Goal: Complete application form: Complete application form

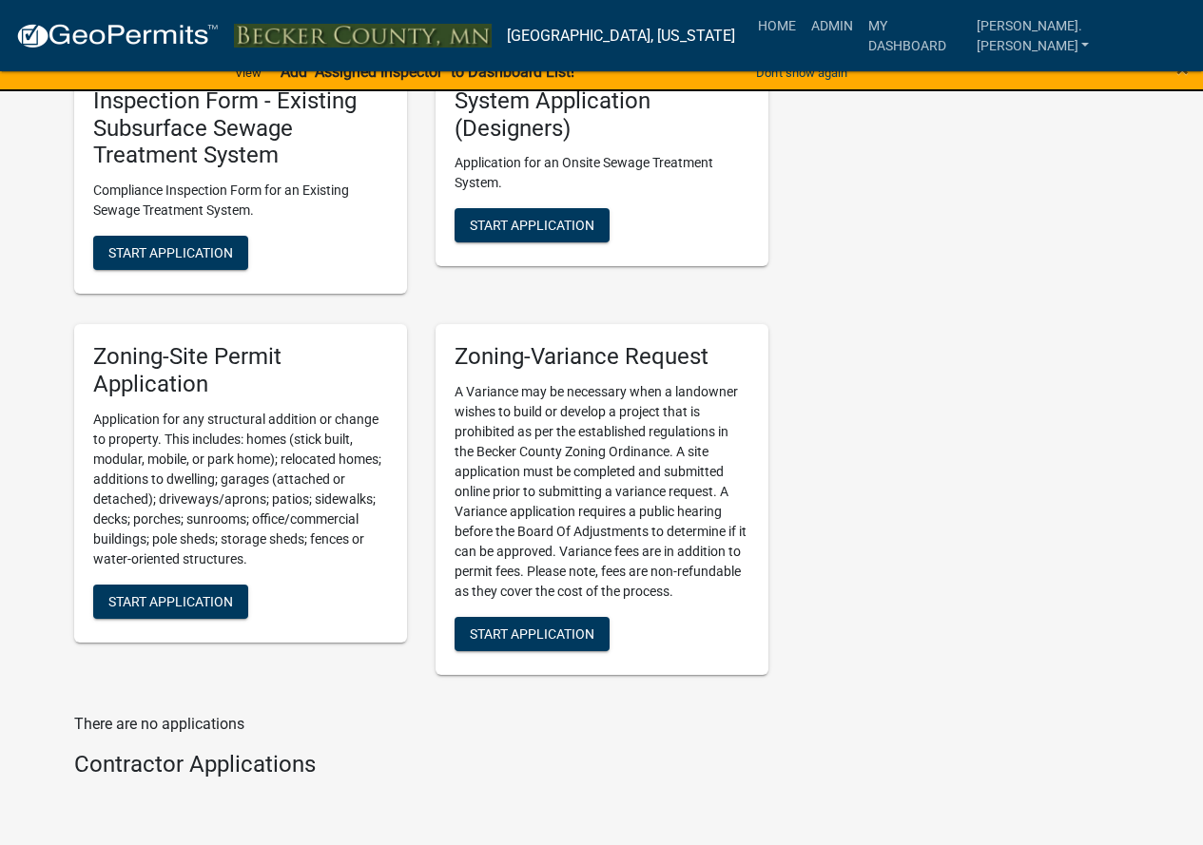
scroll to position [2186, 0]
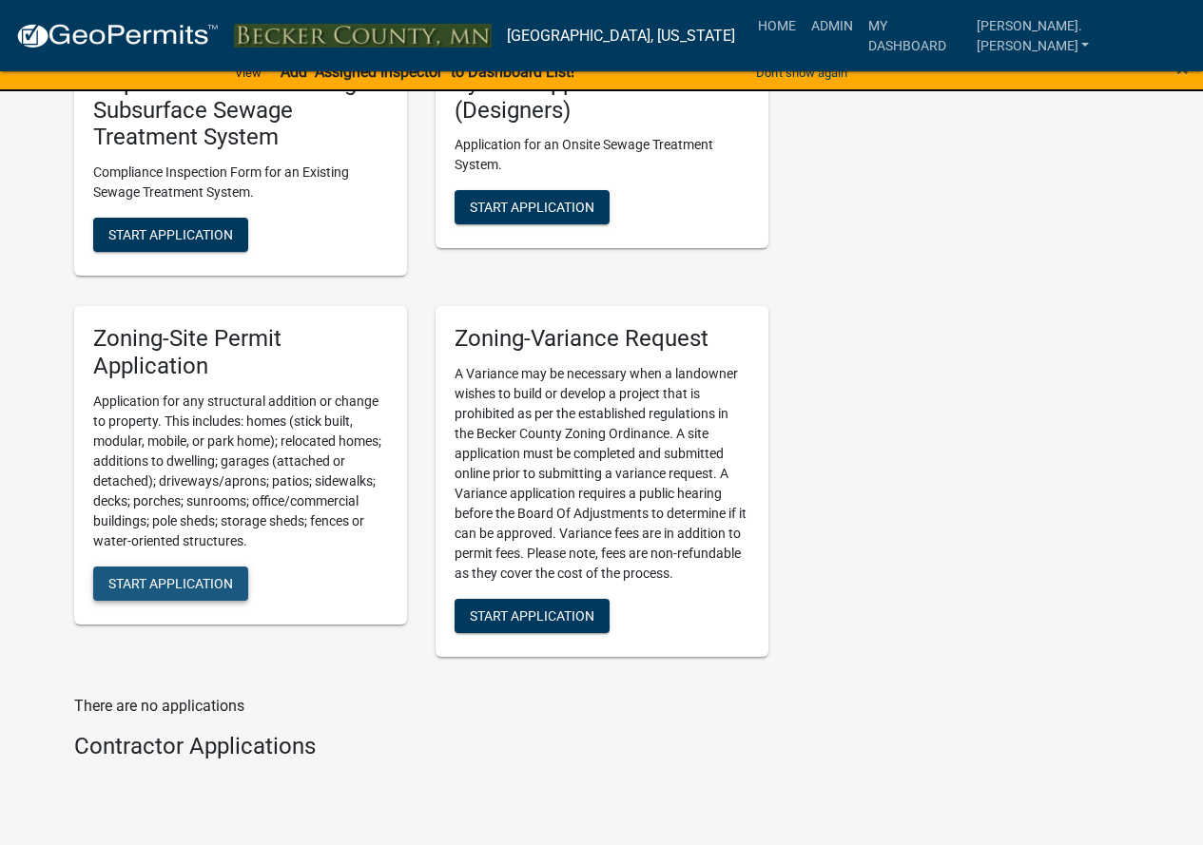
click at [189, 586] on span "Start Application" at bounding box center [170, 582] width 125 height 15
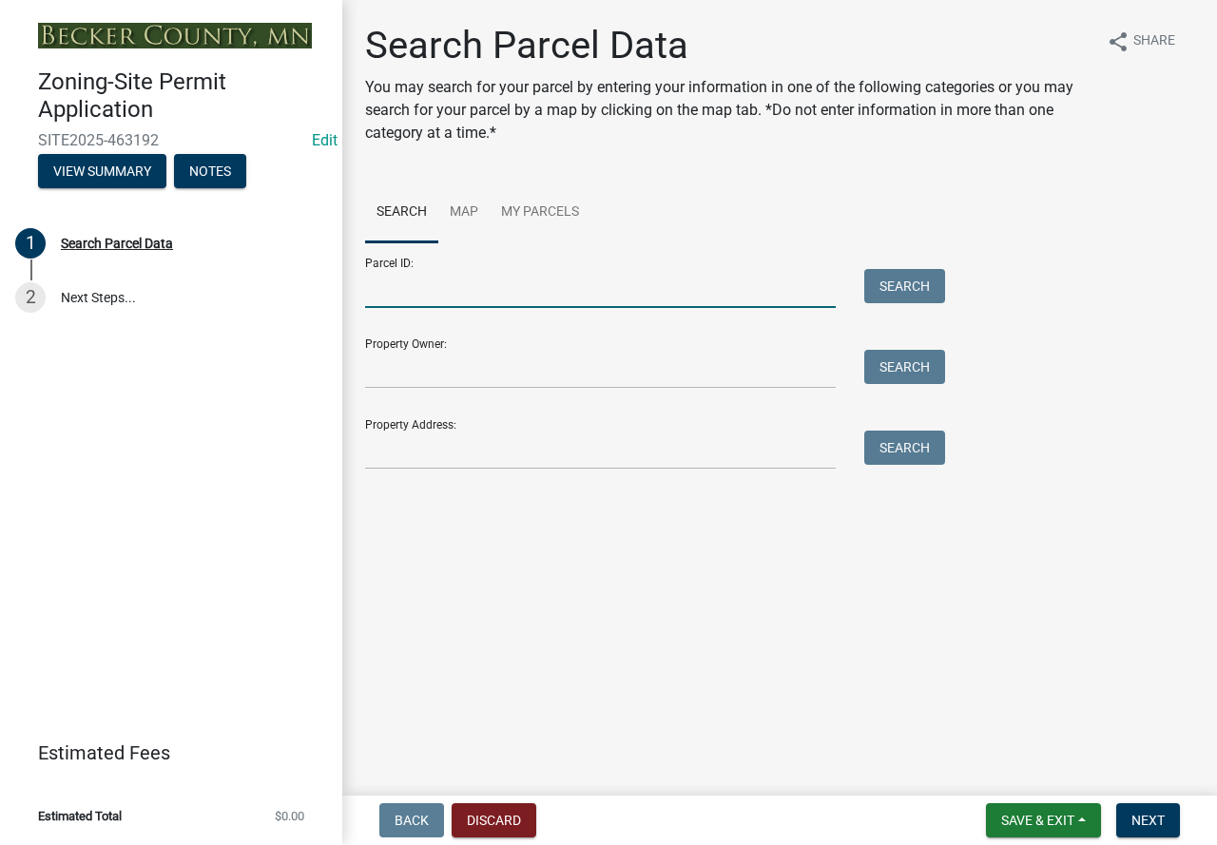
click at [399, 281] on input "Parcel ID:" at bounding box center [600, 288] width 471 height 39
click at [380, 466] on input "Property Address:" at bounding box center [600, 450] width 471 height 39
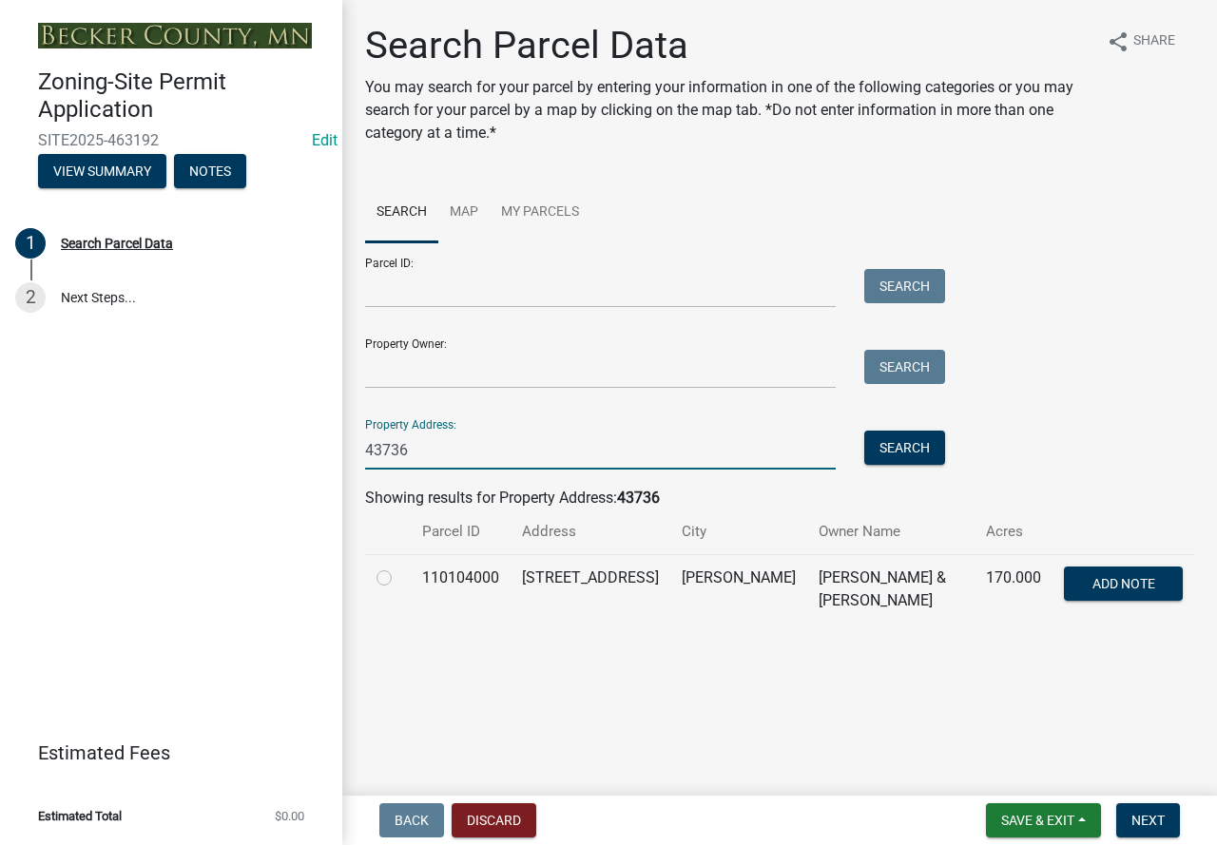
type input "43736"
click at [399, 567] on label at bounding box center [399, 567] width 0 height 0
click at [399, 579] on input "radio" at bounding box center [405, 573] width 12 height 12
radio input "true"
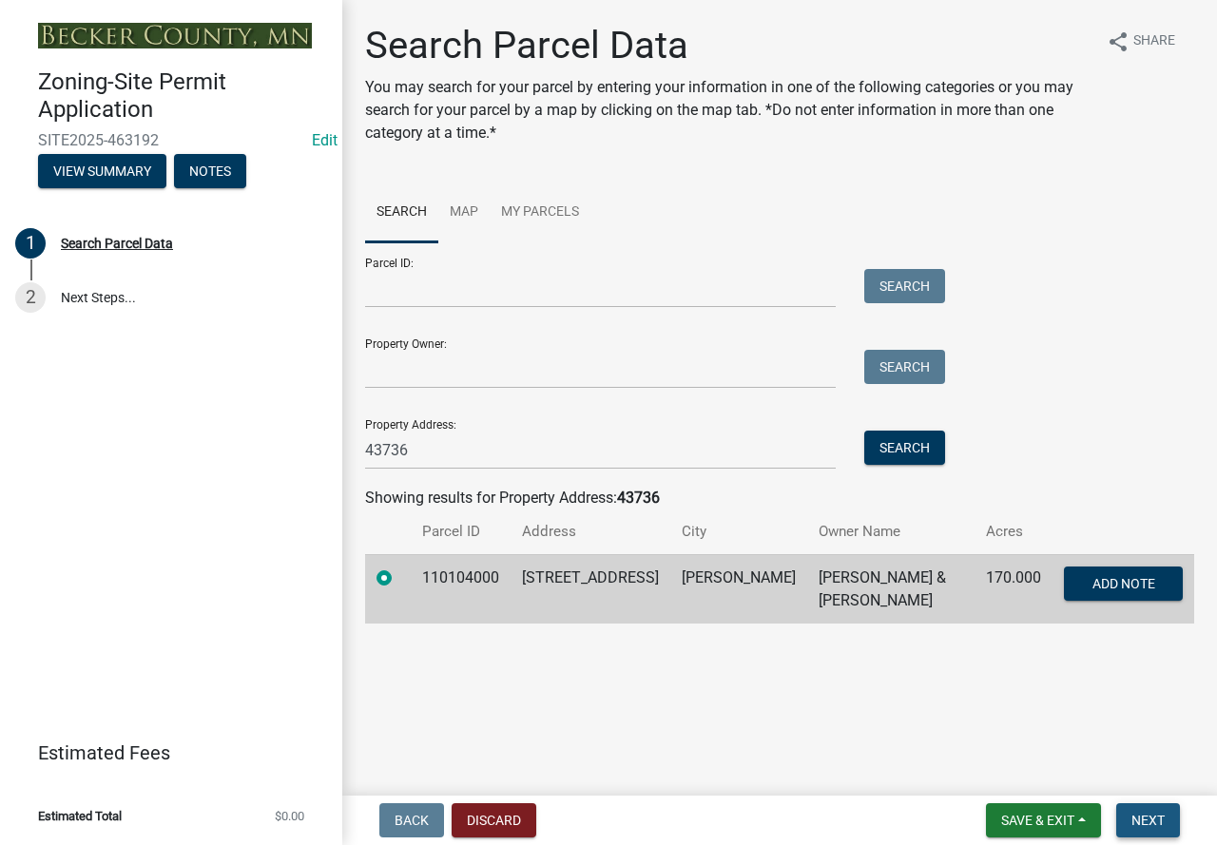
click at [1140, 824] on span "Next" at bounding box center [1147, 820] width 33 height 15
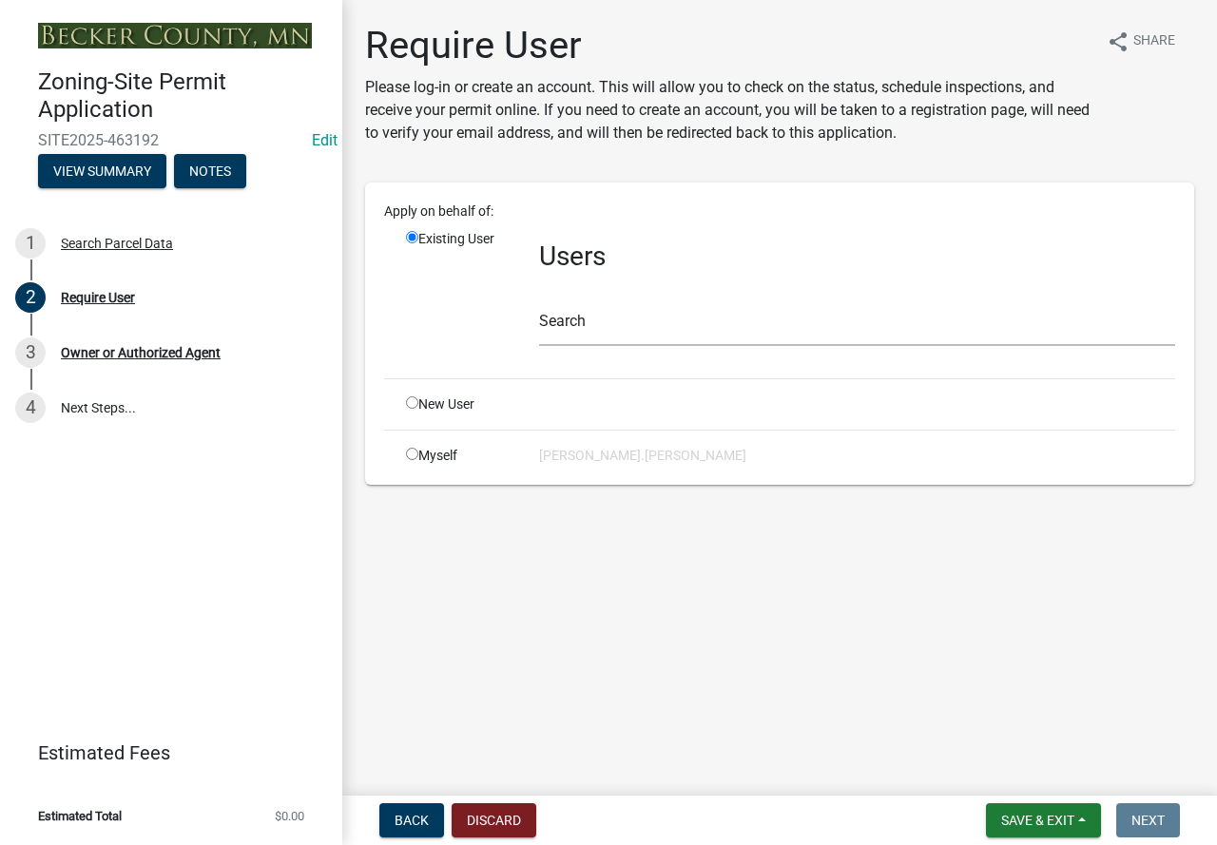
click at [414, 401] on input "radio" at bounding box center [412, 402] width 12 height 12
radio input "true"
radio input "false"
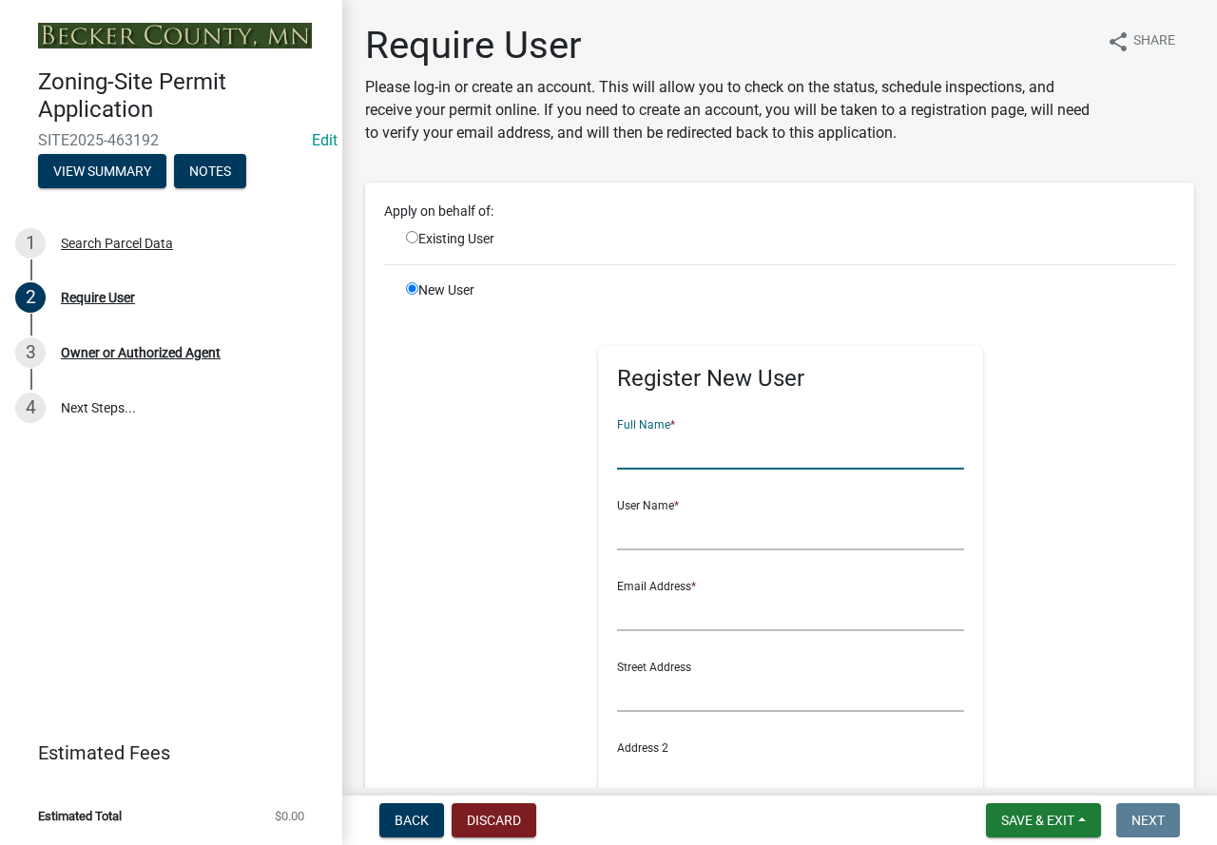
click at [637, 459] on input "text" at bounding box center [790, 450] width 347 height 39
type input "[PERSON_NAME]"
click at [628, 532] on input "text" at bounding box center [790, 530] width 347 height 39
type input "Toolman@22"
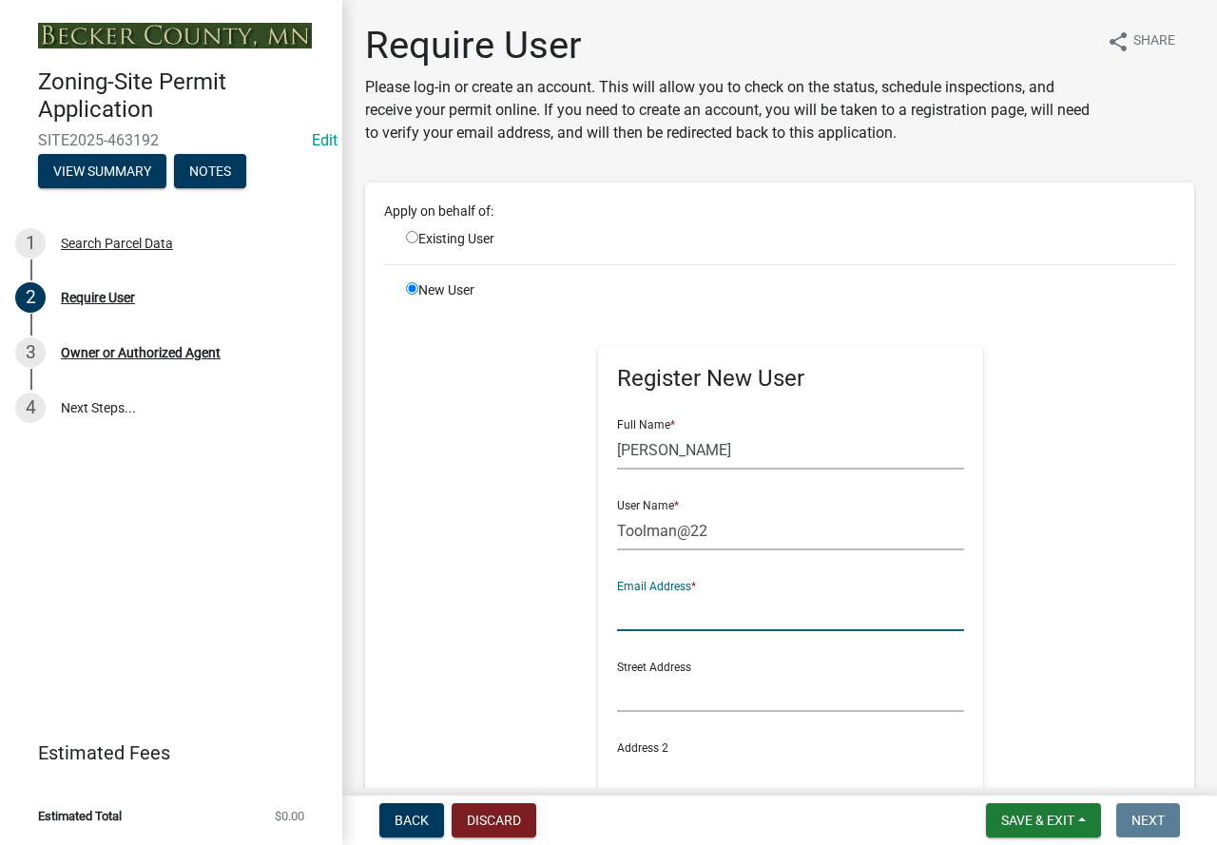
click at [634, 615] on input "text" at bounding box center [790, 611] width 347 height 39
type input "[EMAIL_ADDRESS][PERSON_NAME][DOMAIN_NAME]"
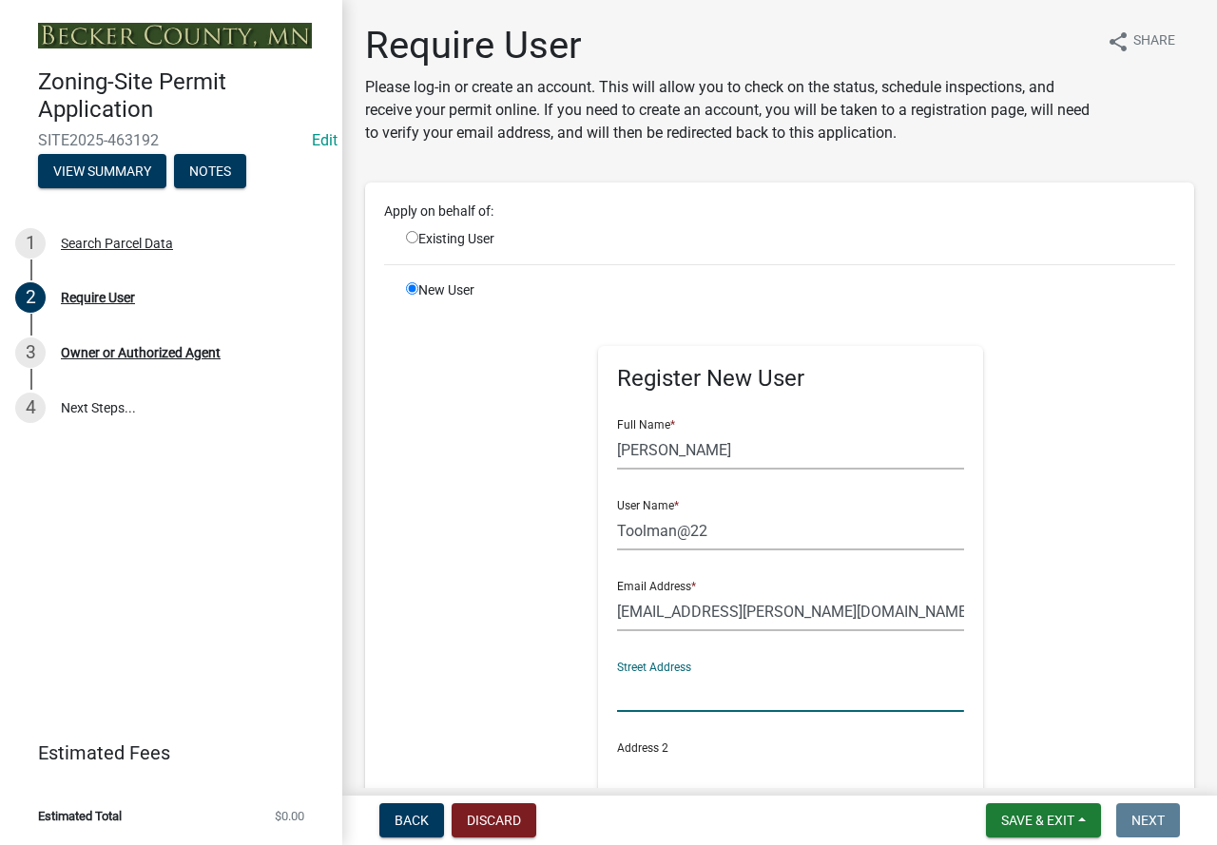
click at [626, 685] on input "text" at bounding box center [790, 692] width 347 height 39
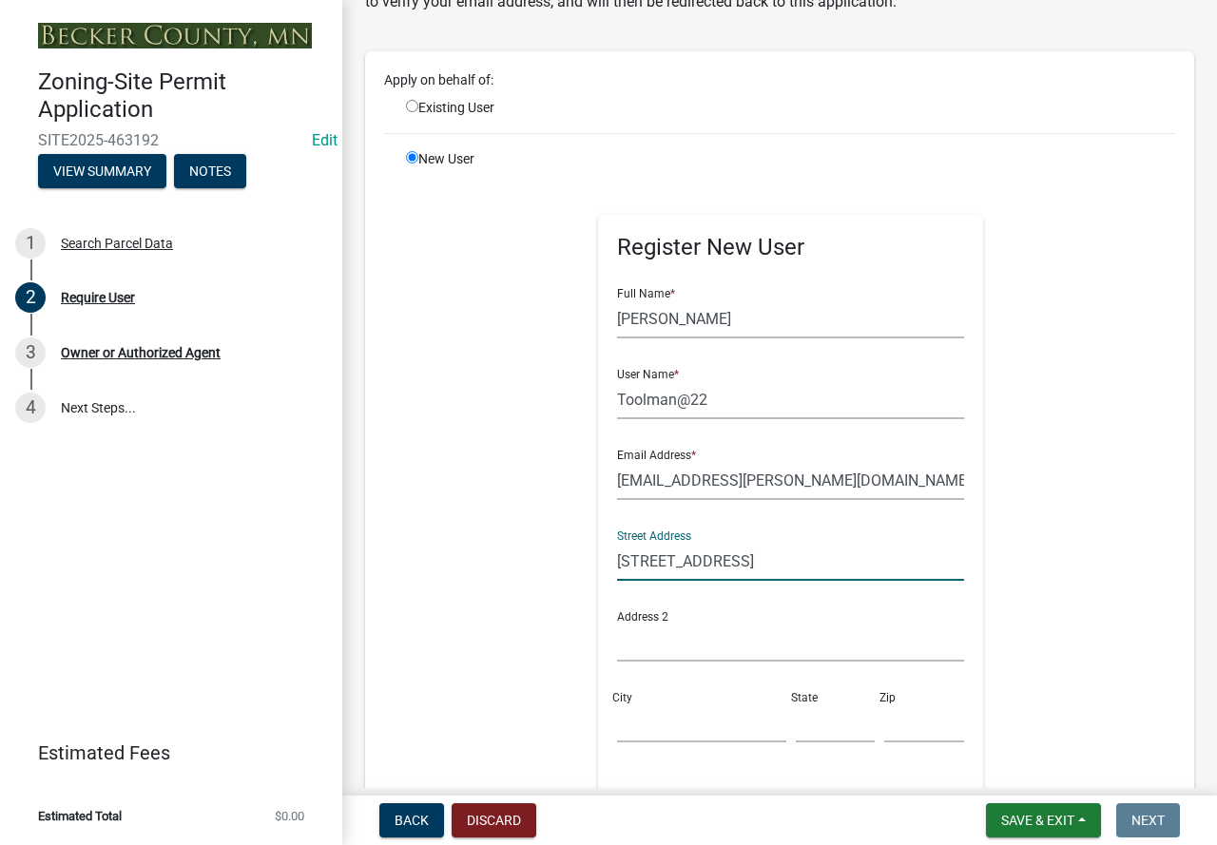
scroll to position [285, 0]
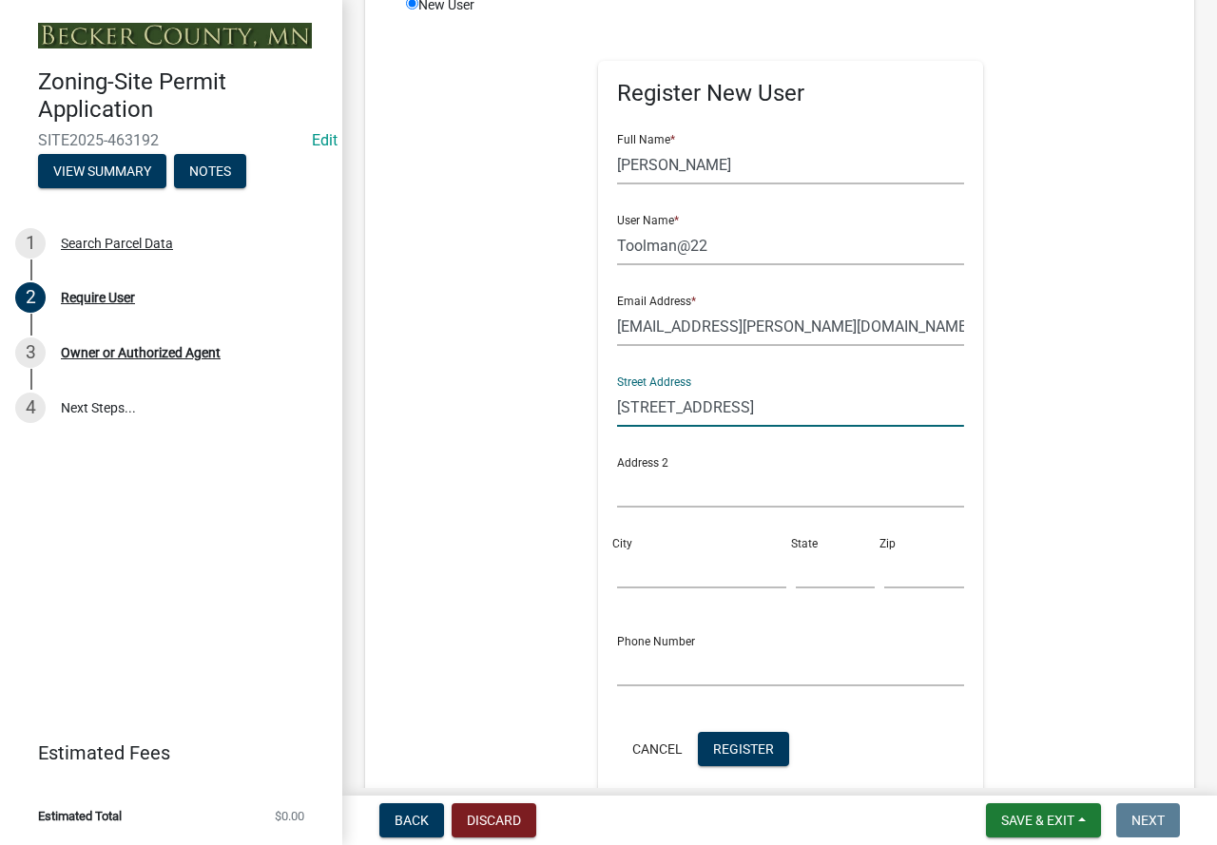
type input "[STREET_ADDRESS]"
click at [641, 577] on input "City" at bounding box center [701, 568] width 168 height 39
type input "[GEOGRAPHIC_DATA]"
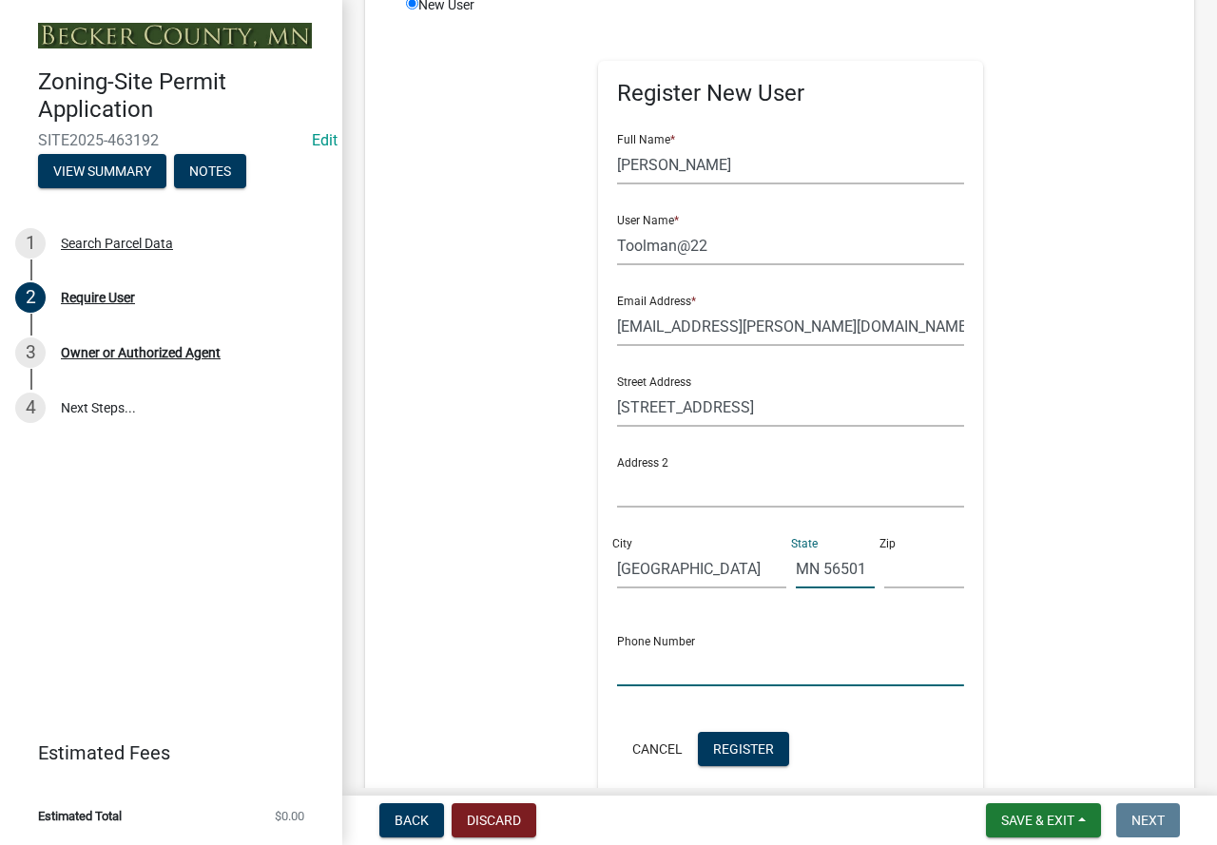
click at [631, 664] on input "text" at bounding box center [790, 666] width 347 height 39
click at [913, 571] on input "text" at bounding box center [924, 568] width 80 height 39
click at [859, 572] on input "MN 56501" at bounding box center [836, 568] width 80 height 39
type input "MN"
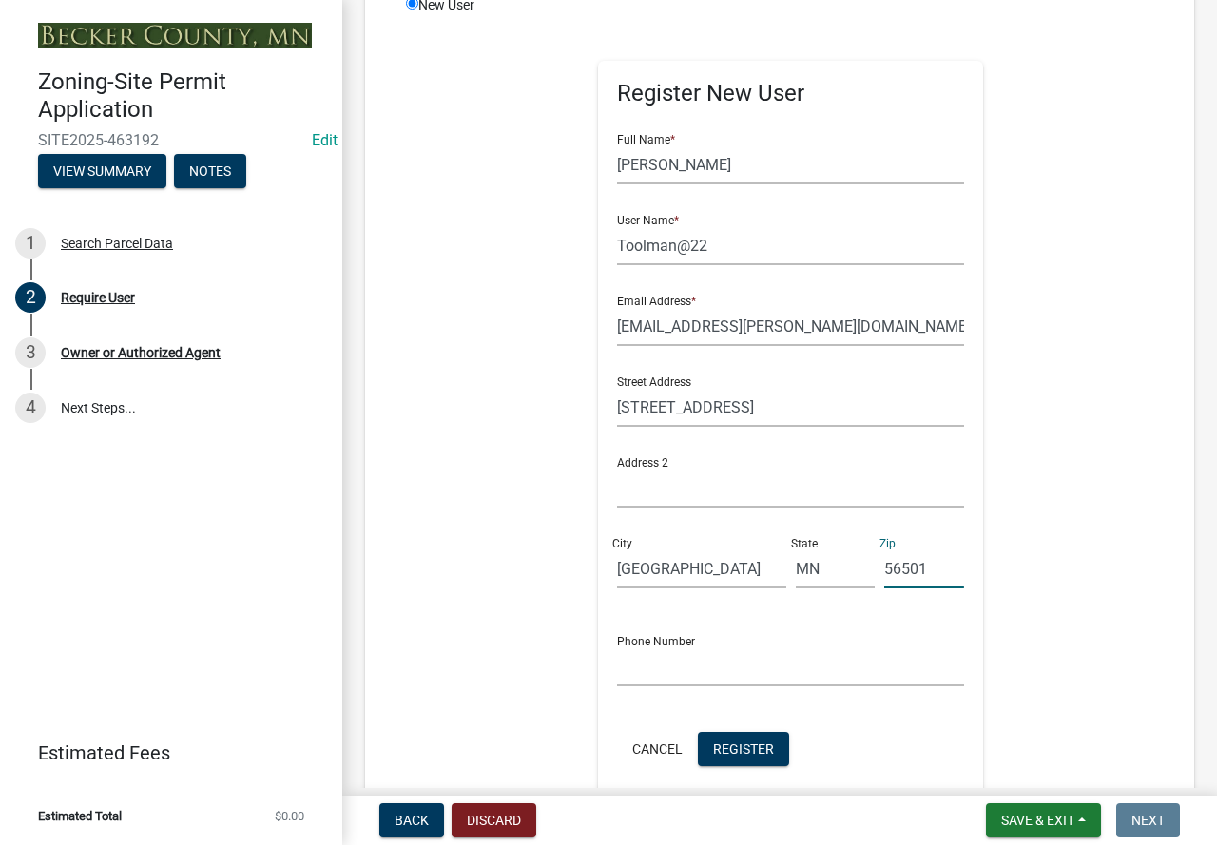
type input "56501"
click at [657, 665] on input "text" at bounding box center [790, 666] width 347 height 39
type input "[PHONE_NUMBER]"
click at [727, 749] on span "Register" at bounding box center [743, 748] width 61 height 15
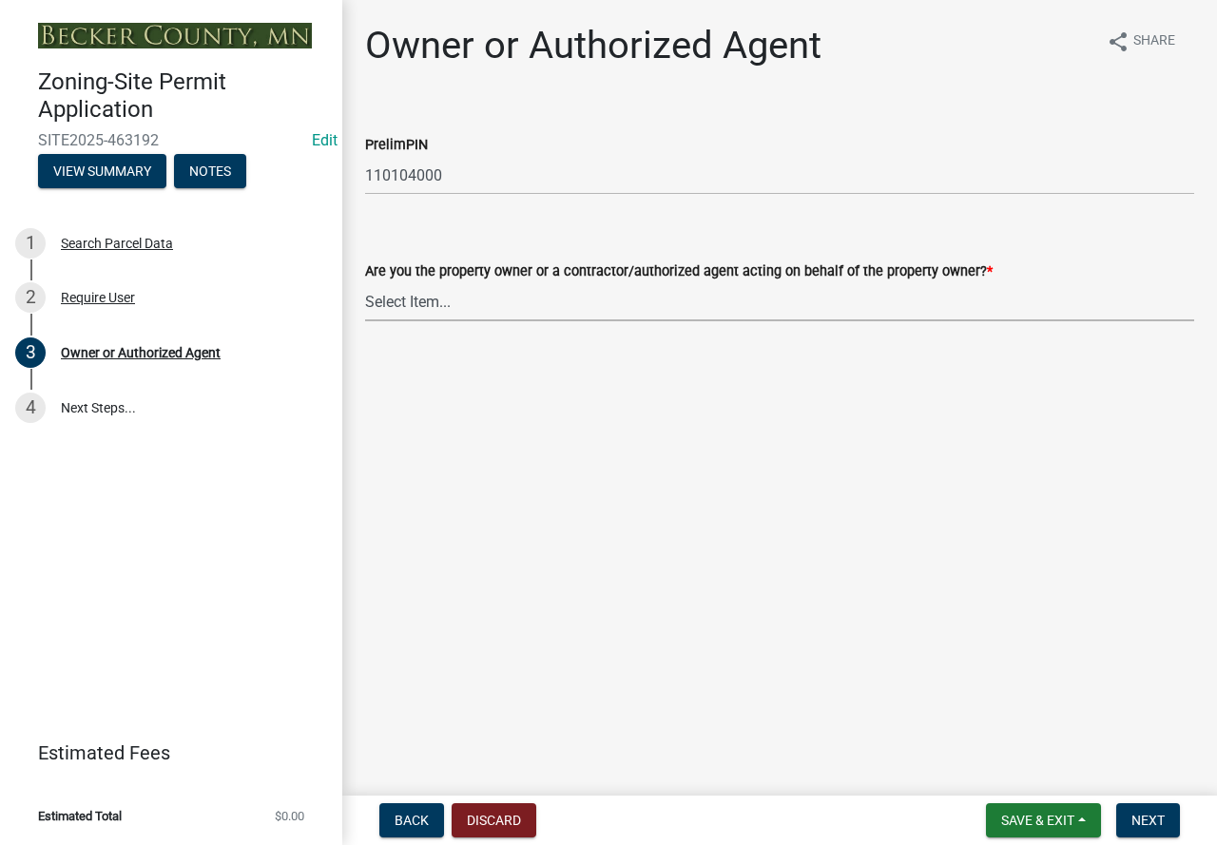
click at [403, 302] on select "Select Item... Property Owner Authorized Agent" at bounding box center [779, 301] width 829 height 39
click at [365, 282] on select "Select Item... Property Owner Authorized Agent" at bounding box center [779, 301] width 829 height 39
select select "3c674549-ed69-405f-b795-9fa3f7d47d9d"
click at [1150, 816] on span "Next" at bounding box center [1147, 820] width 33 height 15
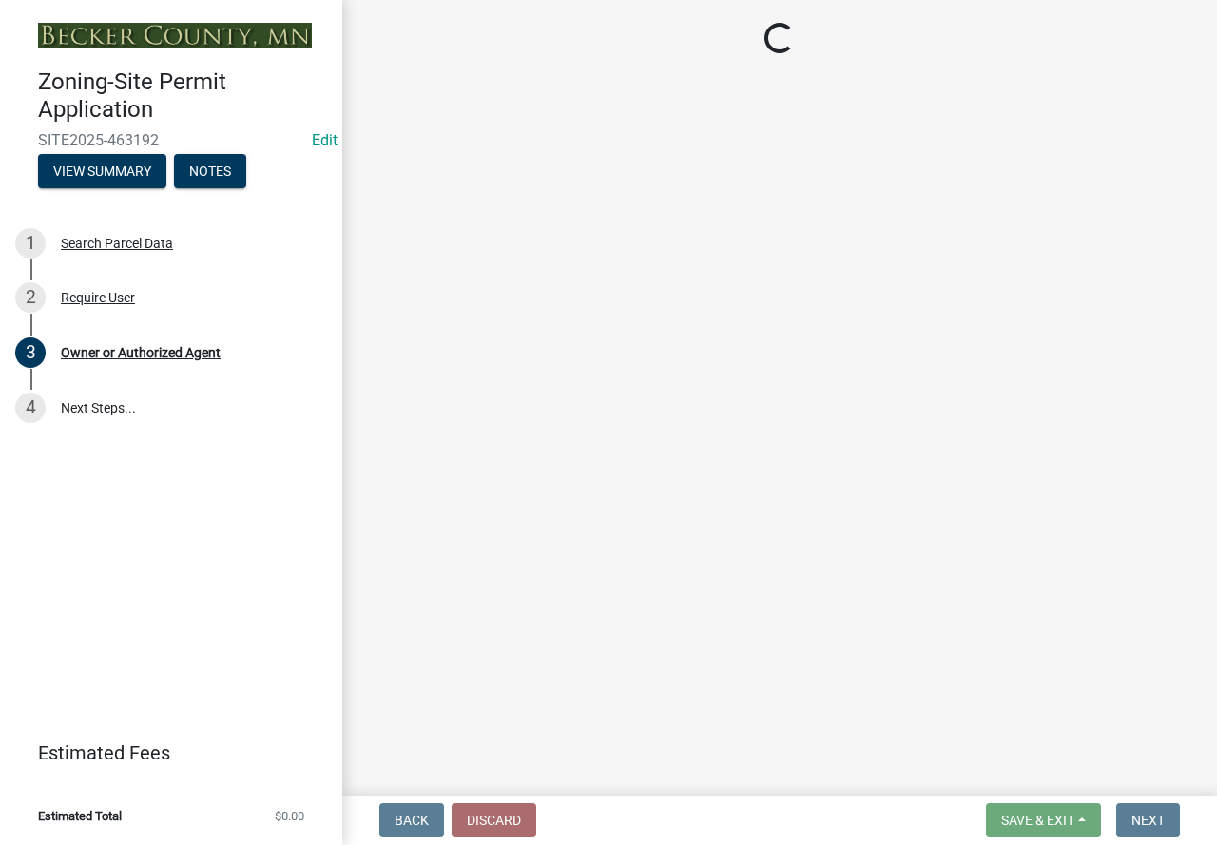
select select "79d9f995-970c-495e-b3c0-14d29701f560"
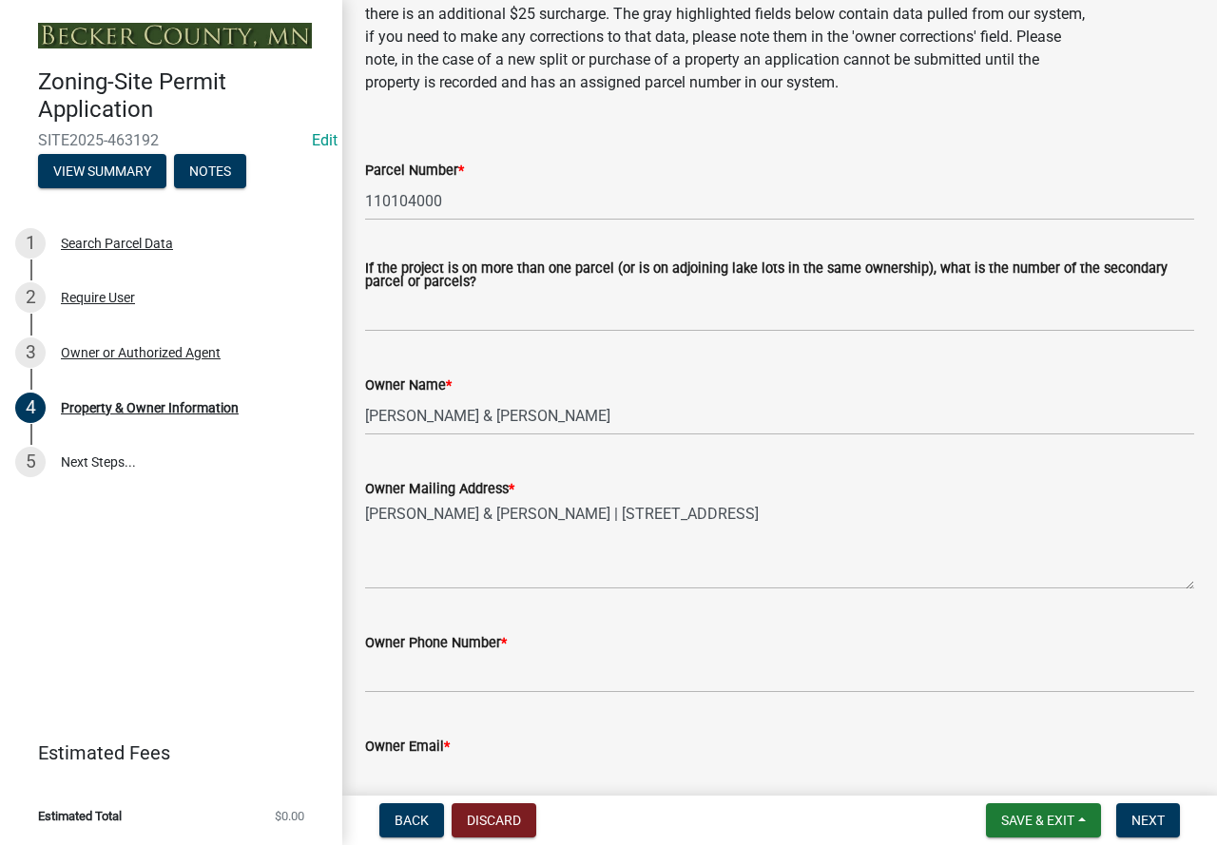
scroll to position [190, 0]
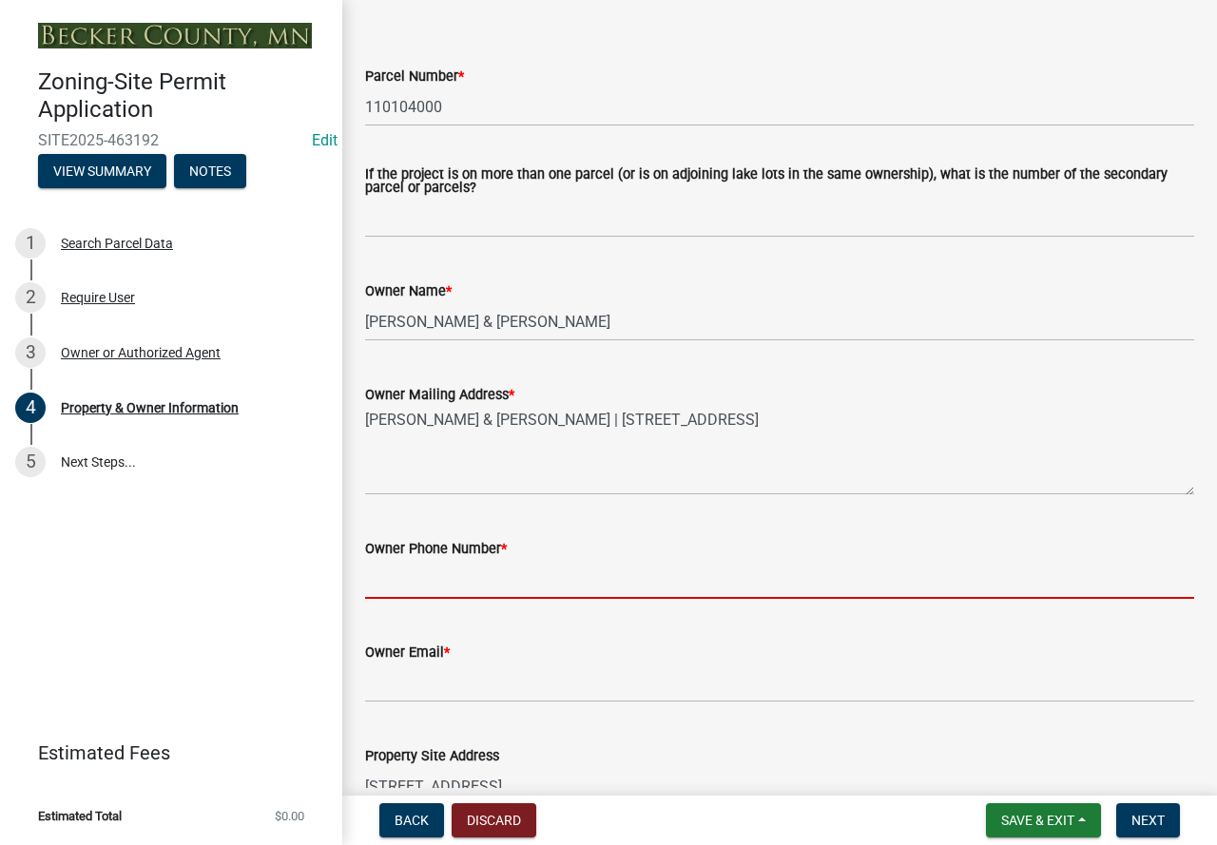
click at [399, 583] on input "Owner Phone Number *" at bounding box center [779, 579] width 829 height 39
type input "[PHONE_NUMBER]"
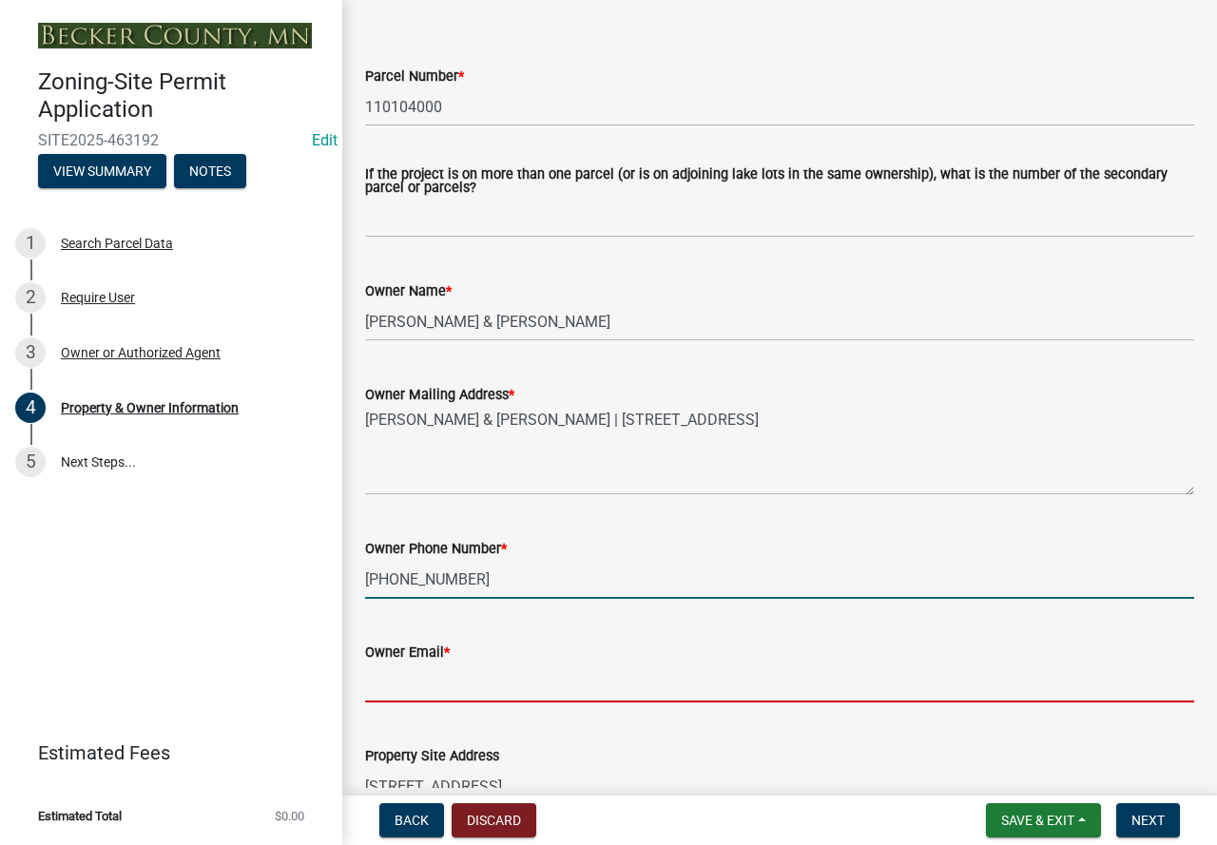
click at [397, 681] on input "Owner Email *" at bounding box center [779, 683] width 829 height 39
type input "t"
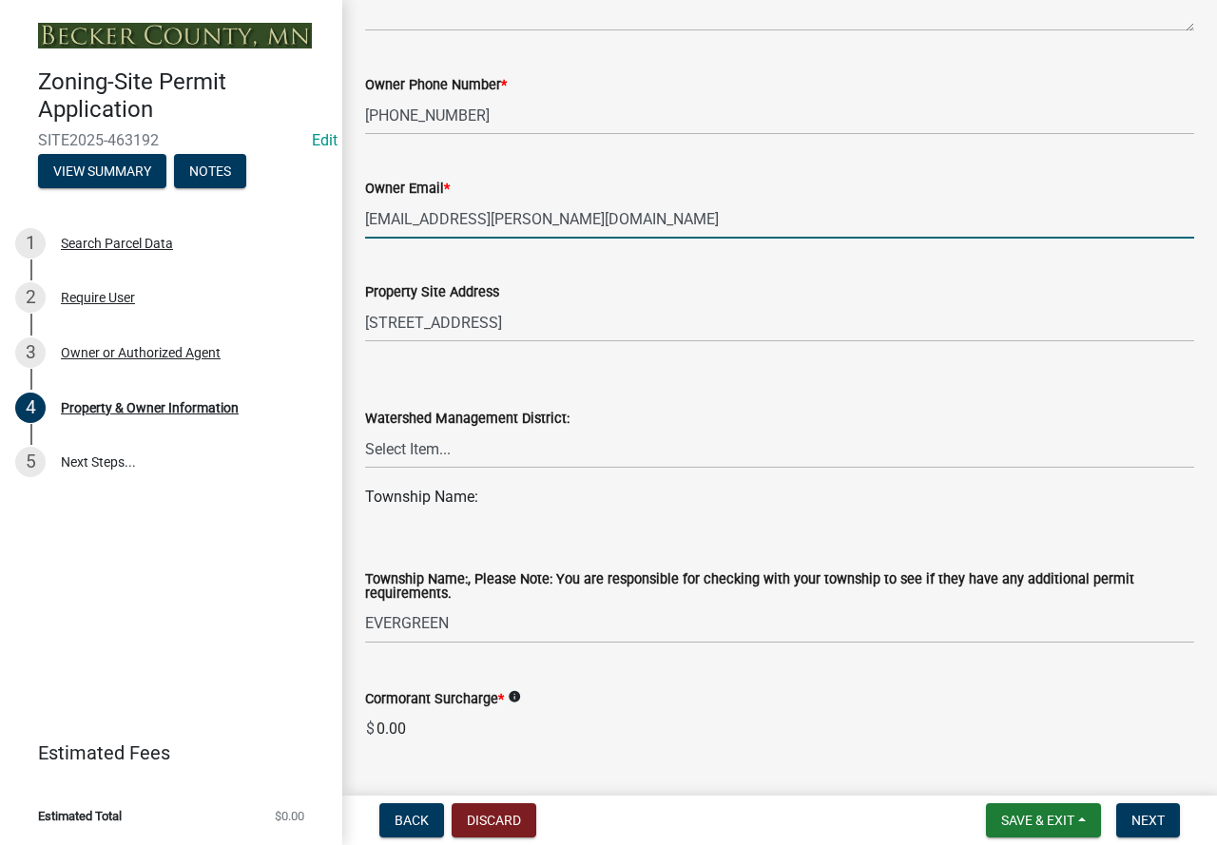
scroll to position [665, 0]
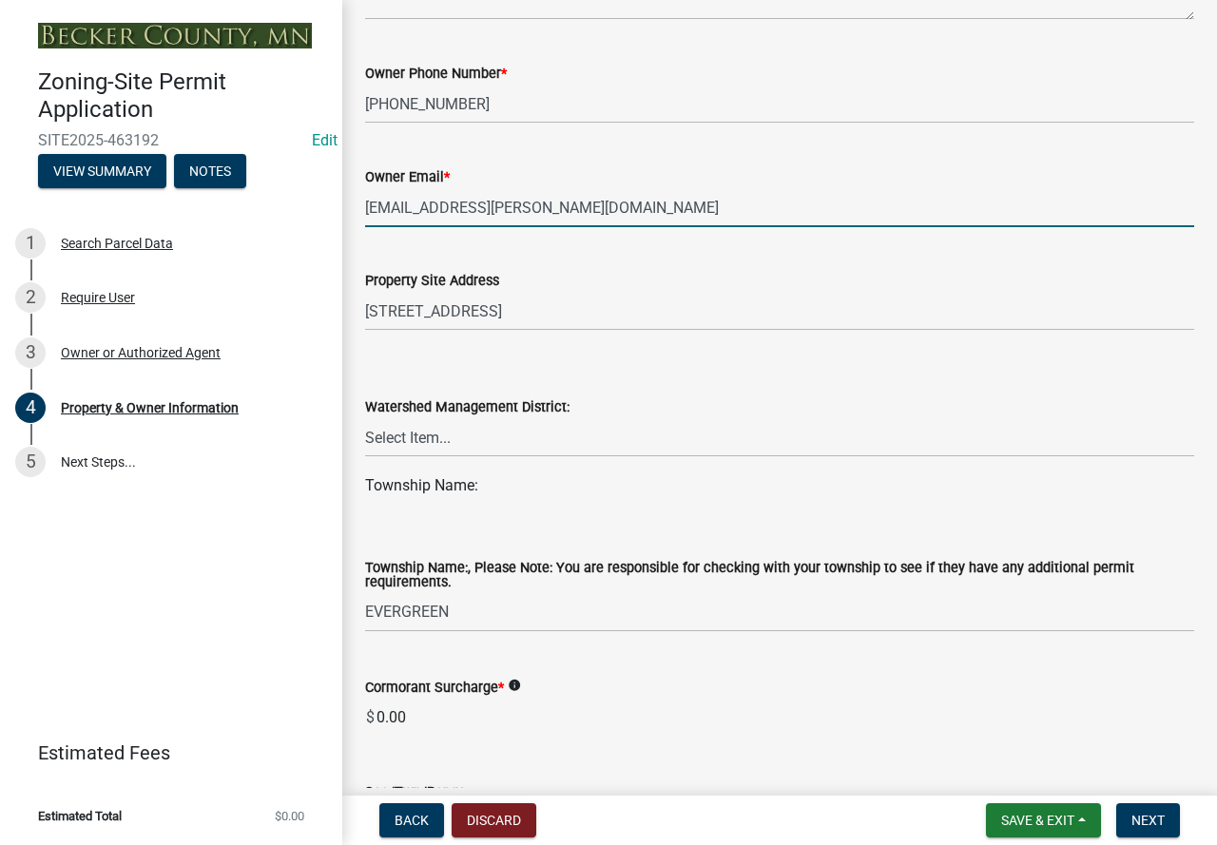
type input "[EMAIL_ADDRESS][PERSON_NAME][DOMAIN_NAME]"
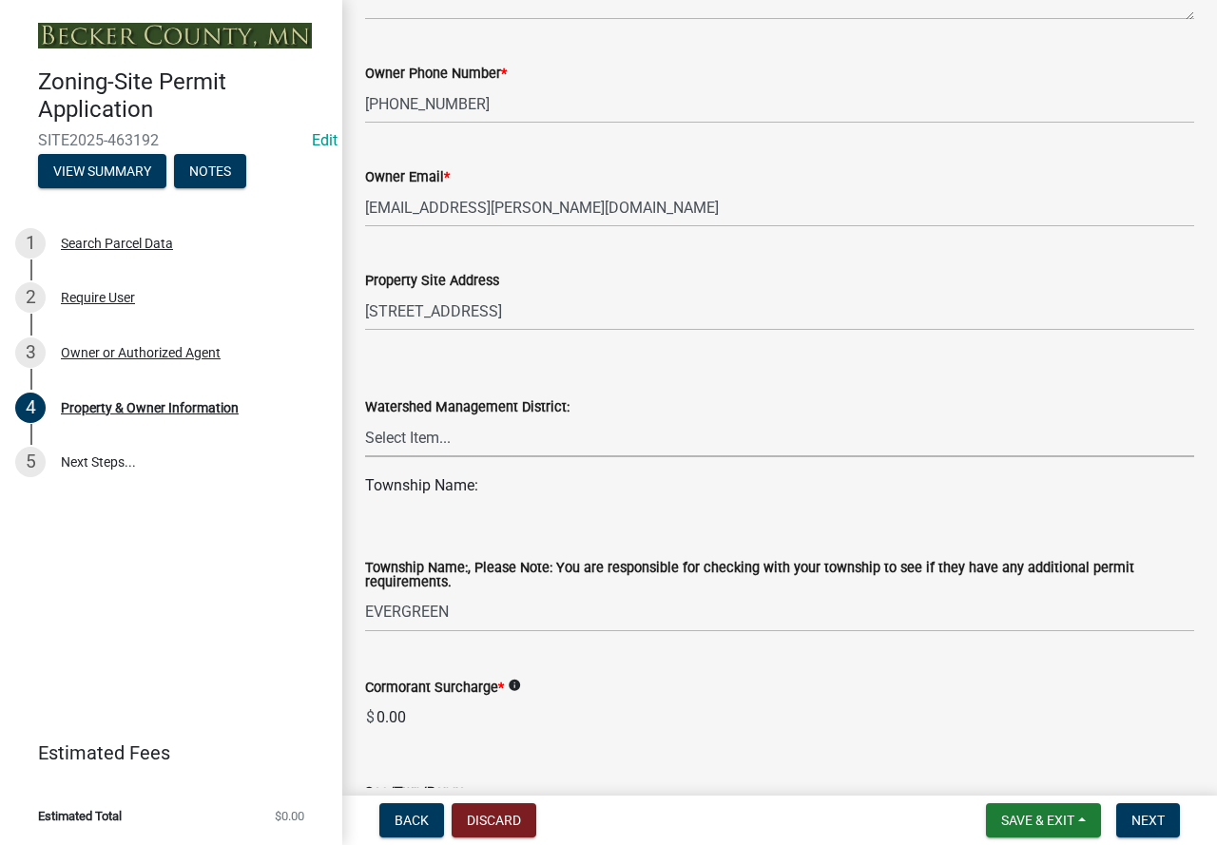
click at [407, 439] on select "Select Item... PELICAN RIVER WTRSHD BUFFALO WATERSHED CORMORANT WATERSHED WILD …" at bounding box center [779, 437] width 829 height 39
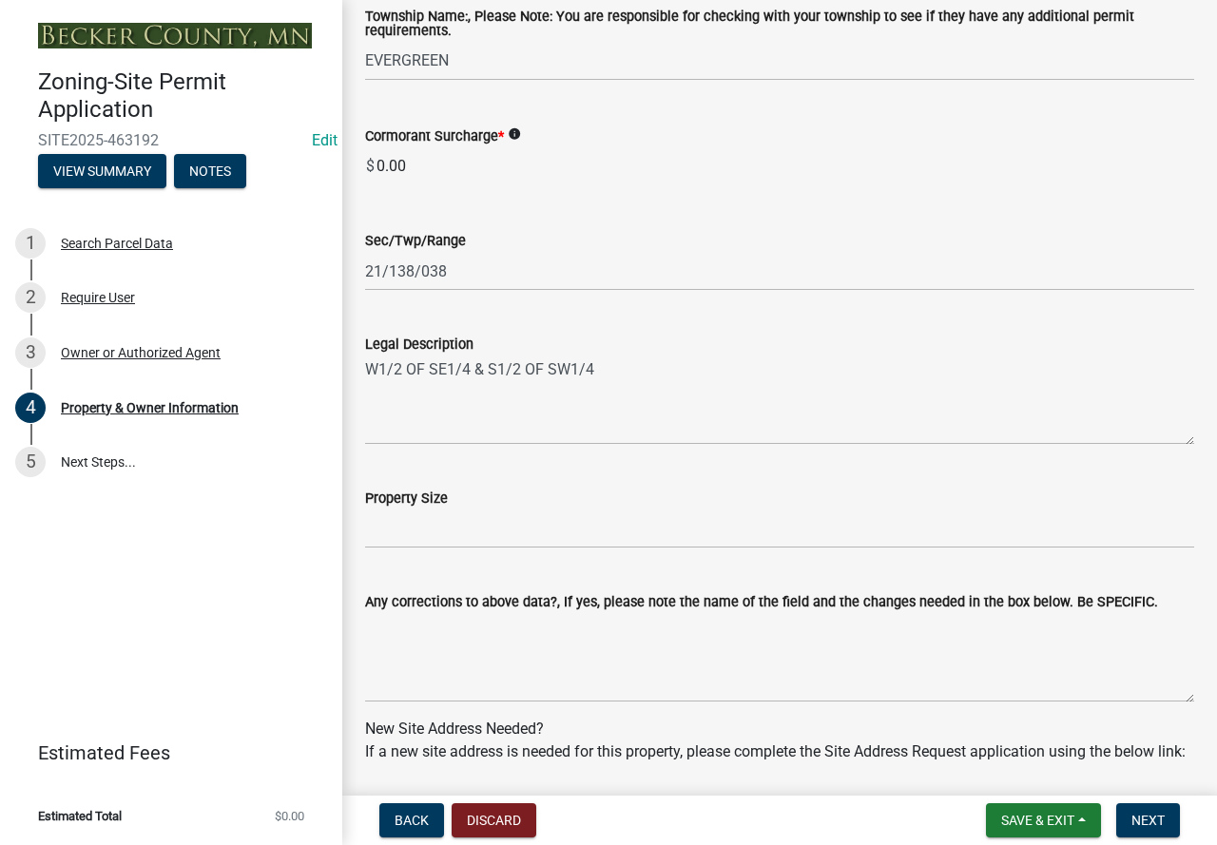
scroll to position [1236, 0]
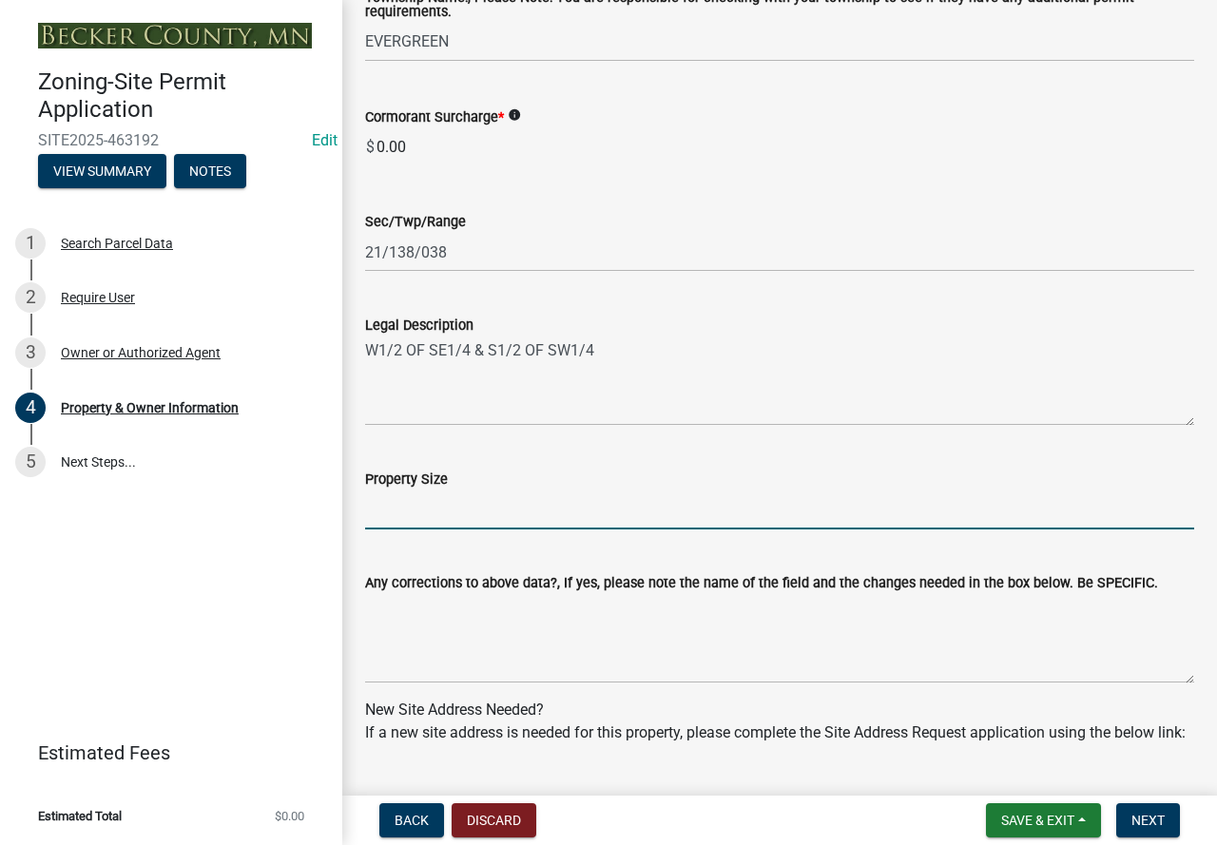
click at [420, 517] on input "Property Size" at bounding box center [779, 510] width 829 height 39
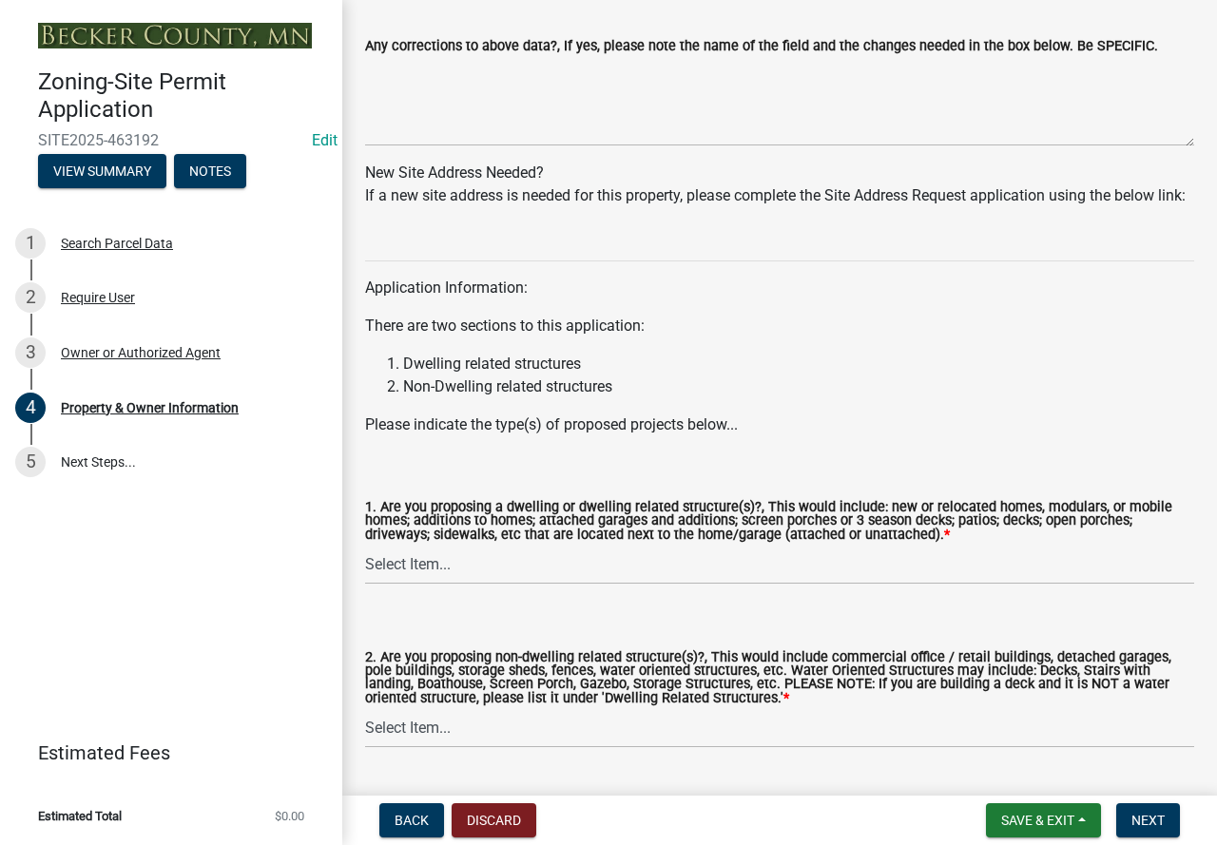
scroll to position [1806, 0]
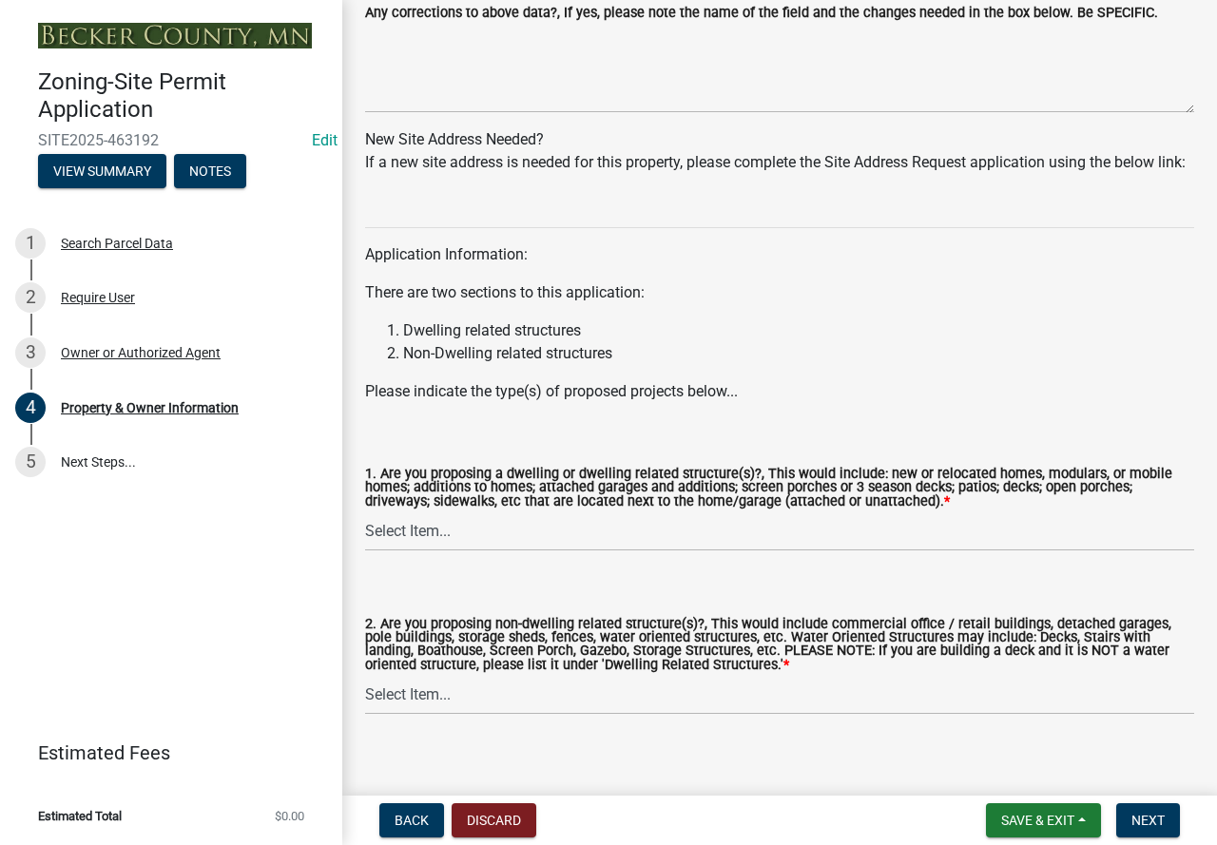
type input "170 acres"
click at [404, 551] on select "Select Item... Yes No" at bounding box center [779, 531] width 829 height 39
click at [365, 537] on select "Select Item... Yes No" at bounding box center [779, 531] width 829 height 39
select select "fcf6d223-6c57-4dc5-b63a-a94704169022"
click at [398, 715] on select "Select Item... Yes No" at bounding box center [779, 695] width 829 height 39
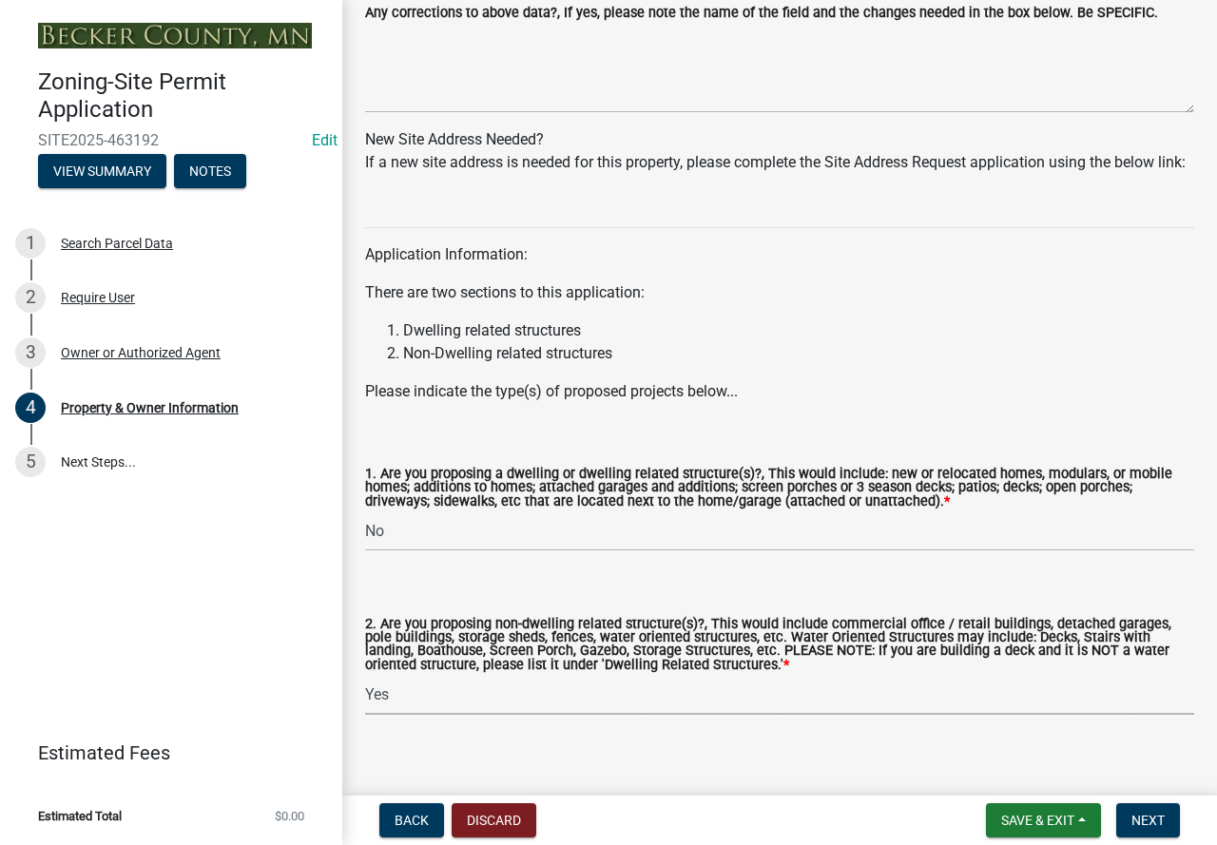
click at [365, 702] on select "Select Item... Yes No" at bounding box center [779, 695] width 829 height 39
select select "5a5634ed-f11e-4c7b-90e1-096e6cfd17b9"
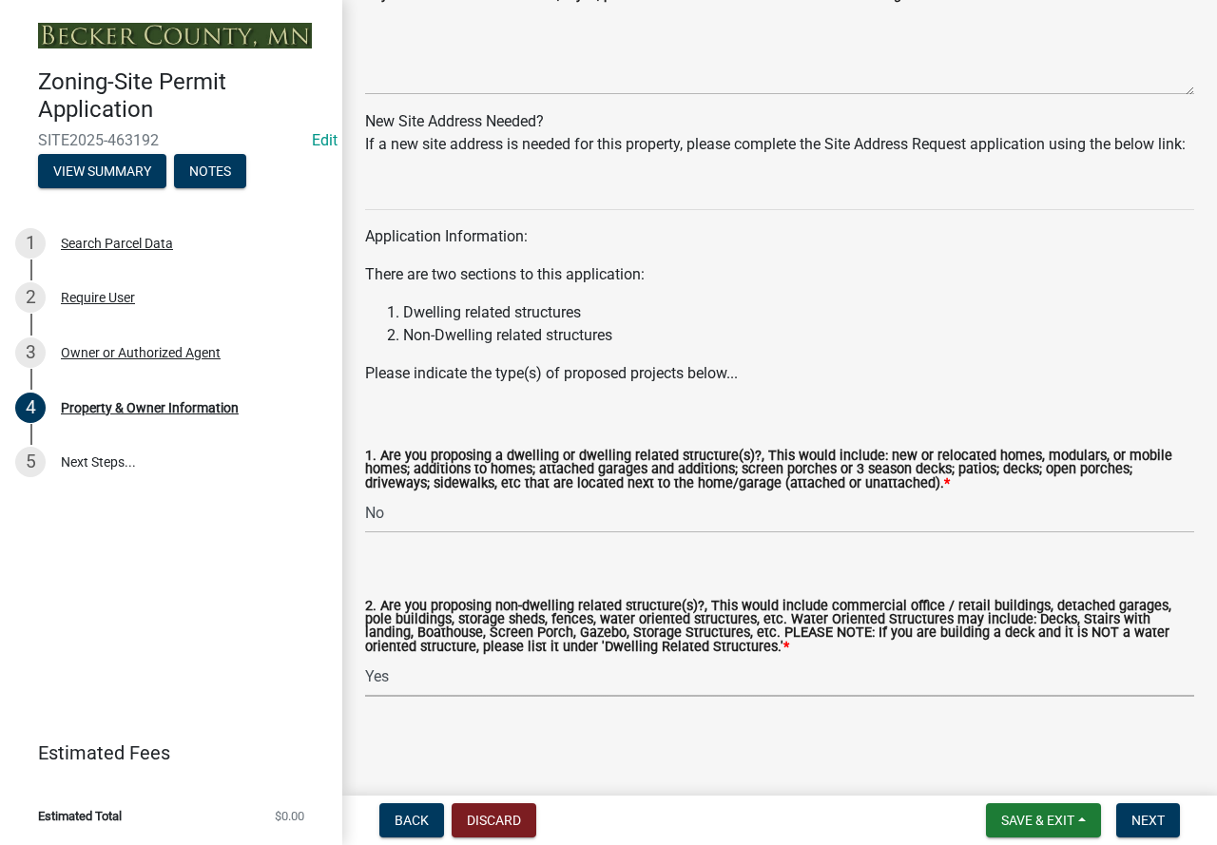
scroll to position [1851, 0]
click at [1147, 819] on span "Next" at bounding box center [1147, 820] width 33 height 15
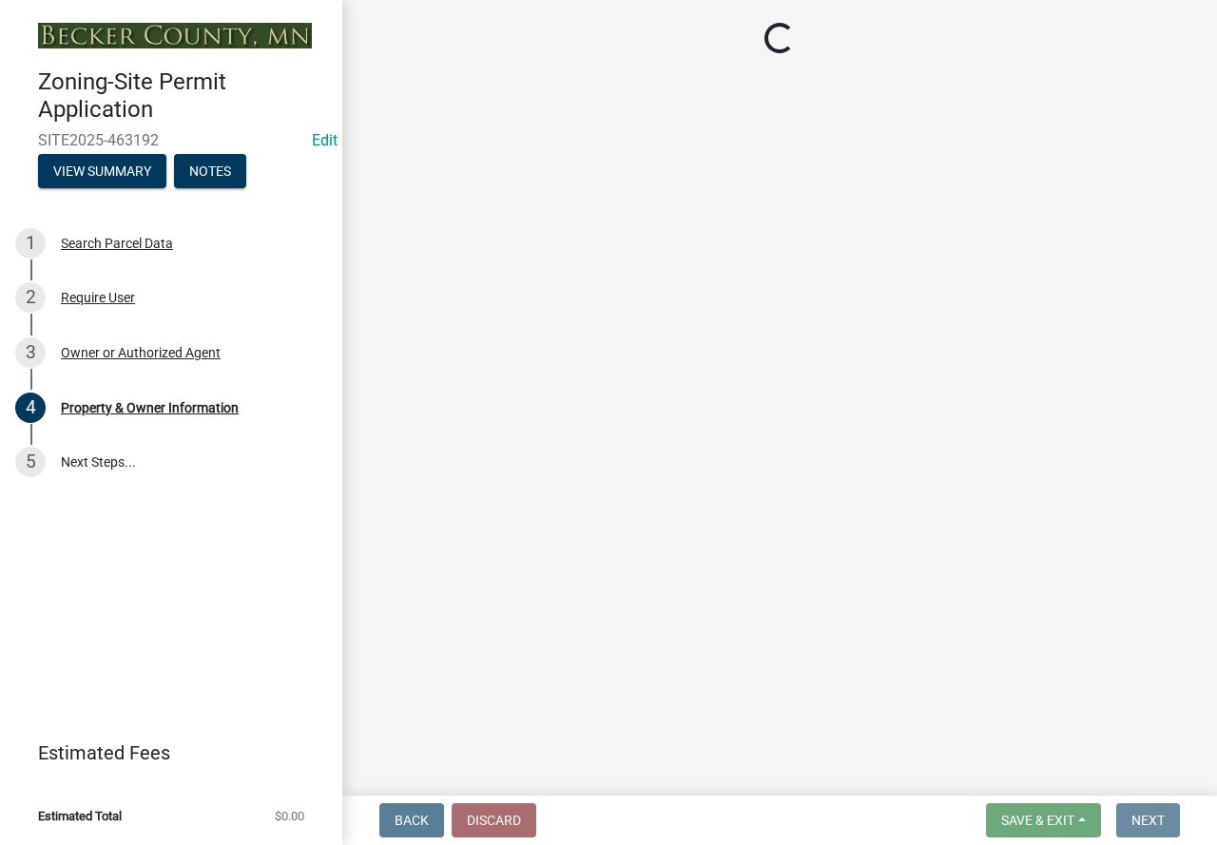
scroll to position [0, 0]
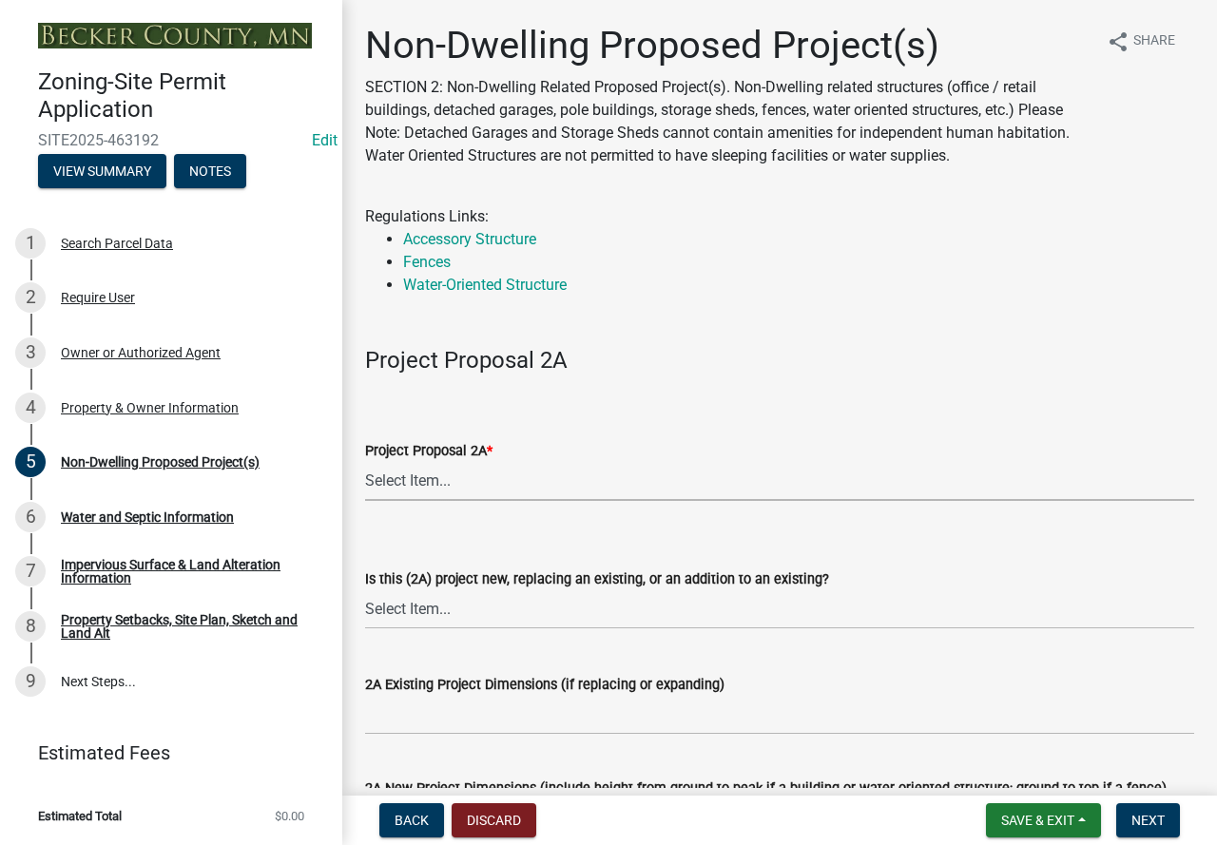
click at [415, 484] on select "Select Item... N/A Commercial Office/Retail Building Detached Garage Pole Build…" at bounding box center [779, 481] width 829 height 39
click at [365, 462] on select "Select Item... N/A Commercial Office/Retail Building Detached Garage Pole Build…" at bounding box center [779, 481] width 829 height 39
select select "6ced1b54-2913-4dbf-9776-23baa6524e46"
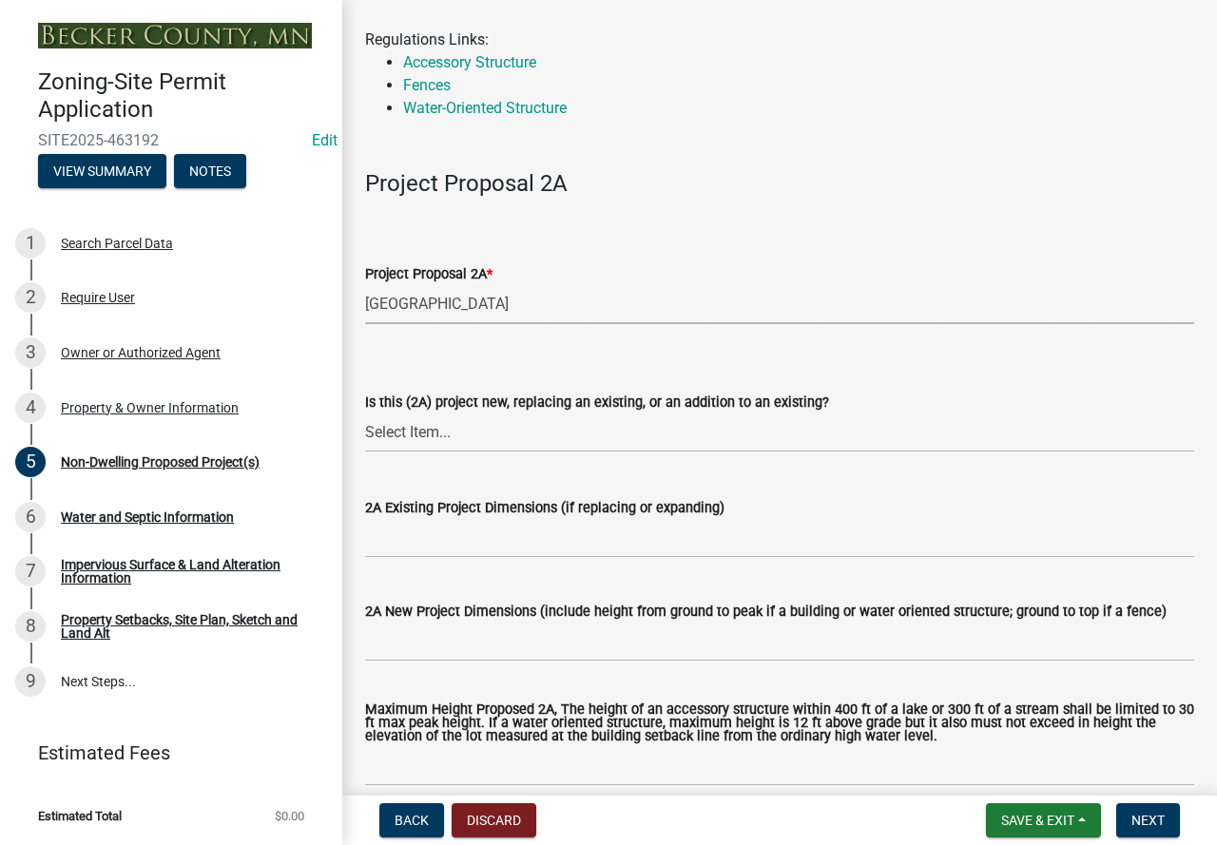
scroll to position [190, 0]
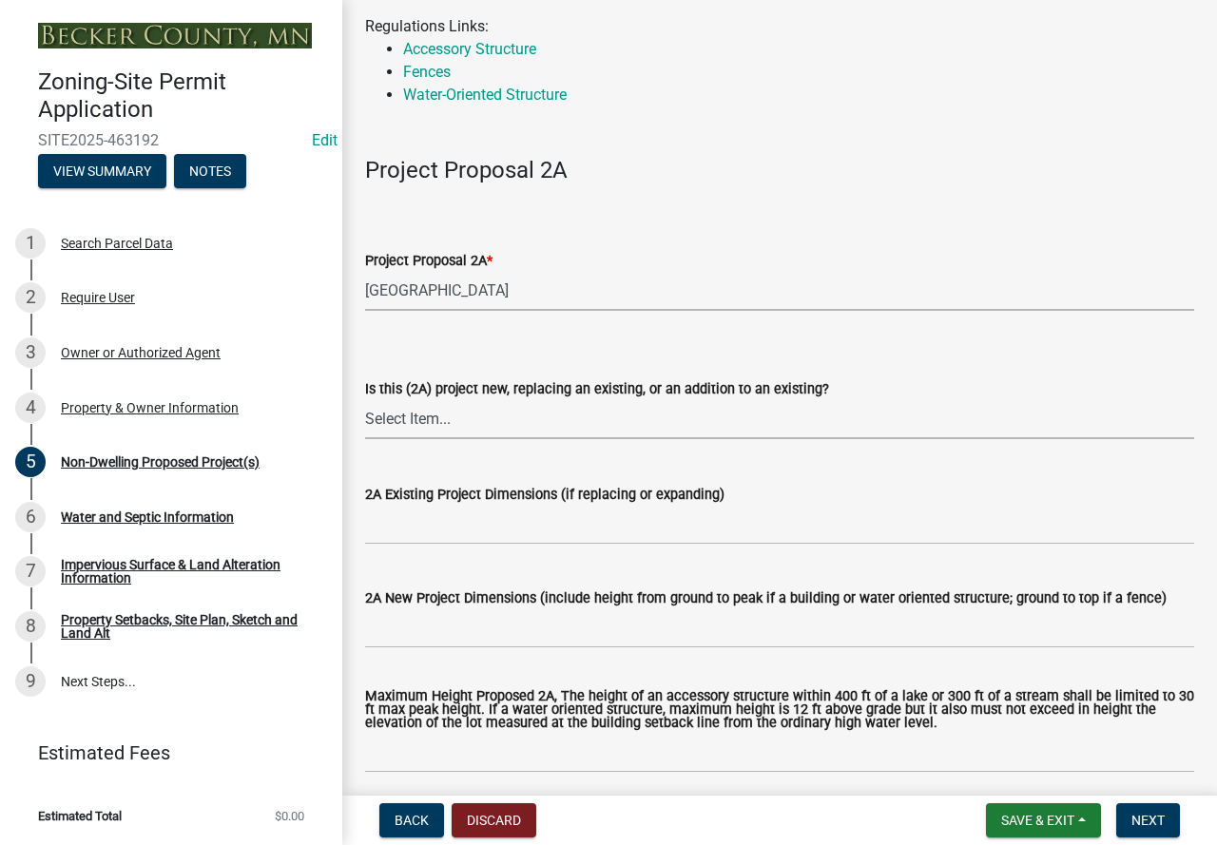
click at [394, 420] on select "Select Item... New to Property (new or used structure) Relocating/moving existi…" at bounding box center [779, 419] width 829 height 39
click at [365, 400] on select "Select Item... New to Property (new or used structure) Relocating/moving existi…" at bounding box center [779, 419] width 829 height 39
select select "3a2d96d3-fd69-4ed9-bae4-7a5aa03a7e58"
click at [560, 419] on select "Select Item... New to Property (new or used structure) Relocating/moving existi…" at bounding box center [779, 419] width 829 height 39
click at [794, 415] on select "Select Item... New to Property (new or used structure) Relocating/moving existi…" at bounding box center [779, 419] width 829 height 39
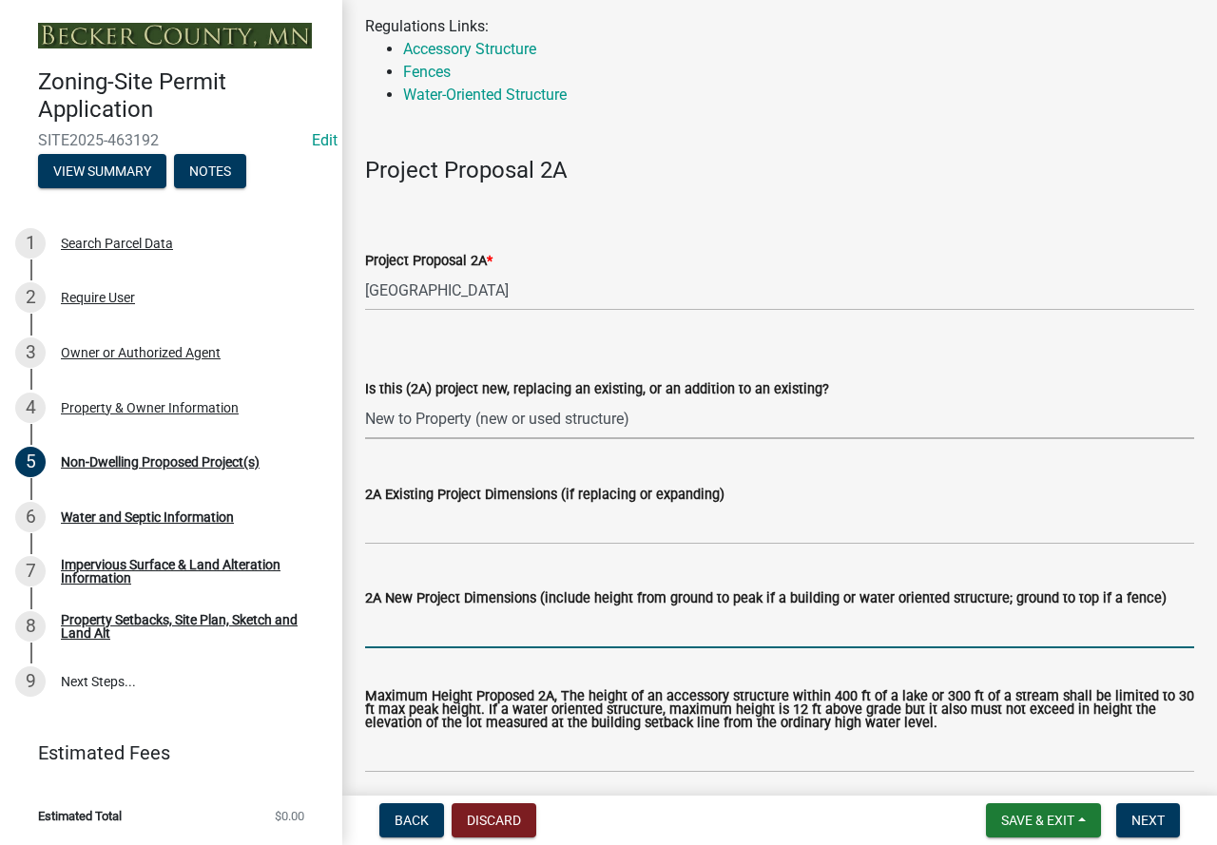
click at [402, 634] on input "2A New Project Dimensions (include height from ground to peak if a building or …" at bounding box center [779, 628] width 829 height 39
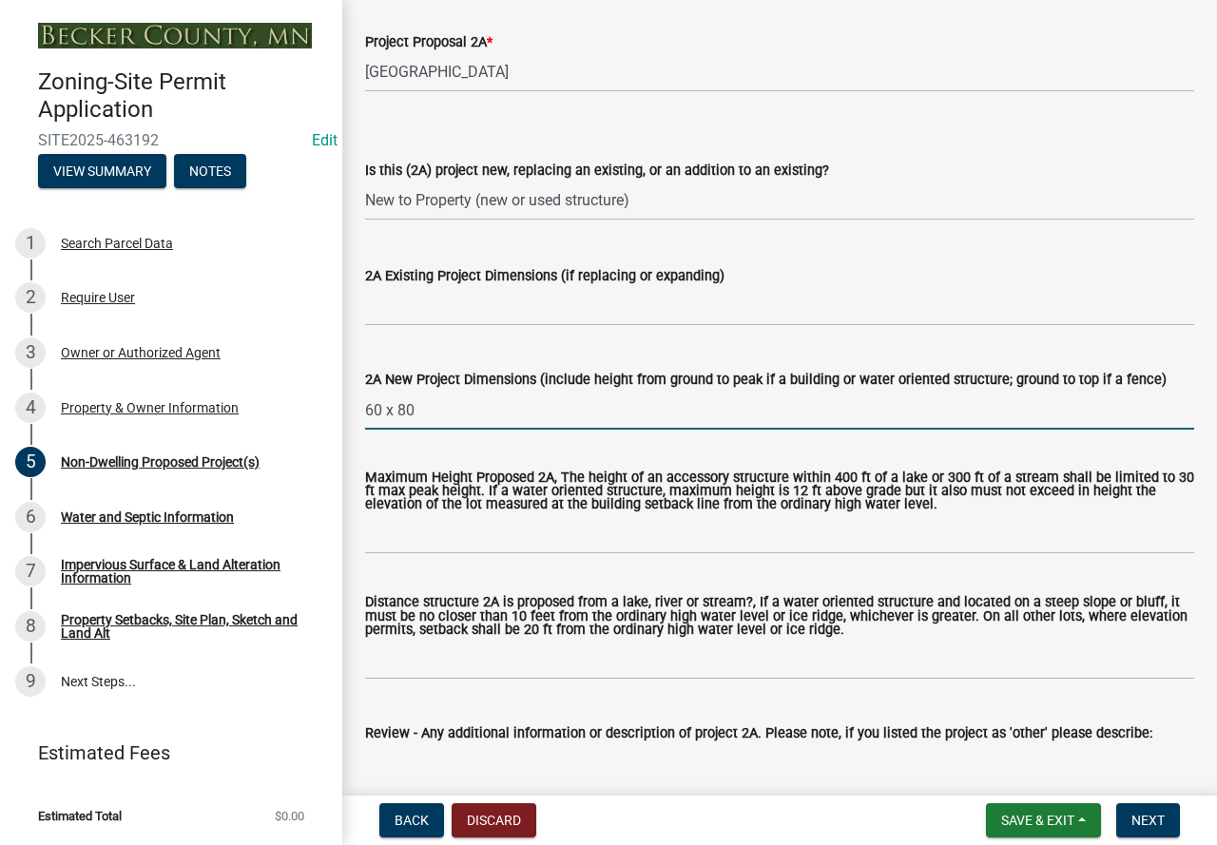
scroll to position [475, 0]
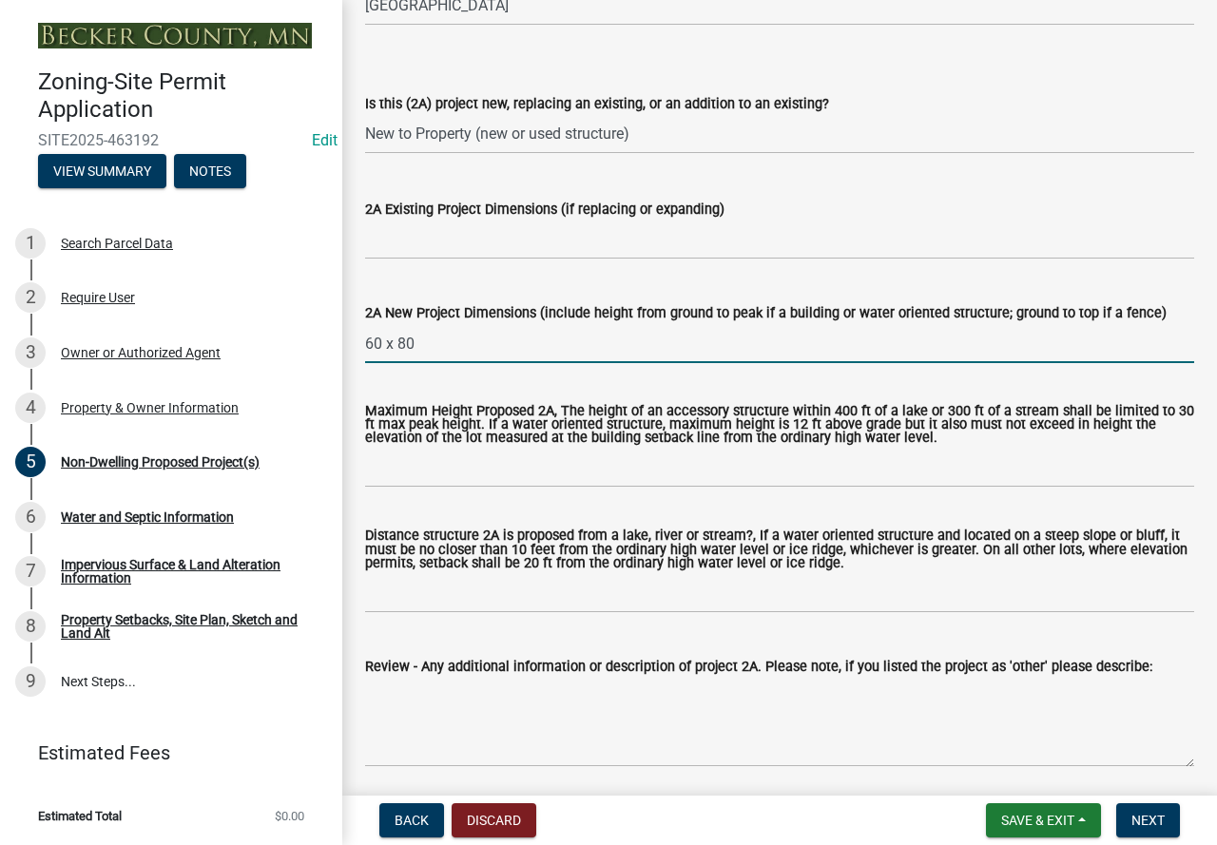
type input "60 x 80"
click at [395, 477] on input "Maximum Height Proposed 2A, The height of an accessory structure within 400 ft …" at bounding box center [779, 468] width 829 height 39
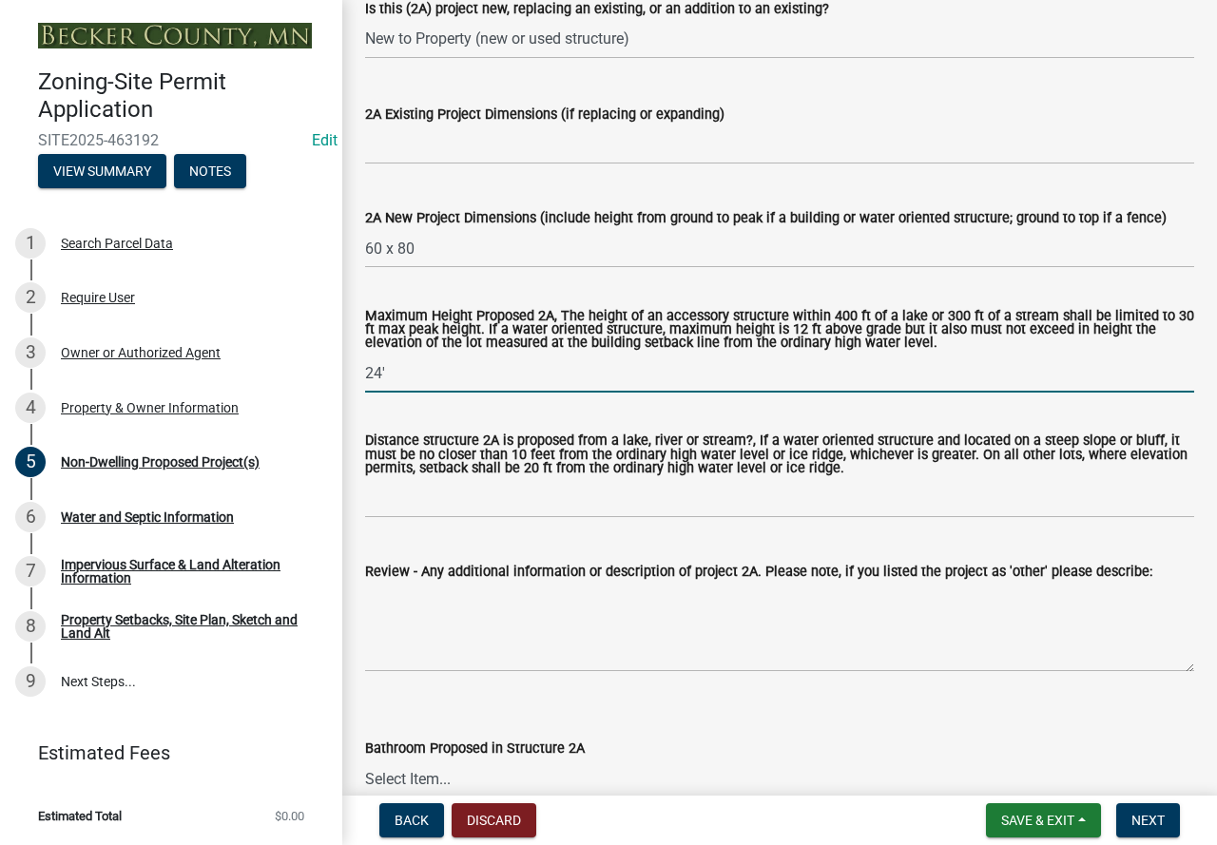
scroll to position [665, 0]
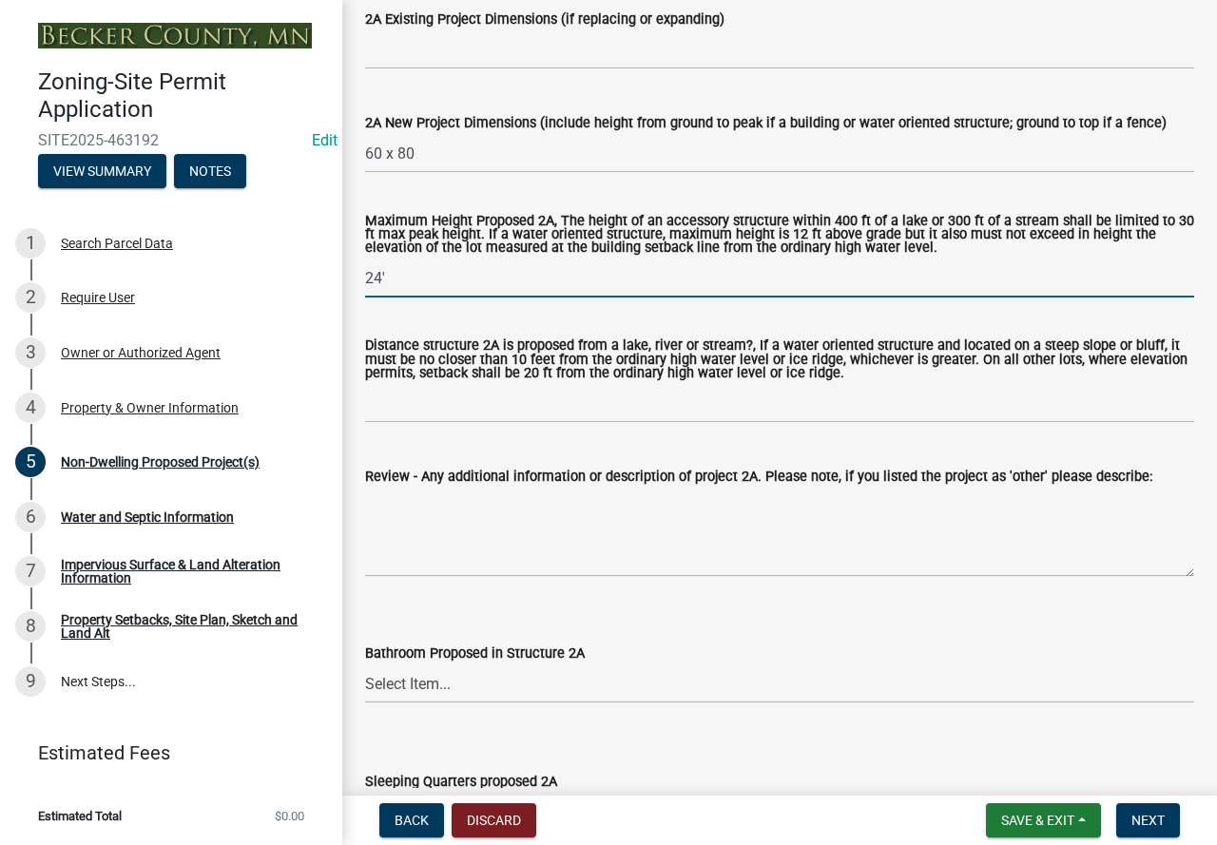
type input "24'"
click at [406, 689] on select "Select Item... N/A Yes No" at bounding box center [779, 683] width 829 height 39
click at [365, 666] on select "Select Item... N/A Yes No" at bounding box center [779, 683] width 829 height 39
select select "cf118f3b-6469-426f-b247-8aeebfb0198d"
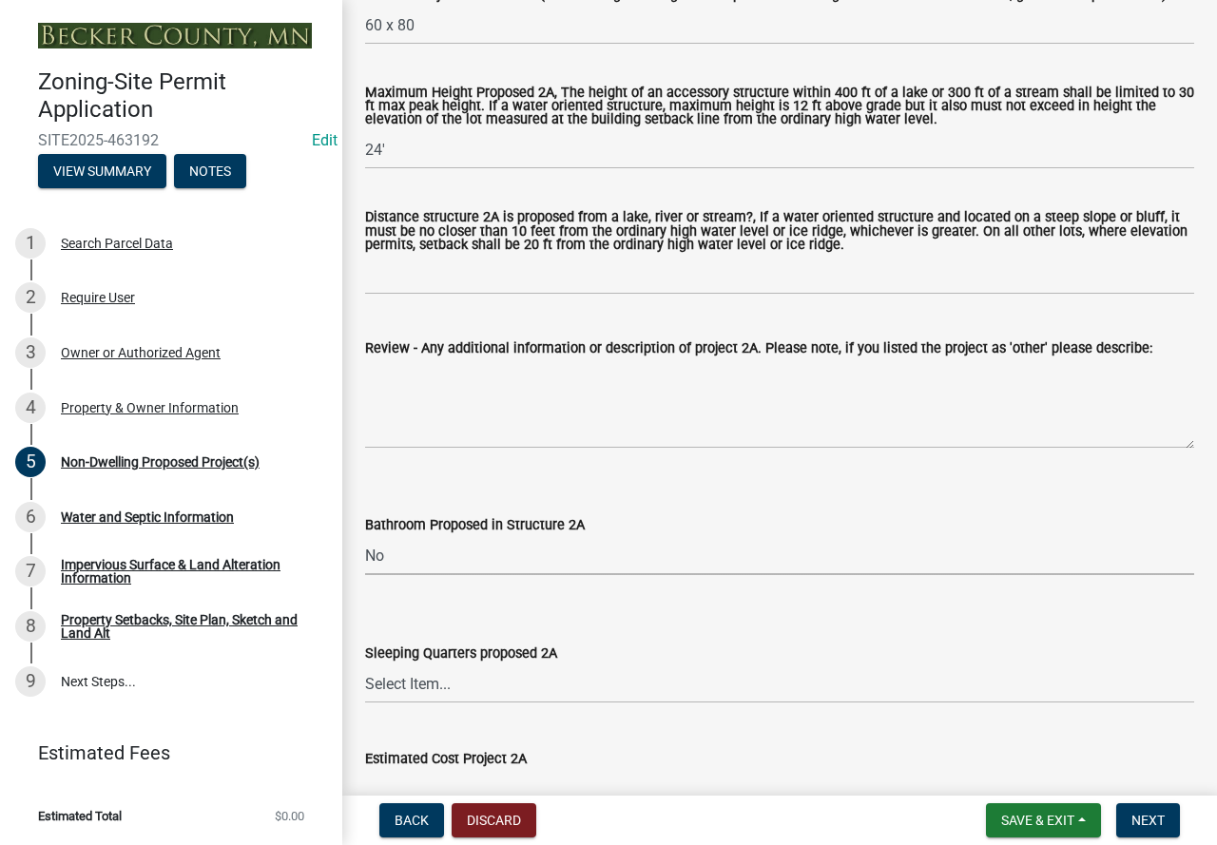
scroll to position [856, 0]
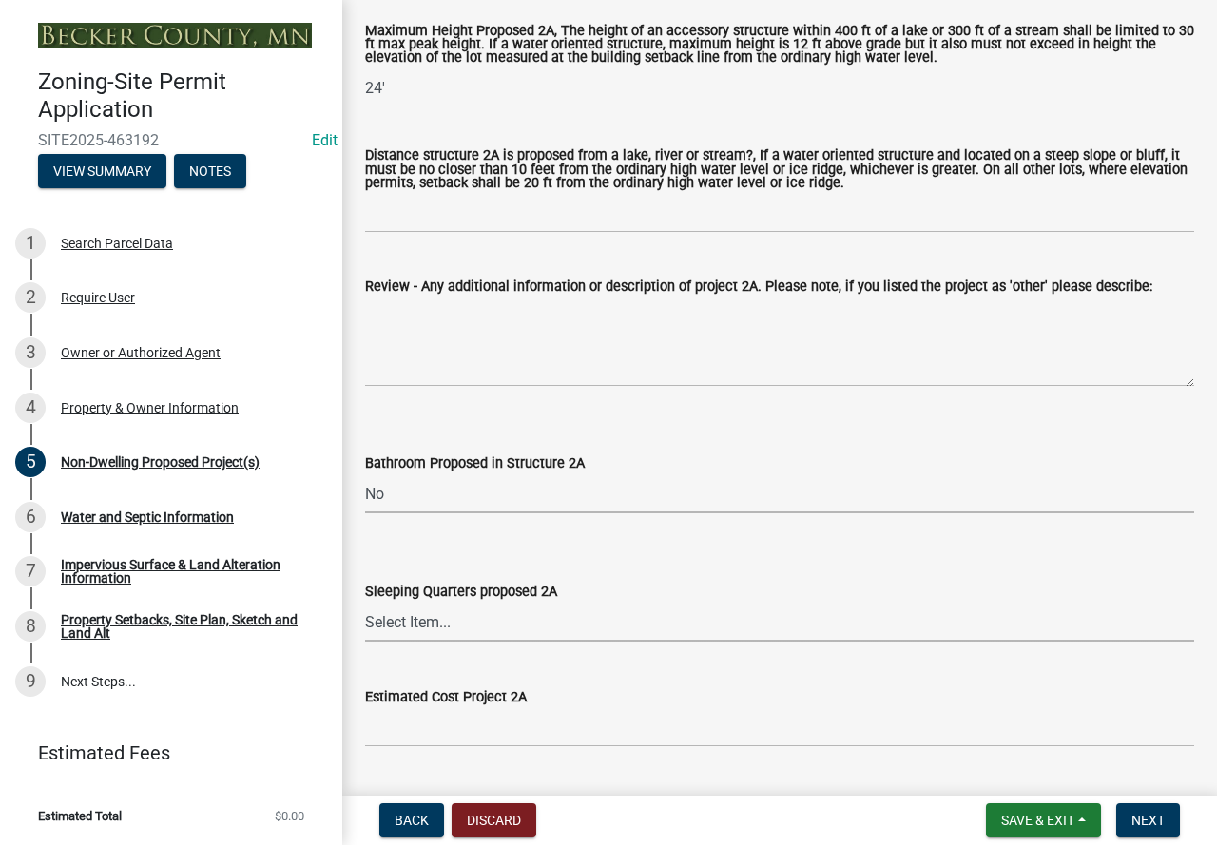
click at [396, 621] on select "Select Item... N/A Yes No" at bounding box center [779, 622] width 829 height 39
click at [365, 605] on select "Select Item... N/A Yes No" at bounding box center [779, 622] width 829 height 39
select select "d5258256-81e9-4688-bc84-b01445ee29b6"
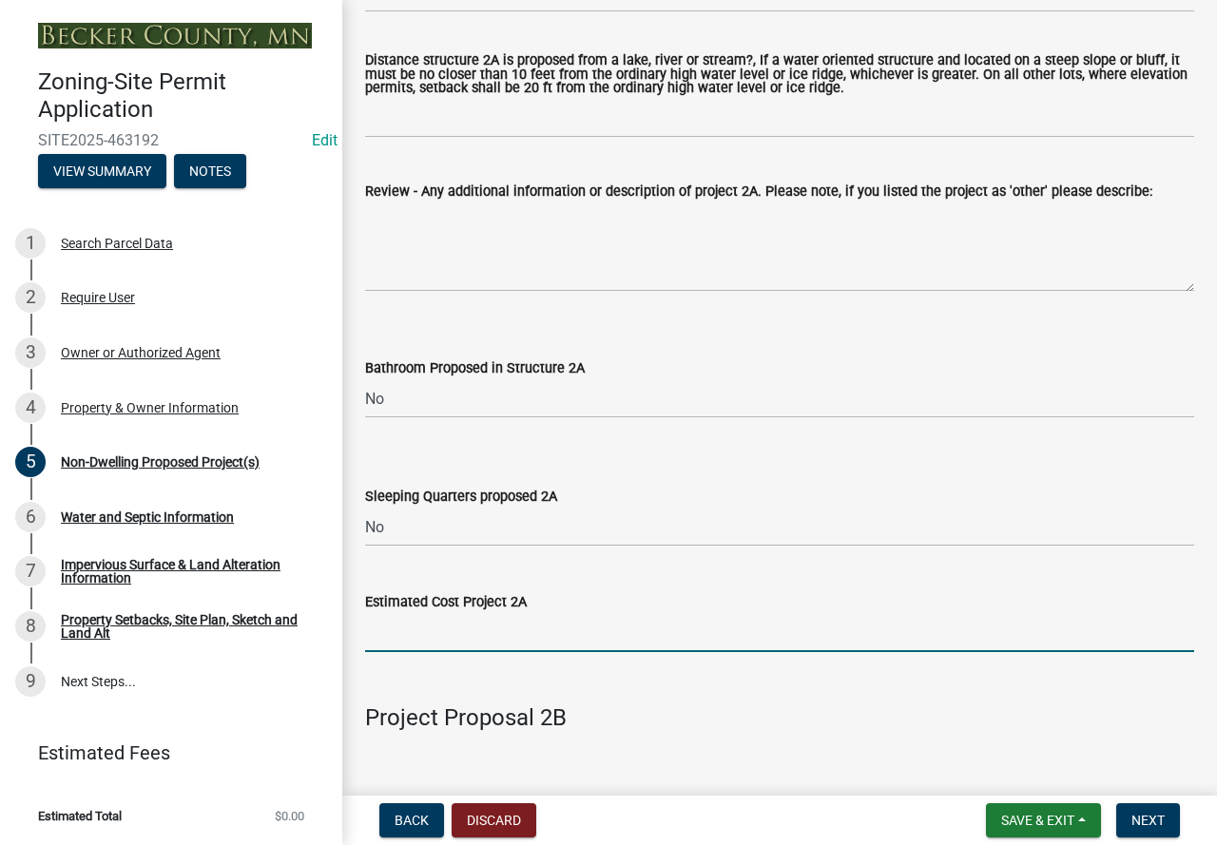
click at [410, 631] on input "text" at bounding box center [779, 632] width 829 height 39
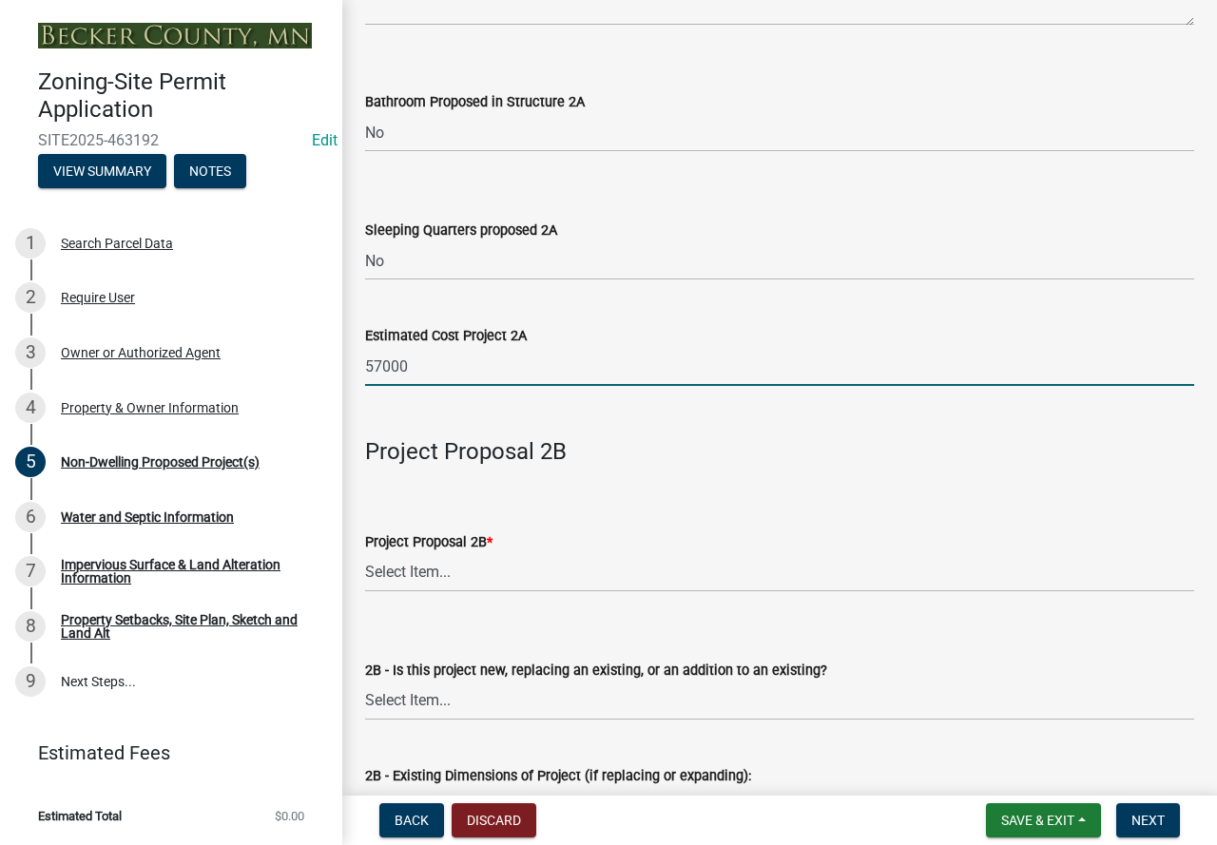
scroll to position [1236, 0]
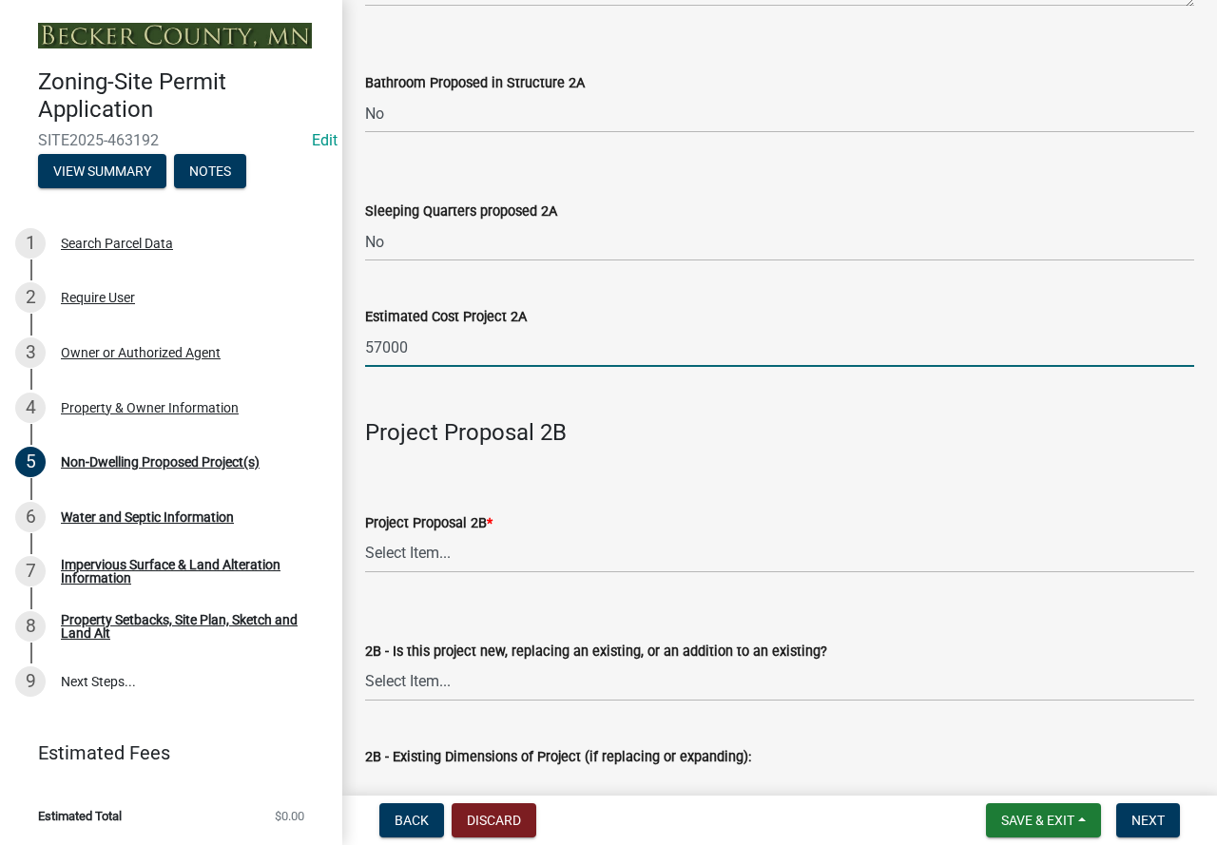
type input "57000"
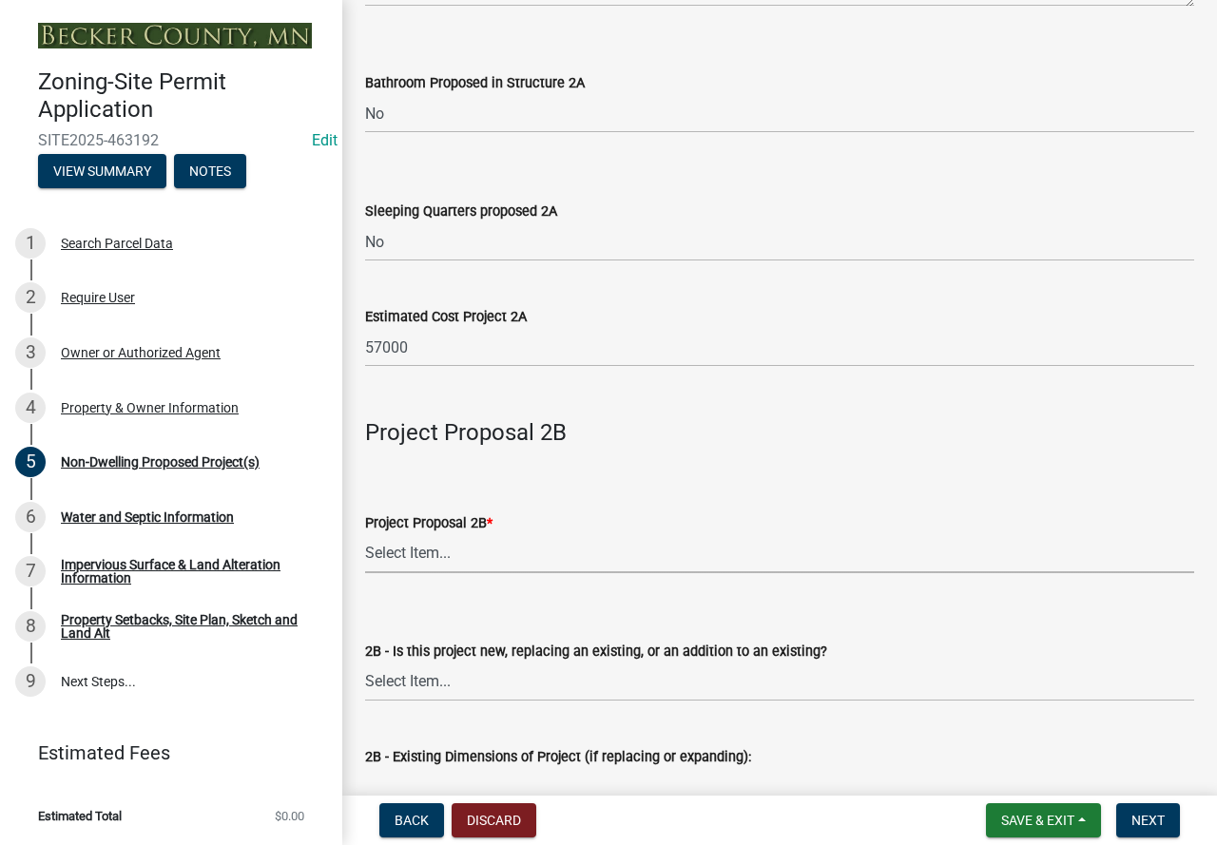
click at [393, 551] on select "Select Item... N/A Commercial Office/Retail Building Detached Garage Pole Build…" at bounding box center [779, 553] width 829 height 39
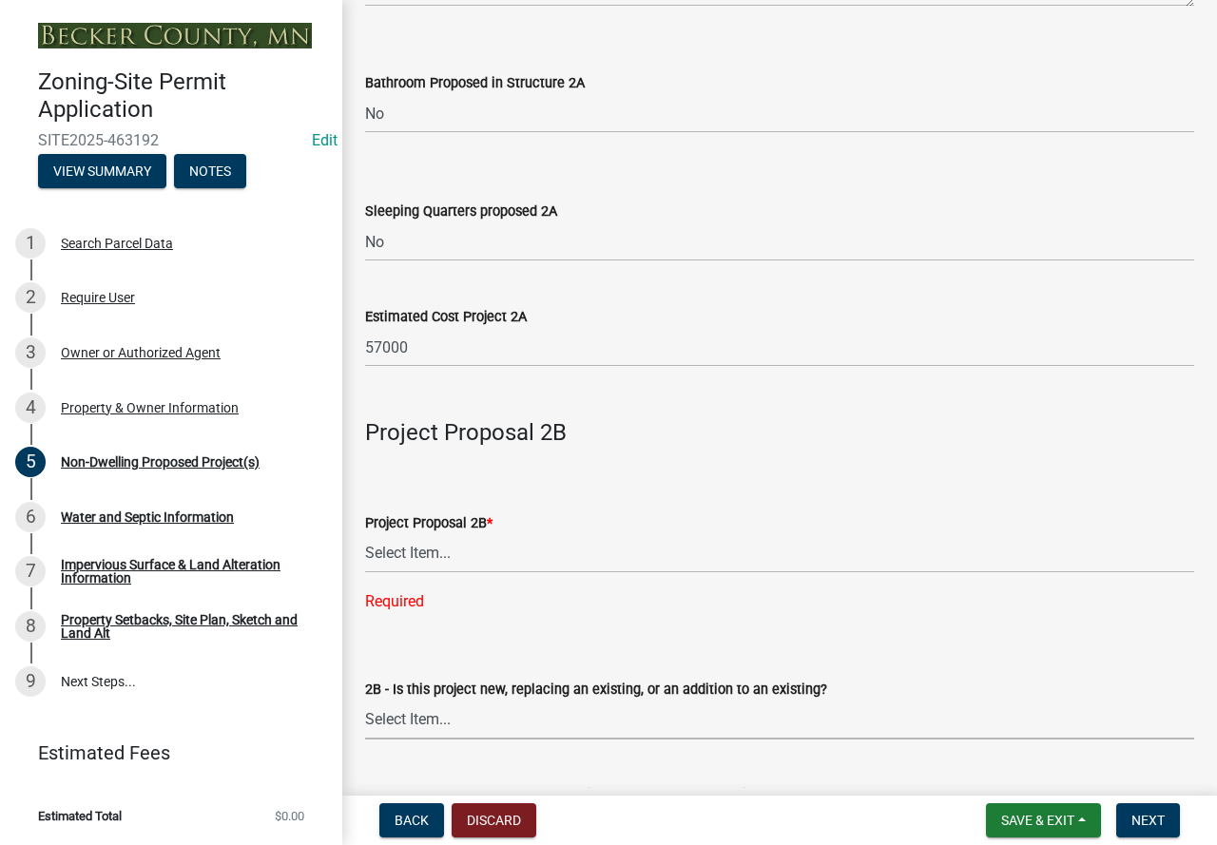
click at [405, 690] on div "2B - Is this project new, replacing an existing, or an addition to an existing?…" at bounding box center [779, 709] width 829 height 62
click at [365, 702] on select "Select Item... New to Property (new or used structure) Relocating/moving existi…" at bounding box center [779, 720] width 829 height 39
select select "00898f61-7ba8-49f3-9ca7-7e396e8a7c45"
click at [397, 565] on select "Select Item... N/A Commercial Office/Retail Building Detached Garage Pole Build…" at bounding box center [779, 553] width 829 height 39
click at [365, 535] on select "Select Item... N/A Commercial Office/Retail Building Detached Garage Pole Build…" at bounding box center [779, 553] width 829 height 39
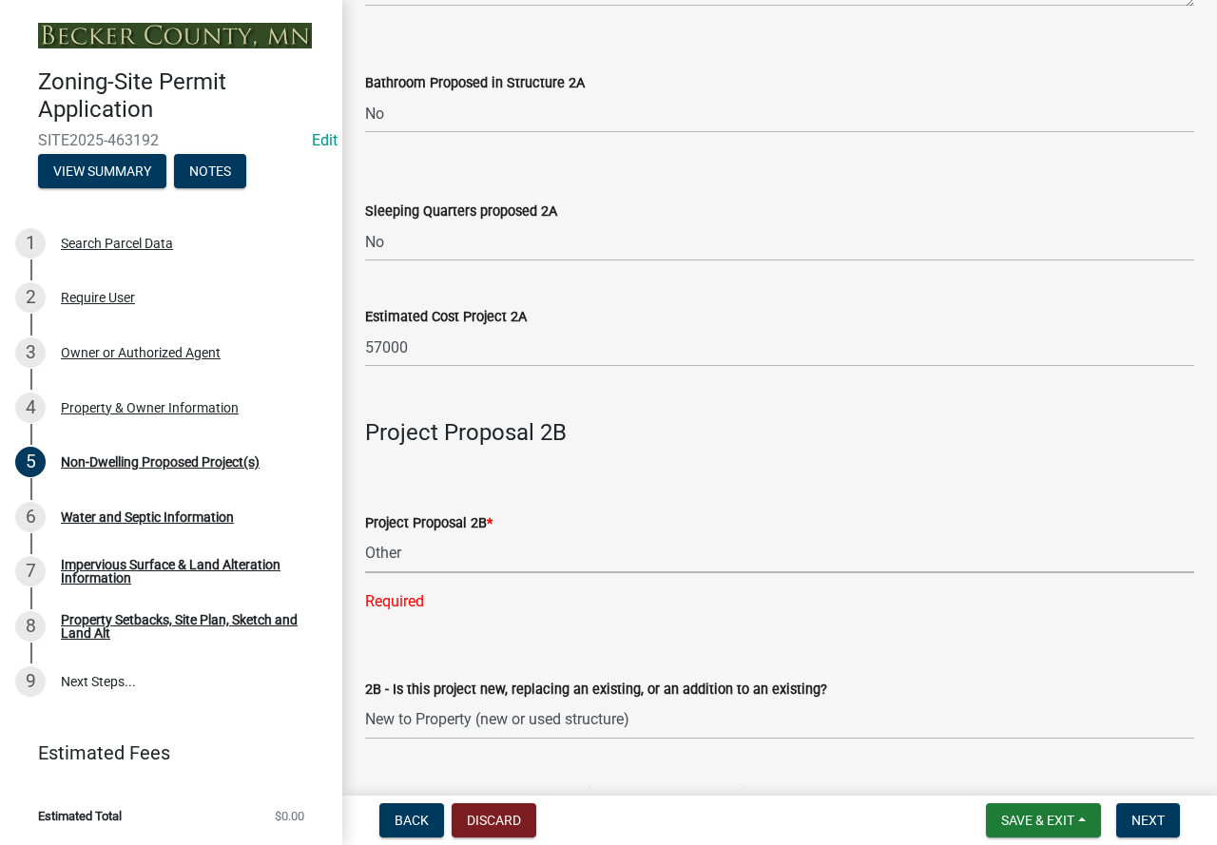
select select "631cb132-8247-428e-8497-89422107eaf4"
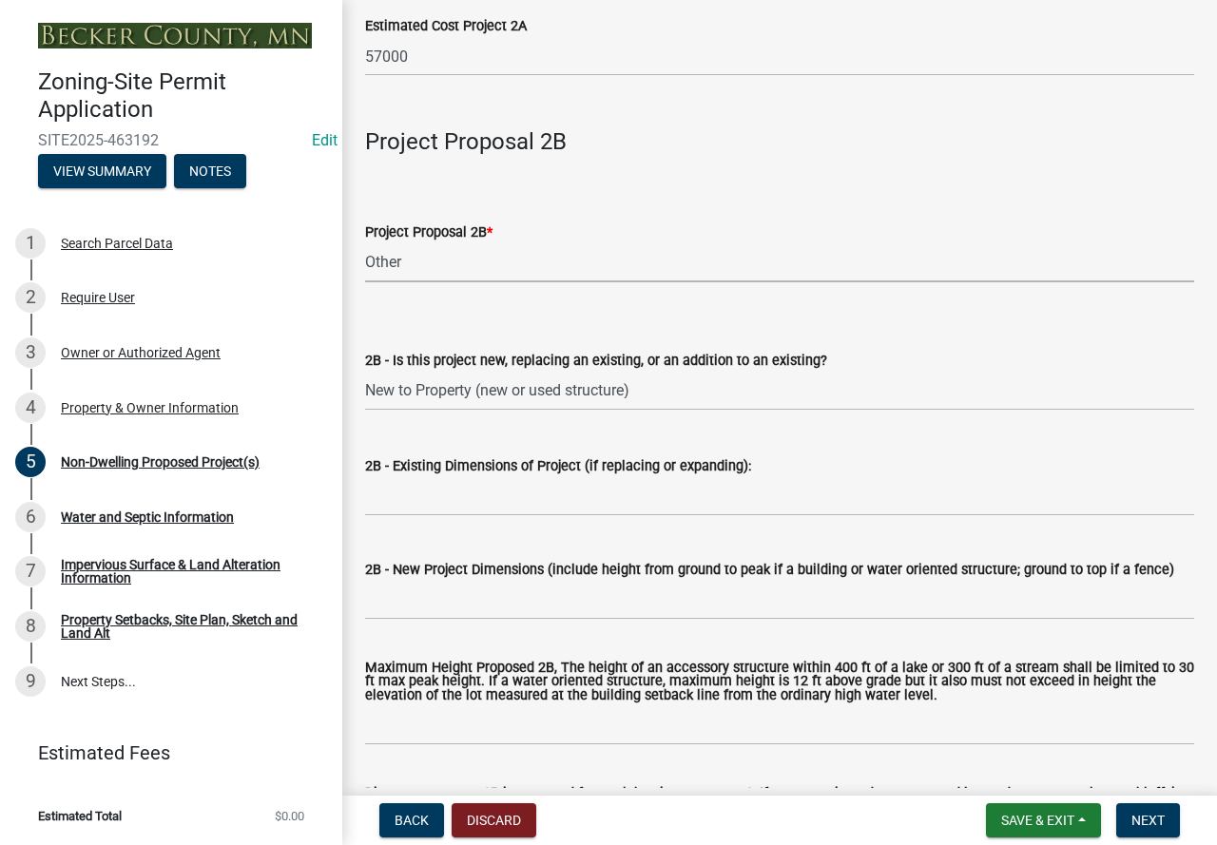
scroll to position [1616, 0]
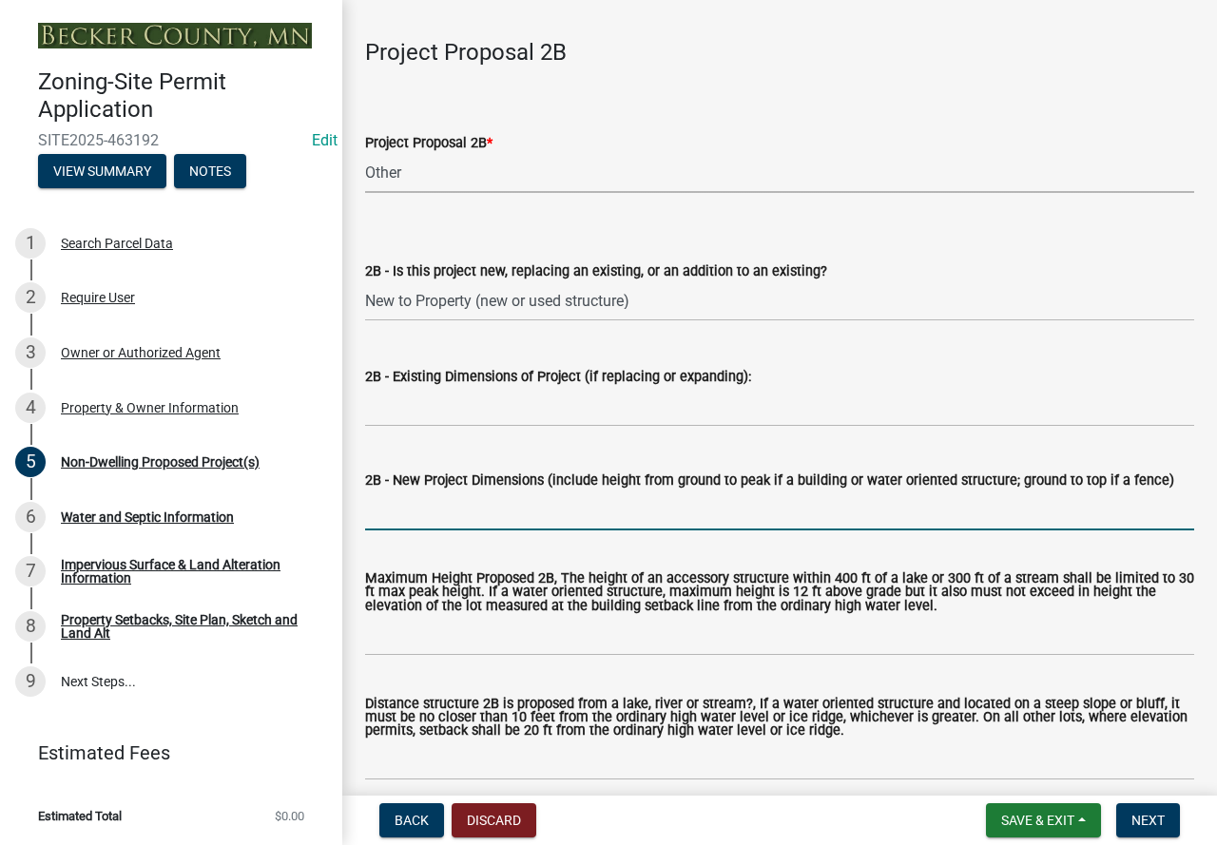
click at [428, 506] on input "2B - New Project Dimensions (include height from ground to peak if a building o…" at bounding box center [779, 510] width 829 height 39
click at [536, 516] on input "Deck 8 x 20, patio 20 x 8" at bounding box center [779, 510] width 829 height 39
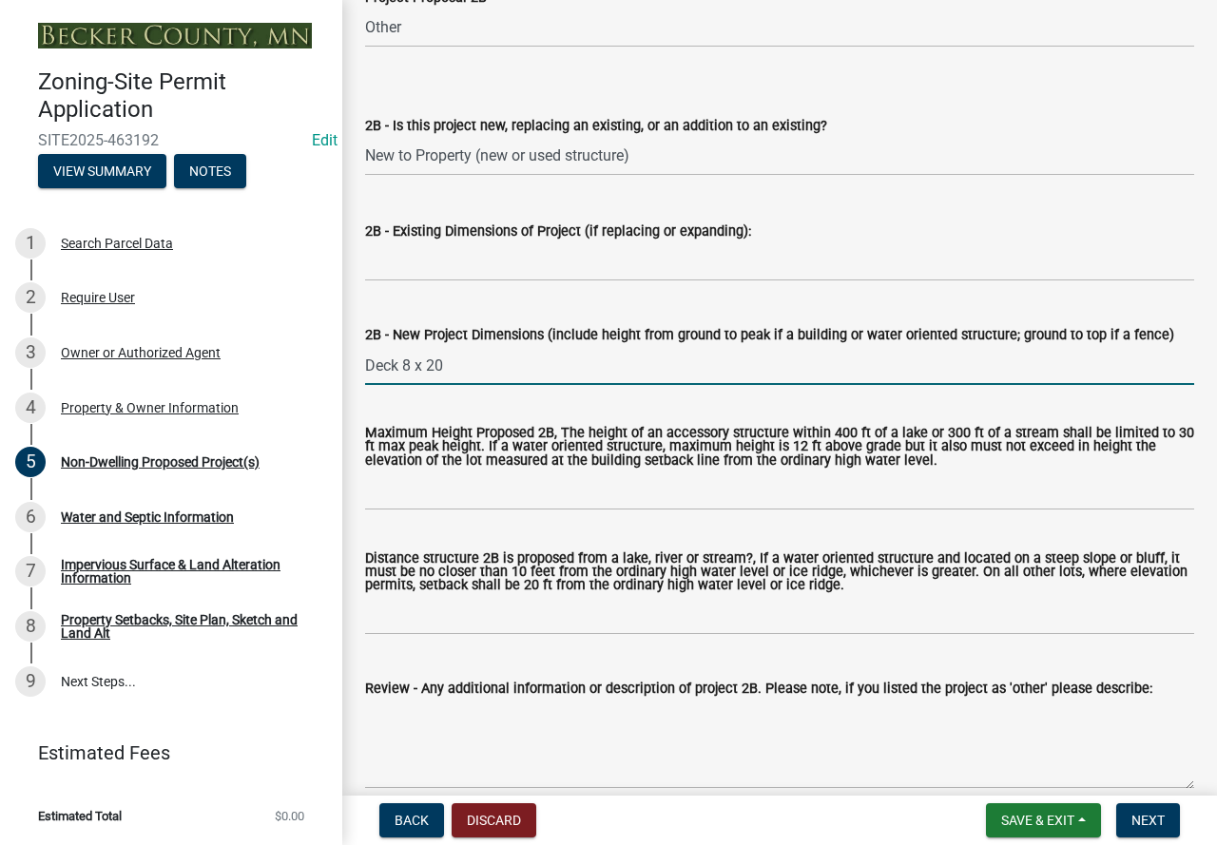
scroll to position [1806, 0]
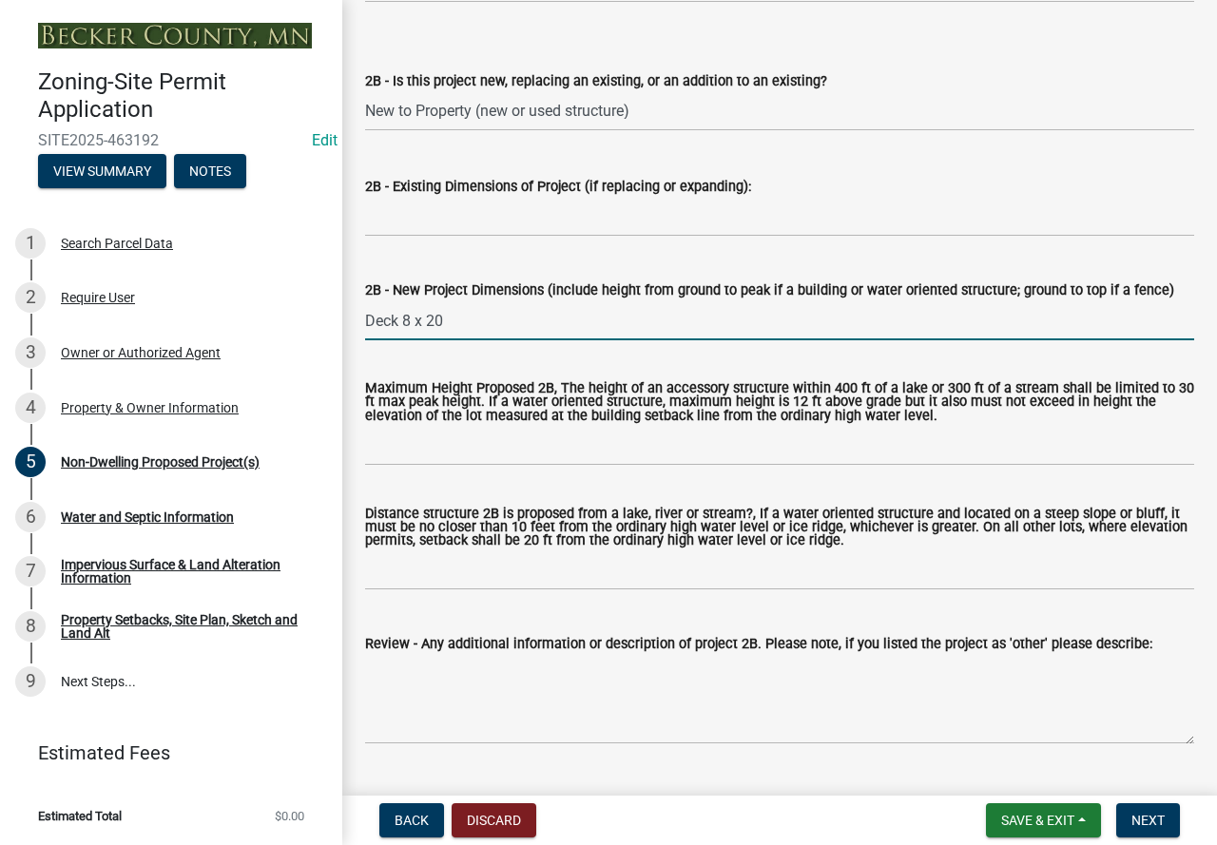
type input "Deck 8 x 20"
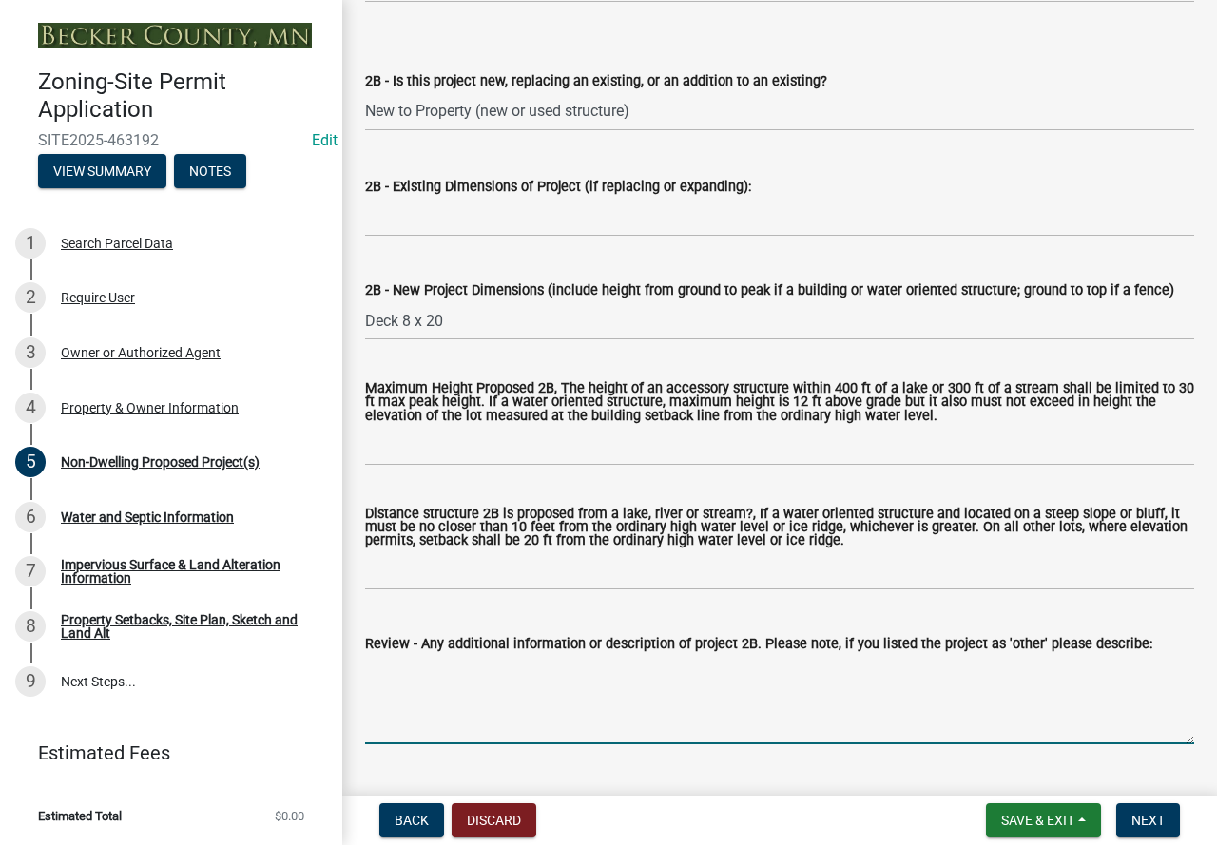
click at [391, 668] on textarea "Review - Any additional information or description of project 2B. Please note, …" at bounding box center [779, 699] width 829 height 89
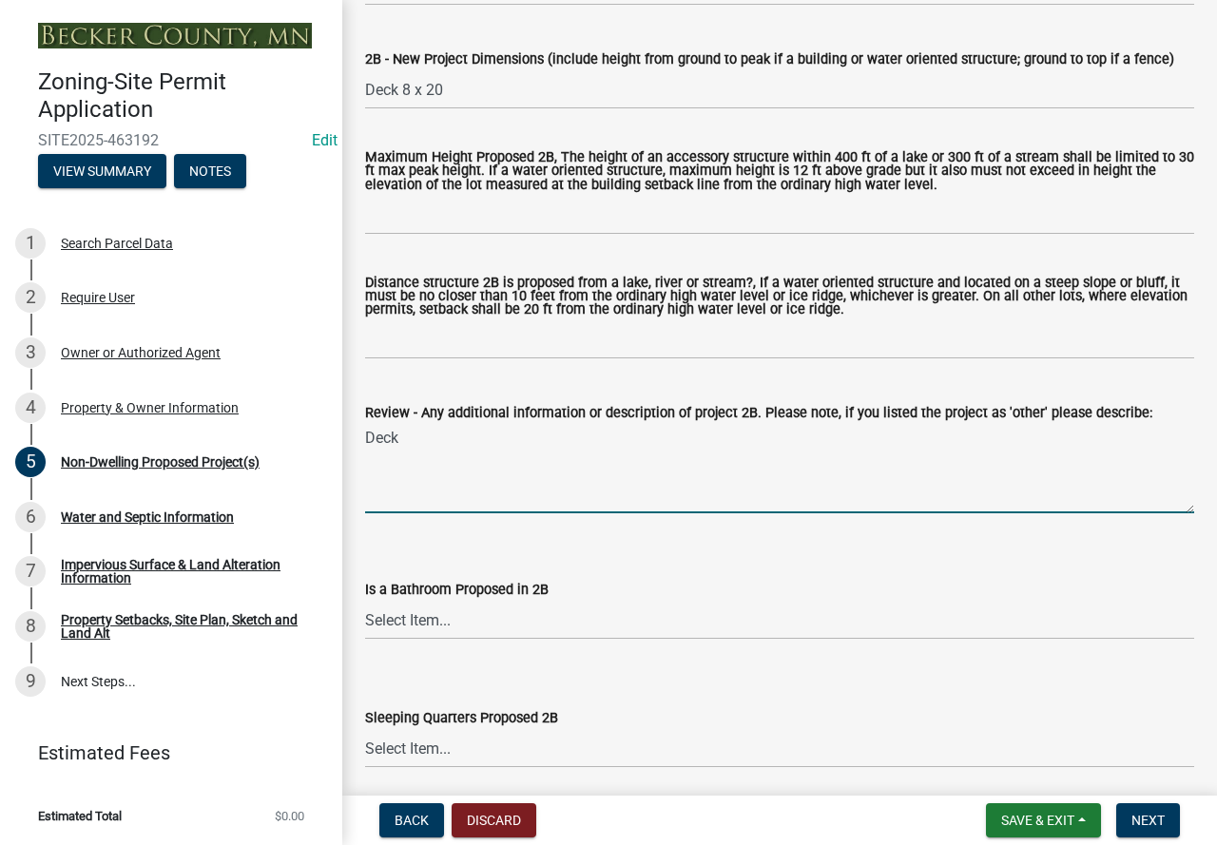
scroll to position [2091, 0]
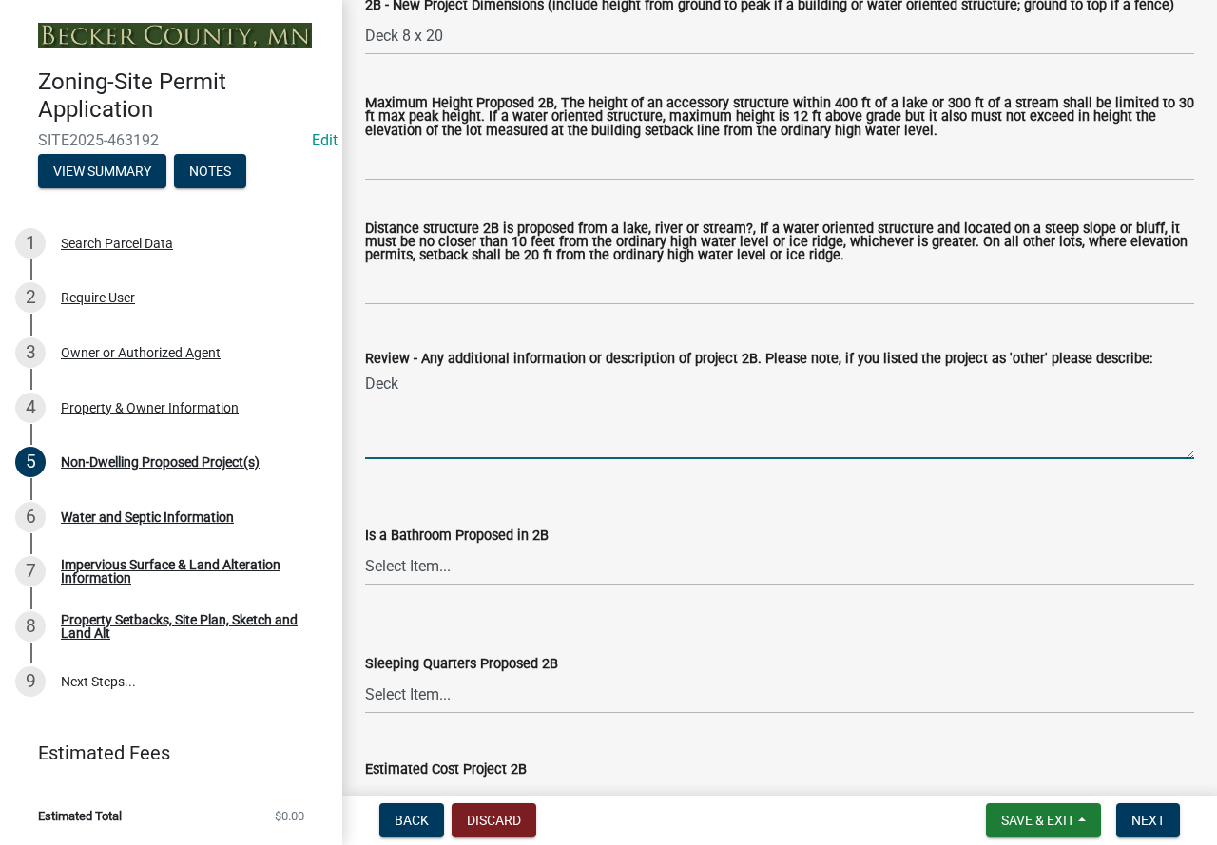
type textarea "Deck"
click at [413, 563] on select "Select Item... N/A Yes No" at bounding box center [779, 566] width 829 height 39
click at [365, 550] on select "Select Item... N/A Yes No" at bounding box center [779, 566] width 829 height 39
select select "a5a24bbb-d142-4a96-81aa-f197e501dfcc"
click at [414, 703] on select "Select Item... N/A Yes No" at bounding box center [779, 694] width 829 height 39
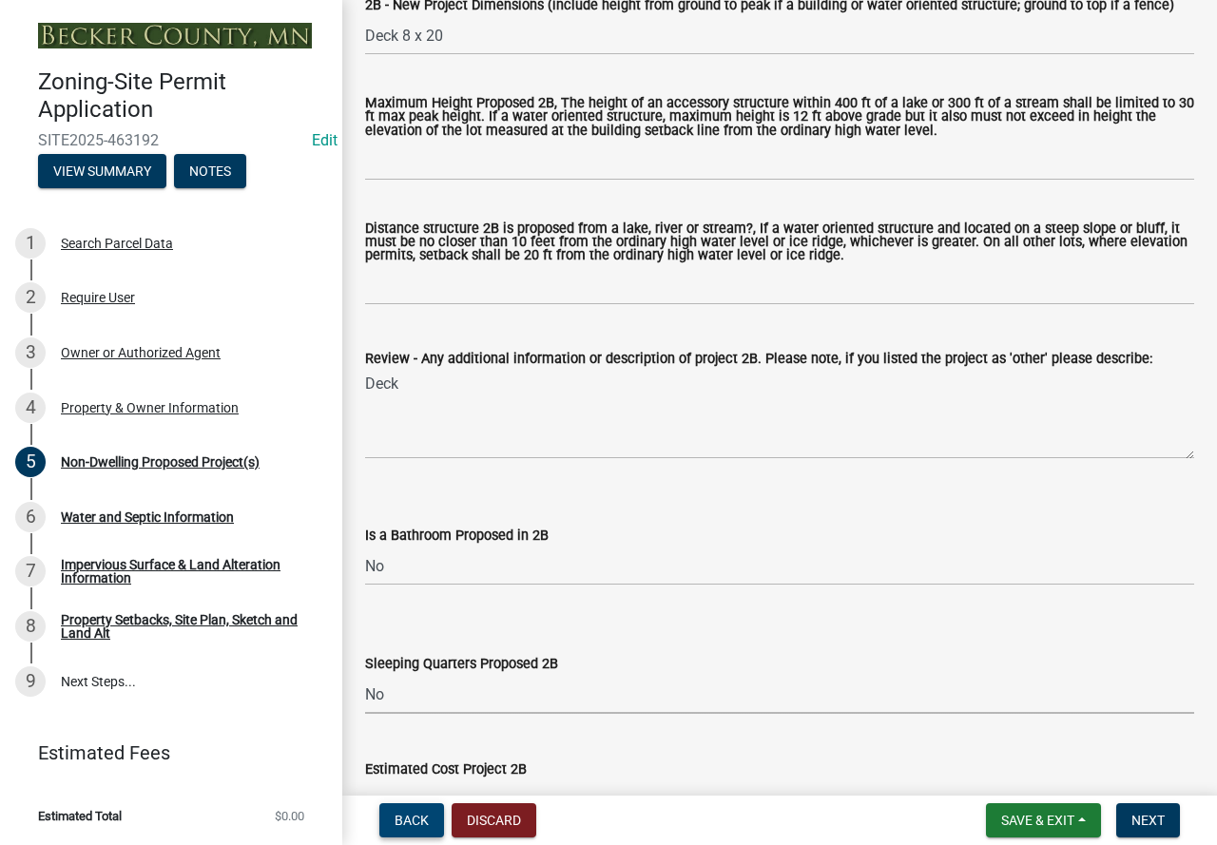
click at [365, 679] on select "Select Item... N/A Yes No" at bounding box center [779, 694] width 829 height 39
select select "0800e7f7-3207-49ec-a6f5-9d95c4f1e857"
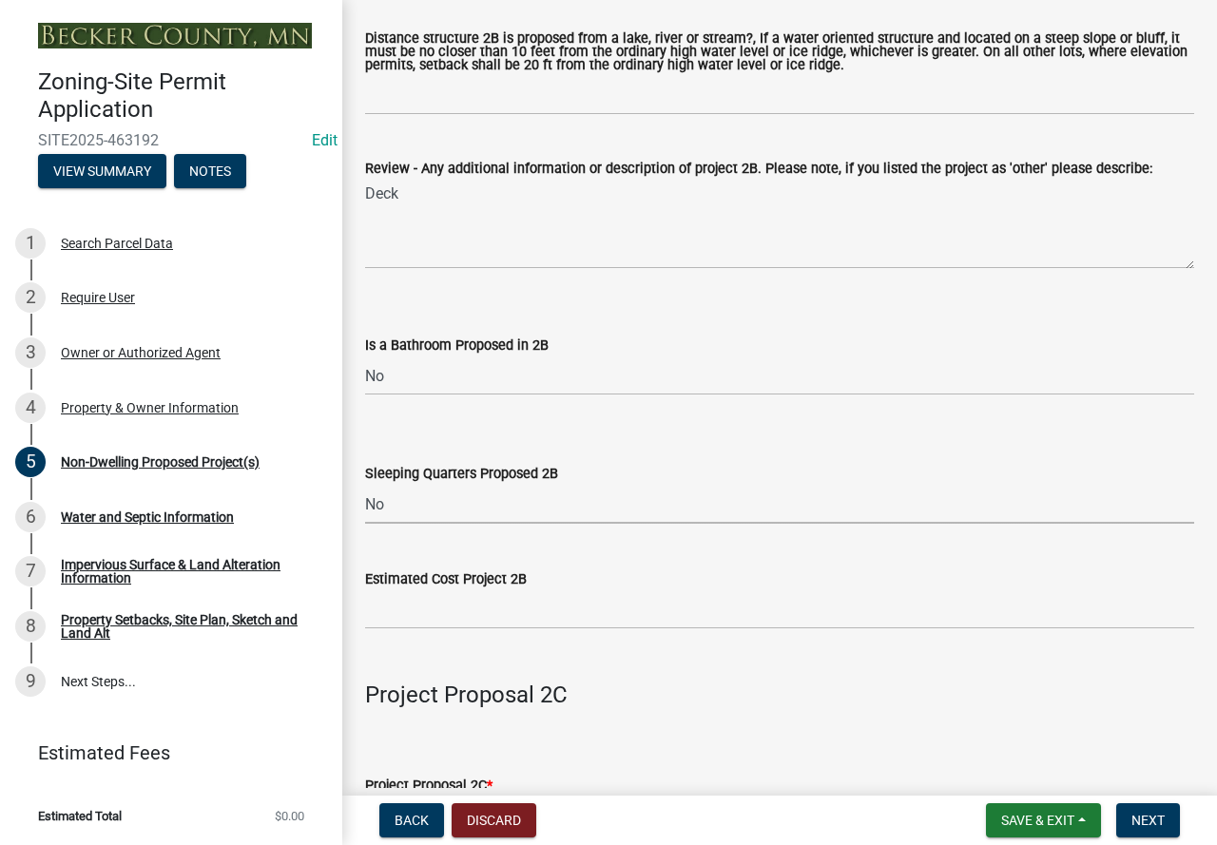
scroll to position [2377, 0]
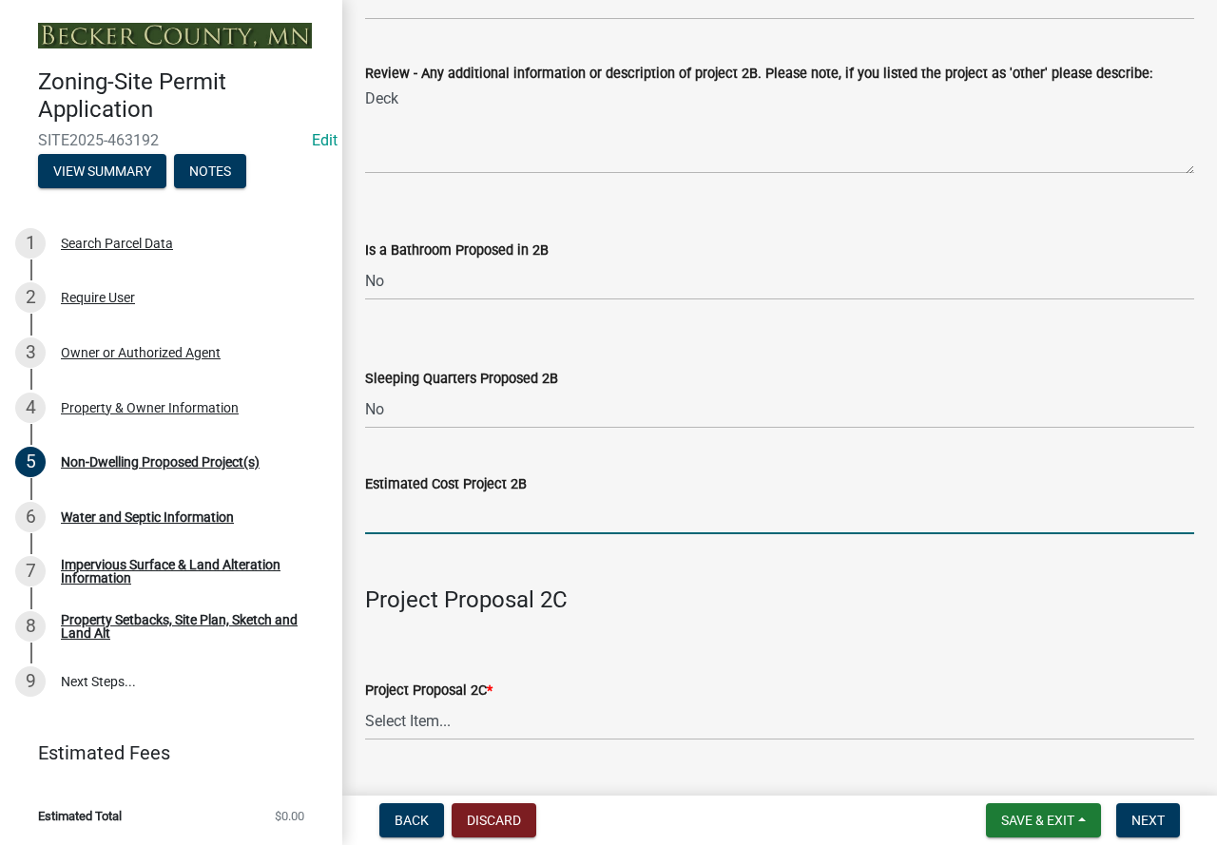
click at [378, 521] on input "text" at bounding box center [779, 514] width 829 height 39
type input "4000"
click at [398, 722] on select "Select Item... N/A Commercial Office/Retail Building Detached Garage Pole Build…" at bounding box center [779, 721] width 829 height 39
click at [365, 705] on select "Select Item... N/A Commercial Office/Retail Building Detached Garage Pole Build…" at bounding box center [779, 721] width 829 height 39
select select "e62d2446-d9c7-4970-9fab-0f1dd7e821ee"
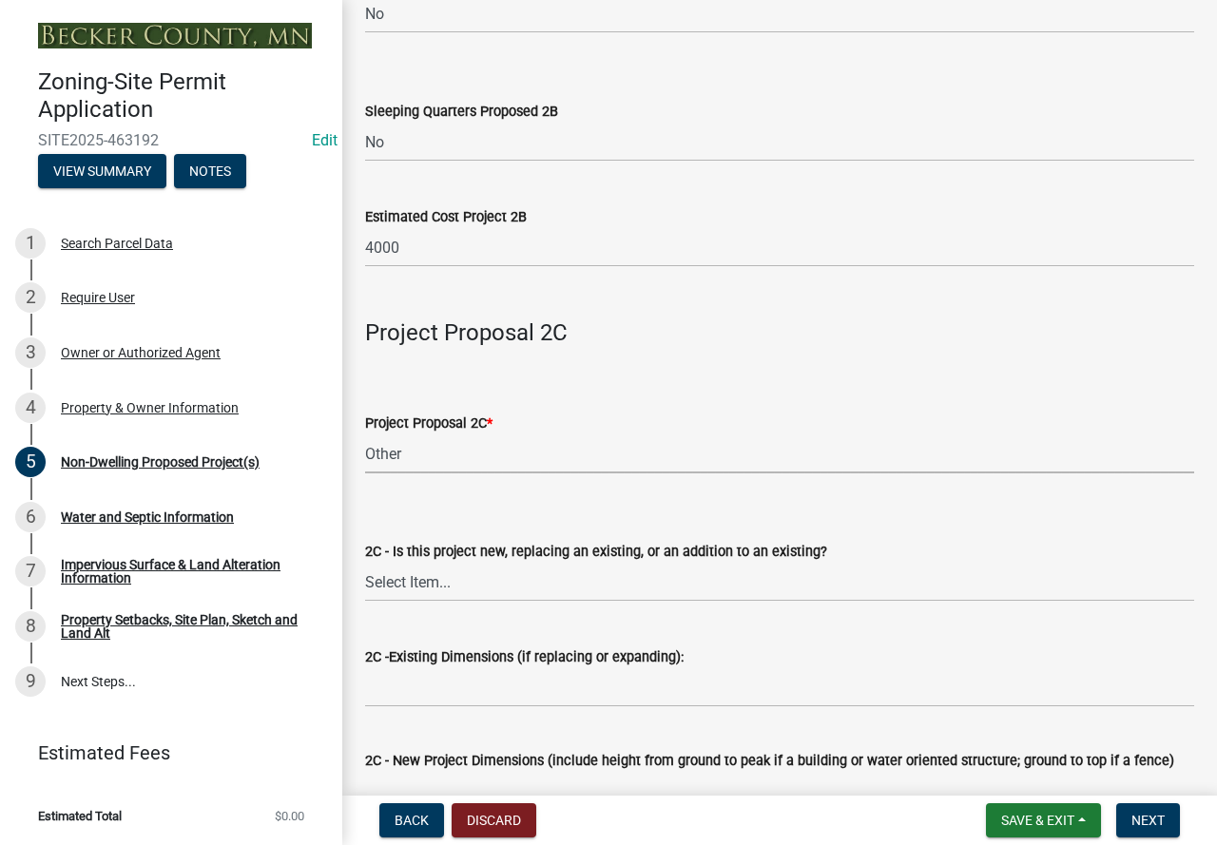
scroll to position [2662, 0]
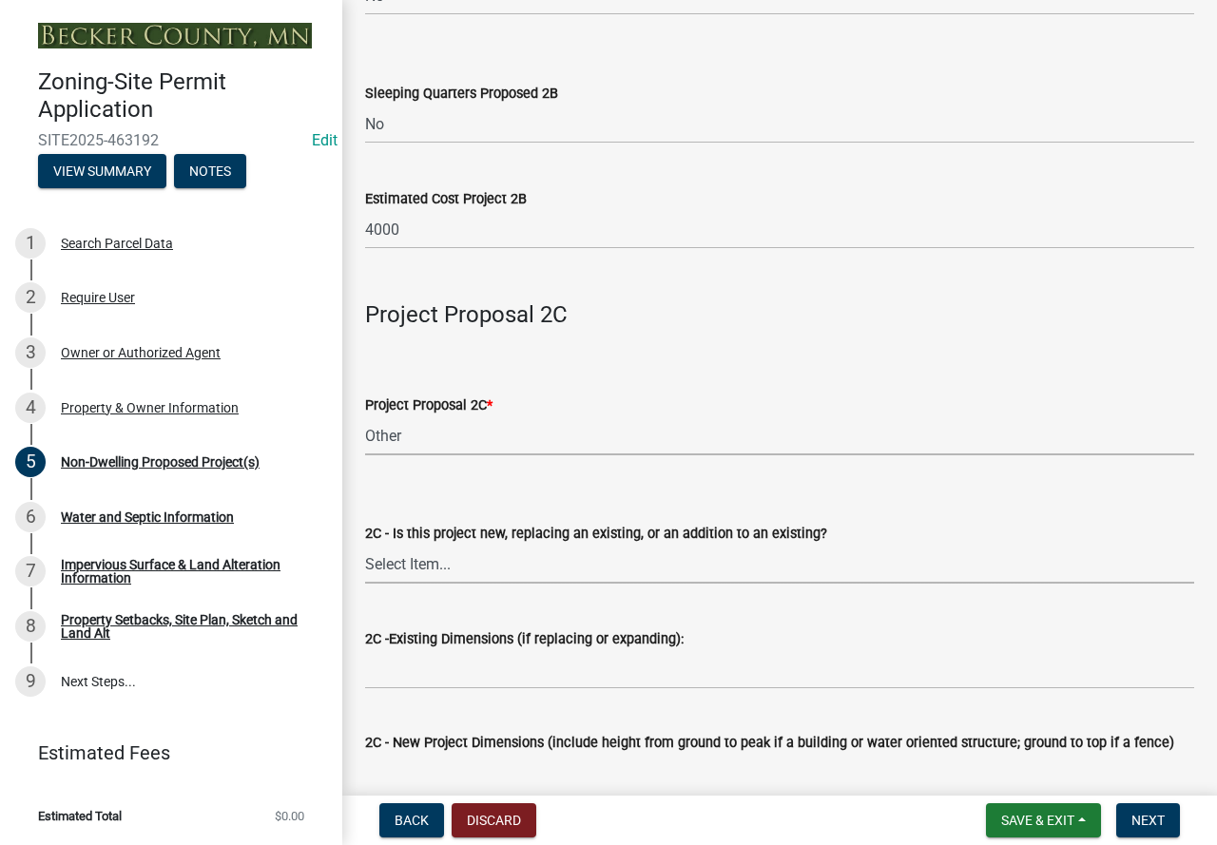
click at [413, 563] on select "Select Item... New to Property (new or used structure) Relocating/moving existi…" at bounding box center [779, 564] width 829 height 39
click at [365, 549] on select "Select Item... New to Property (new or used structure) Relocating/moving existi…" at bounding box center [779, 564] width 829 height 39
select select "a7383203-7c65-42b7-93a7-fe526d73266a"
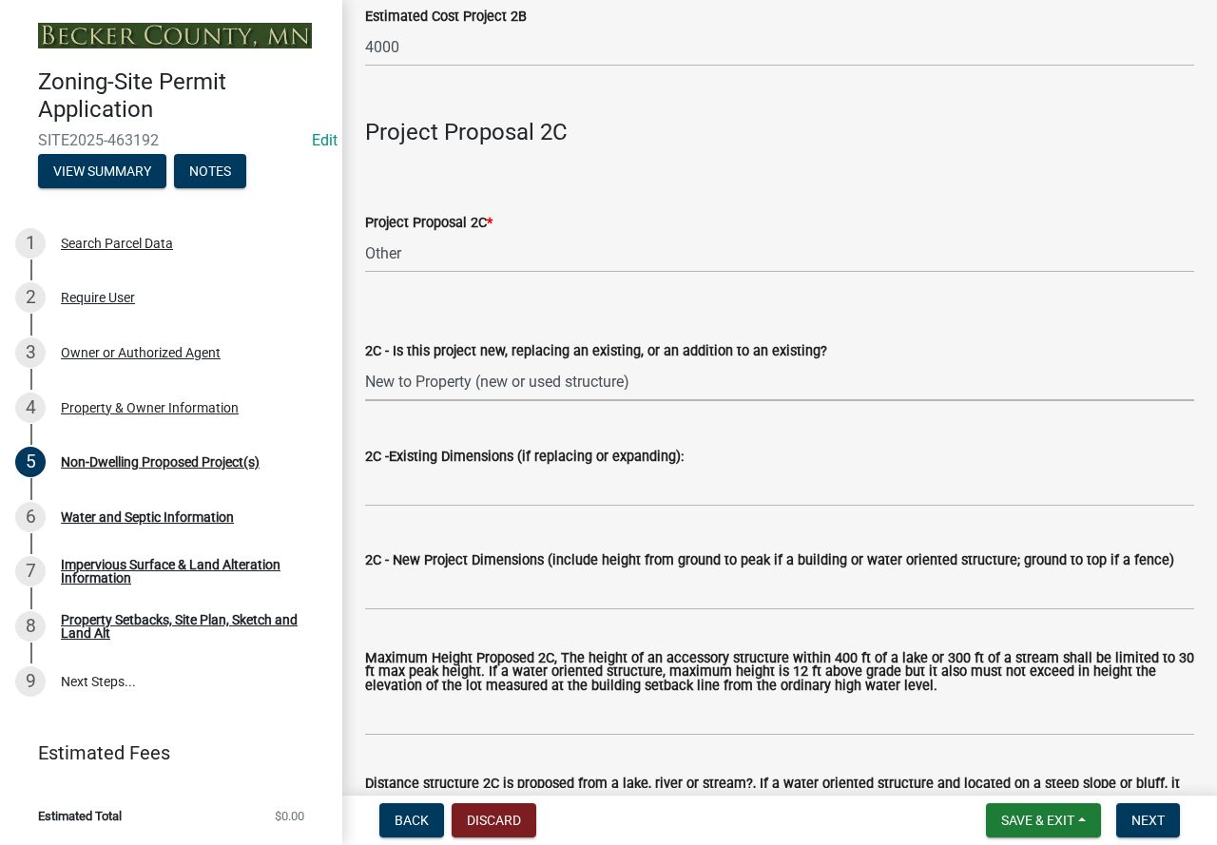
scroll to position [2852, 0]
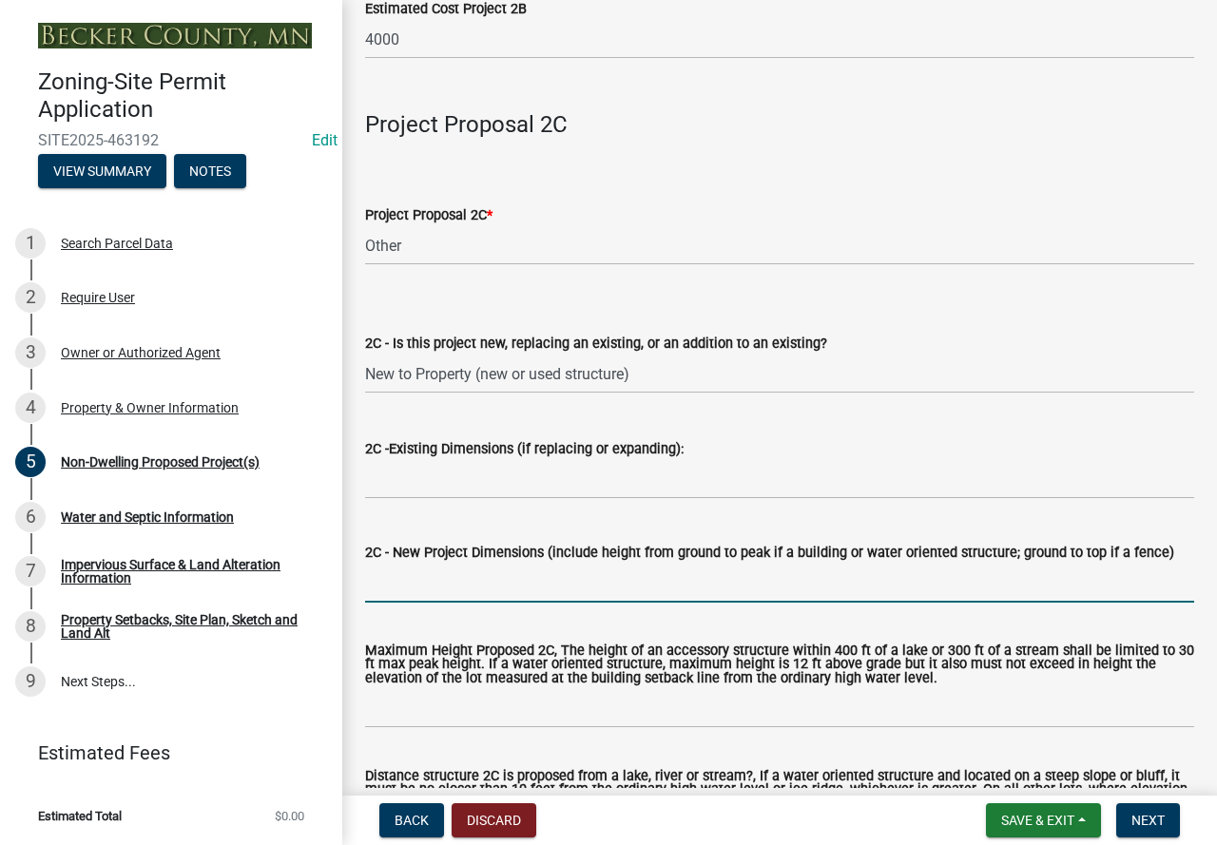
click at [395, 594] on input "2C - New Project Dimensions (include height from ground to peak if a building o…" at bounding box center [779, 583] width 829 height 39
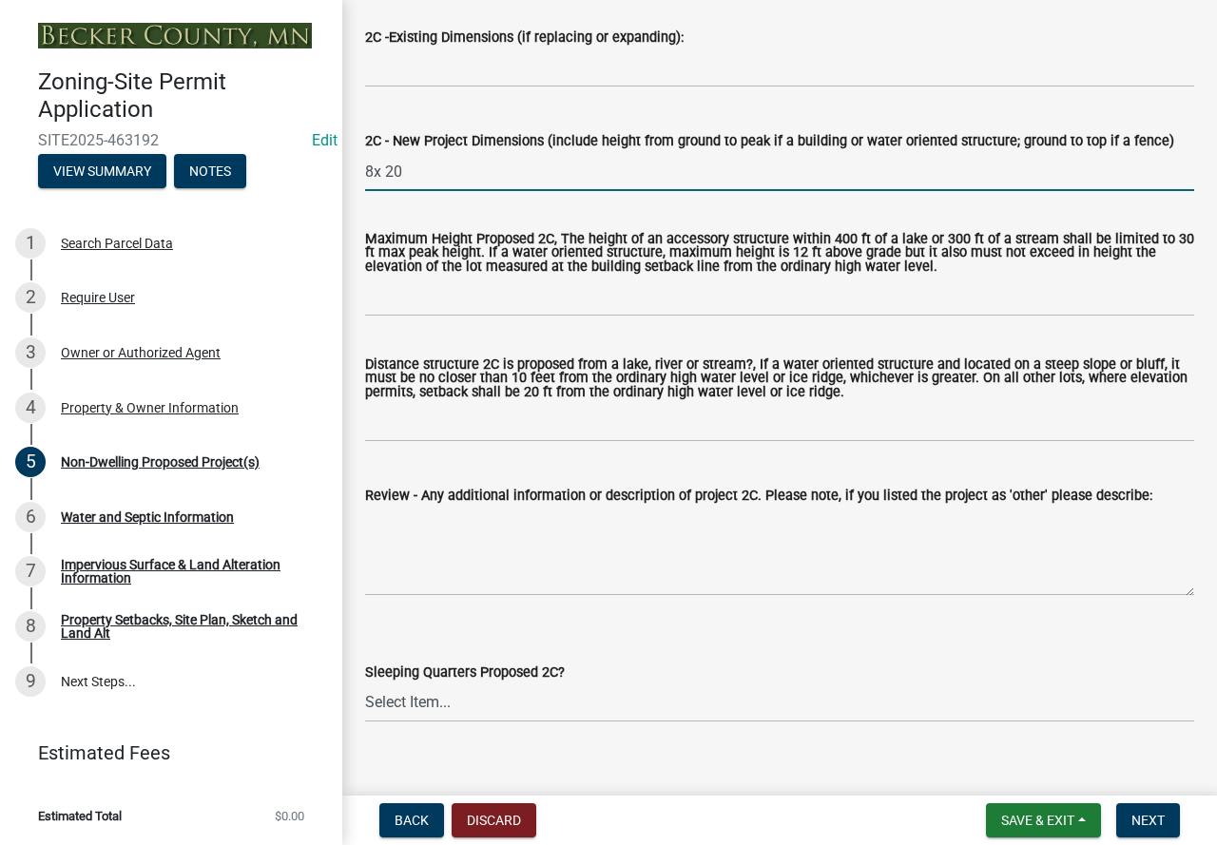
scroll to position [3327, 0]
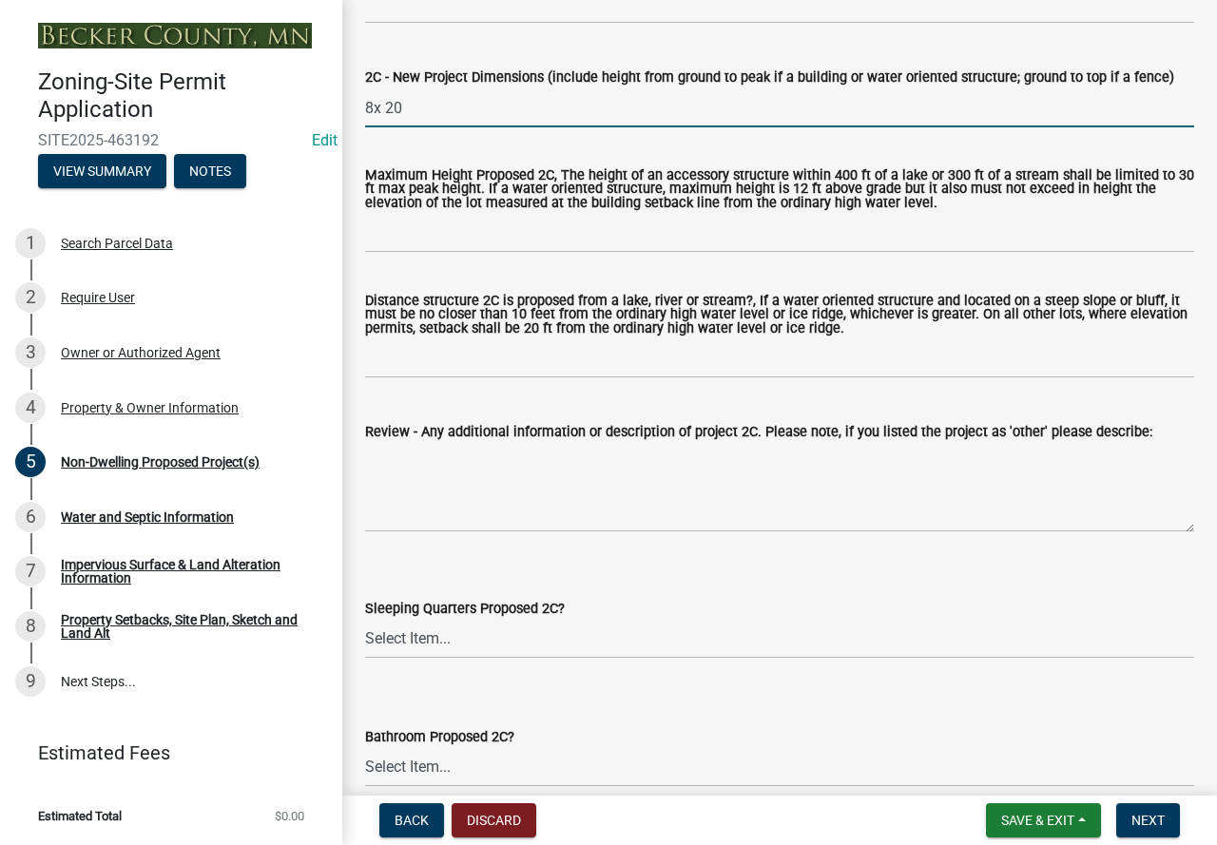
type input "8x 20"
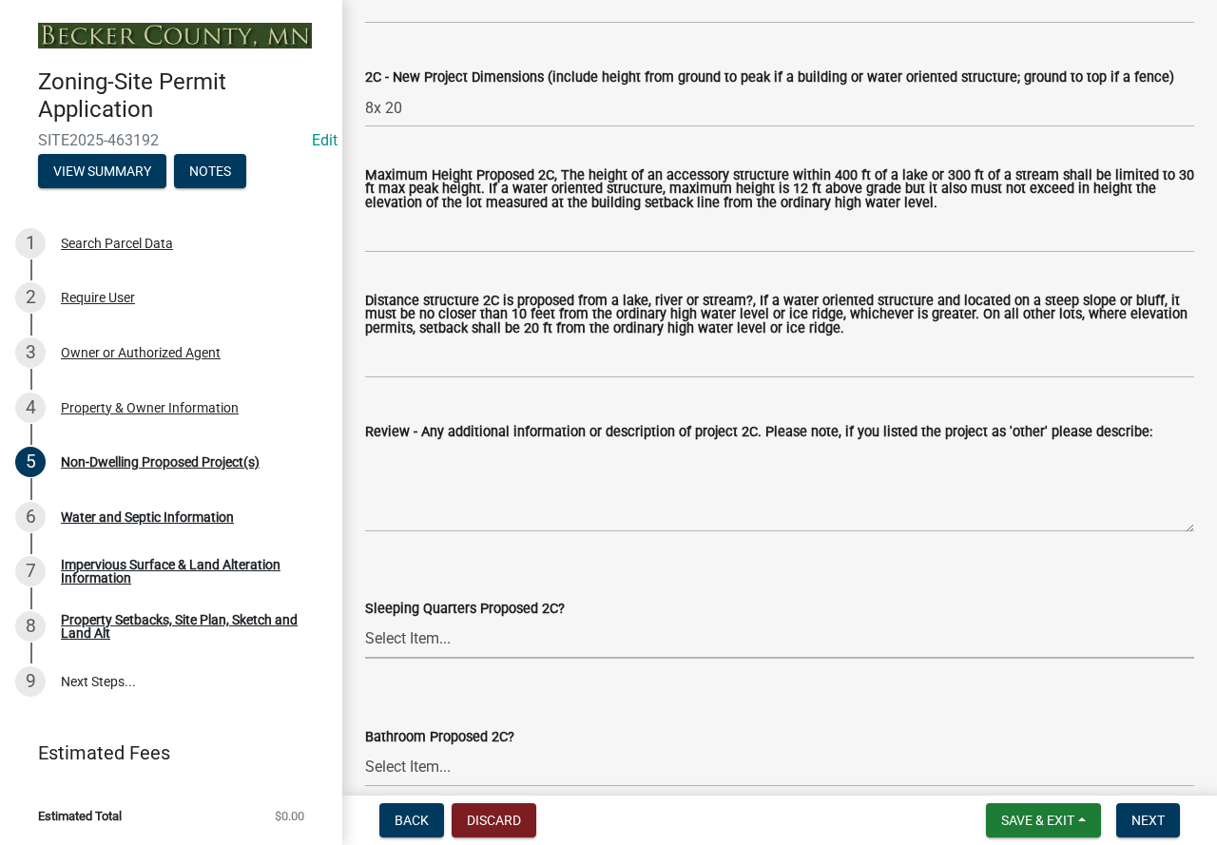
click at [398, 643] on select "Select Item... N/A Yes No" at bounding box center [779, 639] width 829 height 39
click at [365, 625] on select "Select Item... N/A Yes No" at bounding box center [779, 639] width 829 height 39
select select "4eba3570-6ed6-458d-82af-2533ccb8948c"
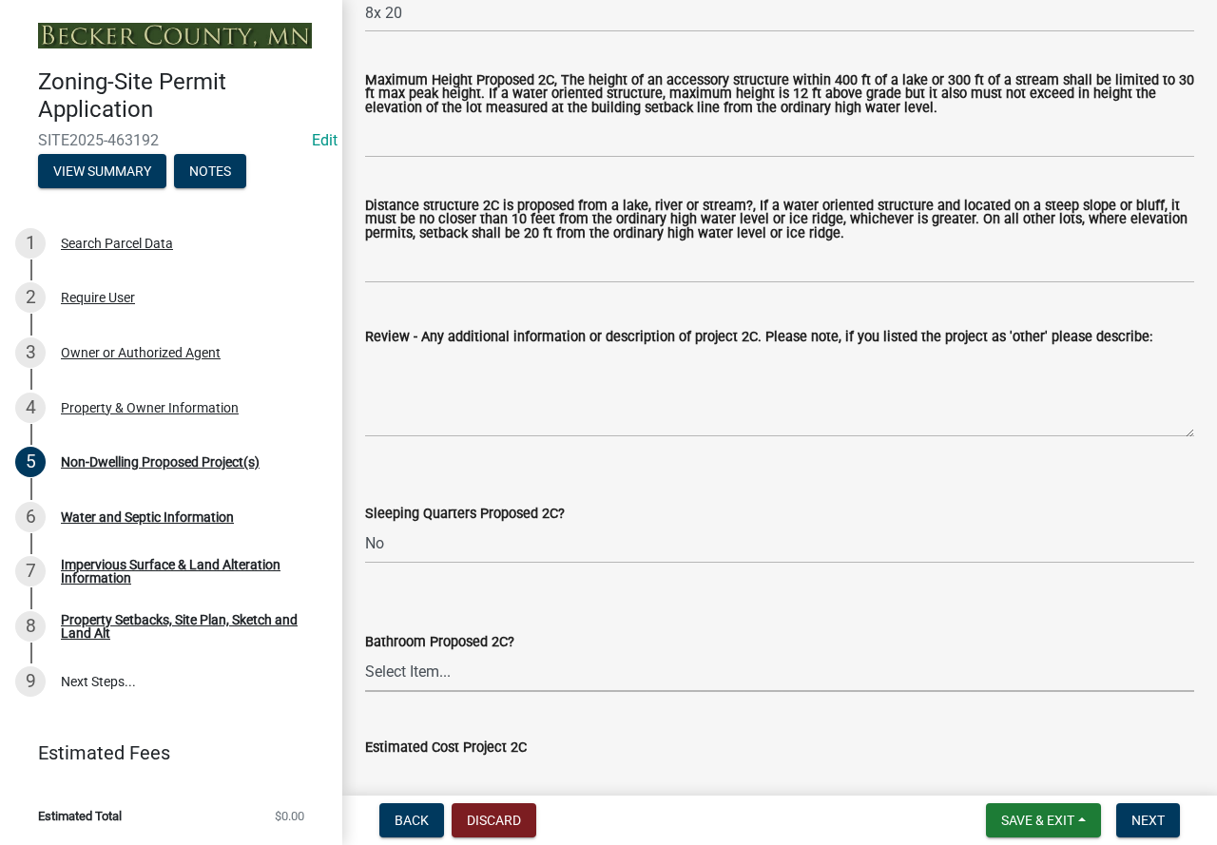
click at [415, 681] on select "Select Item... N/A Yes No" at bounding box center [779, 672] width 829 height 39
click at [365, 658] on select "Select Item... N/A Yes No" at bounding box center [779, 672] width 829 height 39
select select "3615078b-f7b7-4dbb-a06f-76929930a589"
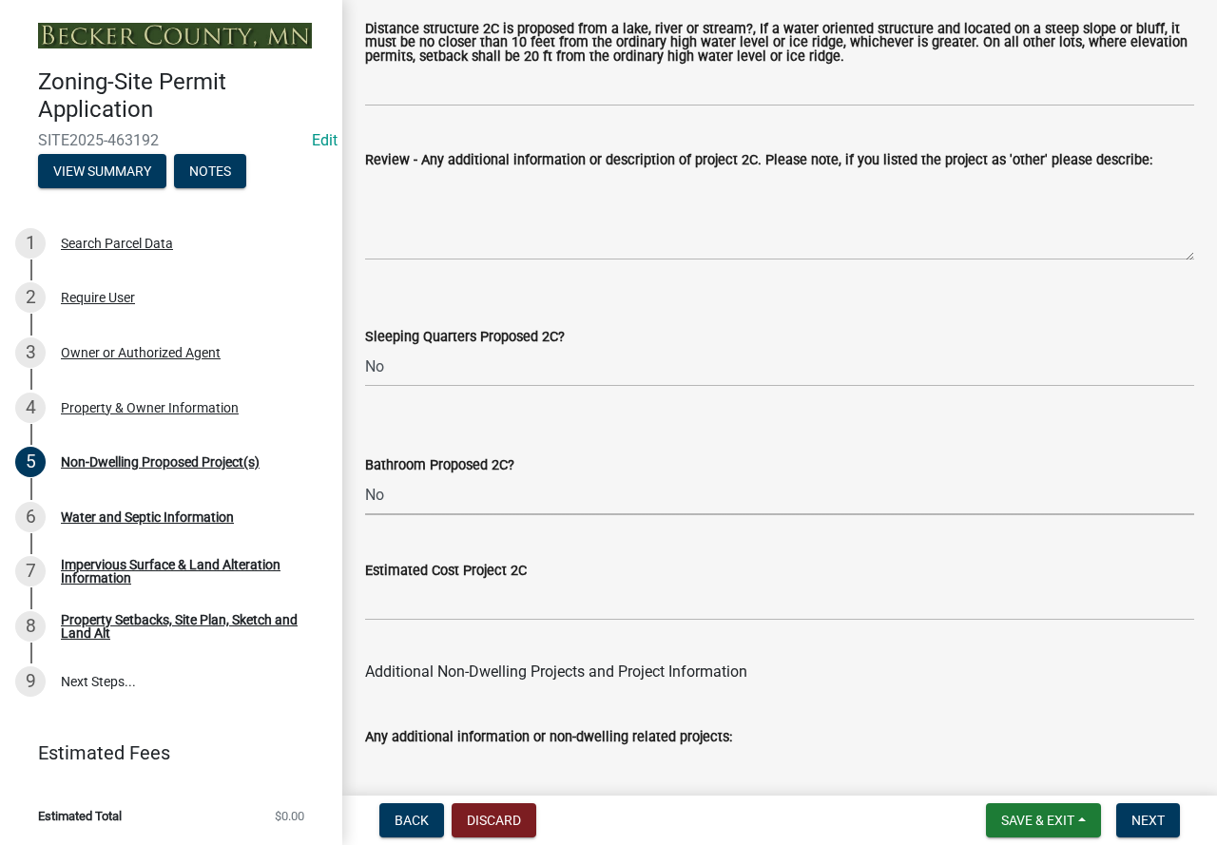
scroll to position [3707, 0]
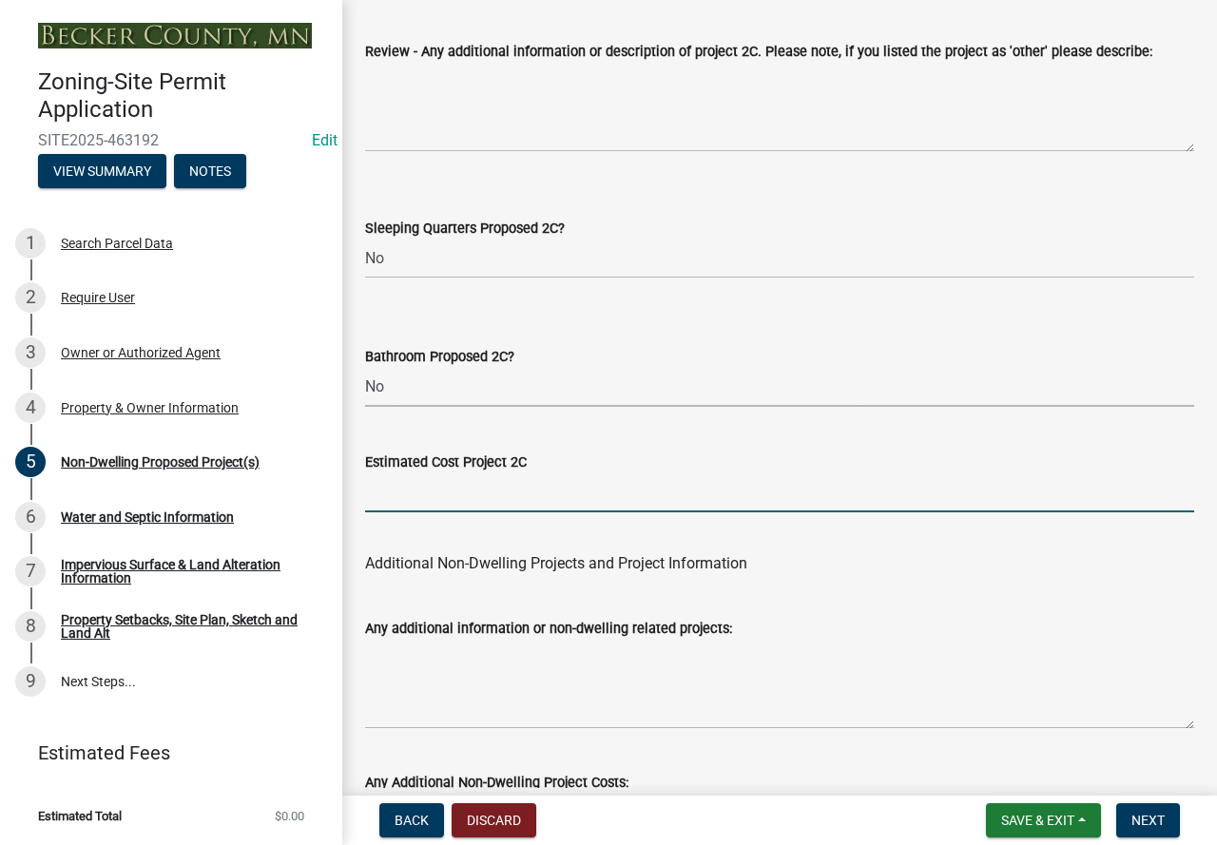
click at [392, 507] on input "text" at bounding box center [779, 492] width 829 height 39
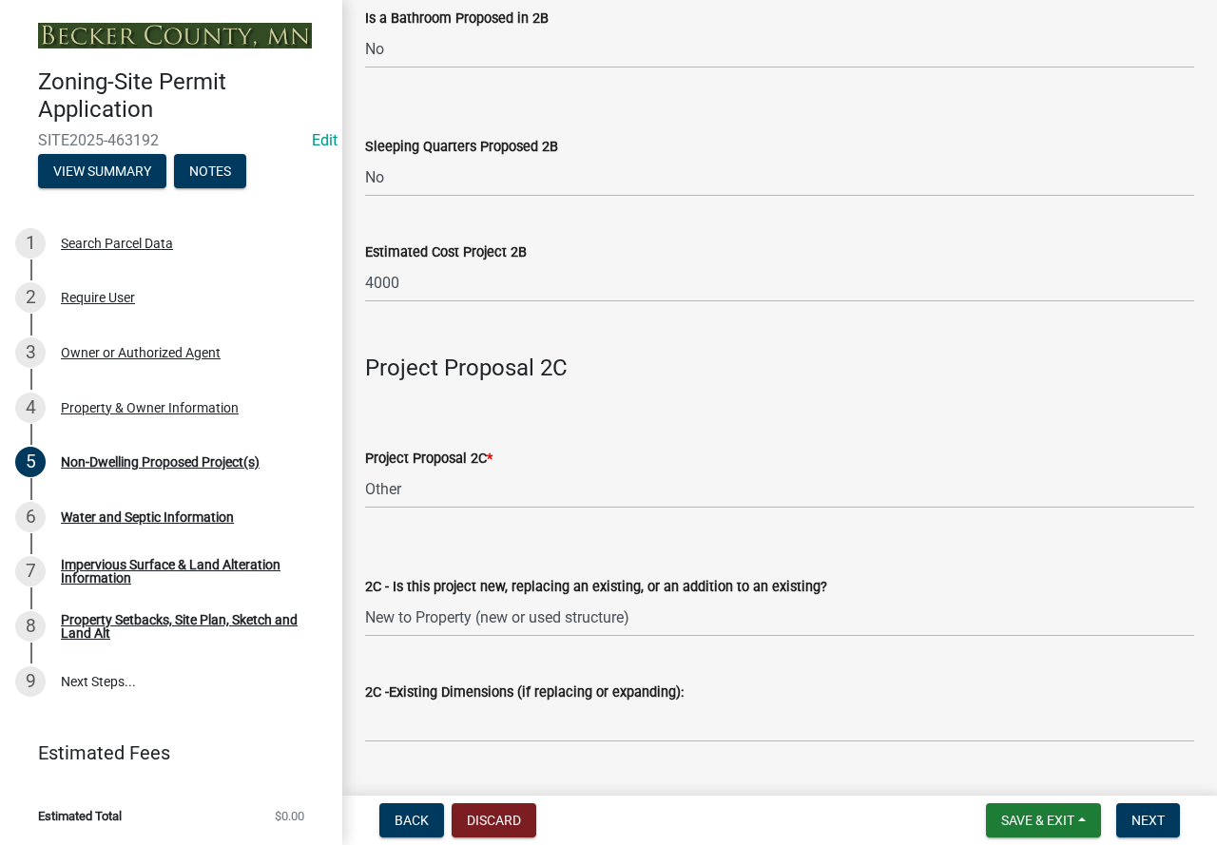
scroll to position [2567, 0]
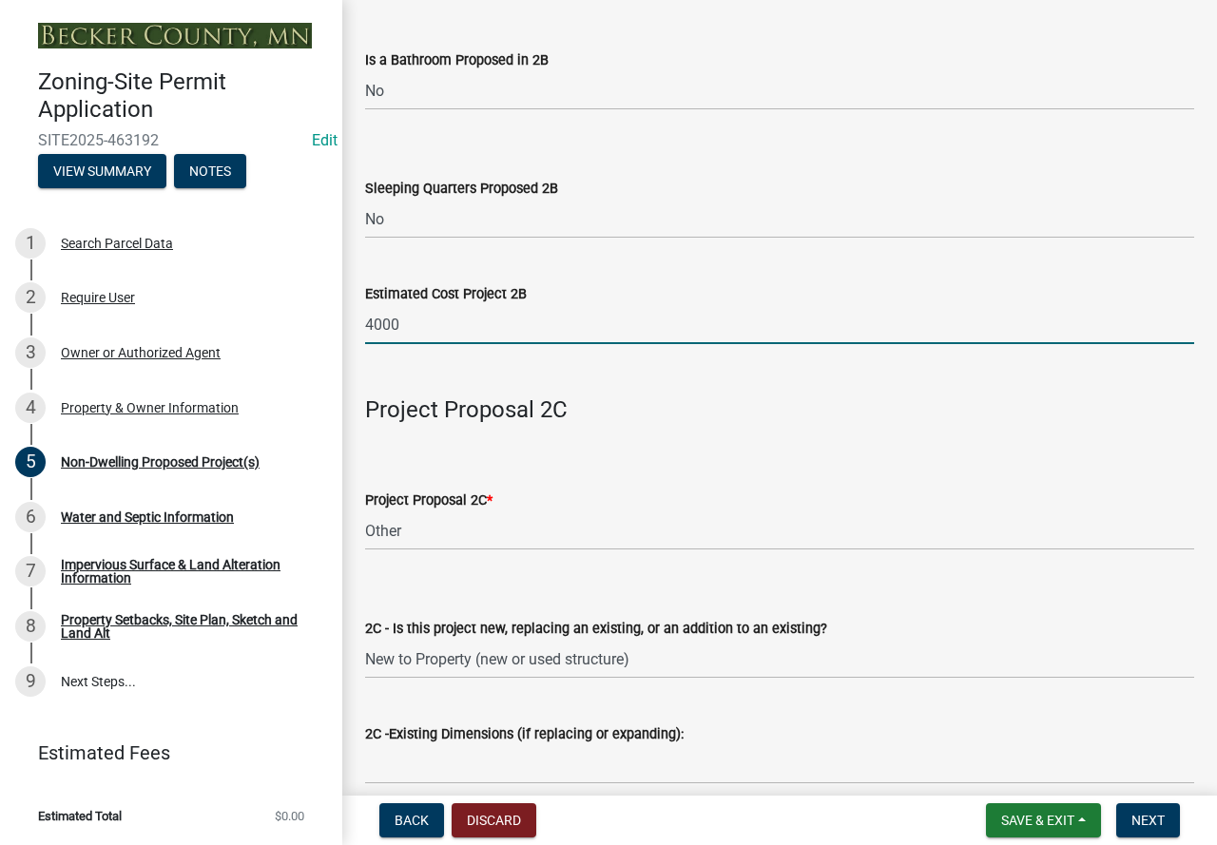
click at [405, 327] on input "4000" at bounding box center [779, 324] width 829 height 39
type input "4"
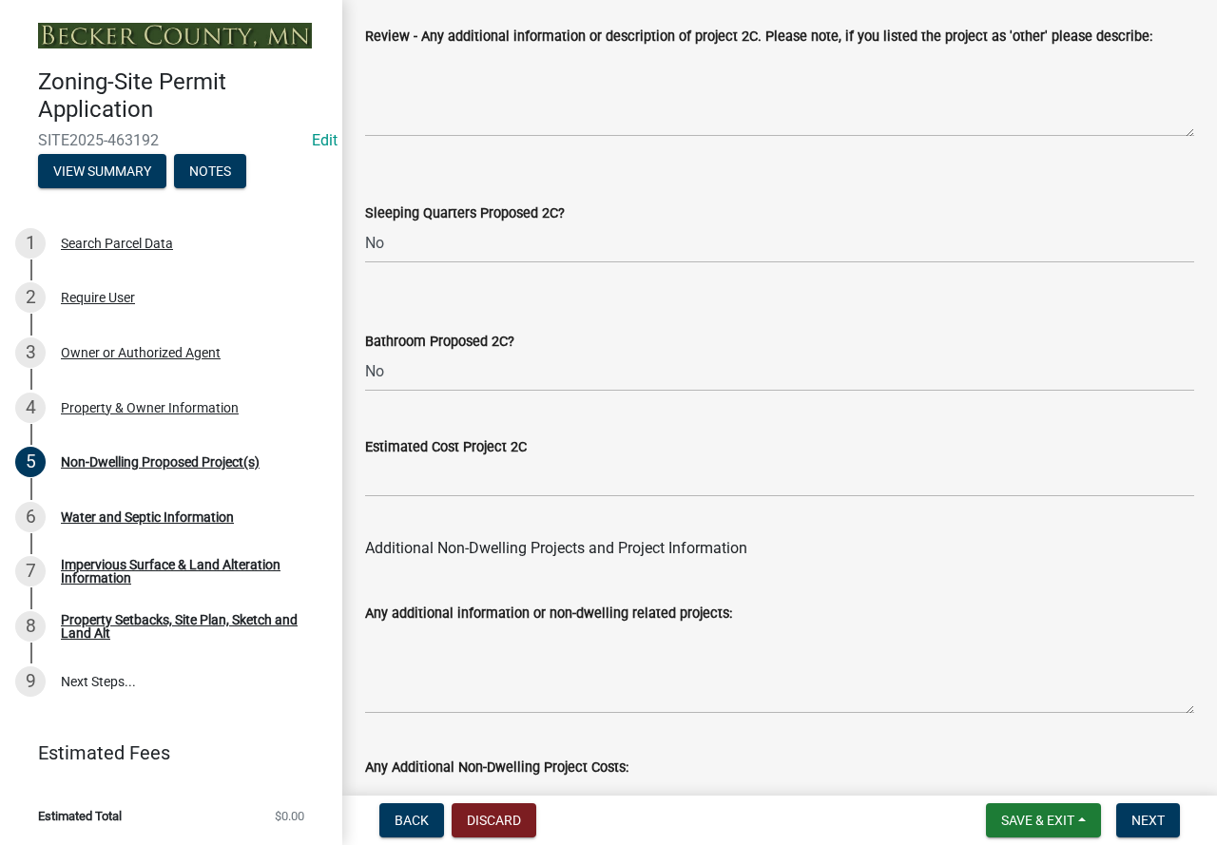
scroll to position [3754, 0]
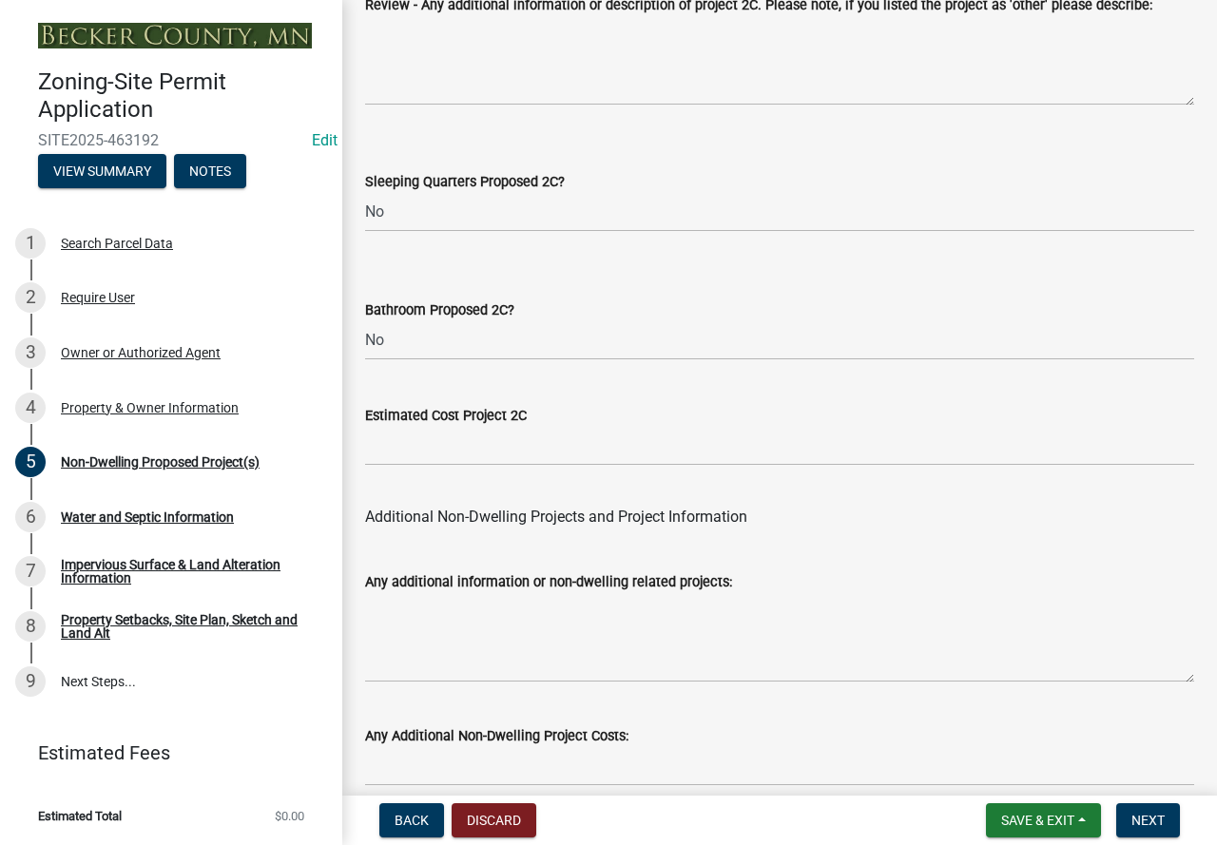
type input "1000"
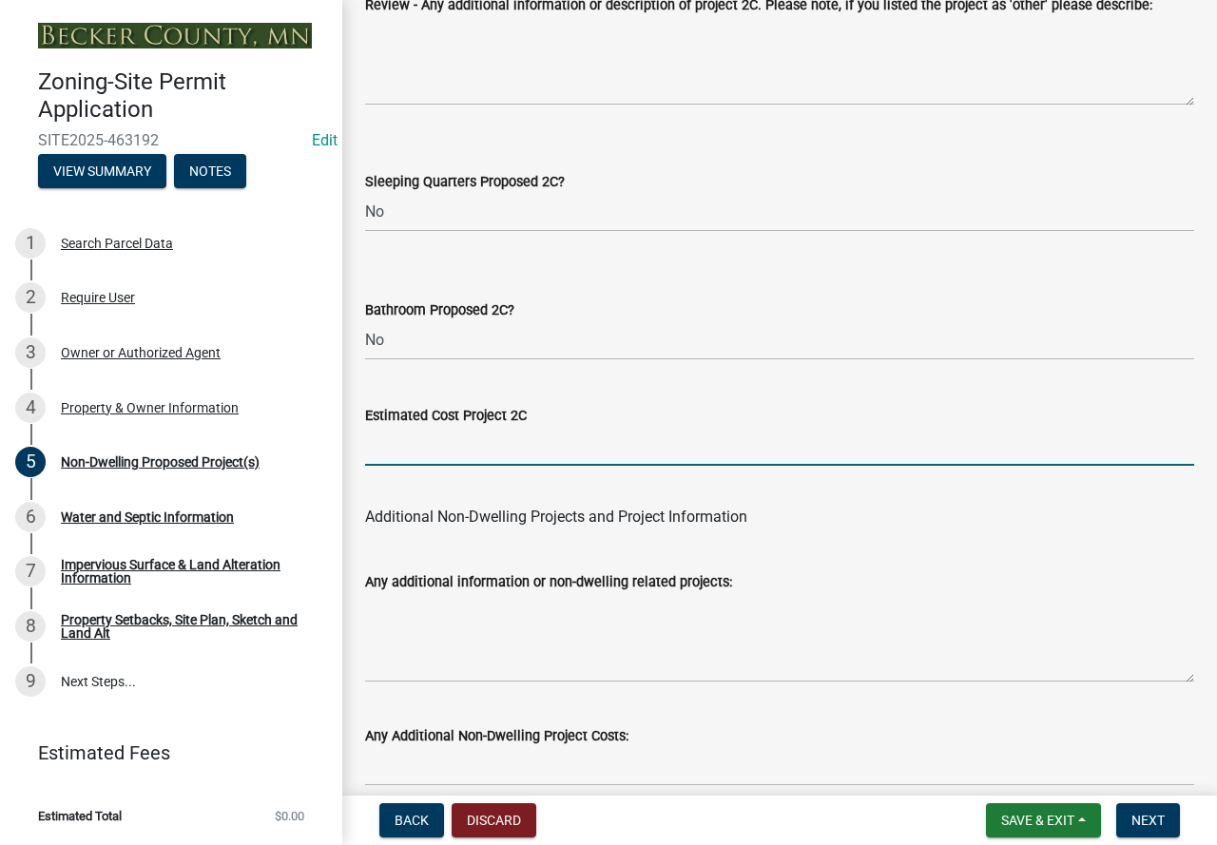
drag, startPoint x: 384, startPoint y: 449, endPoint x: 398, endPoint y: 444, distance: 15.0
click at [387, 450] on input "text" at bounding box center [779, 446] width 829 height 39
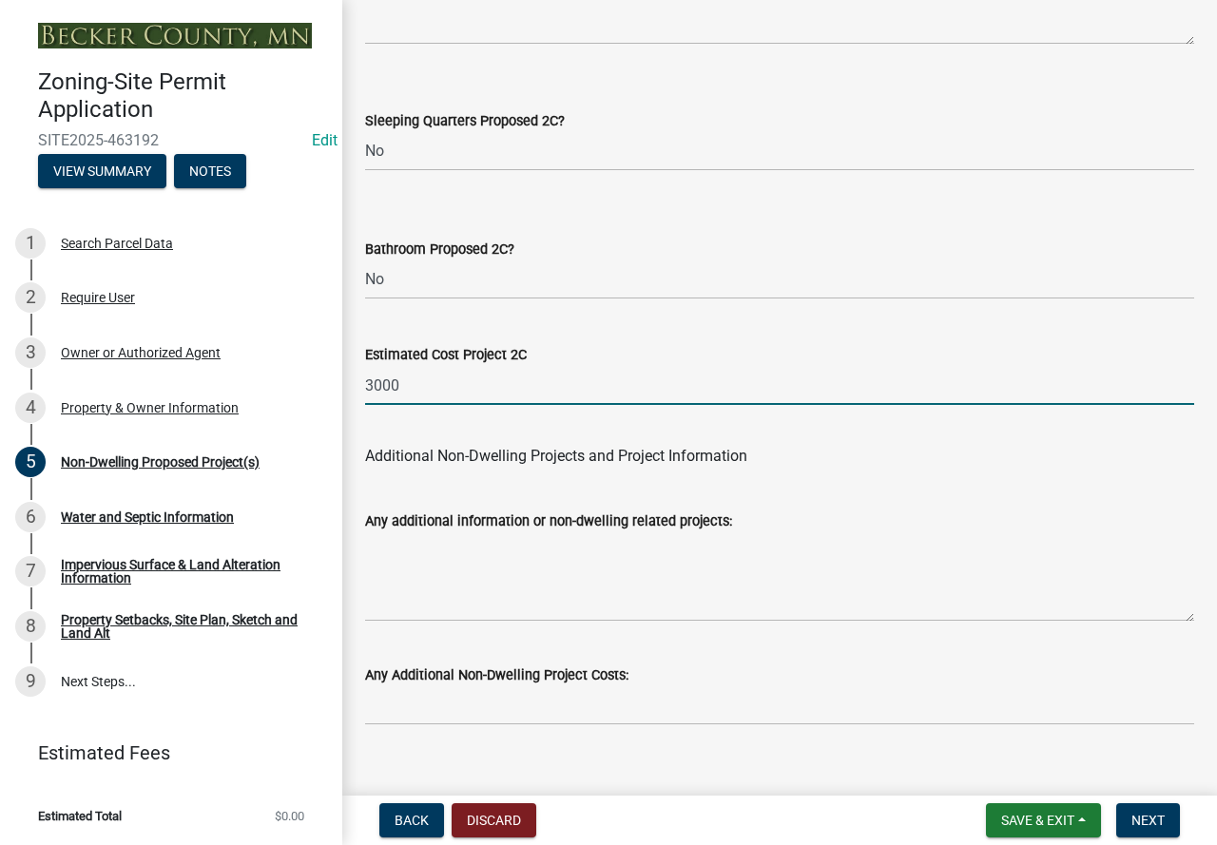
scroll to position [3849, 0]
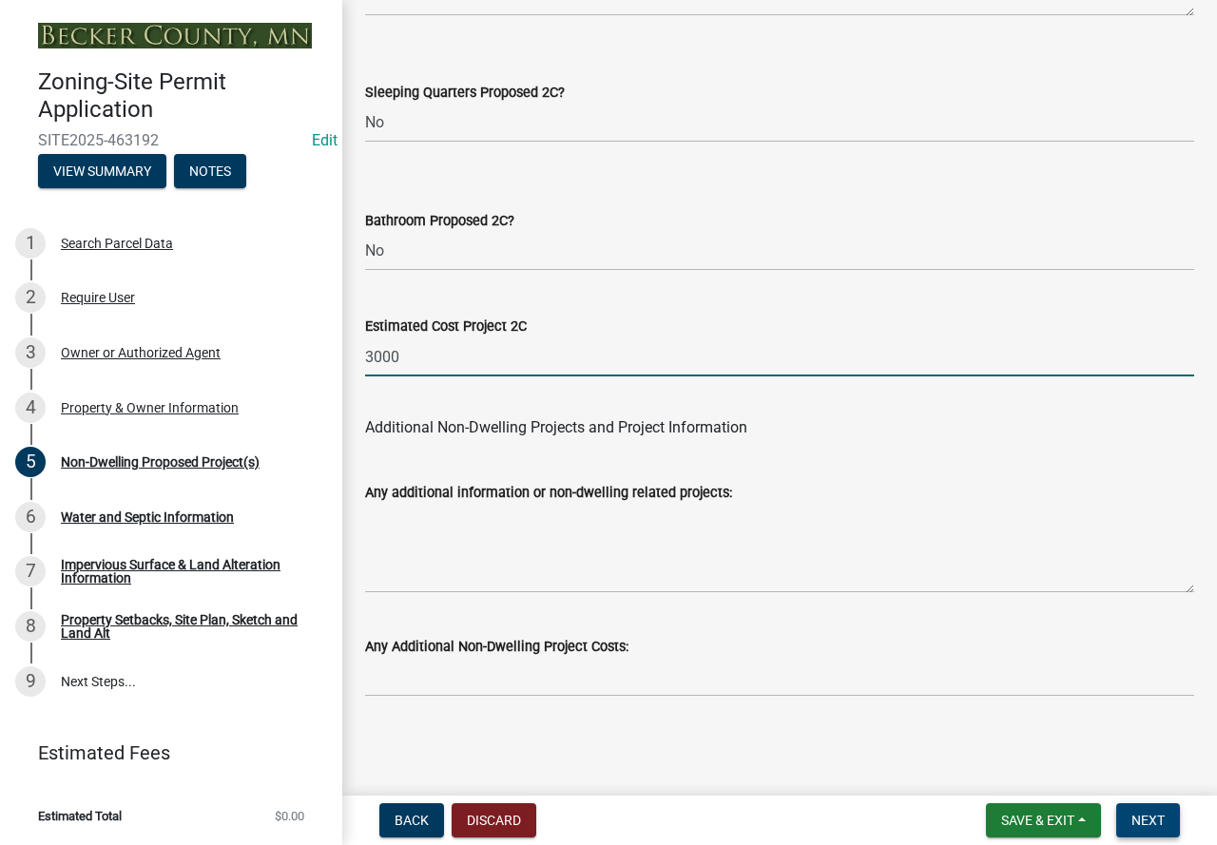
type input "3000"
click at [1150, 827] on span "Next" at bounding box center [1147, 820] width 33 height 15
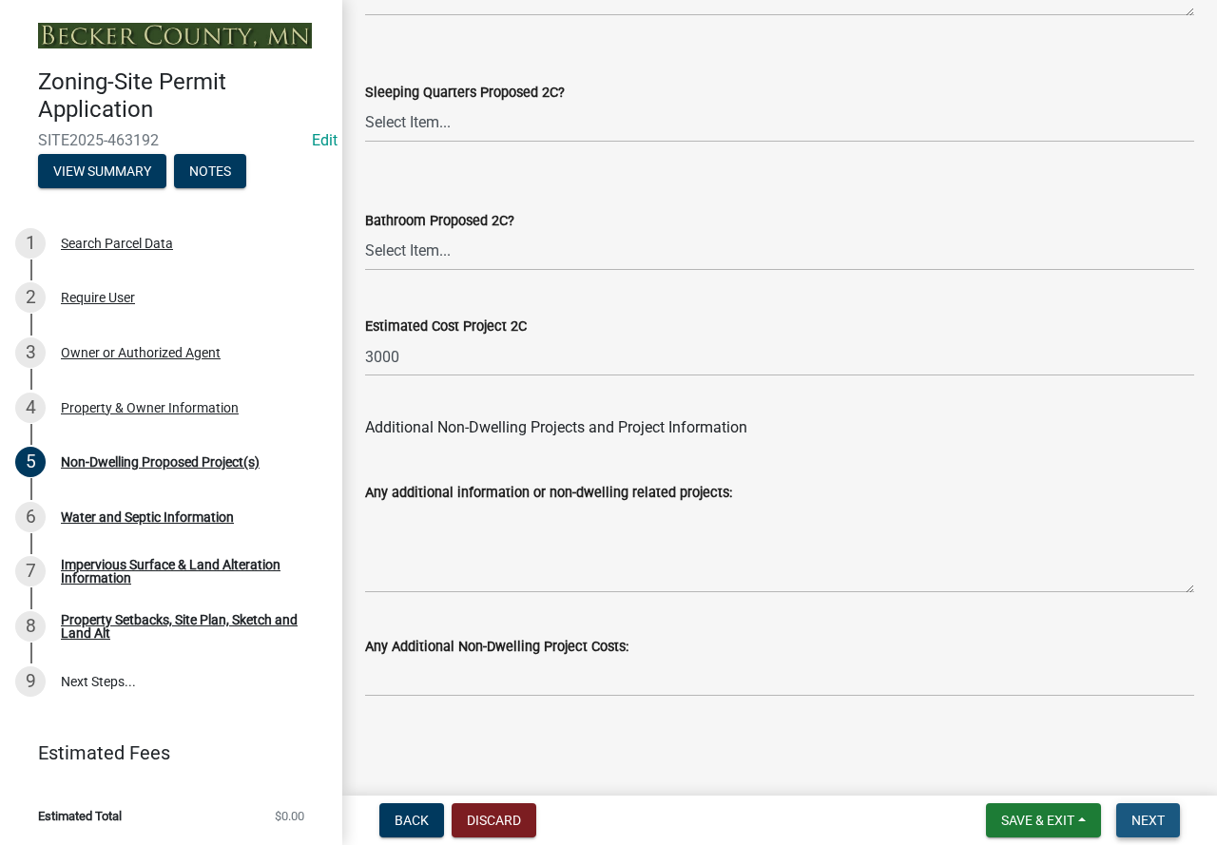
scroll to position [0, 0]
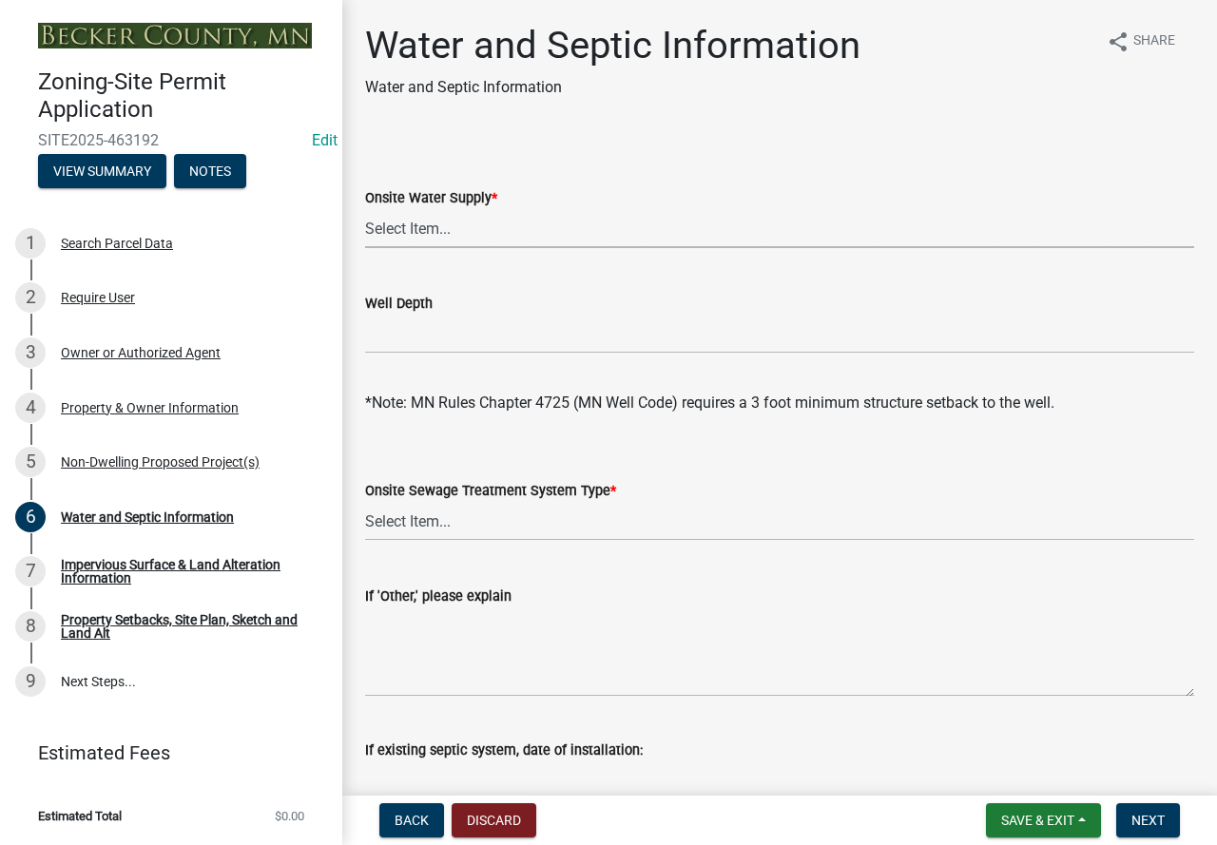
click at [412, 237] on select "Select Item... Well New Well to be Installed Attached to City Water System No o…" at bounding box center [779, 228] width 829 height 39
click at [365, 209] on select "Select Item... Well New Well to be Installed Attached to City Water System No o…" at bounding box center [779, 228] width 829 height 39
select select "9c51a48b-0bee-4836-8d5c-beab6e77ad2a"
click at [402, 525] on select "Select Item... No existing or proposed septic Proposed New or Corrected Septic …" at bounding box center [779, 521] width 829 height 39
click at [365, 502] on select "Select Item... No existing or proposed septic Proposed New or Corrected Septic …" at bounding box center [779, 521] width 829 height 39
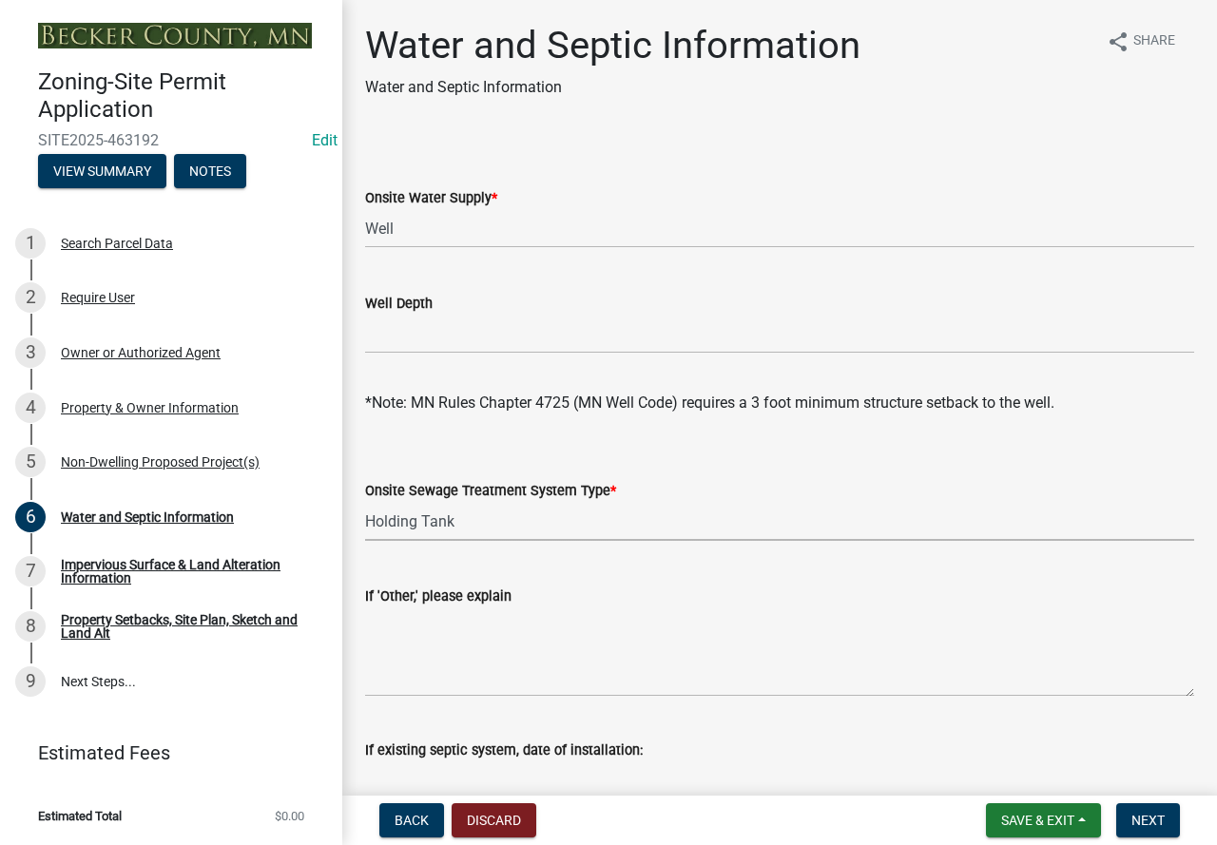
select select "bb0103e2-6f27-4335-a860-183be8d3b6e1"
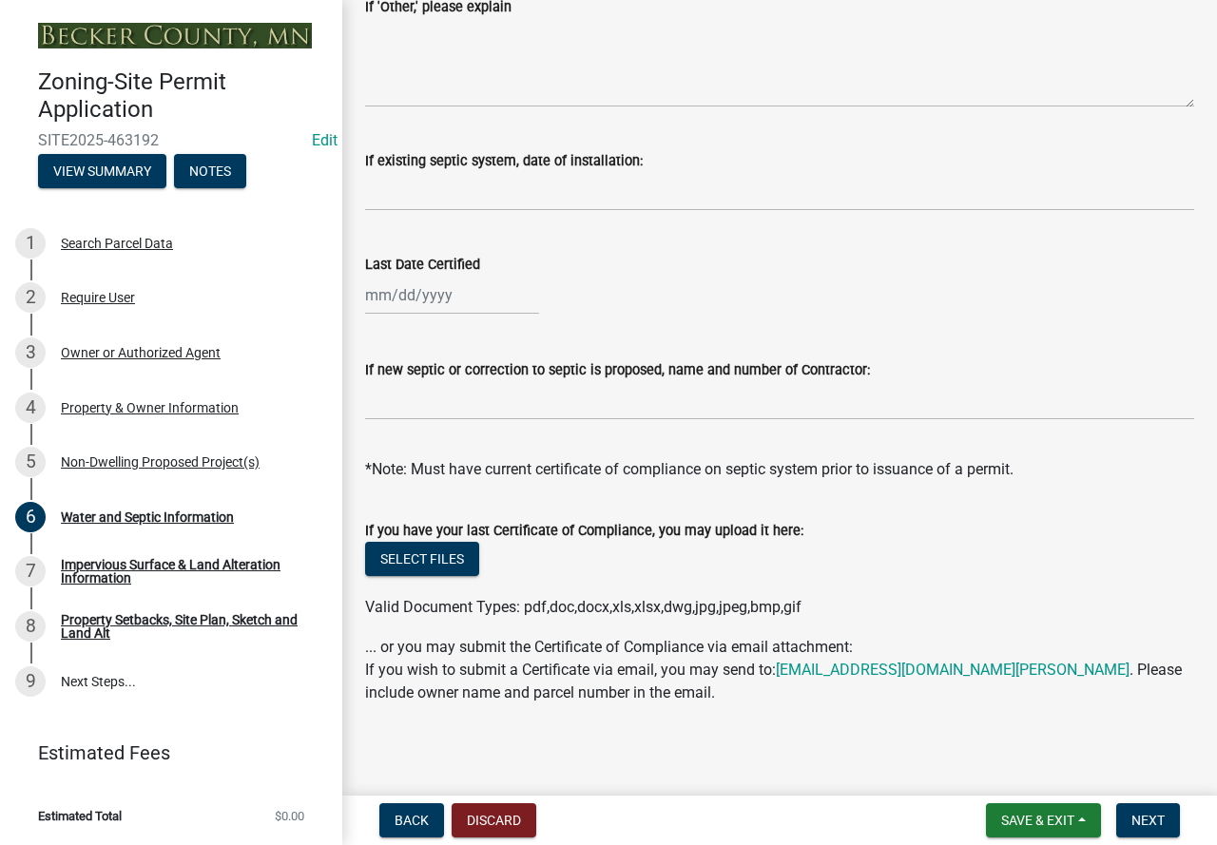
scroll to position [595, 0]
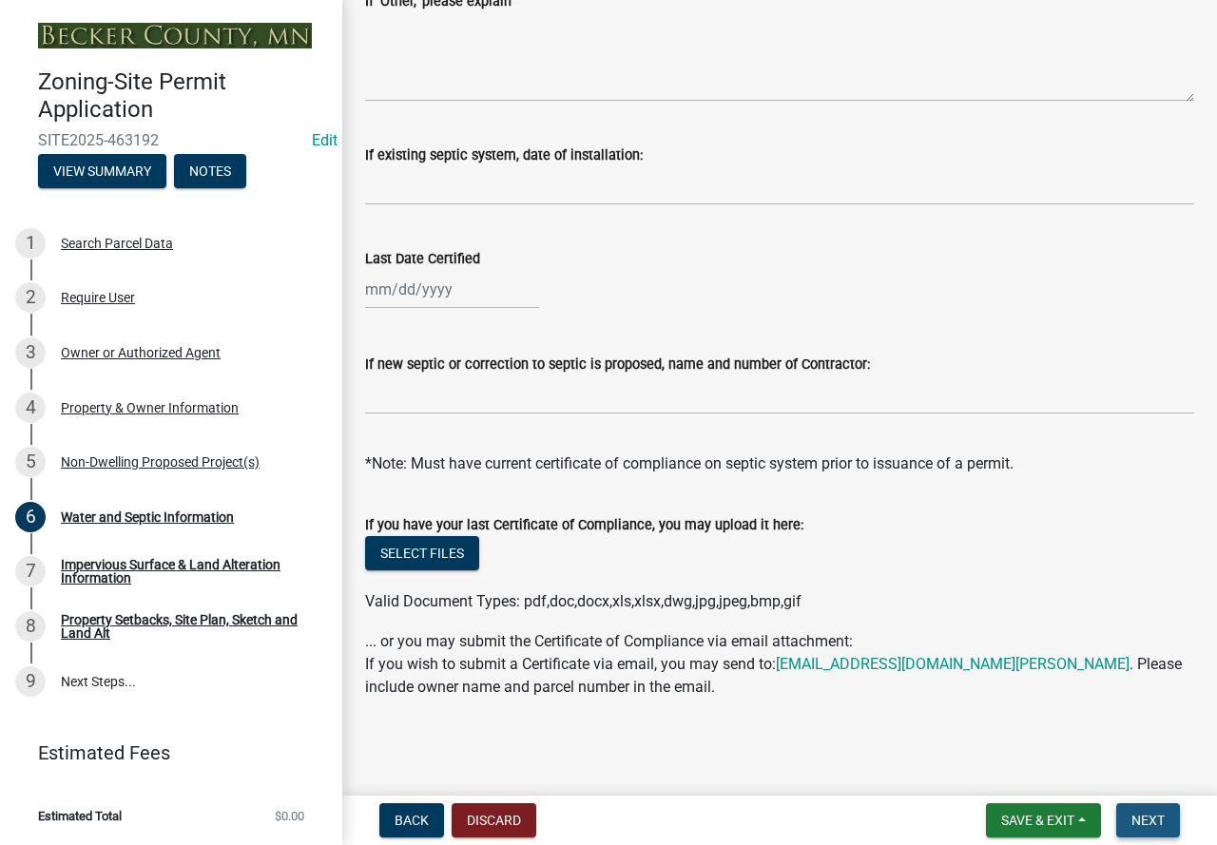
click at [1136, 821] on span "Next" at bounding box center [1147, 820] width 33 height 15
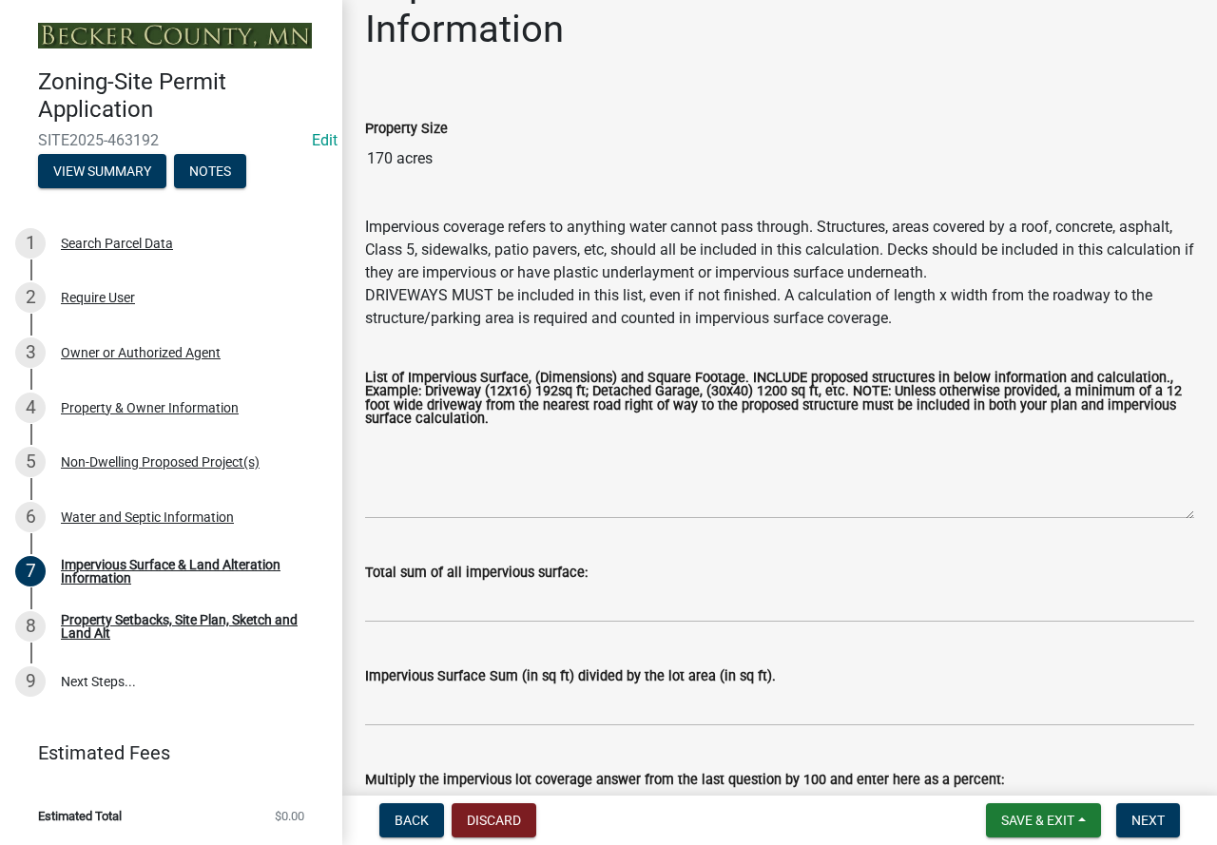
scroll to position [95, 0]
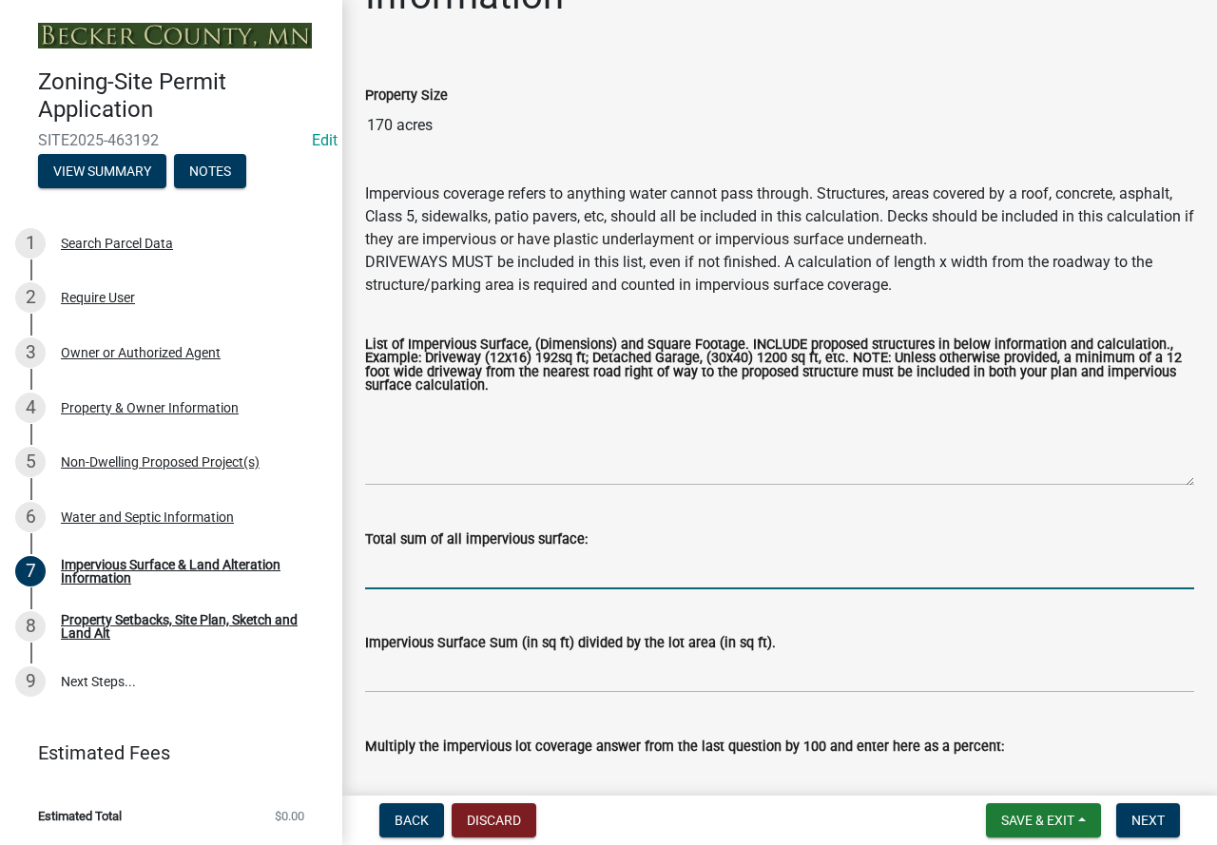
click at [389, 572] on input "Total sum of all impervious surface:" at bounding box center [779, 569] width 829 height 39
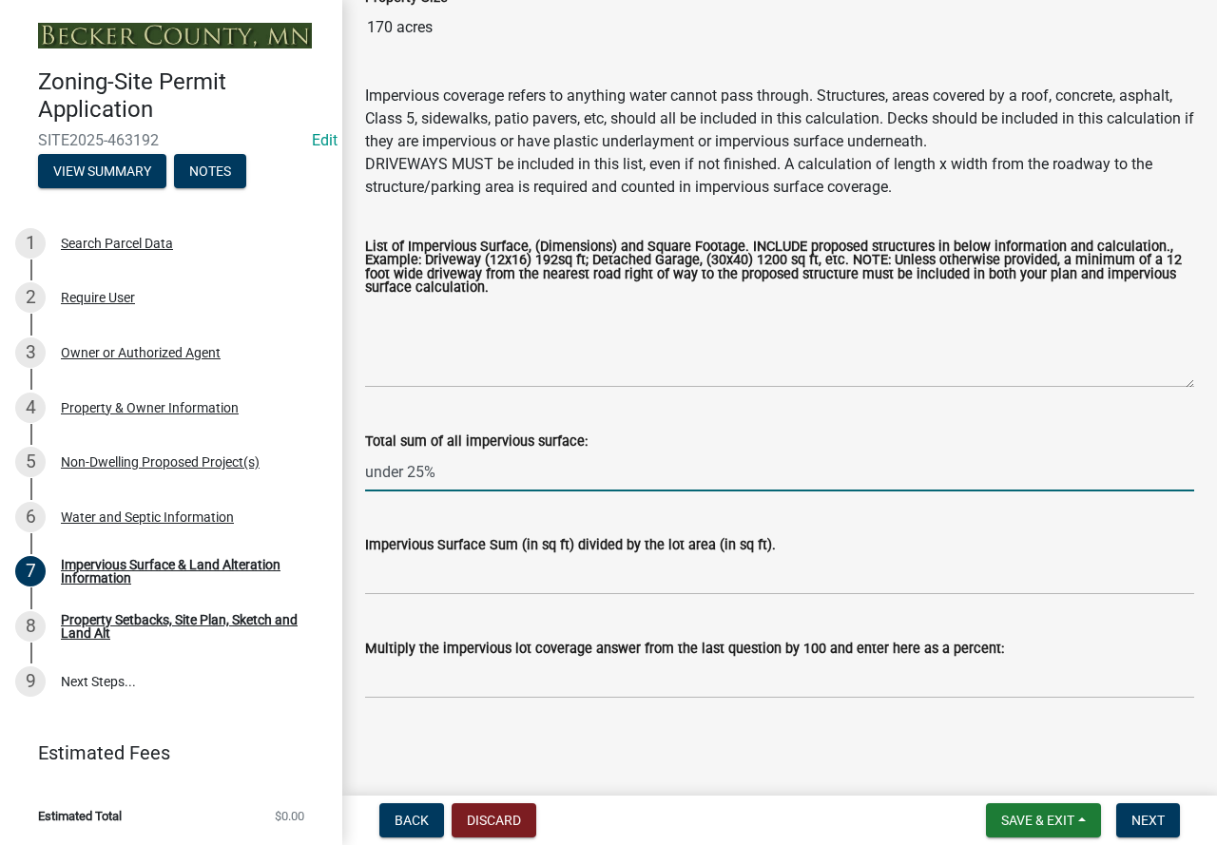
scroll to position [194, 0]
type input "under 25%"
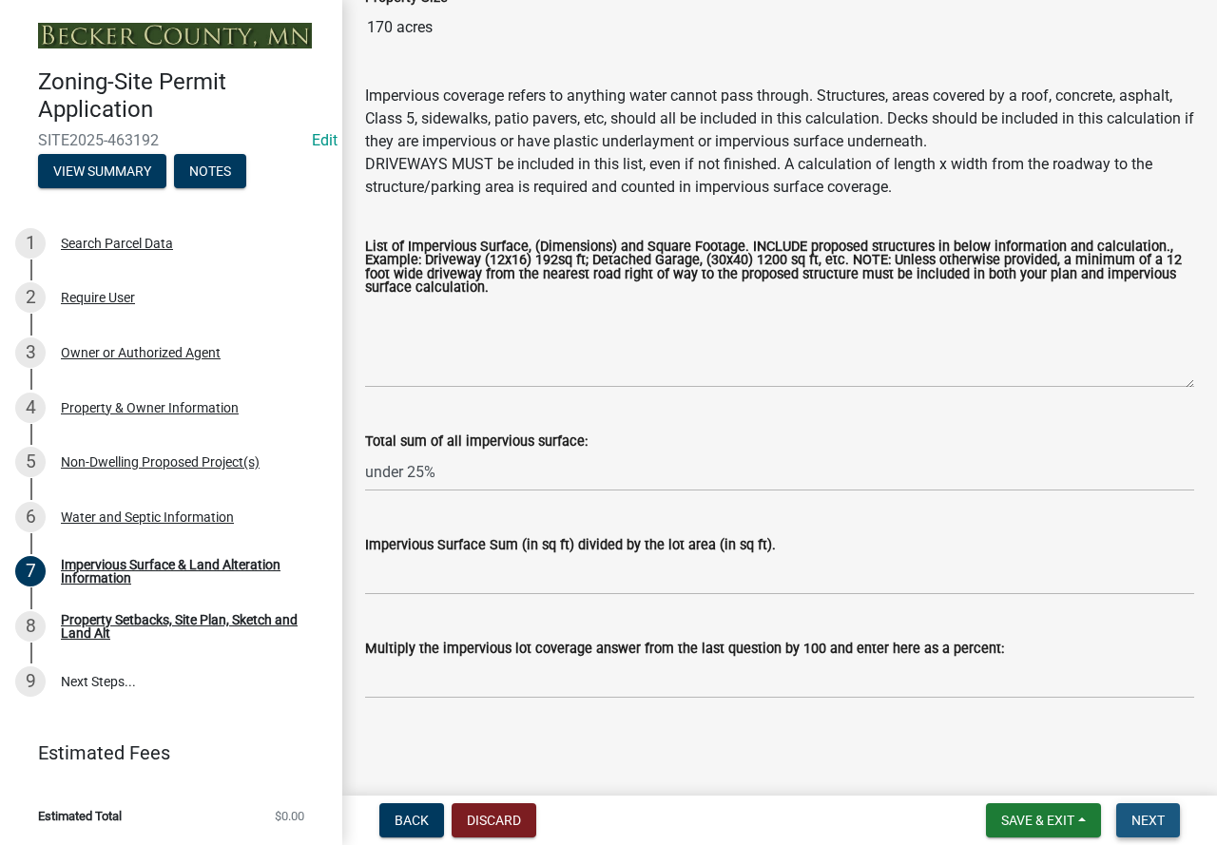
click at [1153, 811] on button "Next" at bounding box center [1148, 820] width 64 height 34
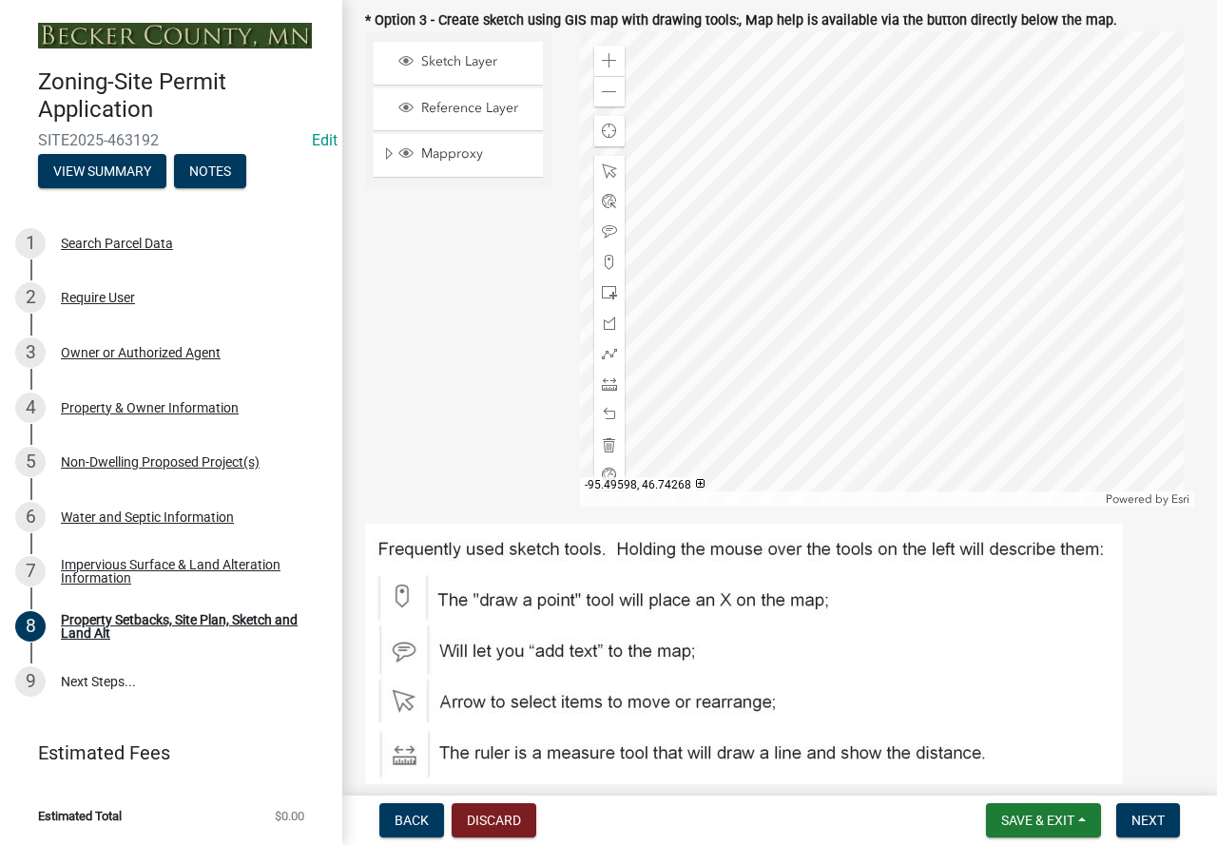
scroll to position [760, 0]
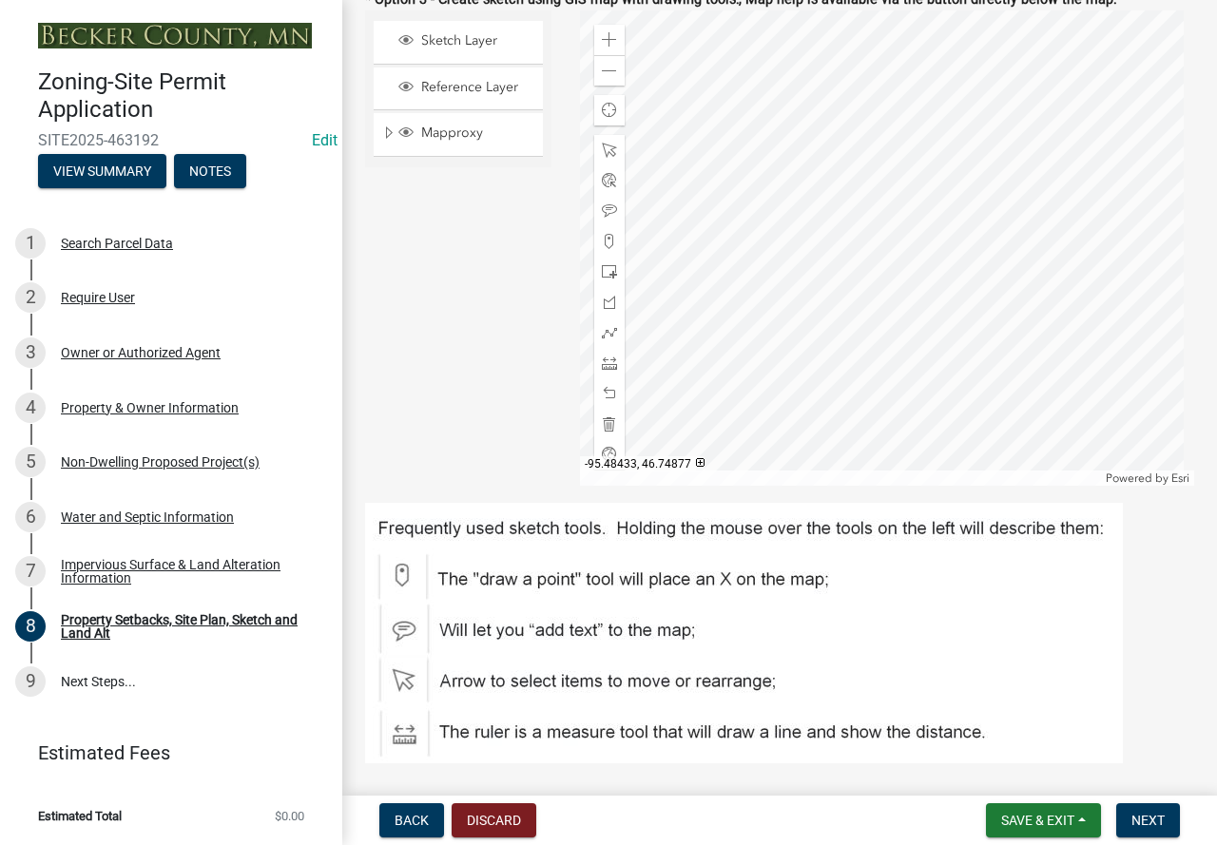
click at [1000, 269] on div at bounding box center [887, 247] width 615 height 475
click at [726, 573] on img at bounding box center [744, 633] width 758 height 260
click at [408, 576] on img at bounding box center [744, 633] width 758 height 260
click at [1008, 274] on div at bounding box center [887, 247] width 615 height 475
click at [595, 150] on div at bounding box center [609, 150] width 30 height 30
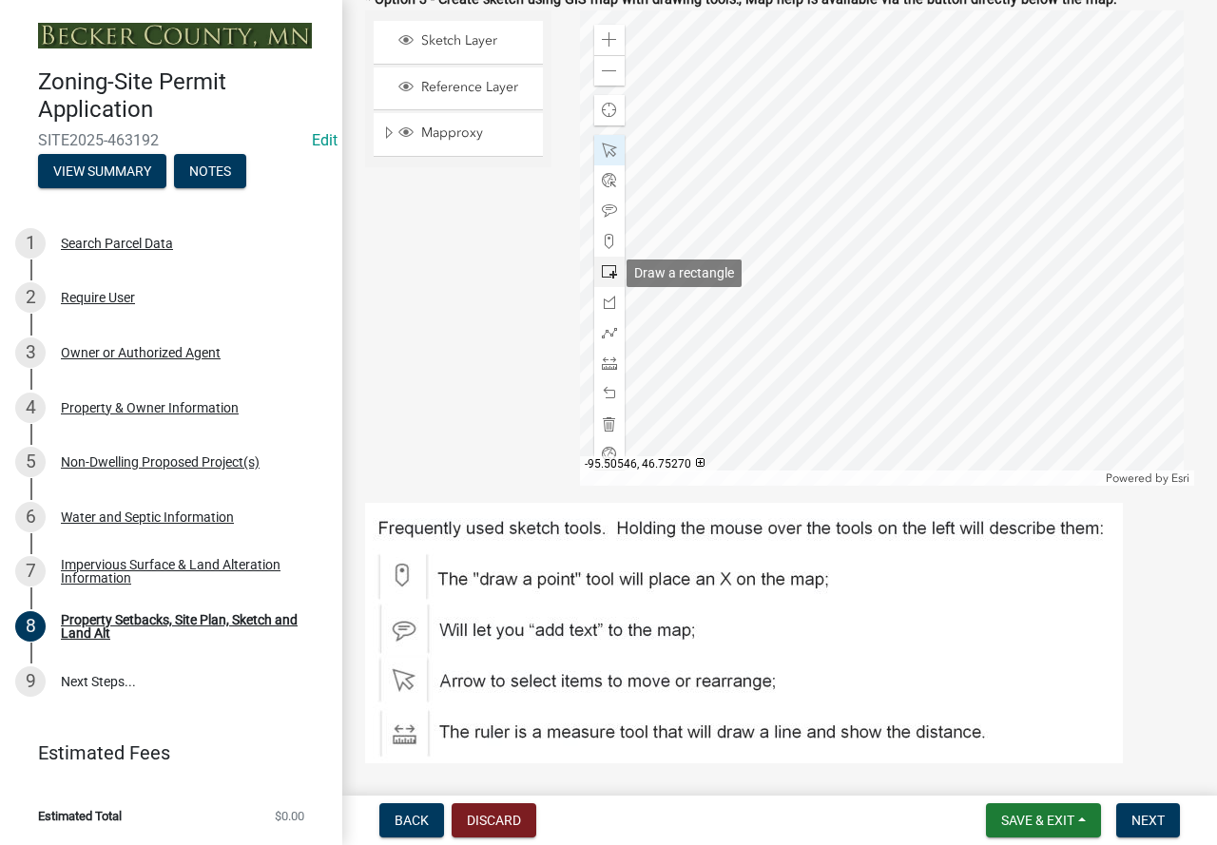
click at [604, 272] on span at bounding box center [609, 271] width 15 height 15
click at [1009, 280] on div at bounding box center [887, 247] width 615 height 475
click at [1009, 277] on div at bounding box center [887, 247] width 615 height 475
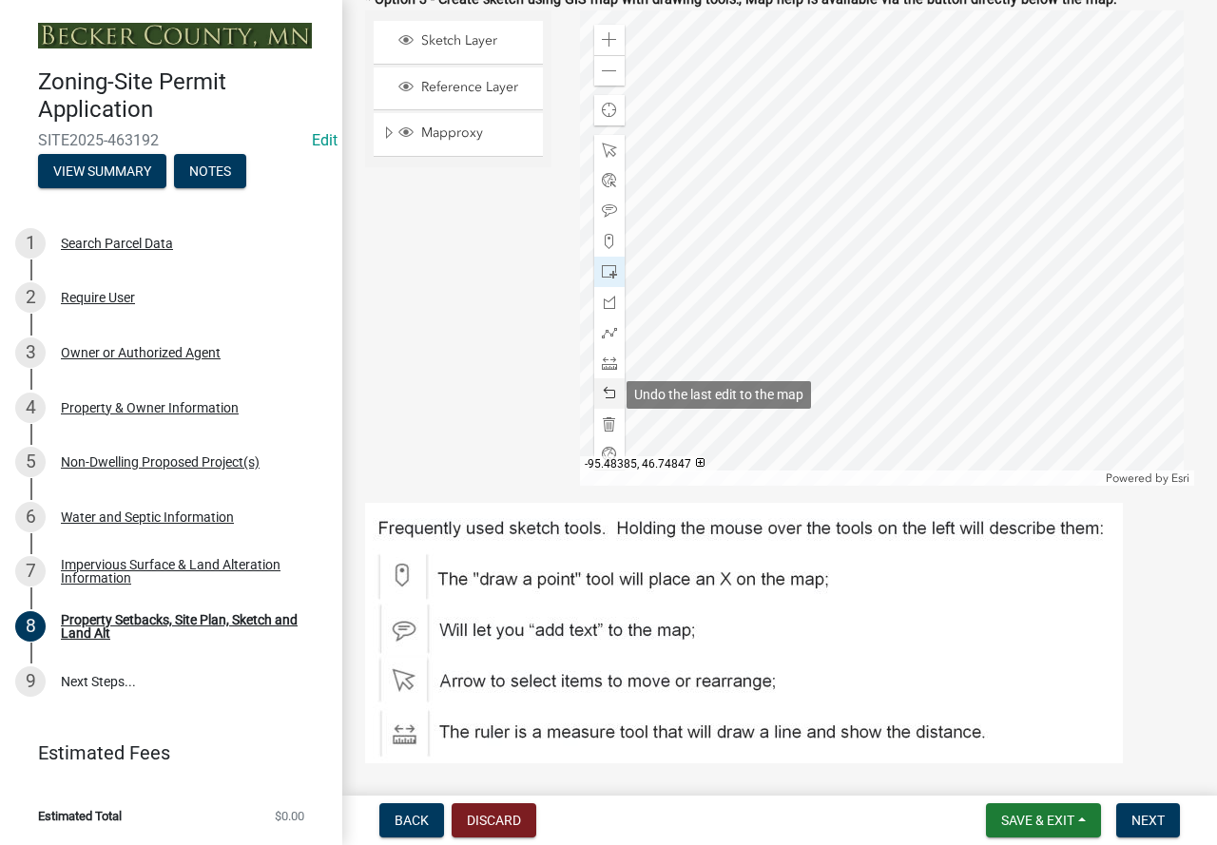
click at [605, 387] on span at bounding box center [609, 393] width 15 height 15
click at [602, 394] on span at bounding box center [609, 393] width 15 height 15
drag, startPoint x: 606, startPoint y: 243, endPoint x: 683, endPoint y: 240, distance: 77.1
click at [608, 242] on span at bounding box center [609, 241] width 15 height 15
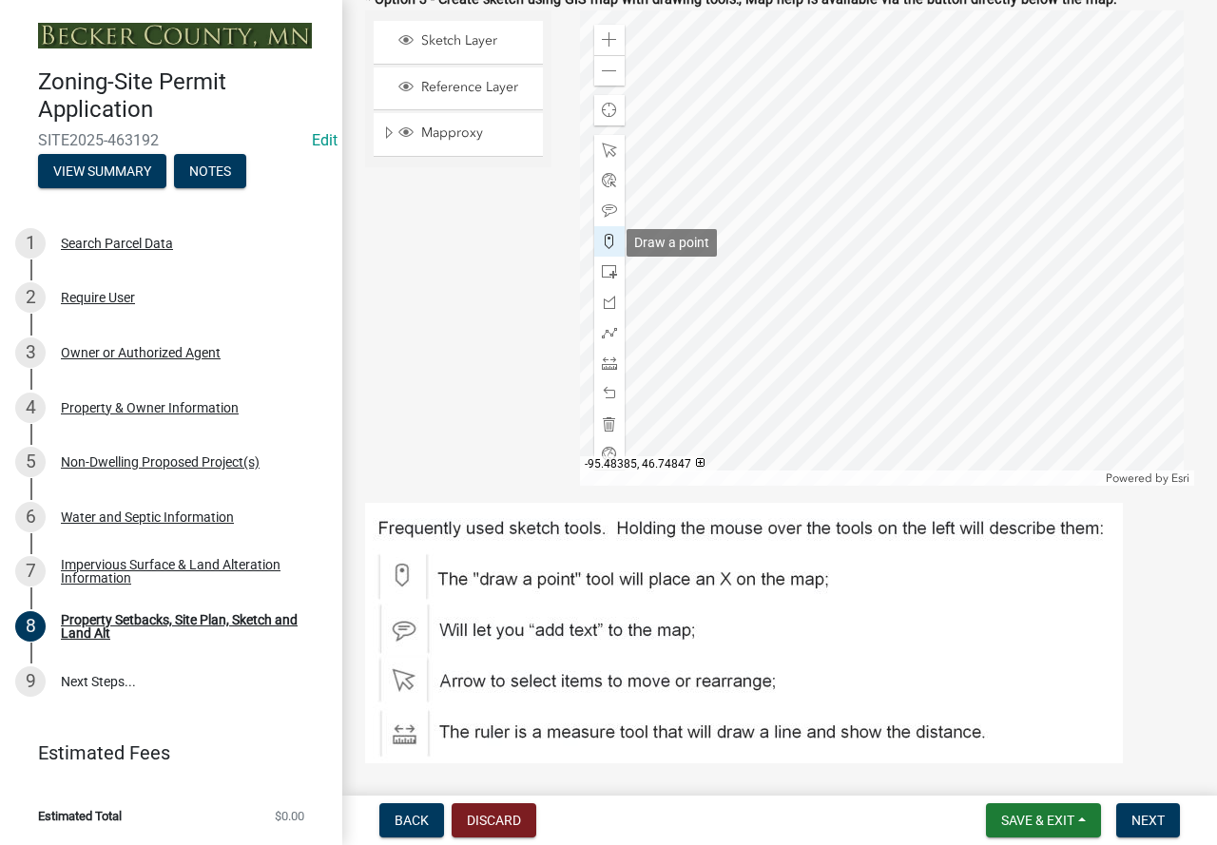
click at [609, 243] on span at bounding box center [609, 241] width 15 height 15
click at [602, 245] on span at bounding box center [609, 241] width 15 height 15
click at [607, 241] on span at bounding box center [609, 241] width 15 height 15
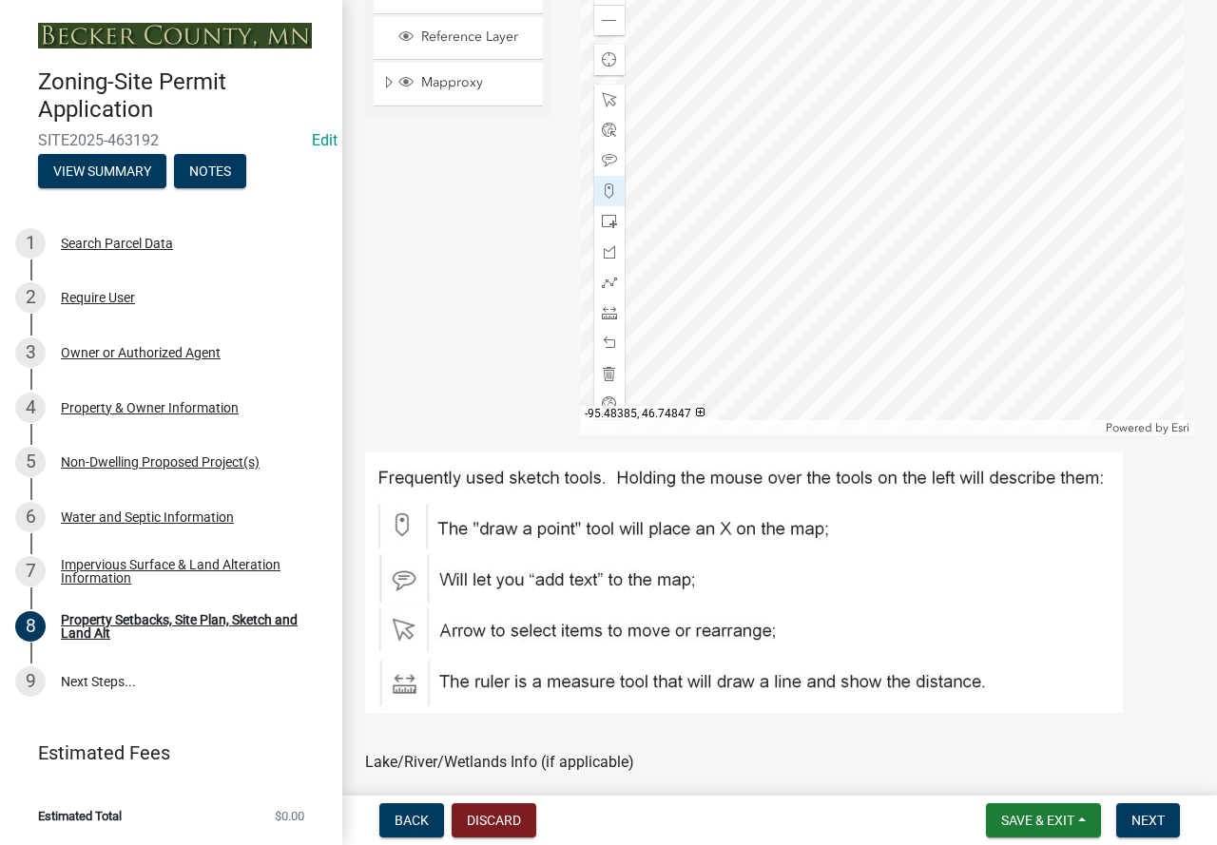
scroll to position [1046, 0]
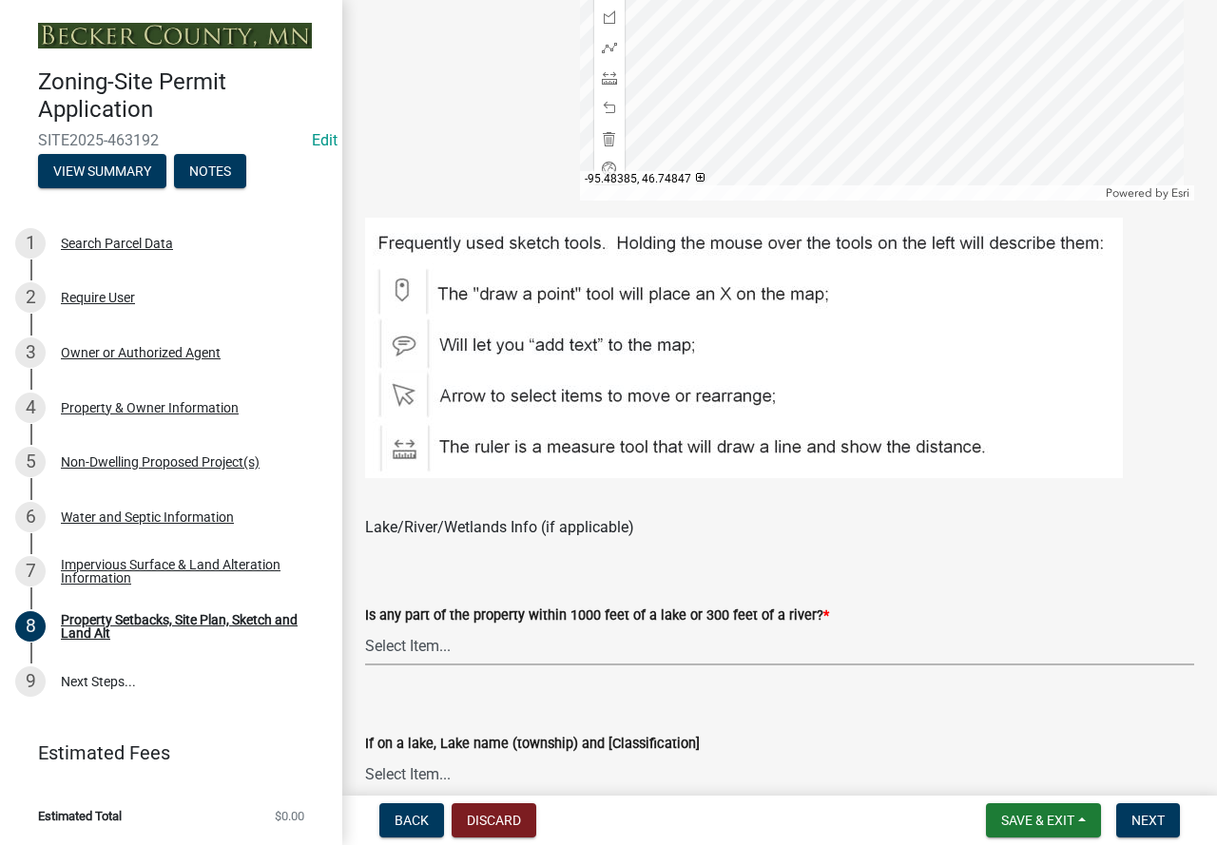
click at [385, 637] on select "Select Item... Shoreland-Riparian (Property is bordering a lake, river or strea…" at bounding box center [779, 645] width 829 height 39
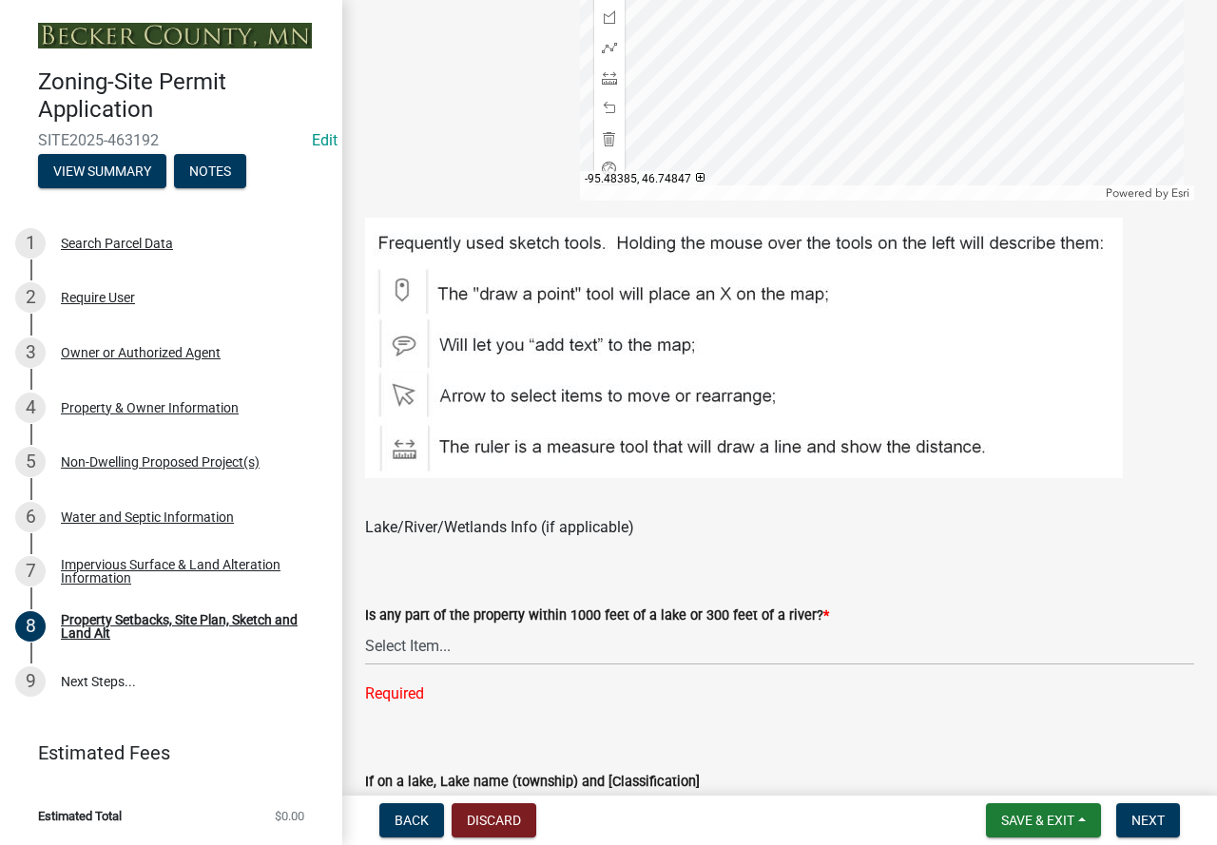
click at [922, 625] on div "Is any part of the property within 1000 feet of a lake or 300 feet of a river? *" at bounding box center [779, 615] width 829 height 23
click at [431, 637] on select "Select Item... Shoreland-Riparian (Property is bordering a lake, river or strea…" at bounding box center [779, 645] width 829 height 39
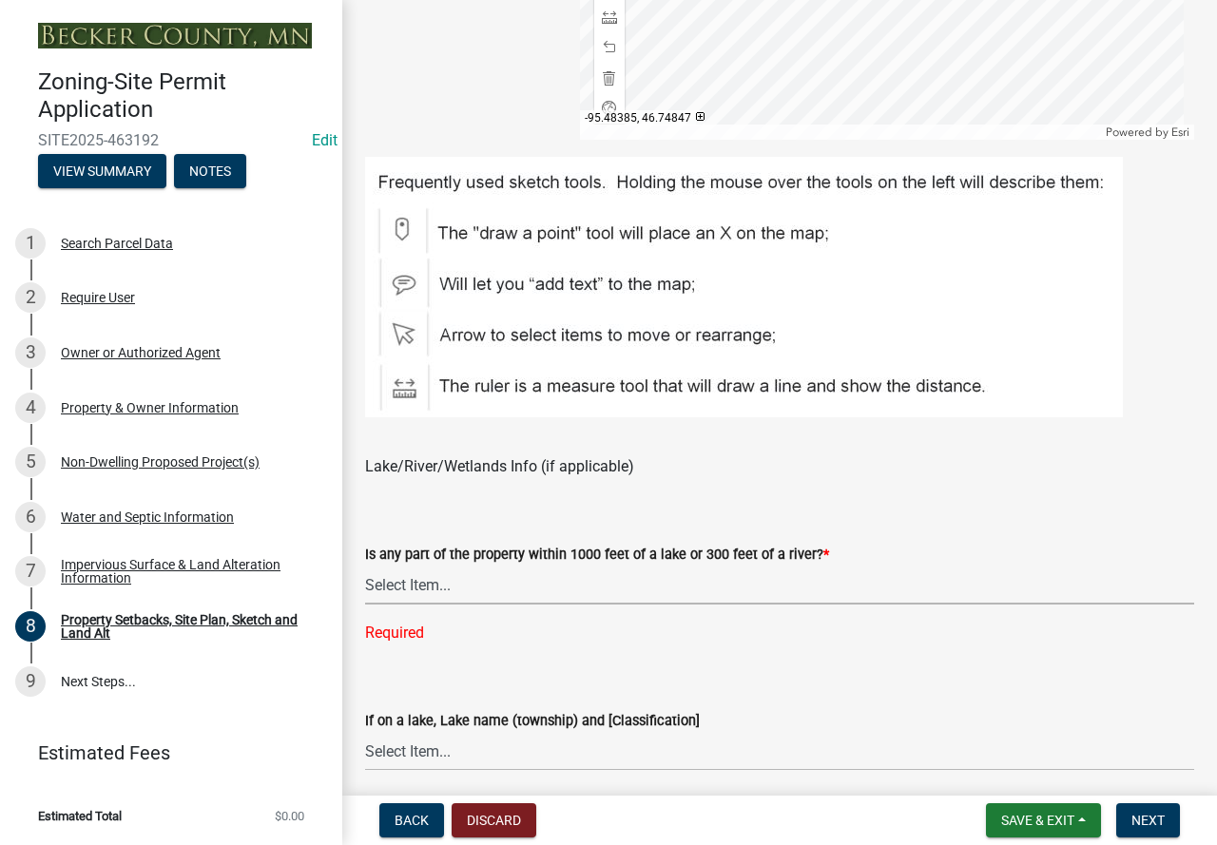
scroll to position [1141, 0]
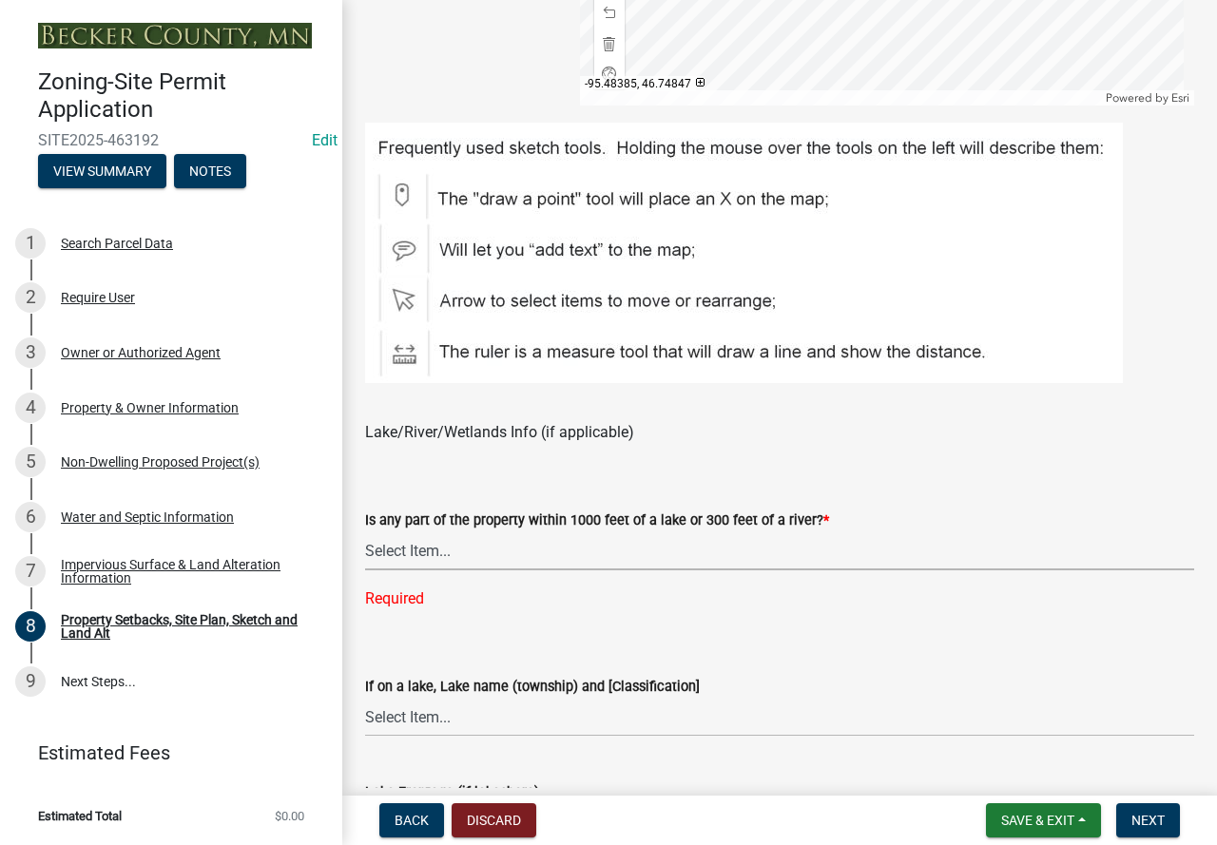
click at [411, 550] on select "Select Item... Shoreland-Riparian (Property is bordering a lake, river or strea…" at bounding box center [779, 550] width 829 height 39
click at [365, 532] on select "Select Item... Shoreland-Riparian (Property is bordering a lake, river or strea…" at bounding box center [779, 550] width 829 height 39
select select "d89fbfa0-1150-4954-b91c-9d482c9530a3"
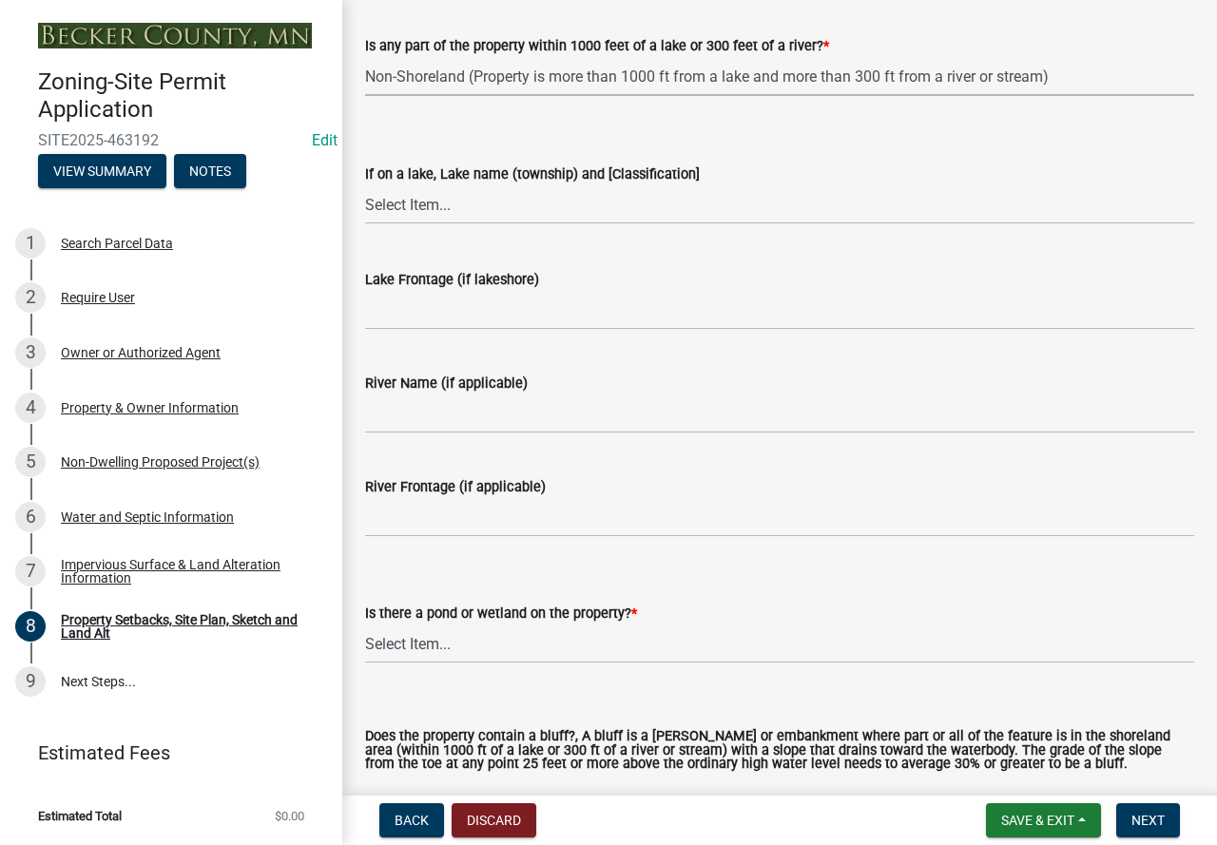
scroll to position [1616, 0]
click at [410, 636] on select "Select Item... Yes No" at bounding box center [779, 643] width 829 height 39
click at [365, 625] on select "Select Item... Yes No" at bounding box center [779, 643] width 829 height 39
select select "b56a4575-9846-47cf-8067-c59a4853da22"
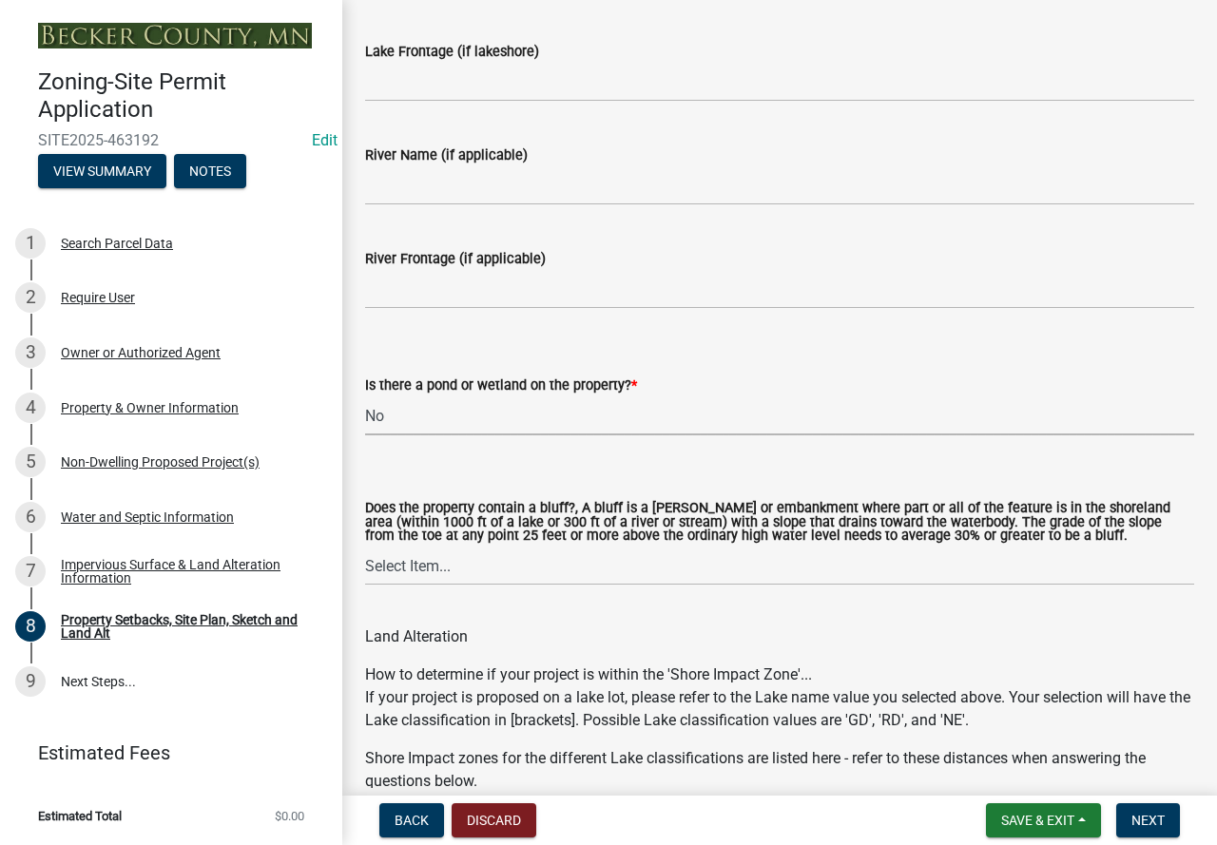
scroll to position [1901, 0]
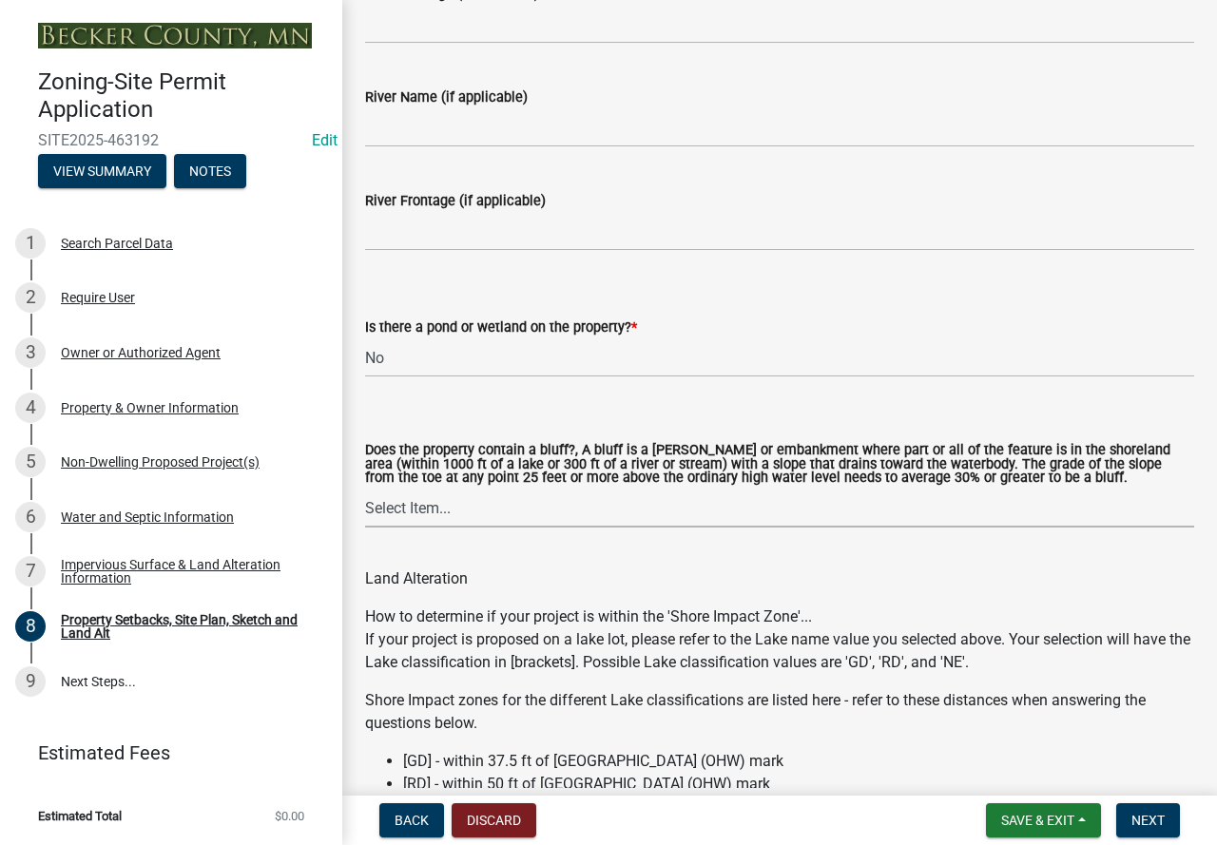
click at [425, 514] on select "Select Item... Yes No" at bounding box center [779, 508] width 829 height 39
click at [365, 491] on select "Select Item... Yes No" at bounding box center [779, 508] width 829 height 39
select select "12f785fb-c378-4b18-841c-21c73dc99083"
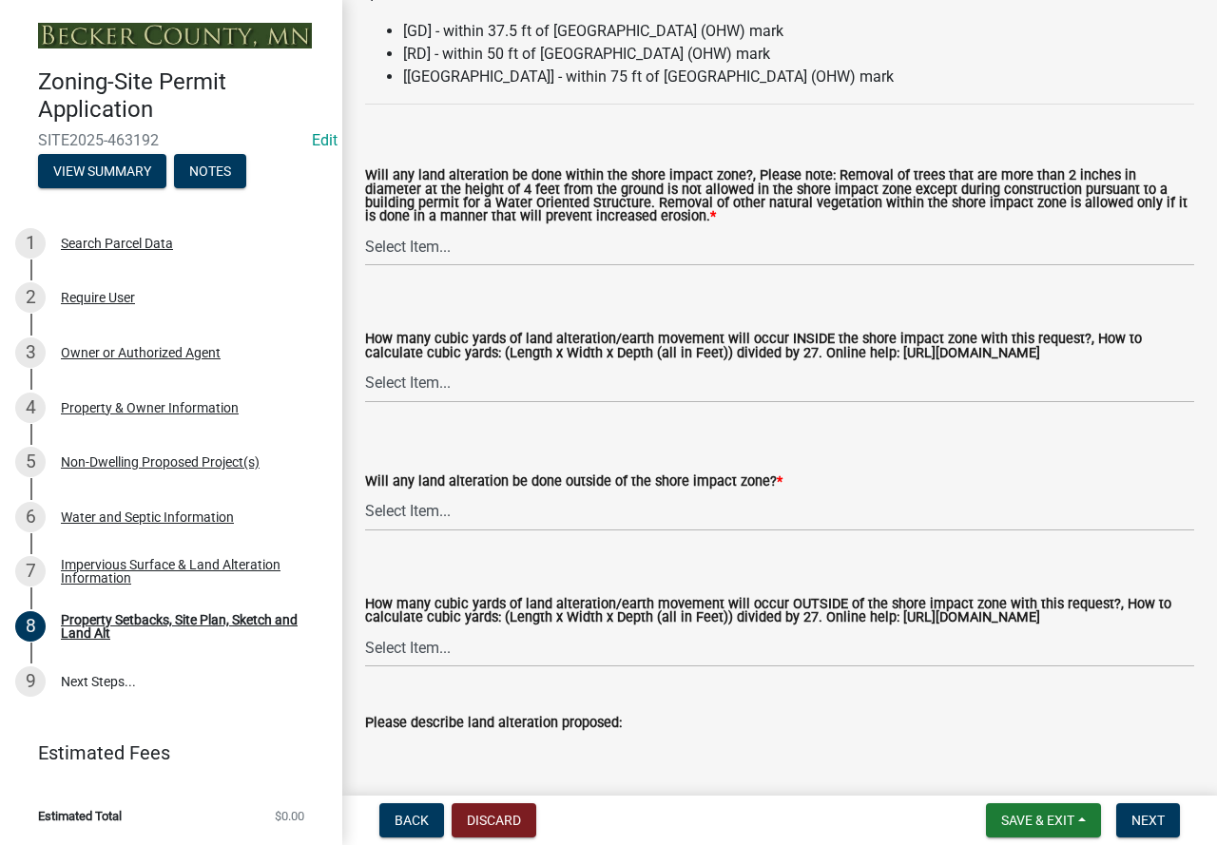
scroll to position [2662, 0]
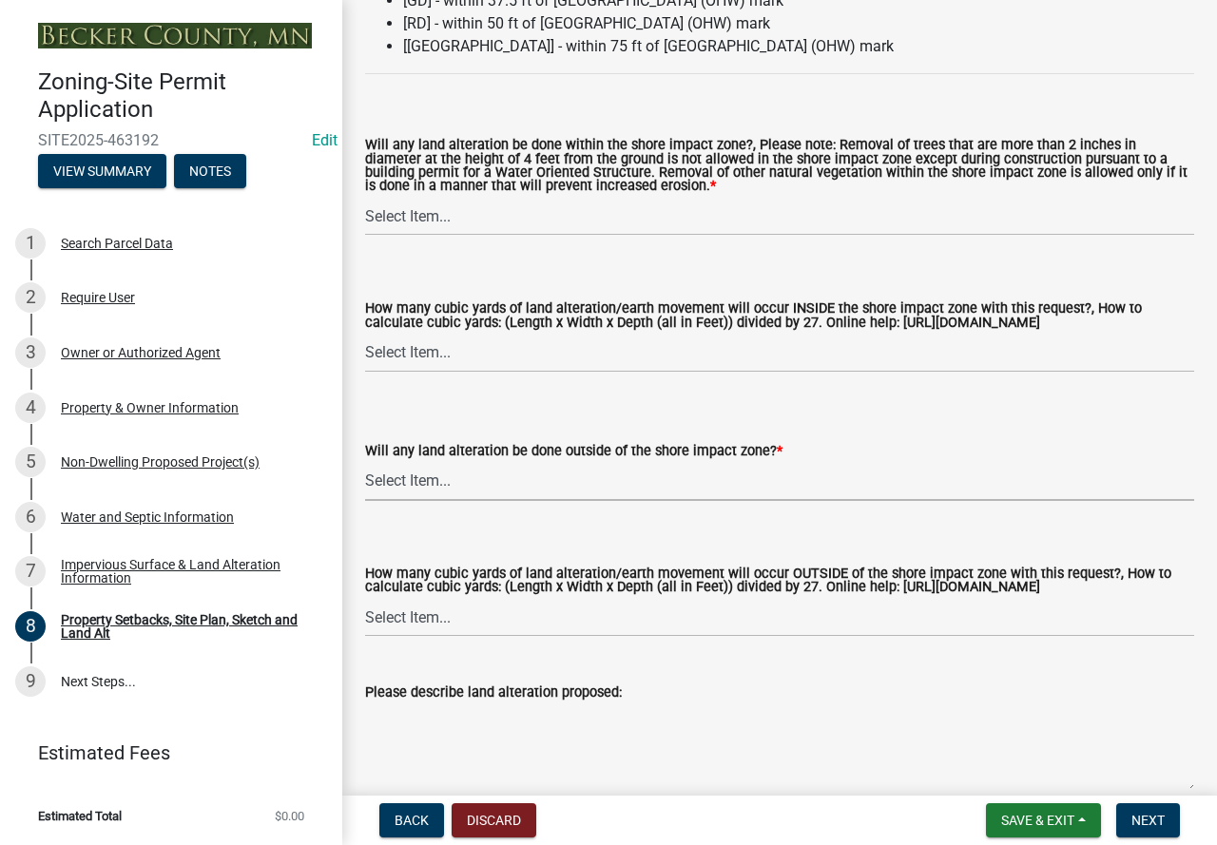
click at [414, 487] on select "Select Item... Yes No N/A" at bounding box center [779, 481] width 829 height 39
click at [365, 465] on select "Select Item... Yes No N/A" at bounding box center [779, 481] width 829 height 39
select select "5ad4ab64-b44e-481c-9000-9e5907aa74e1"
click at [407, 637] on select "Select Item... None 10 Cubic Yards or less 11-50 Cubic Yards Over 50 Cubic Yards" at bounding box center [779, 617] width 829 height 39
click at [365, 616] on select "Select Item... None 10 Cubic Yards or less 11-50 Cubic Yards Over 50 Cubic Yards" at bounding box center [779, 617] width 829 height 39
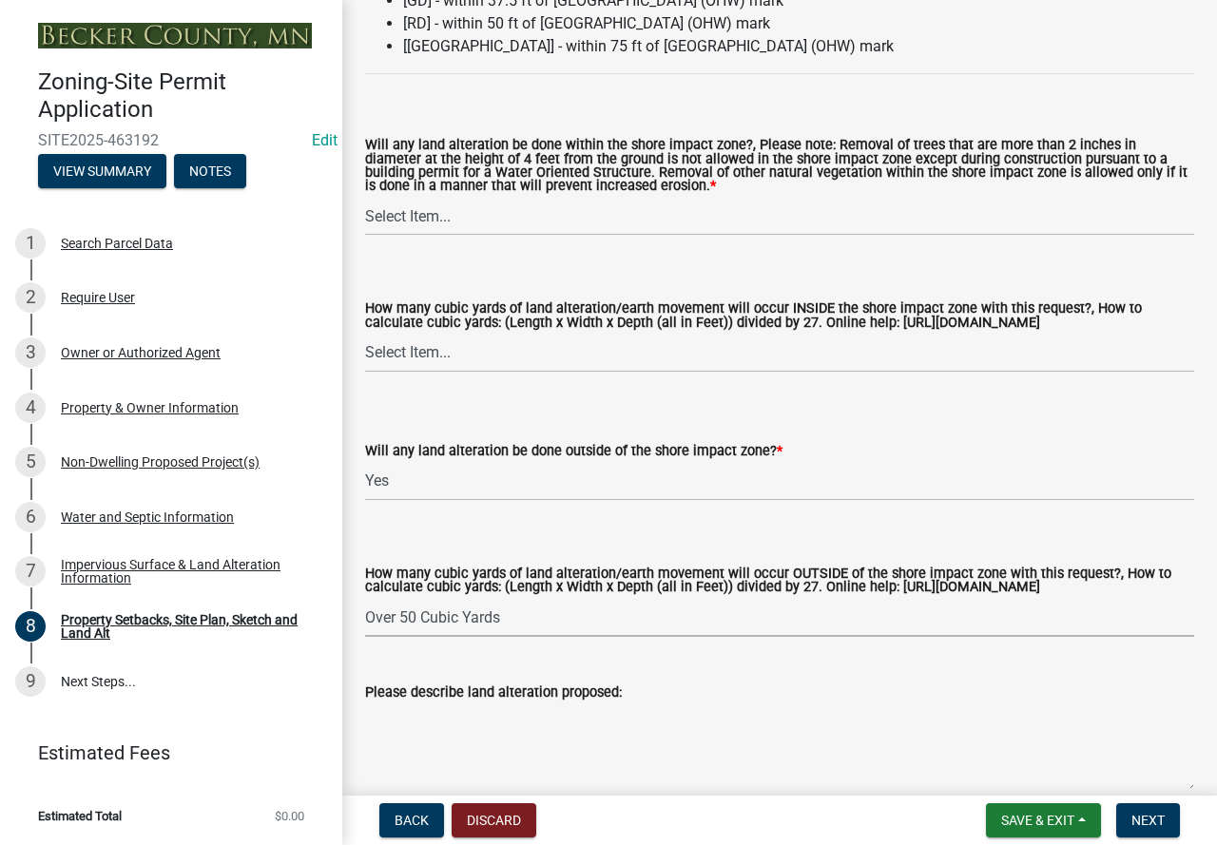
select select "e019de12-4845-45f2-ad10-5fb76eee0e55"
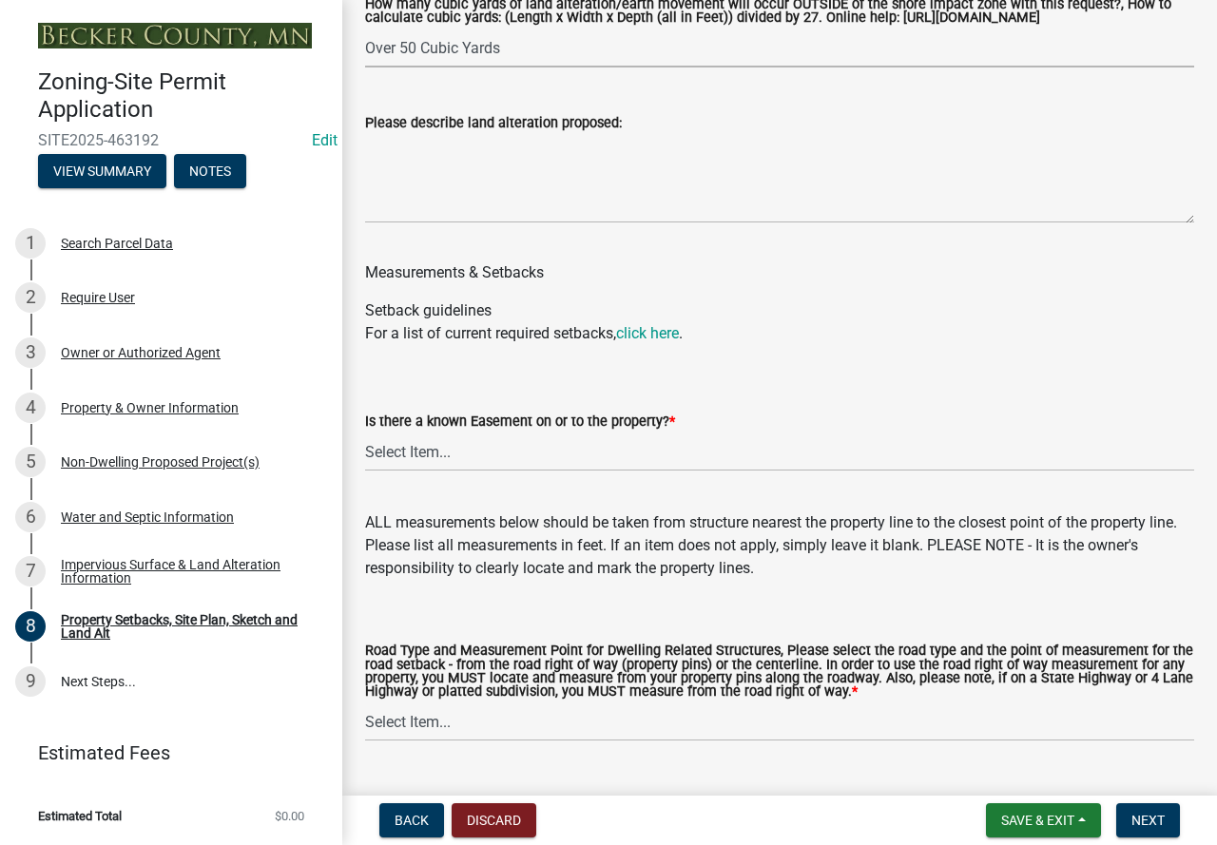
scroll to position [3232, 0]
click at [396, 741] on select "Select Item... Private Easement - Right of Way Private Easement - Centerline Pu…" at bounding box center [779, 721] width 829 height 39
click at [365, 721] on select "Select Item... Private Easement - Right of Way Private Easement - Centerline Pu…" at bounding box center [779, 721] width 829 height 39
select select "1418c7e3-4054-4b00-84b5-d09b9560f30a"
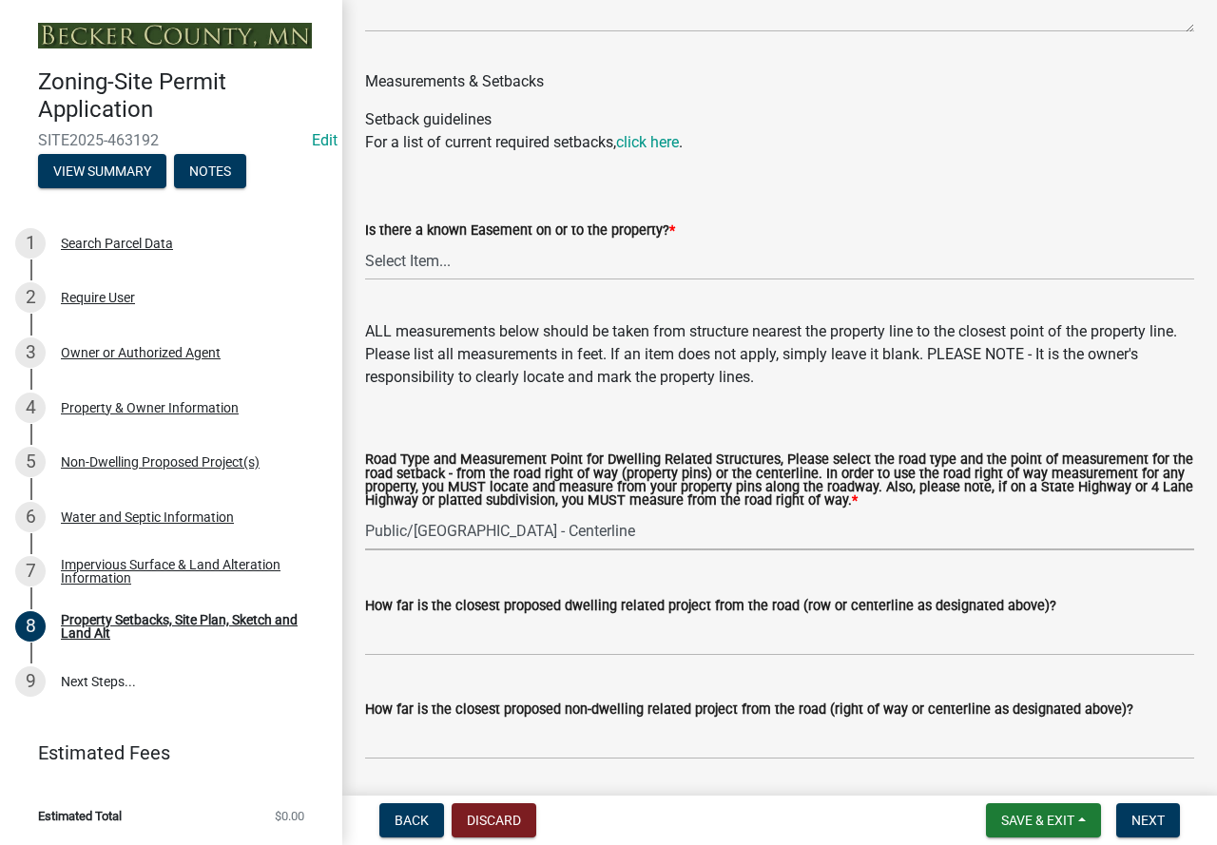
scroll to position [3517, 0]
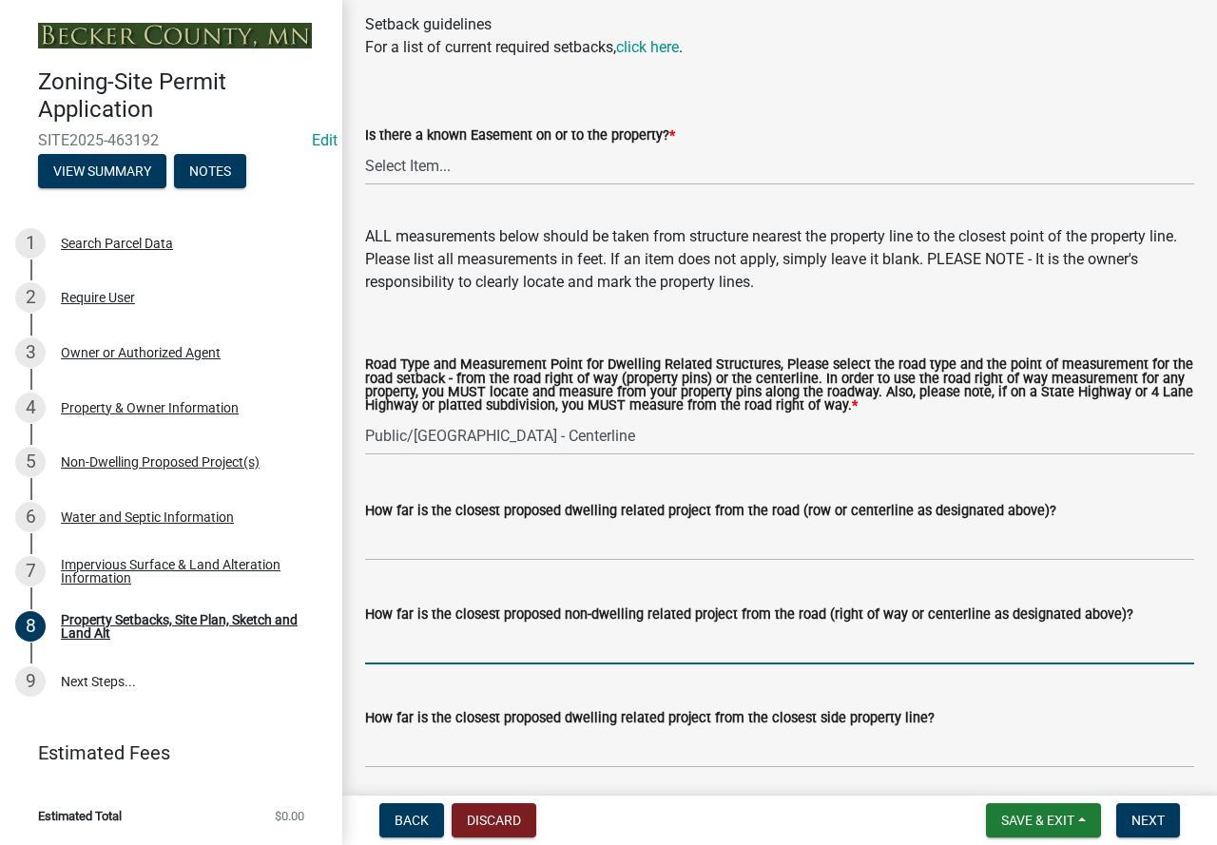
click at [406, 664] on input "How far is the closest proposed non-dwelling related project from the road (rig…" at bounding box center [779, 645] width 829 height 39
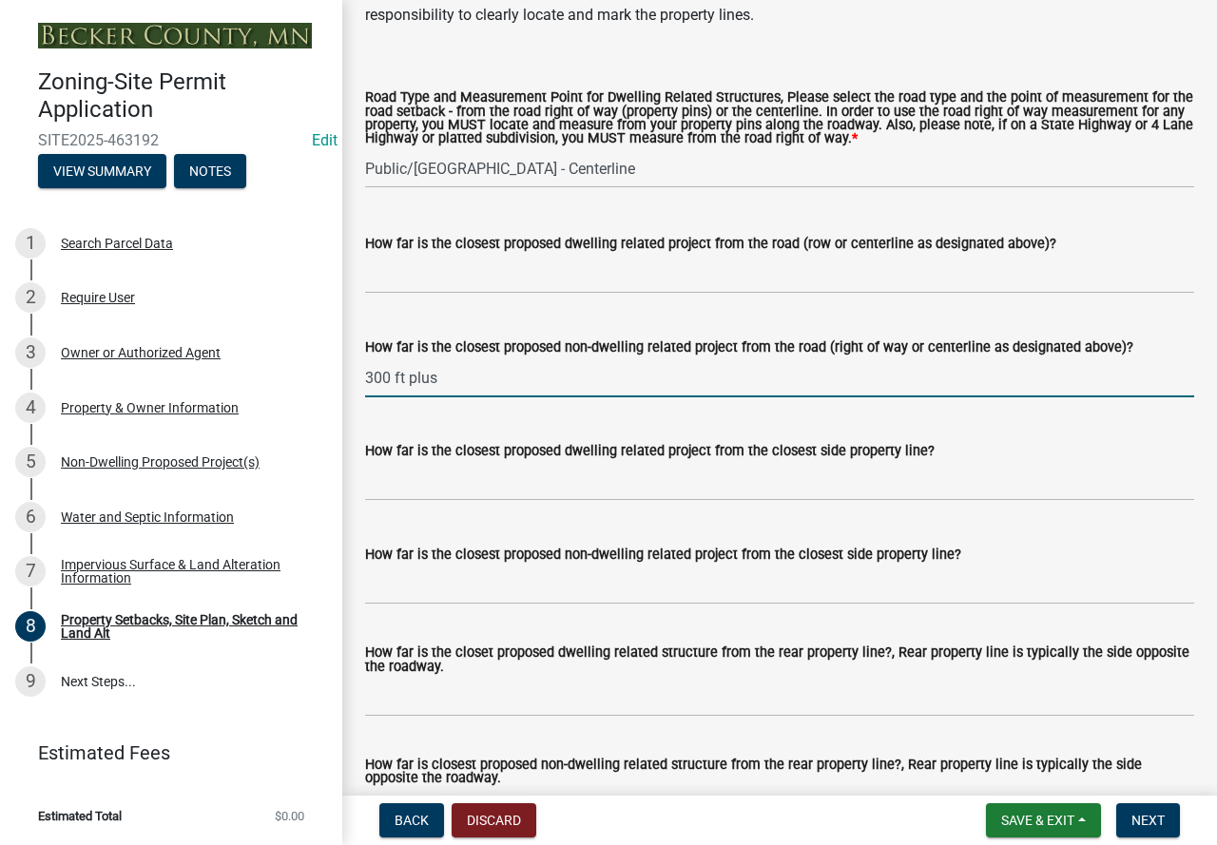
scroll to position [3897, 0]
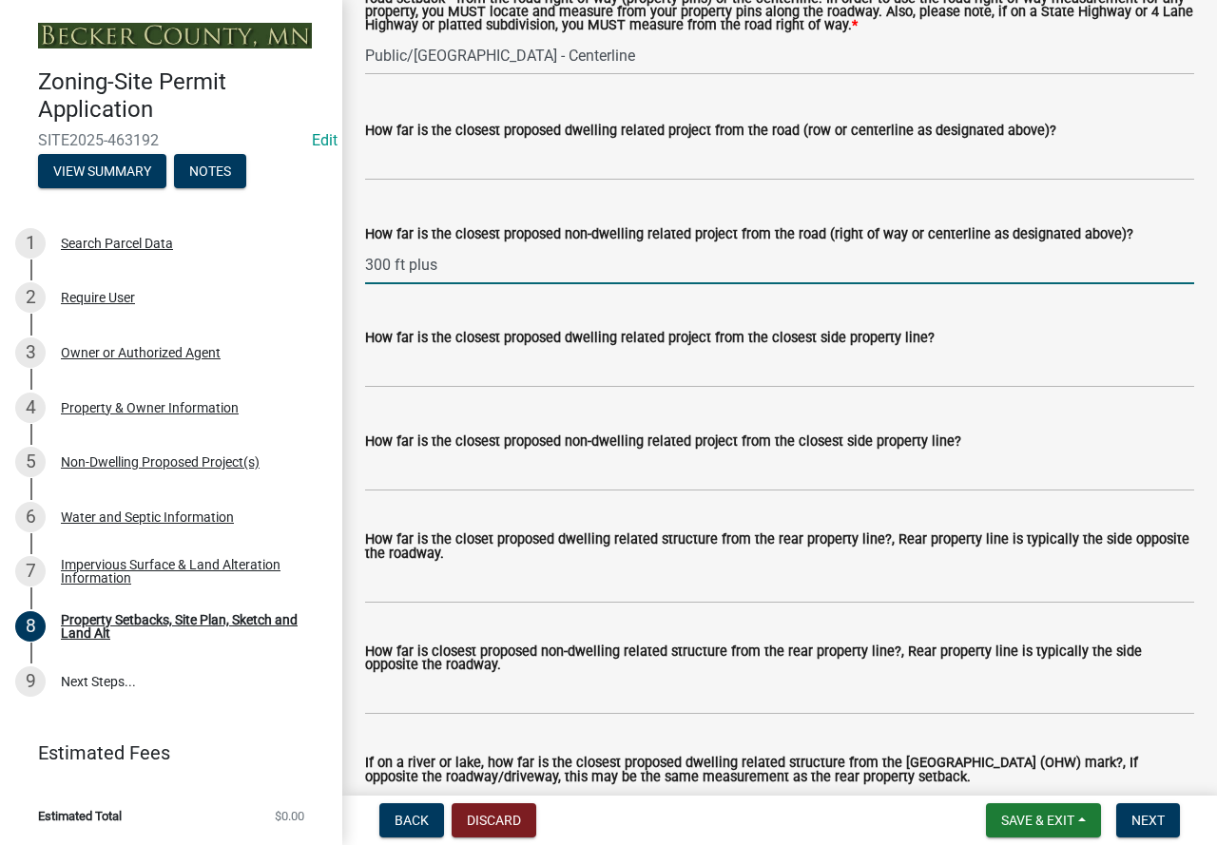
type input "300 ft plus"
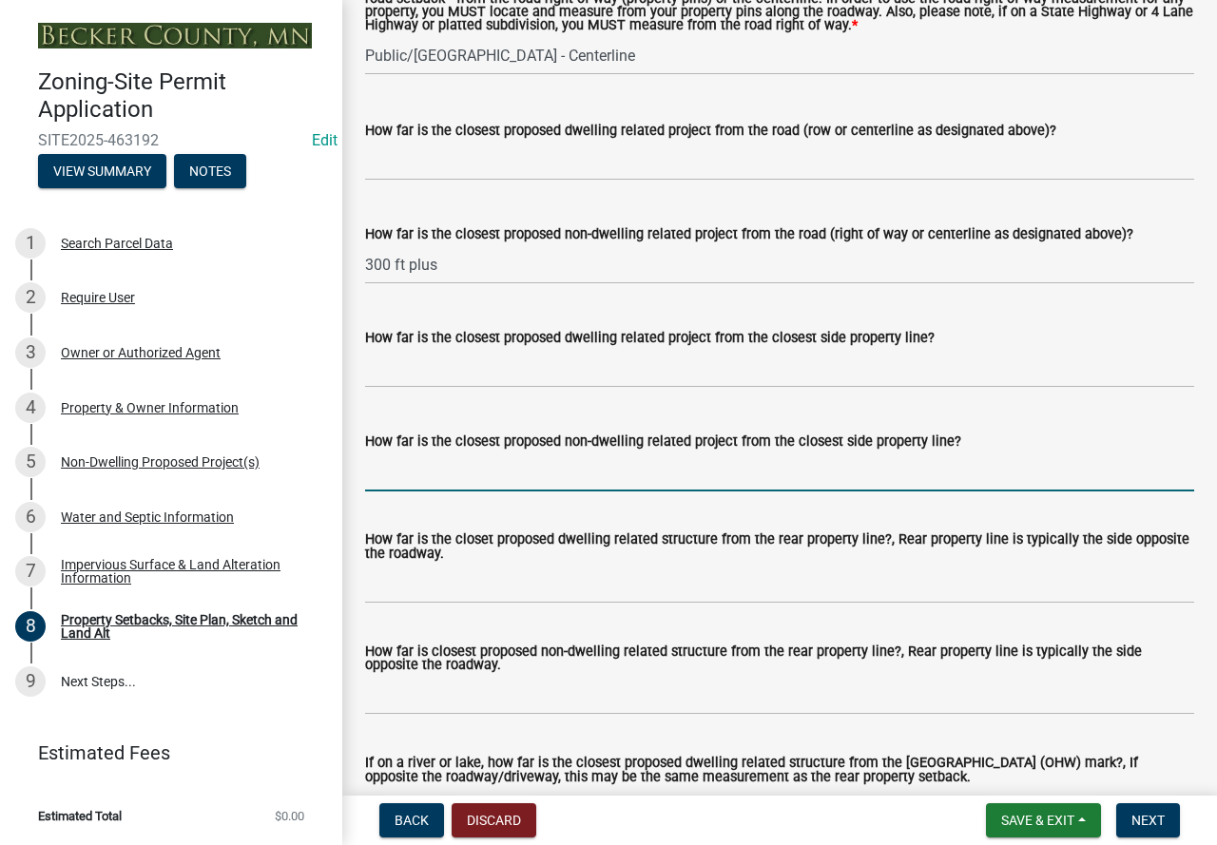
click at [395, 491] on input "How far is the closest proposed non-dwelling related project from the closest s…" at bounding box center [779, 471] width 829 height 39
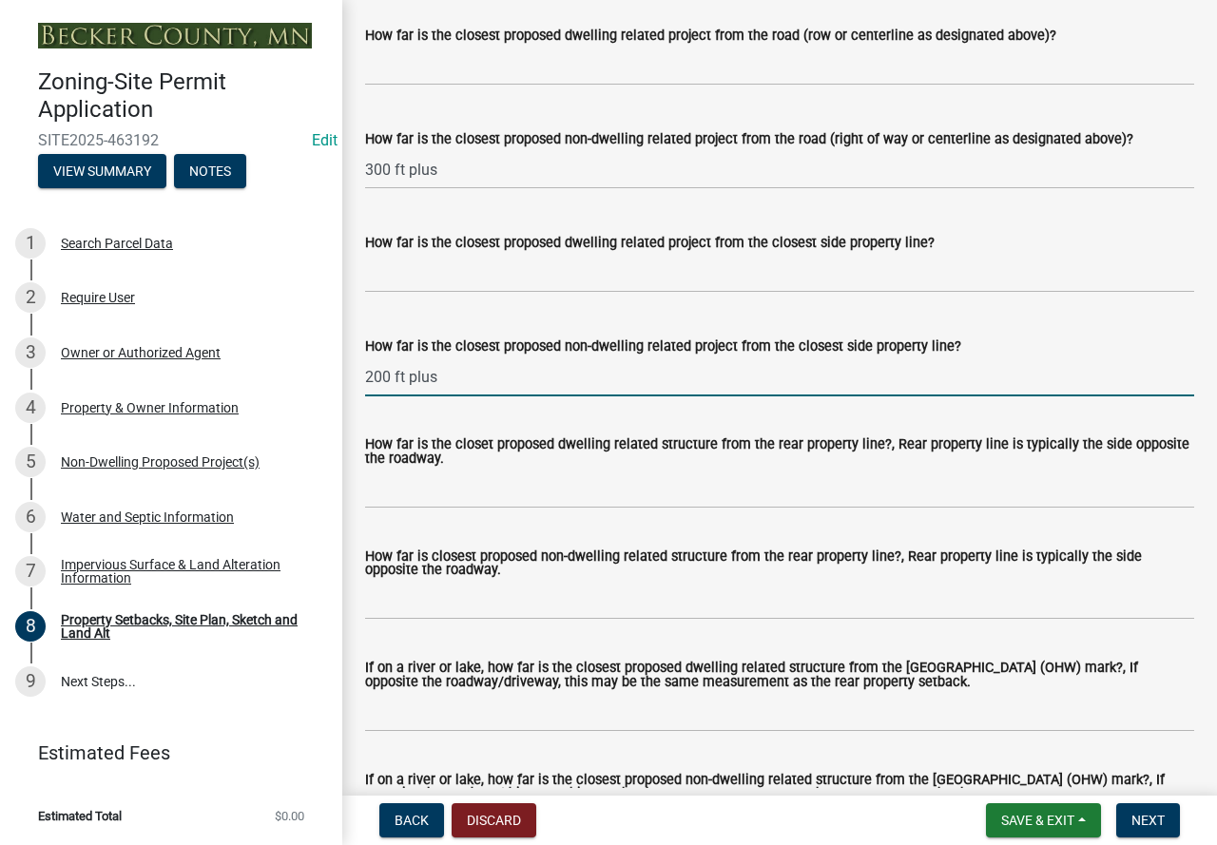
type input "200 ft plus"
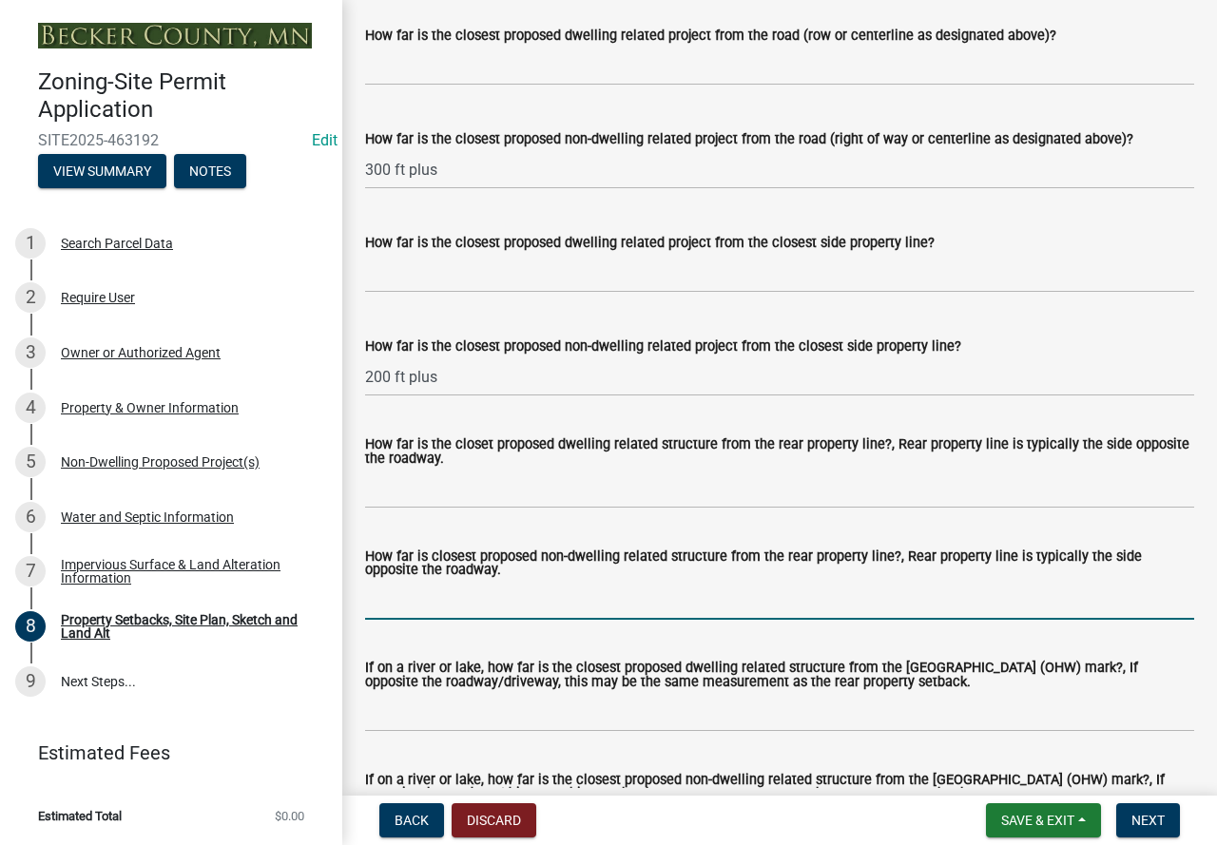
click at [381, 620] on input "How far is closest proposed non-dwelling related structure from the rear proper…" at bounding box center [779, 600] width 829 height 39
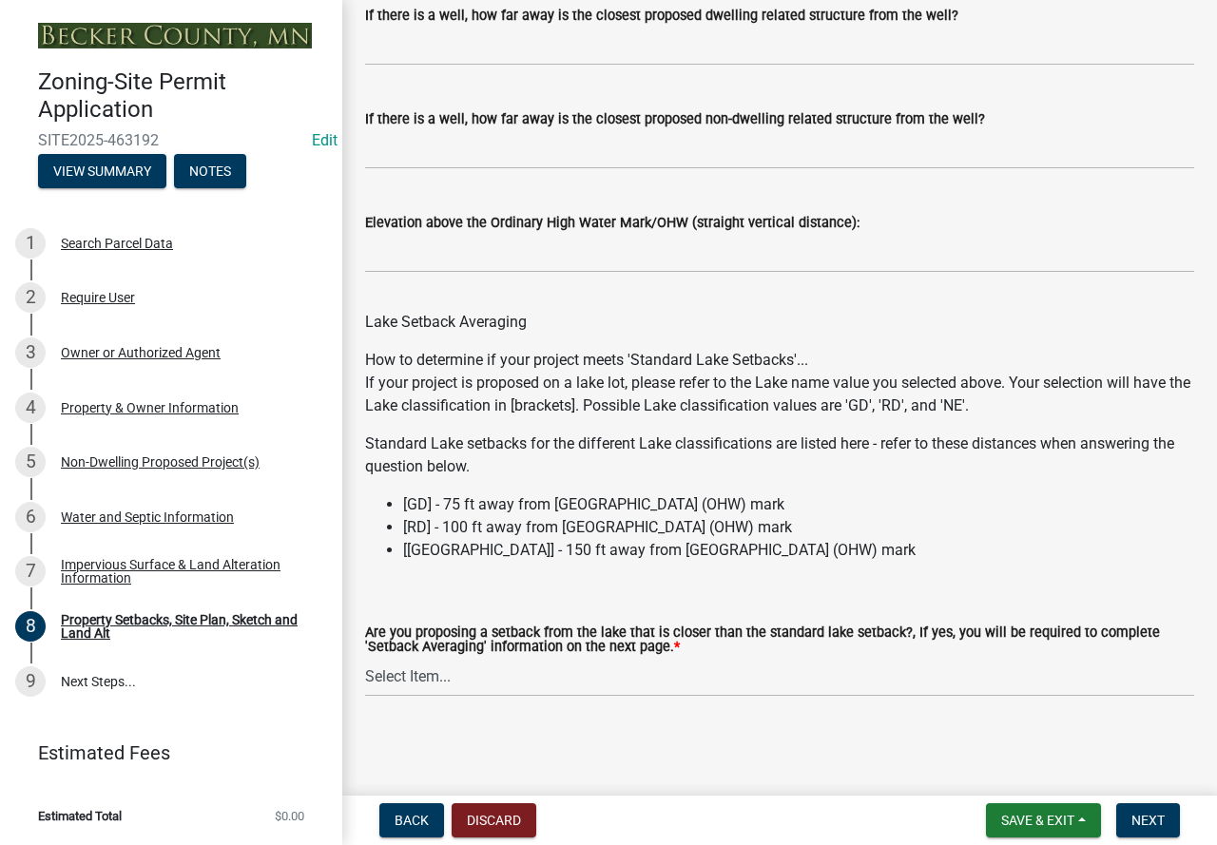
scroll to position [5726, 0]
type input "300 ft plus"
click at [1139, 820] on span "Next" at bounding box center [1147, 820] width 33 height 15
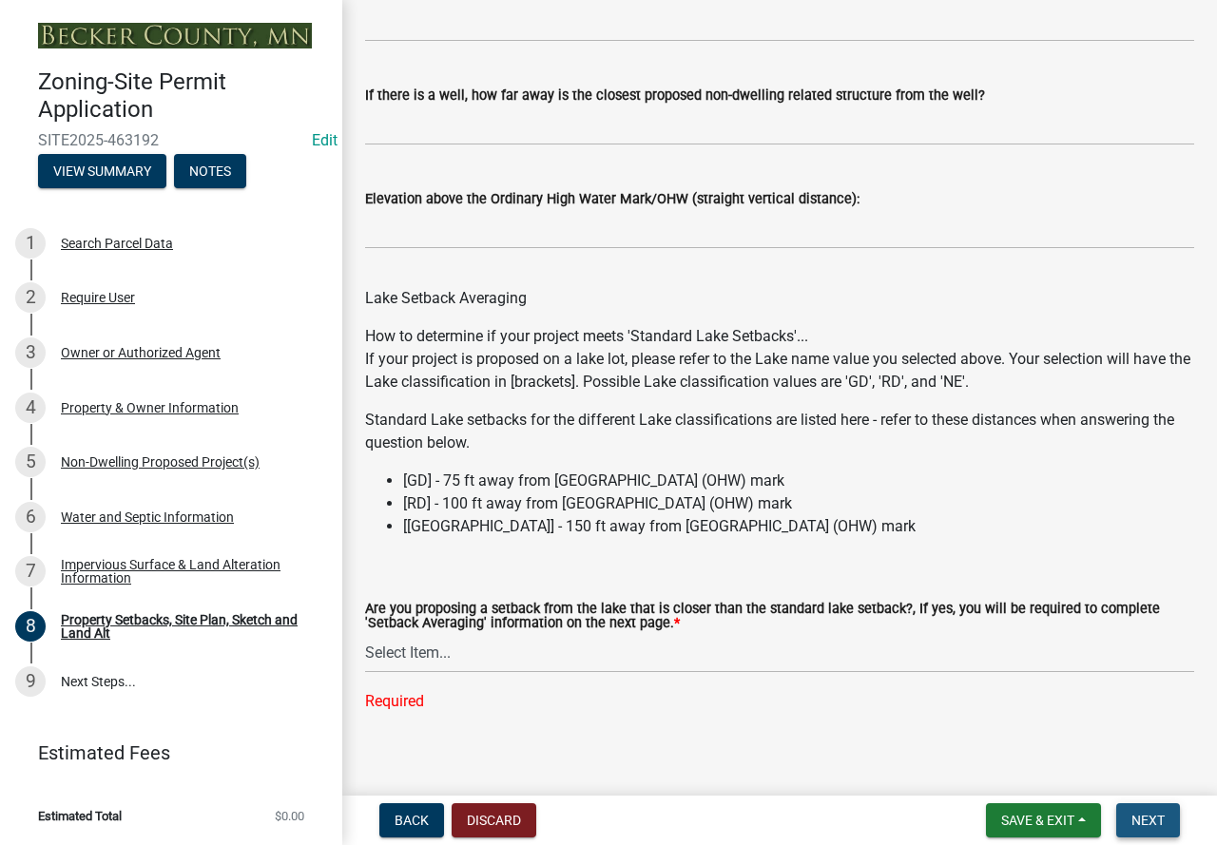
scroll to position [5848, 0]
click at [394, 673] on select "Select Item... Yes No N/A" at bounding box center [779, 653] width 829 height 39
click at [365, 657] on select "Select Item... Yes No N/A" at bounding box center [779, 653] width 829 height 39
select select "19d13e65-c93d-443e-910a-7a17299544cc"
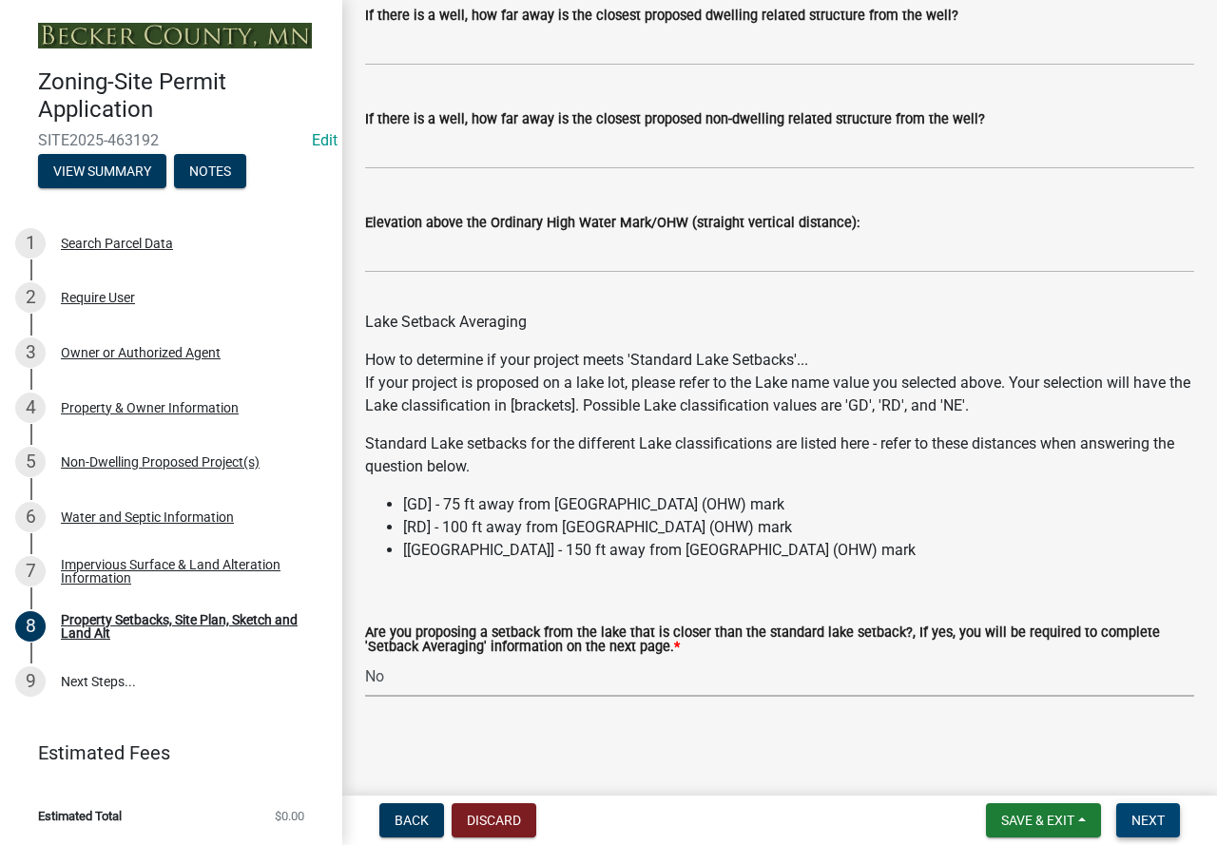
click at [1151, 820] on span "Next" at bounding box center [1147, 820] width 33 height 15
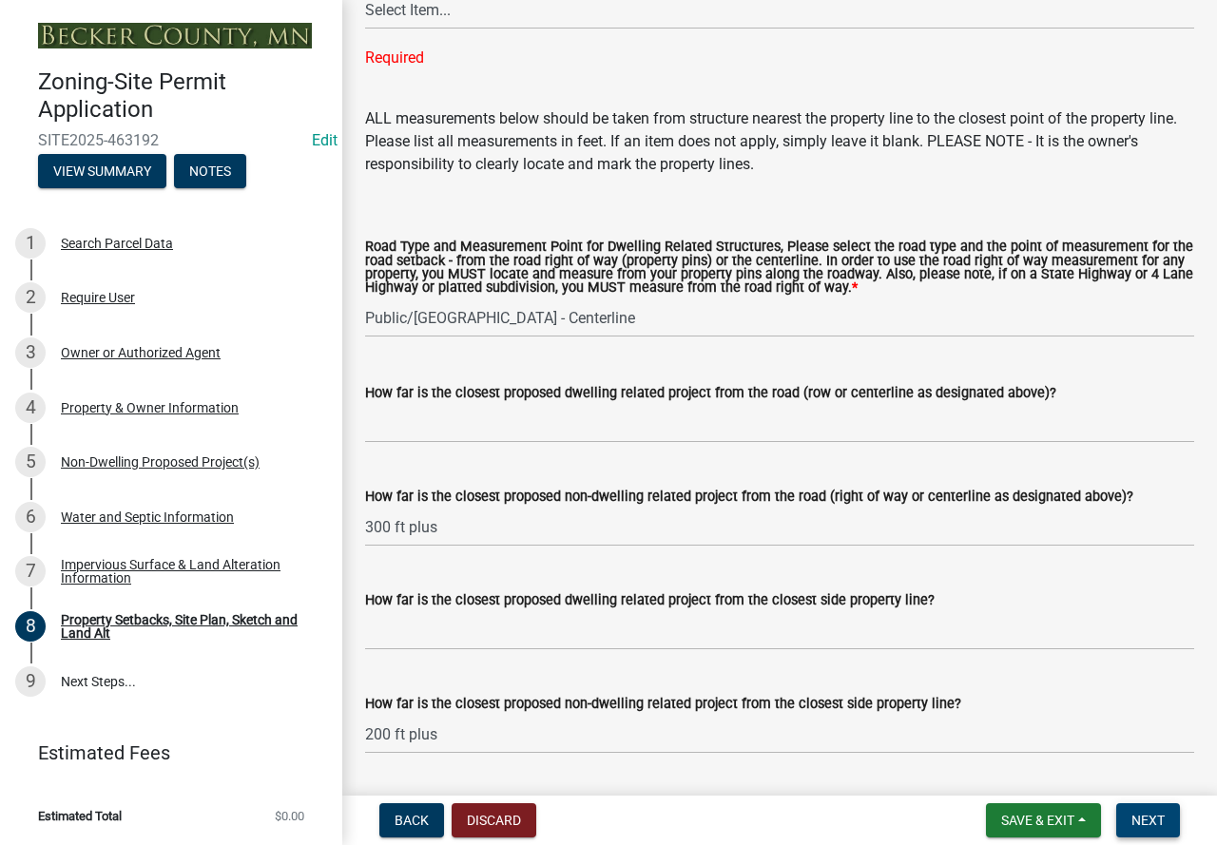
scroll to position [3662, 0]
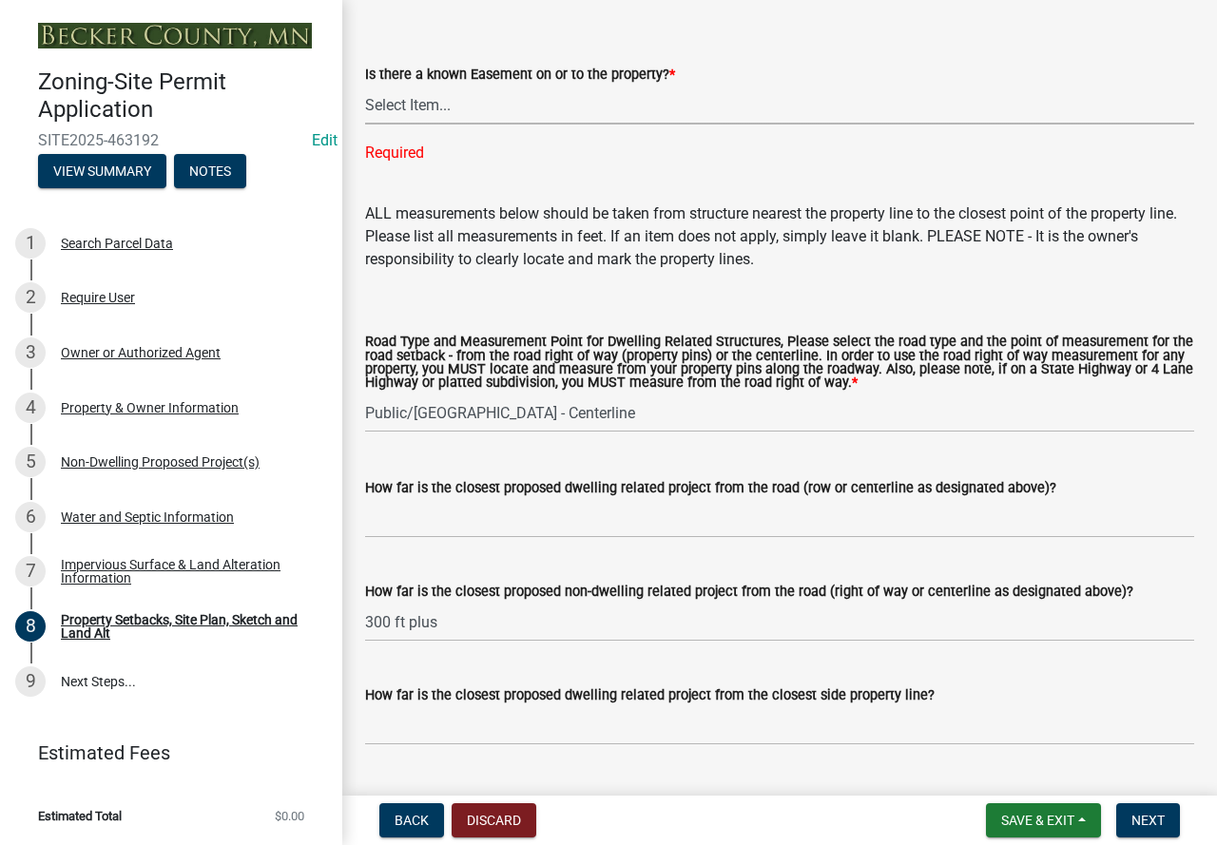
click at [401, 115] on select "Select Item... Yes No" at bounding box center [779, 105] width 829 height 39
click at [365, 104] on select "Select Item... Yes No" at bounding box center [779, 105] width 829 height 39
select select "c8b8ea71-7088-4e87-a493-7bc88cc2835b"
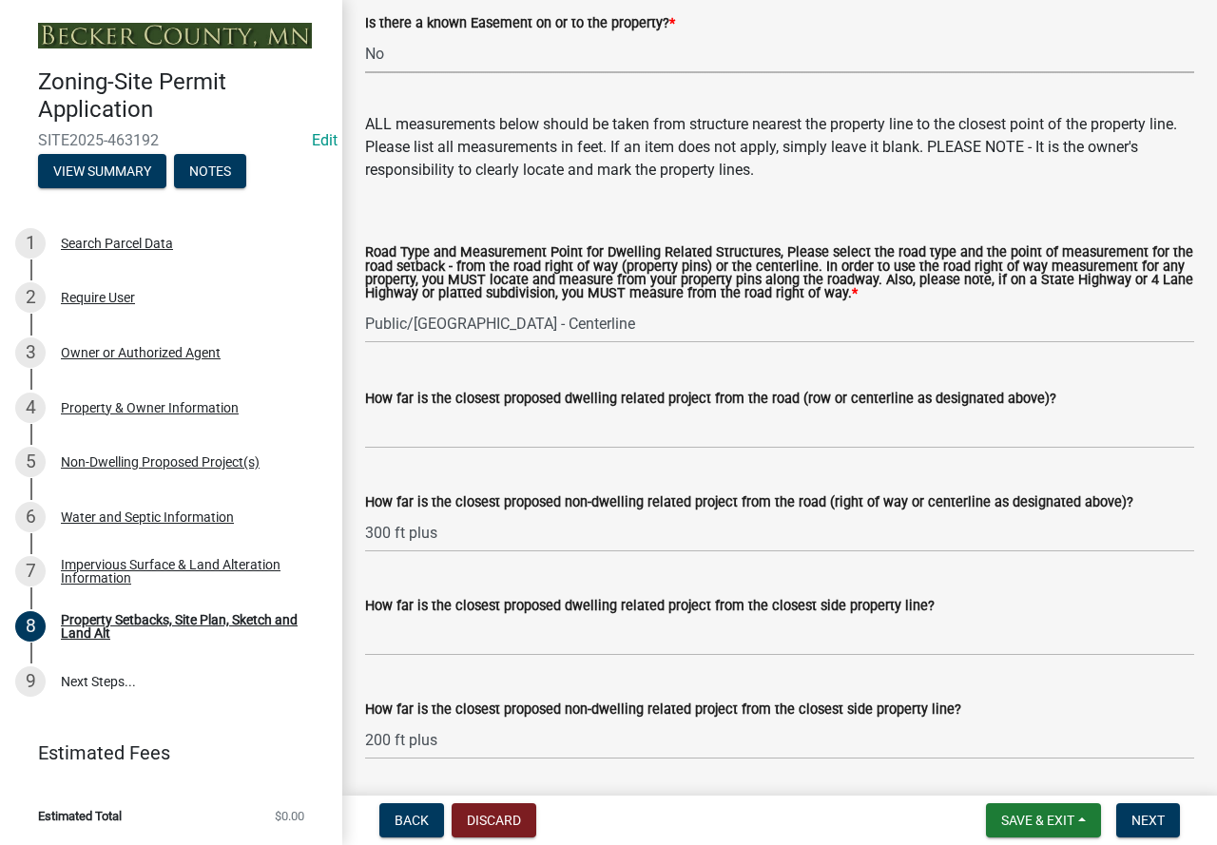
scroll to position [3757, 0]
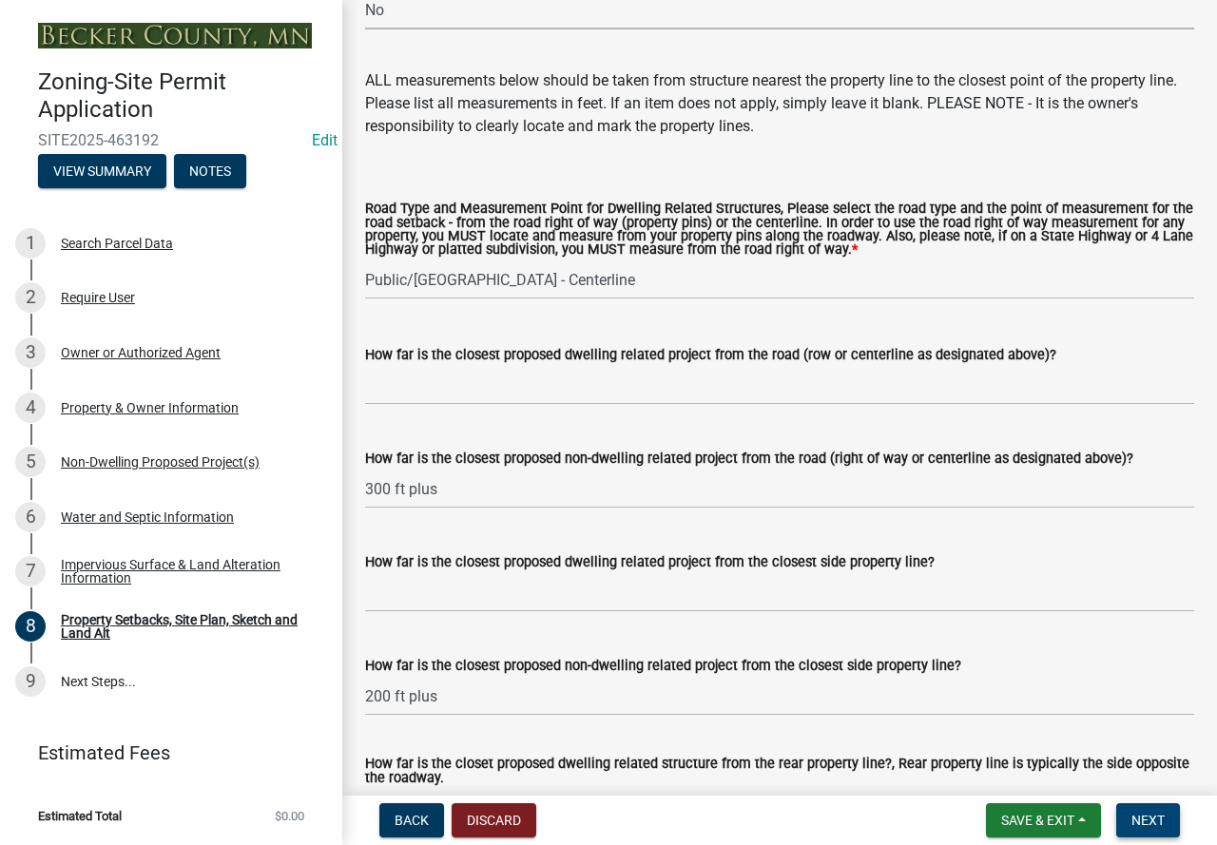
click at [1143, 821] on span "Next" at bounding box center [1147, 820] width 33 height 15
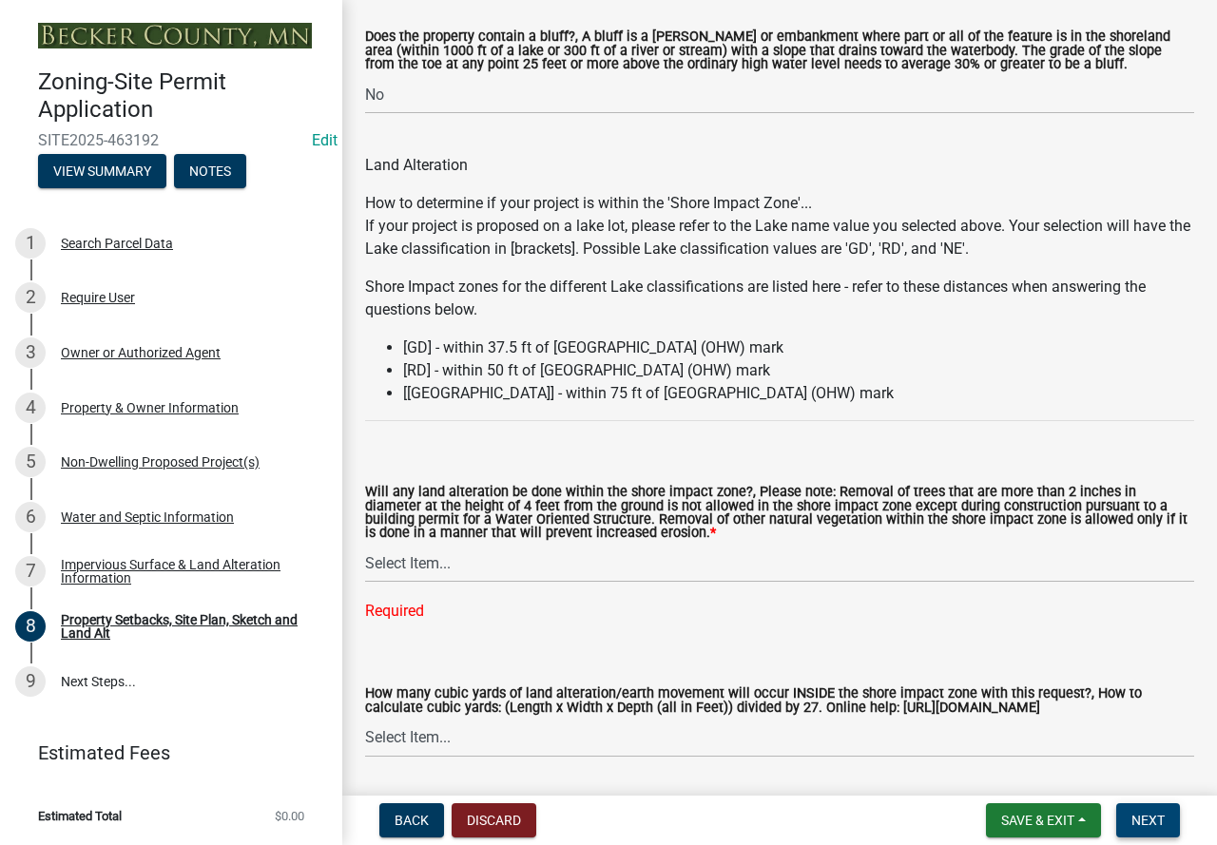
scroll to position [2521, 0]
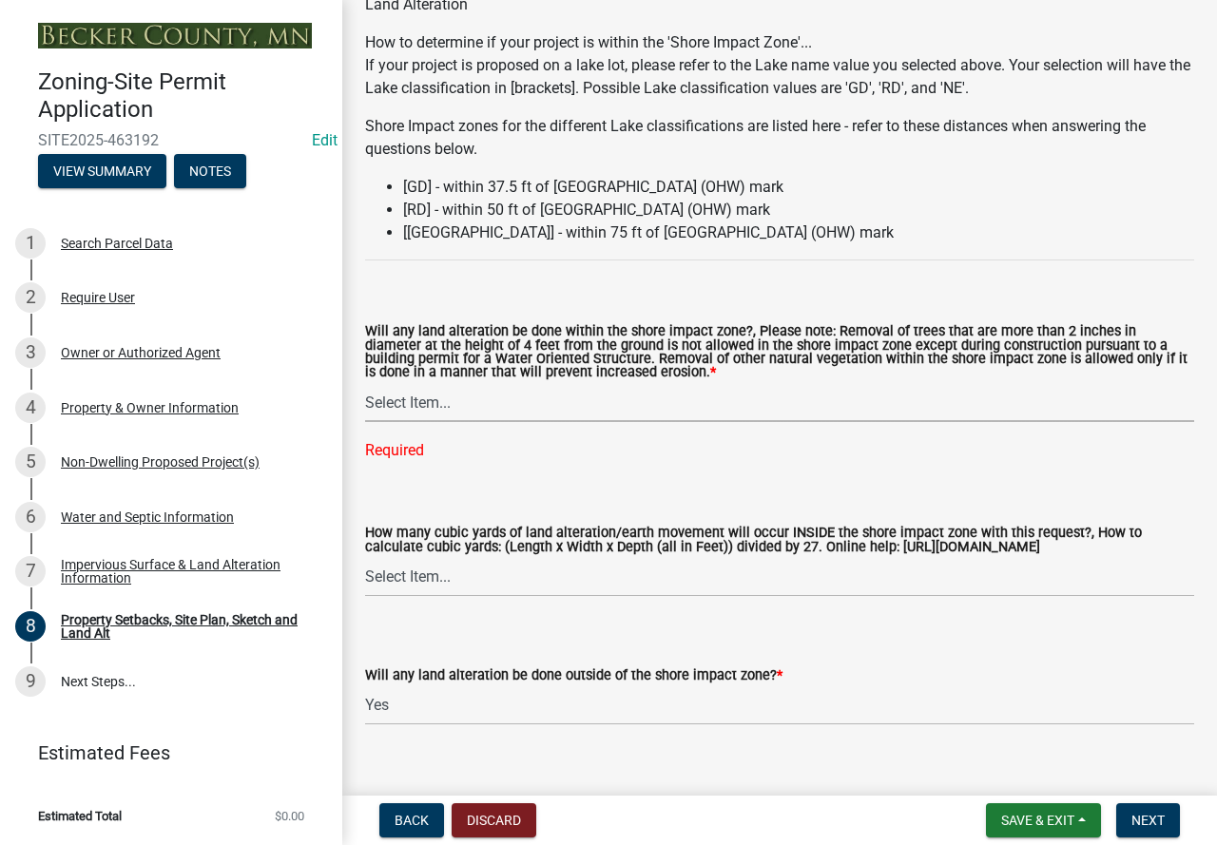
click at [413, 406] on select "Select Item... Yes No N/A" at bounding box center [779, 402] width 829 height 39
click at [365, 386] on select "Select Item... Yes No N/A" at bounding box center [779, 402] width 829 height 39
select select "e8ab2dc3-aa3f-46f3-9b4a-37eb25ad84af"
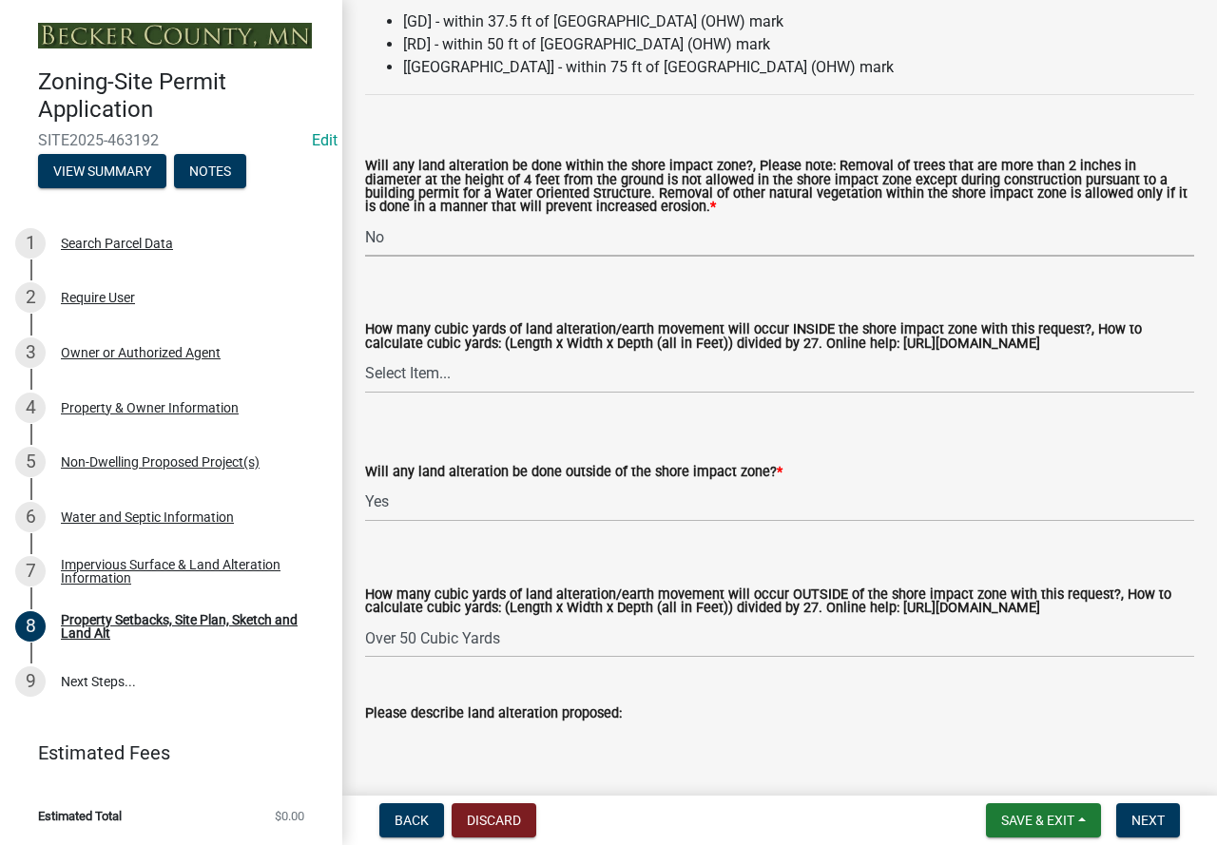
scroll to position [2806, 0]
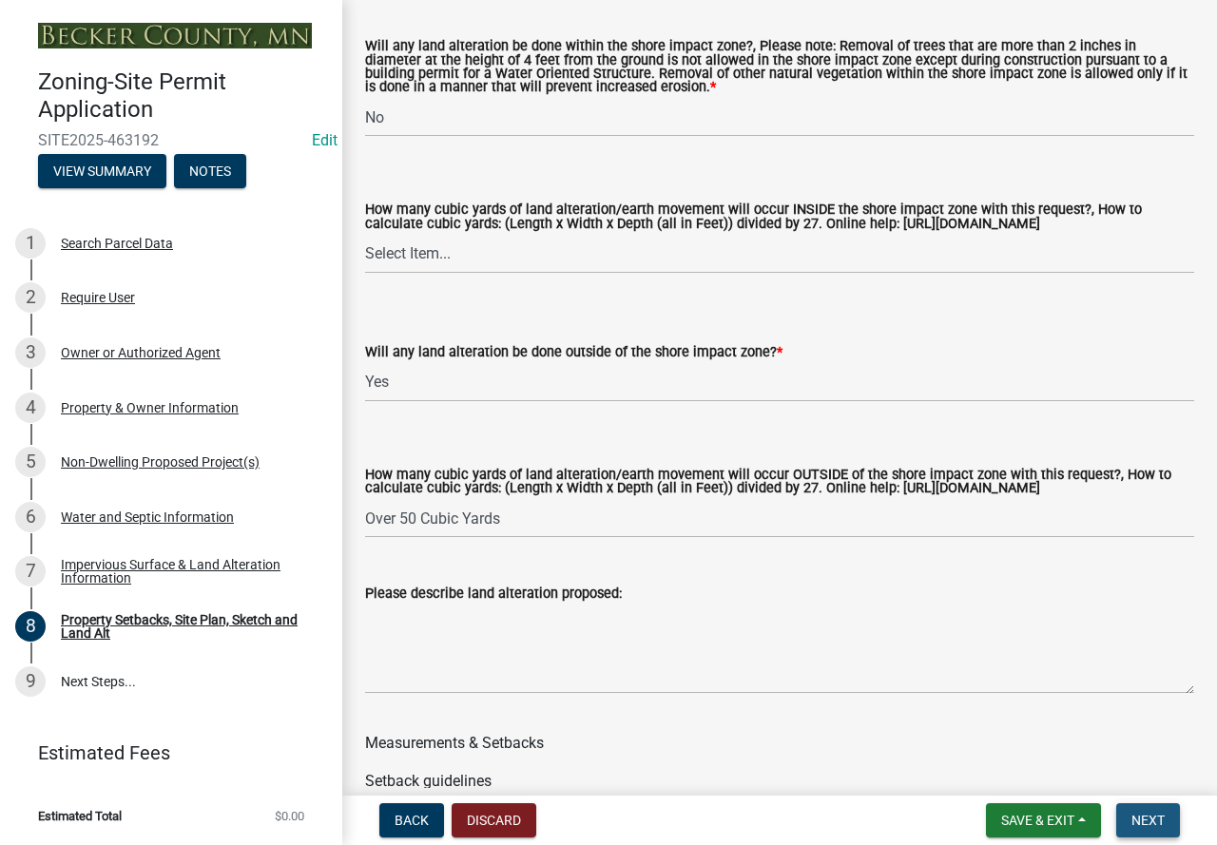
click at [1150, 818] on span "Next" at bounding box center [1147, 820] width 33 height 15
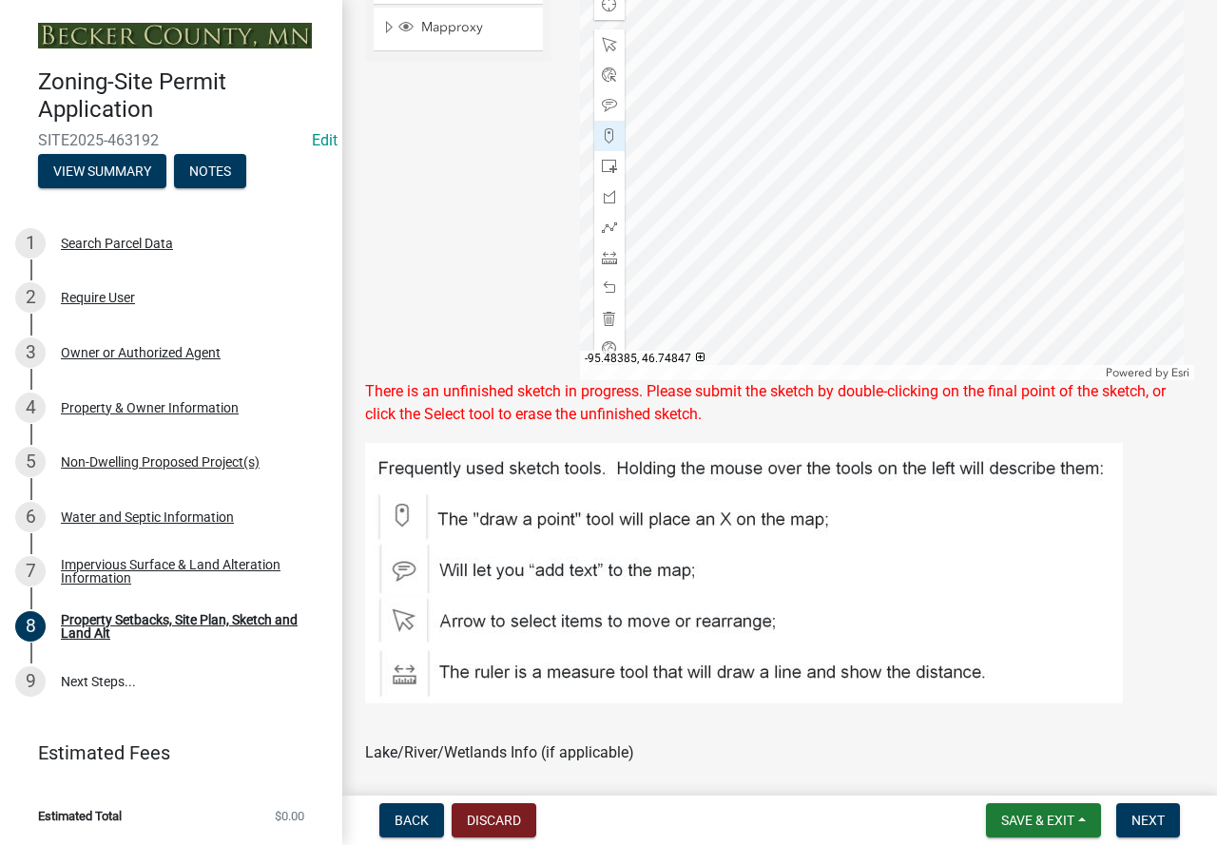
scroll to position [856, 0]
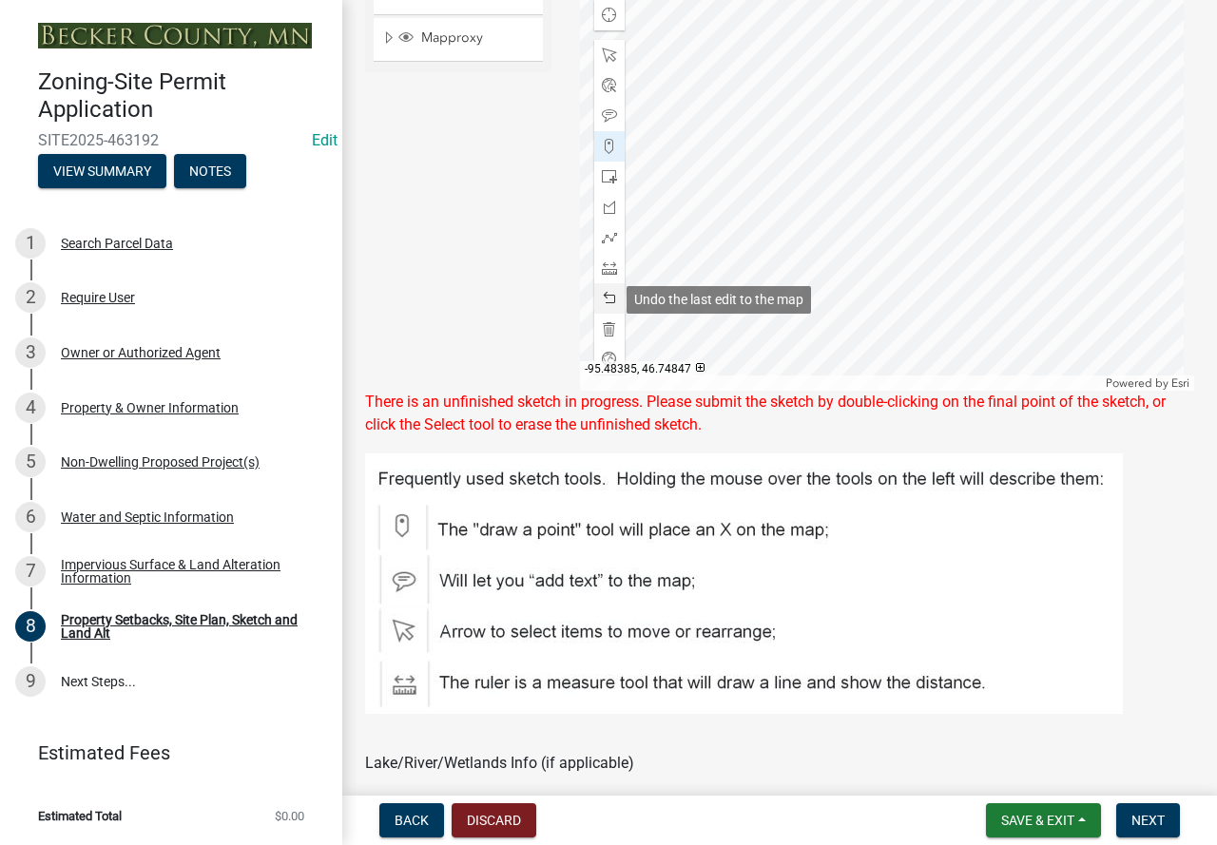
click at [602, 293] on span at bounding box center [609, 298] width 15 height 15
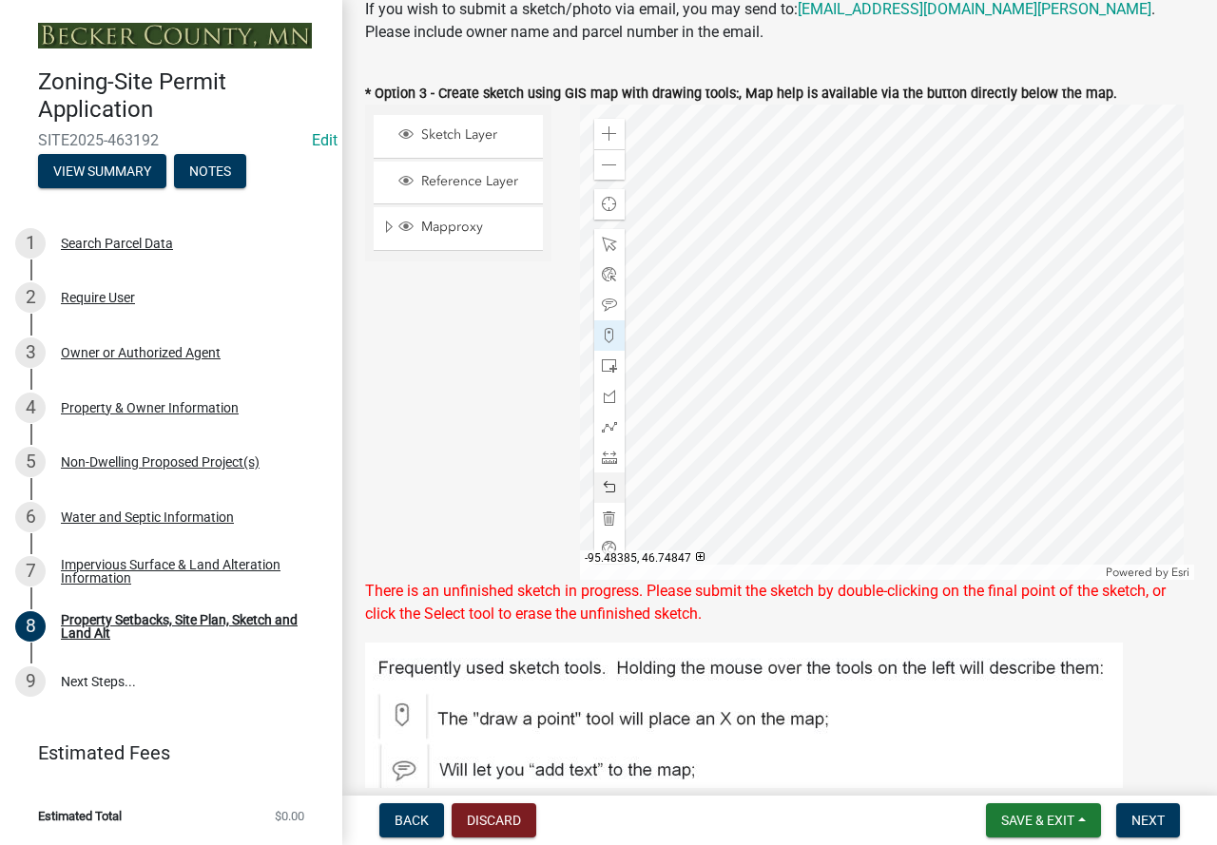
scroll to position [665, 0]
click at [609, 370] on span at bounding box center [609, 366] width 15 height 15
click at [611, 369] on span at bounding box center [609, 366] width 15 height 15
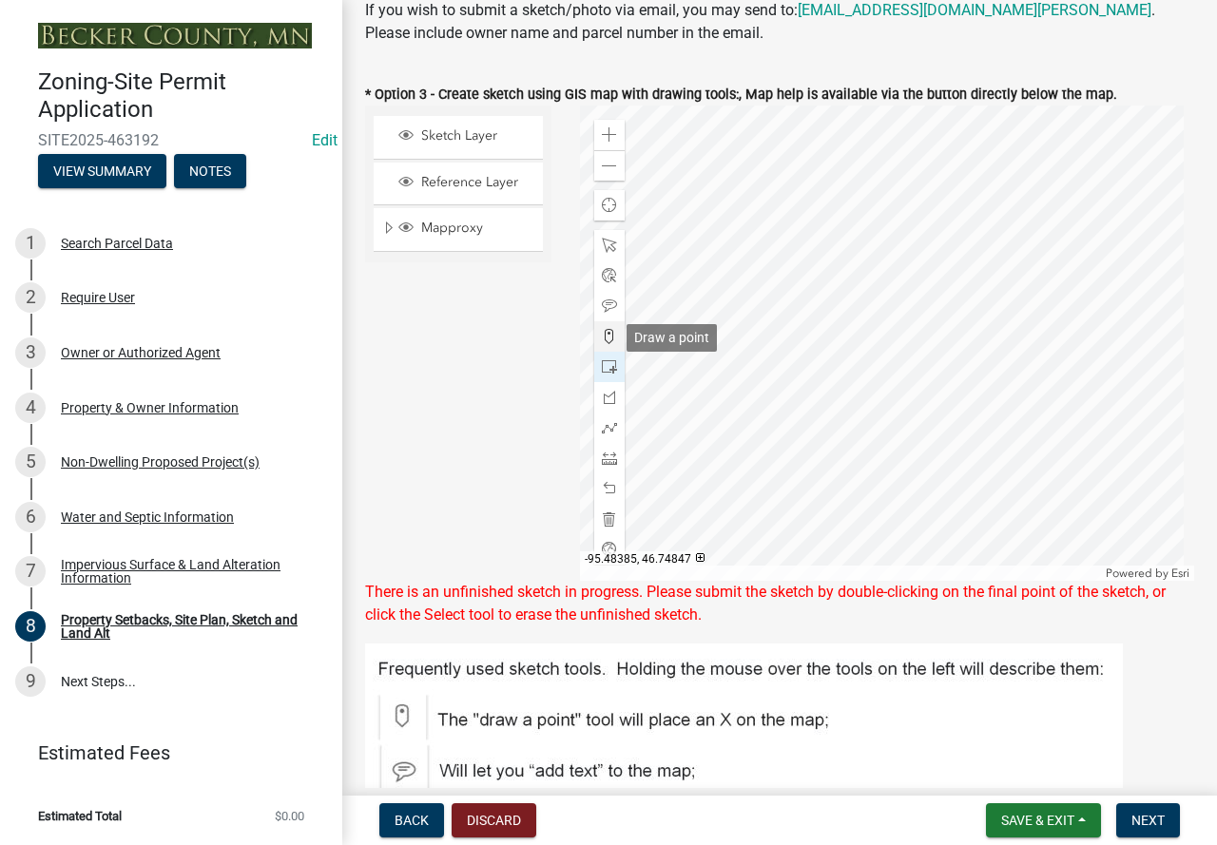
click at [603, 335] on span at bounding box center [609, 336] width 15 height 15
click at [612, 329] on div at bounding box center [609, 336] width 30 height 30
click at [603, 366] on span at bounding box center [609, 366] width 15 height 15
click at [606, 366] on span at bounding box center [609, 366] width 15 height 15
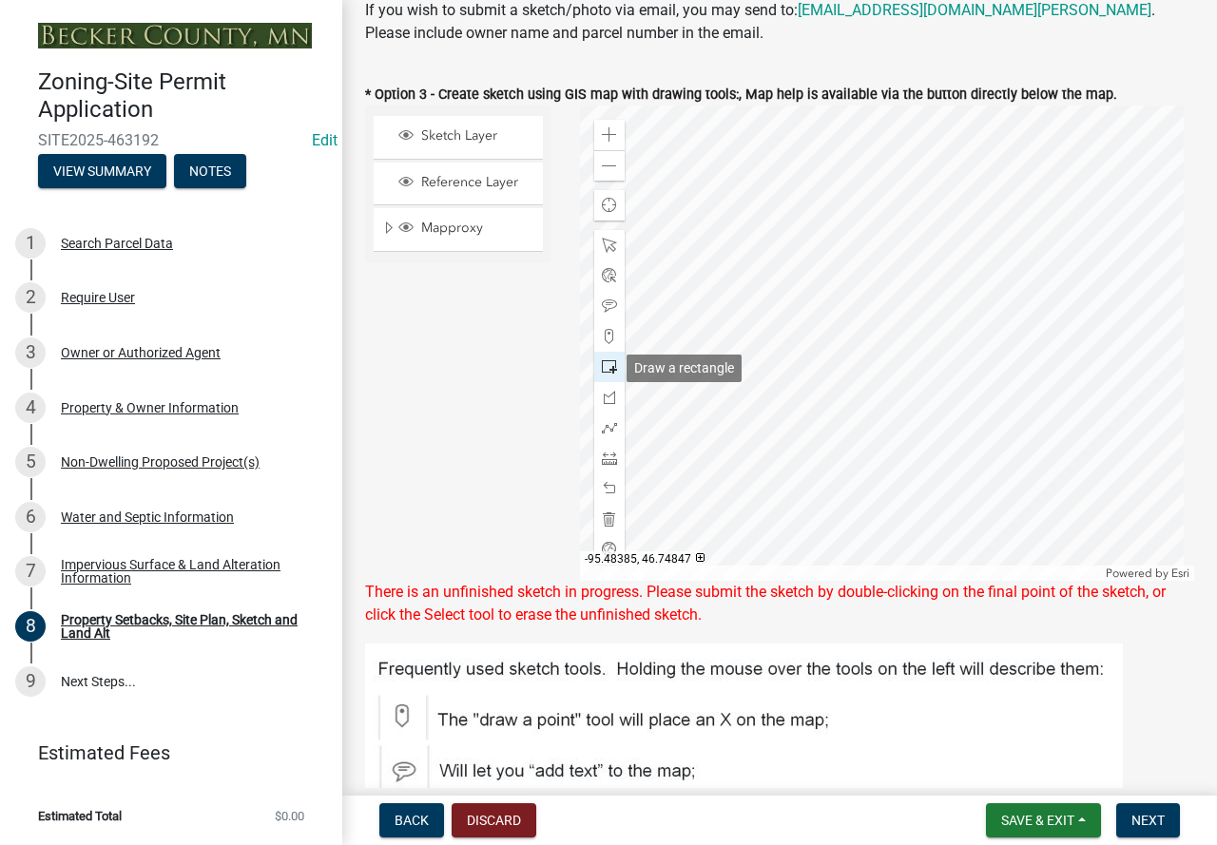
click at [606, 366] on span at bounding box center [609, 366] width 15 height 15
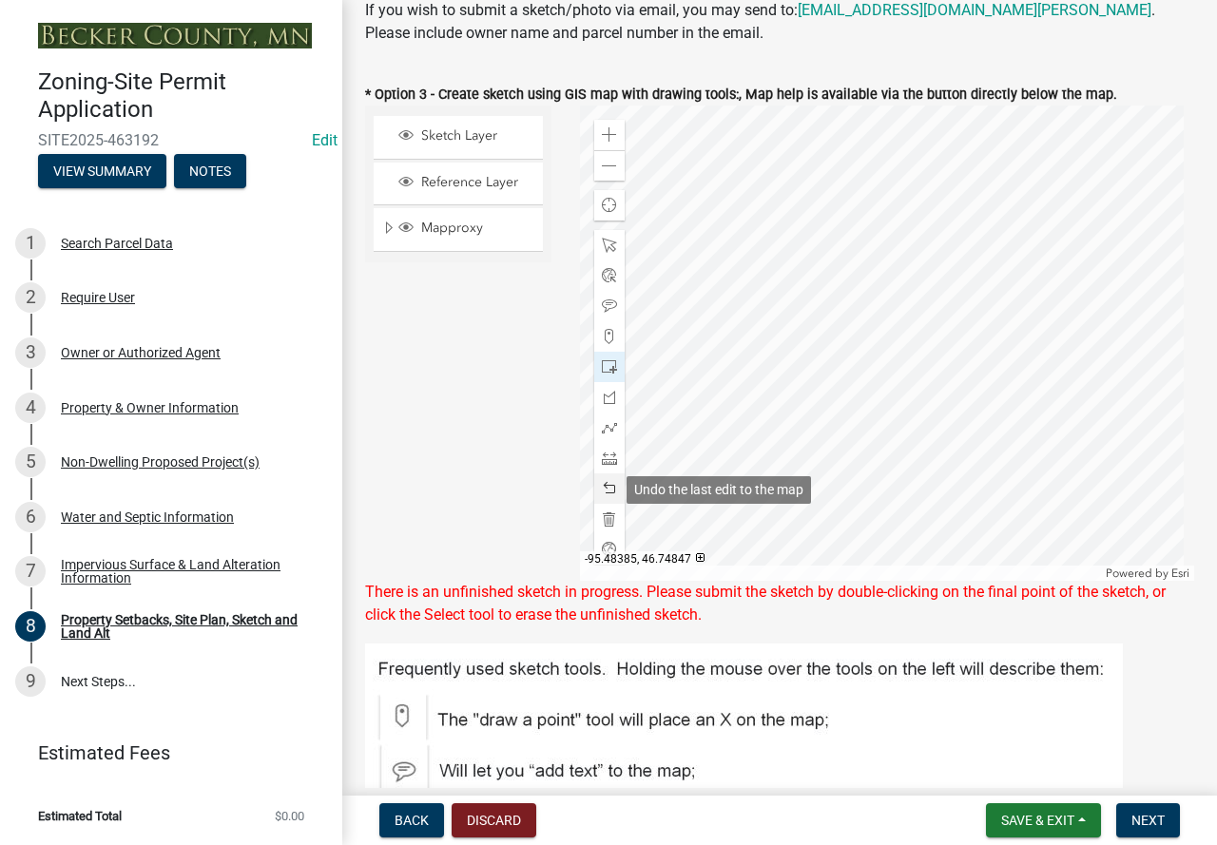
click at [606, 487] on span at bounding box center [609, 488] width 15 height 15
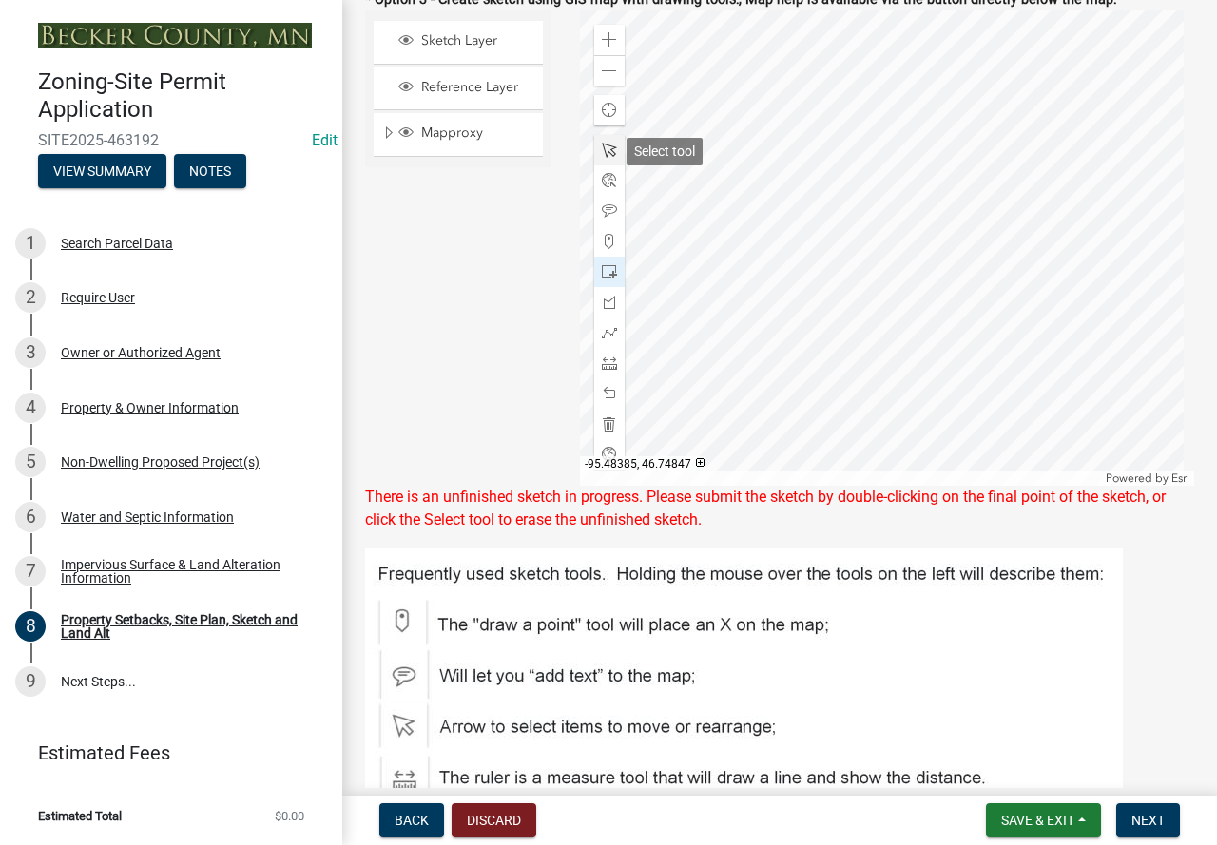
click at [602, 153] on span at bounding box center [609, 150] width 15 height 15
click at [611, 278] on span at bounding box center [609, 271] width 15 height 15
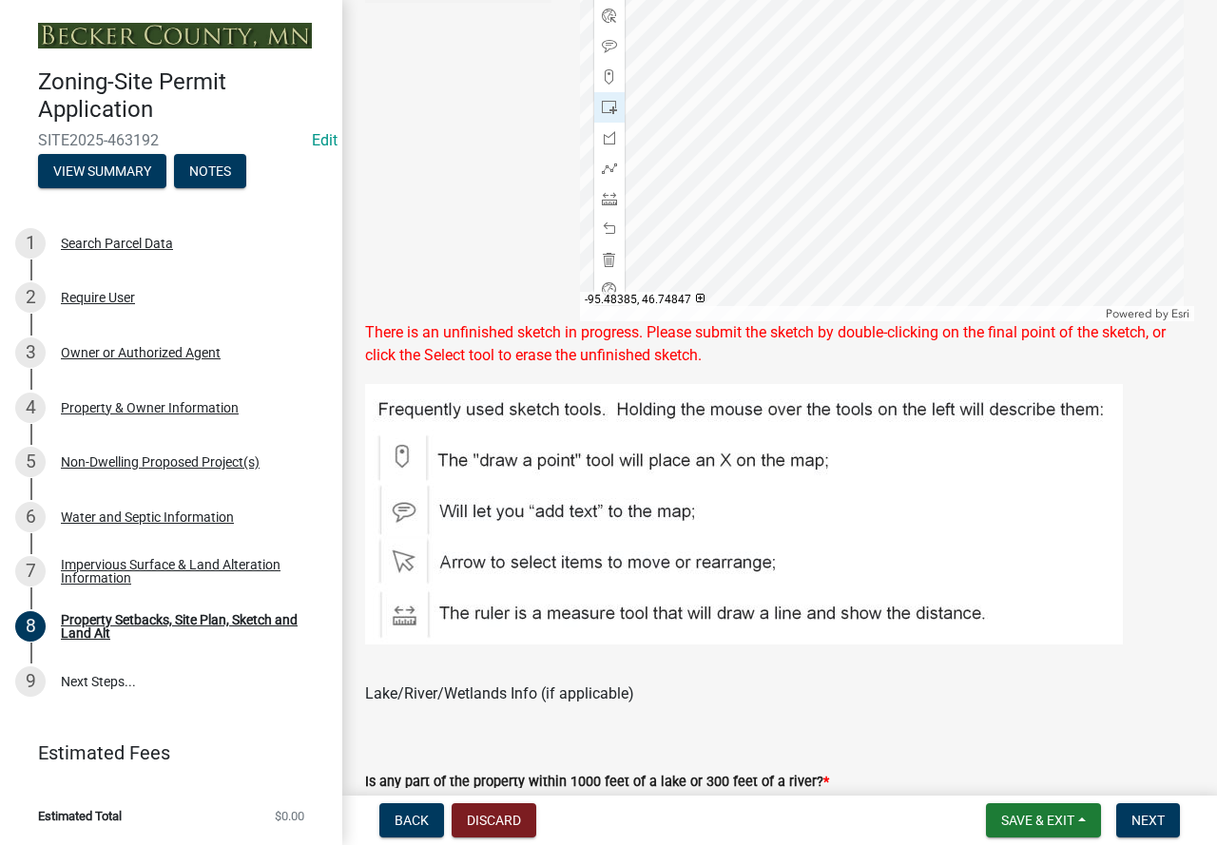
scroll to position [951, 0]
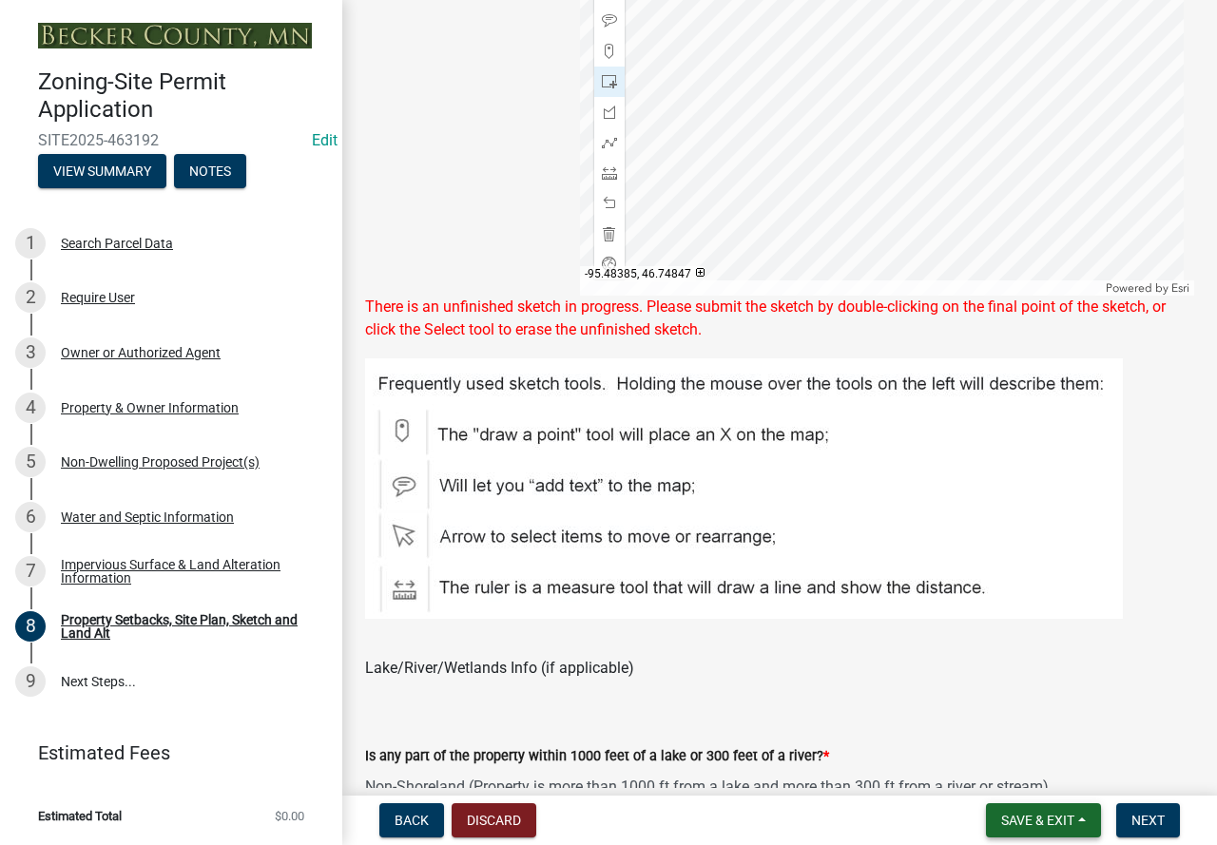
click at [1016, 820] on span "Save & Exit" at bounding box center [1037, 820] width 73 height 15
click at [1026, 723] on button "Save" at bounding box center [1025, 726] width 152 height 46
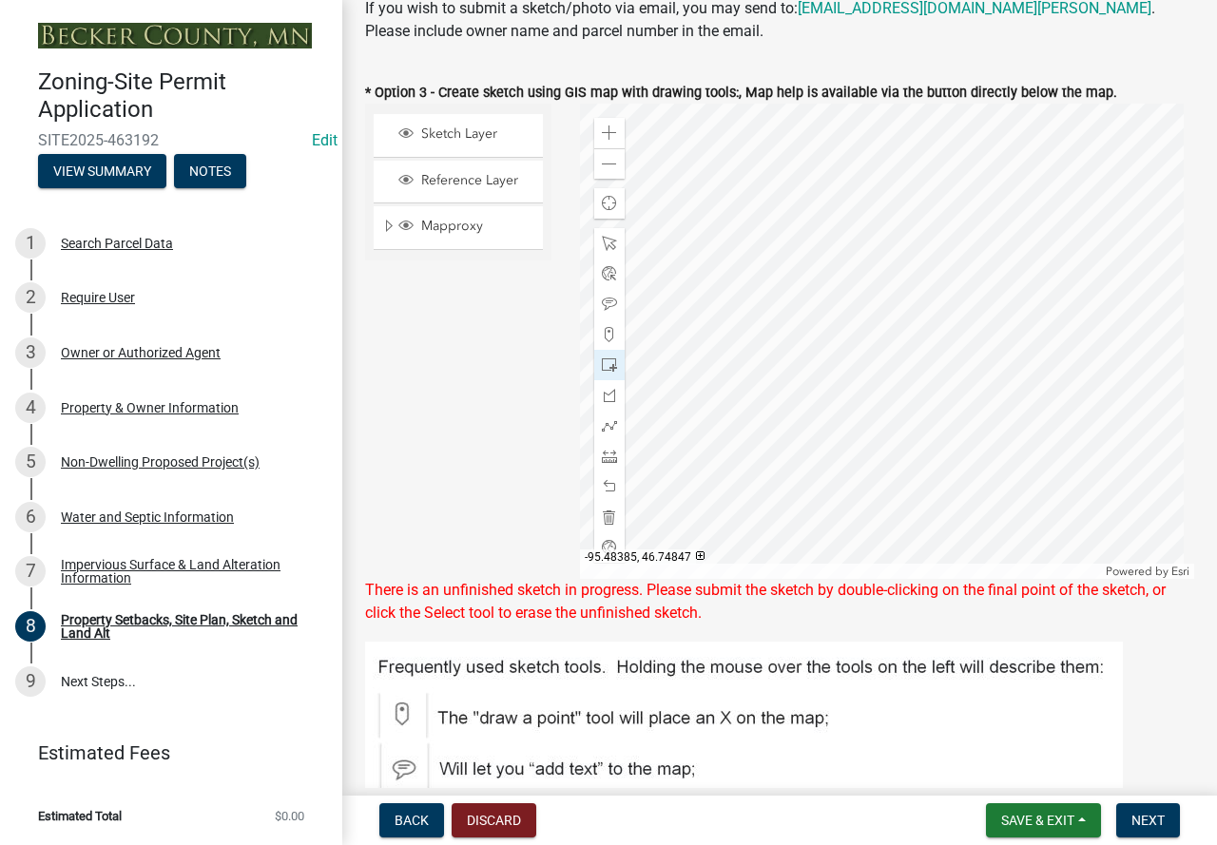
scroll to position [665, 0]
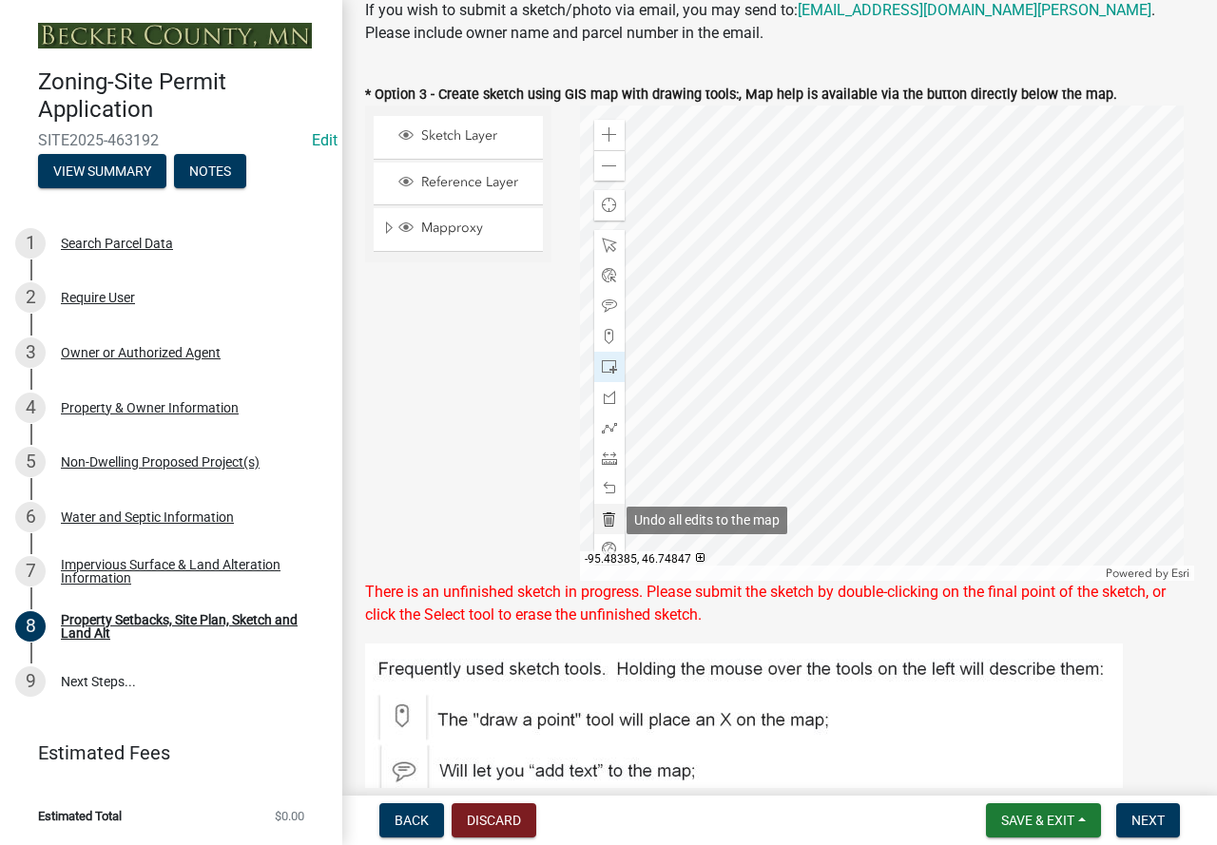
click at [606, 517] on span at bounding box center [609, 518] width 15 height 15
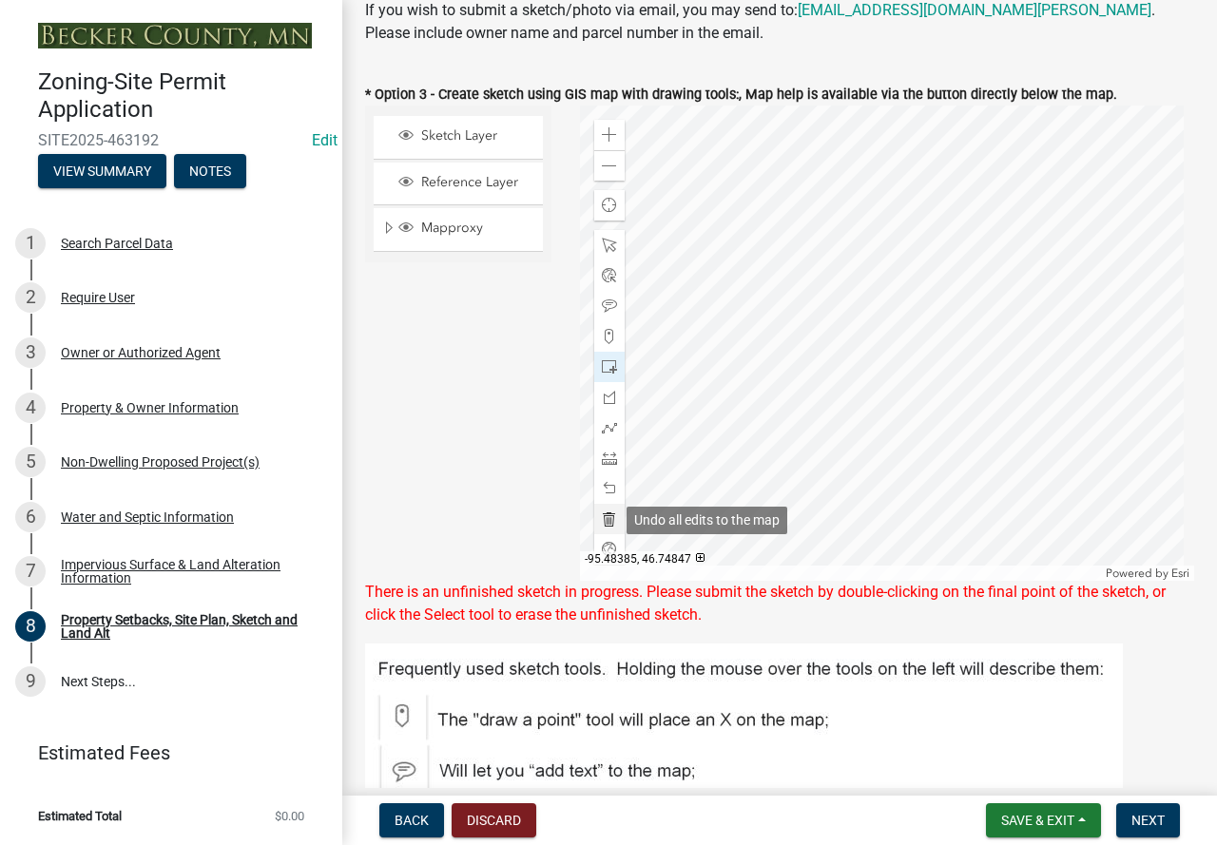
click at [606, 517] on span at bounding box center [609, 518] width 15 height 15
click at [605, 424] on span at bounding box center [609, 427] width 15 height 15
click at [1018, 815] on span "Save & Exit" at bounding box center [1037, 820] width 73 height 15
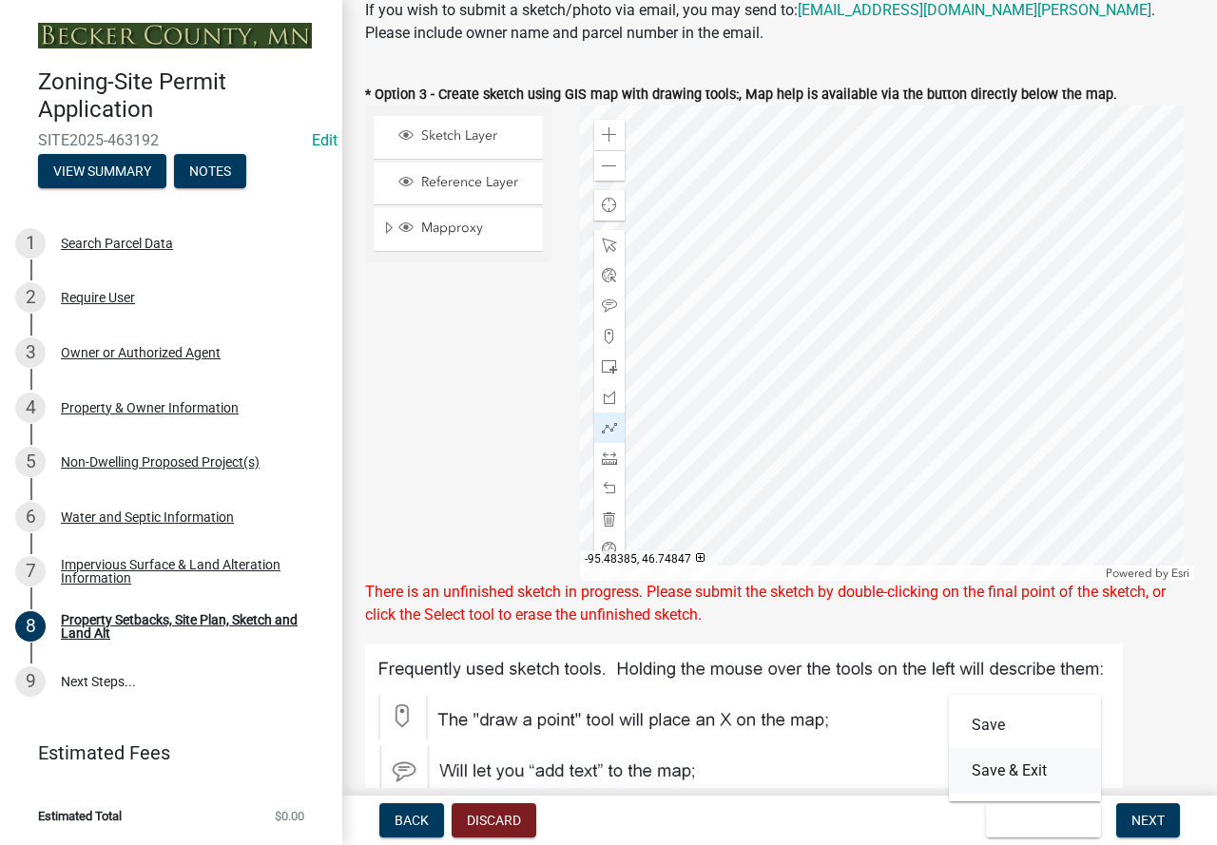
click at [1019, 765] on button "Save & Exit" at bounding box center [1025, 771] width 152 height 46
click at [1009, 822] on span "Save & Exit" at bounding box center [1037, 820] width 73 height 15
click at [1011, 786] on button "Save & Exit" at bounding box center [1025, 771] width 152 height 46
click at [1018, 827] on span "Save & Exit" at bounding box center [1037, 820] width 73 height 15
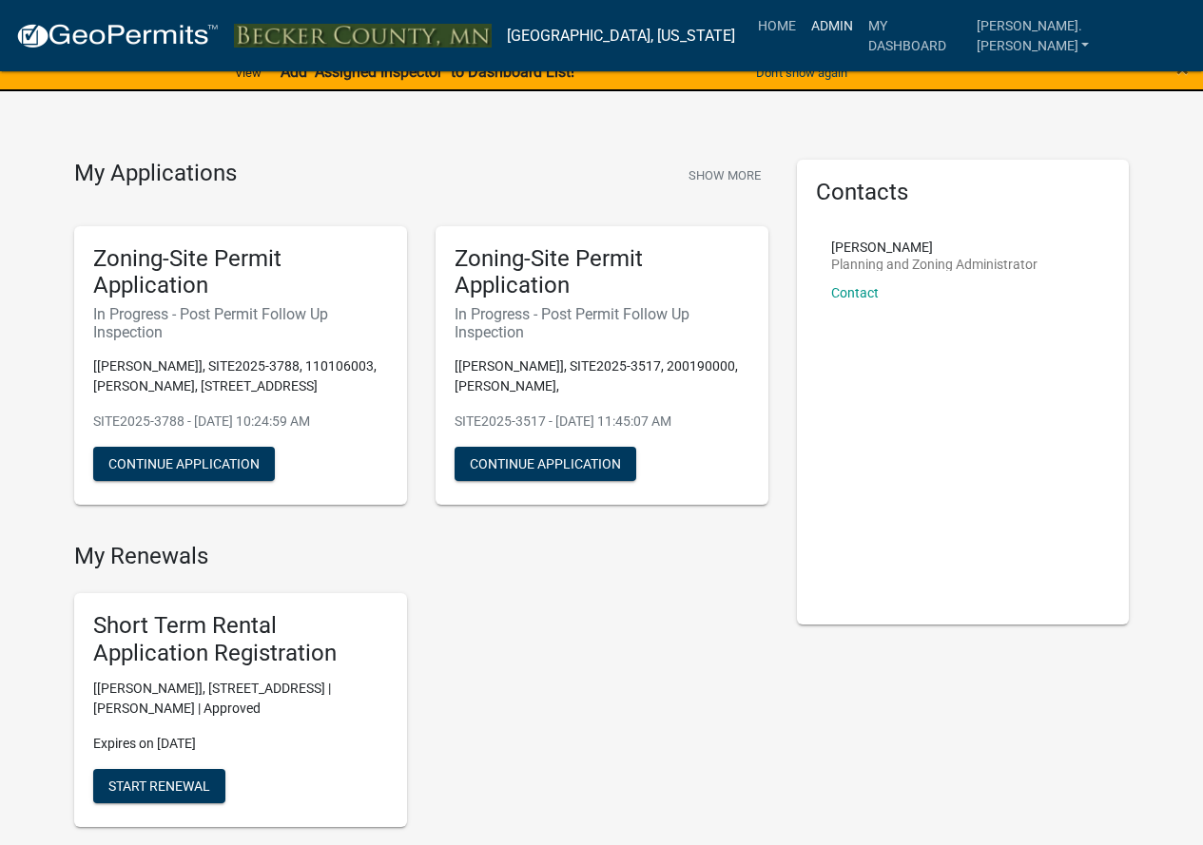
click at [860, 28] on link "Admin" at bounding box center [831, 26] width 57 height 36
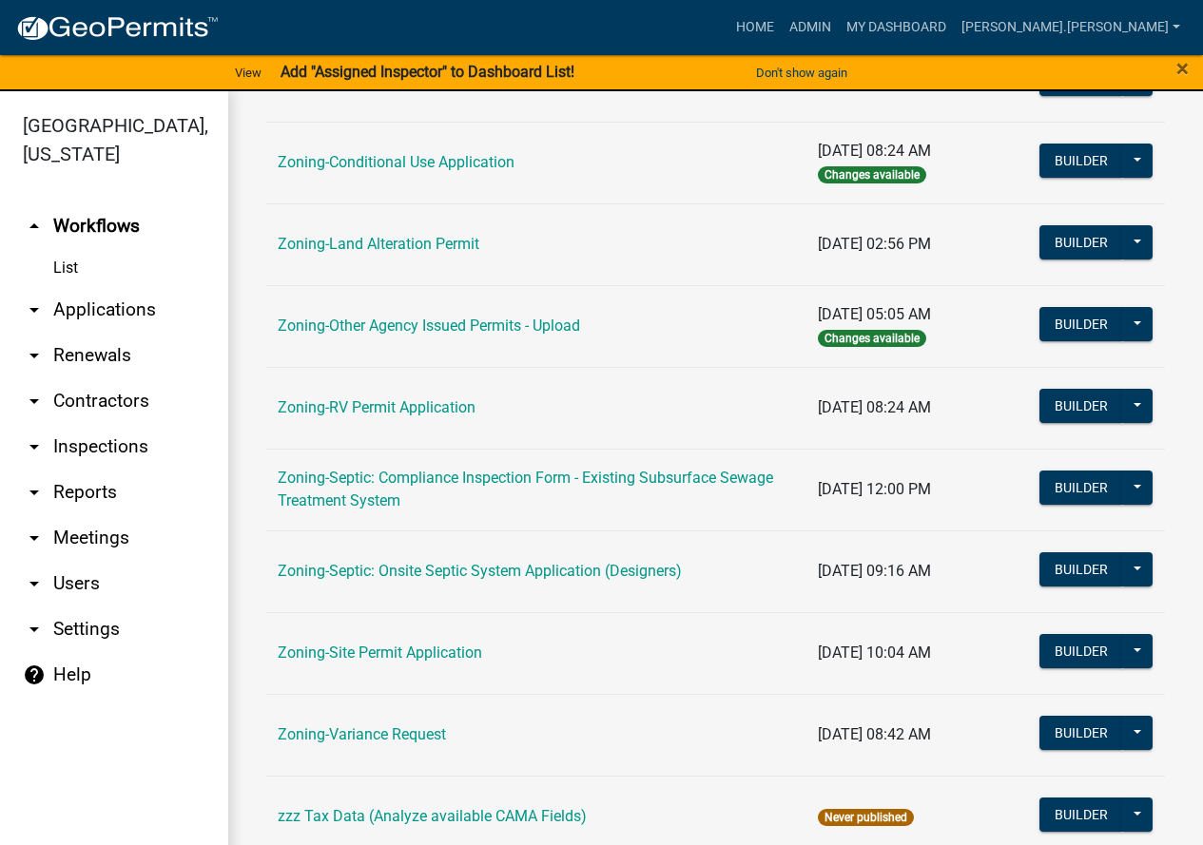
scroll to position [613, 0]
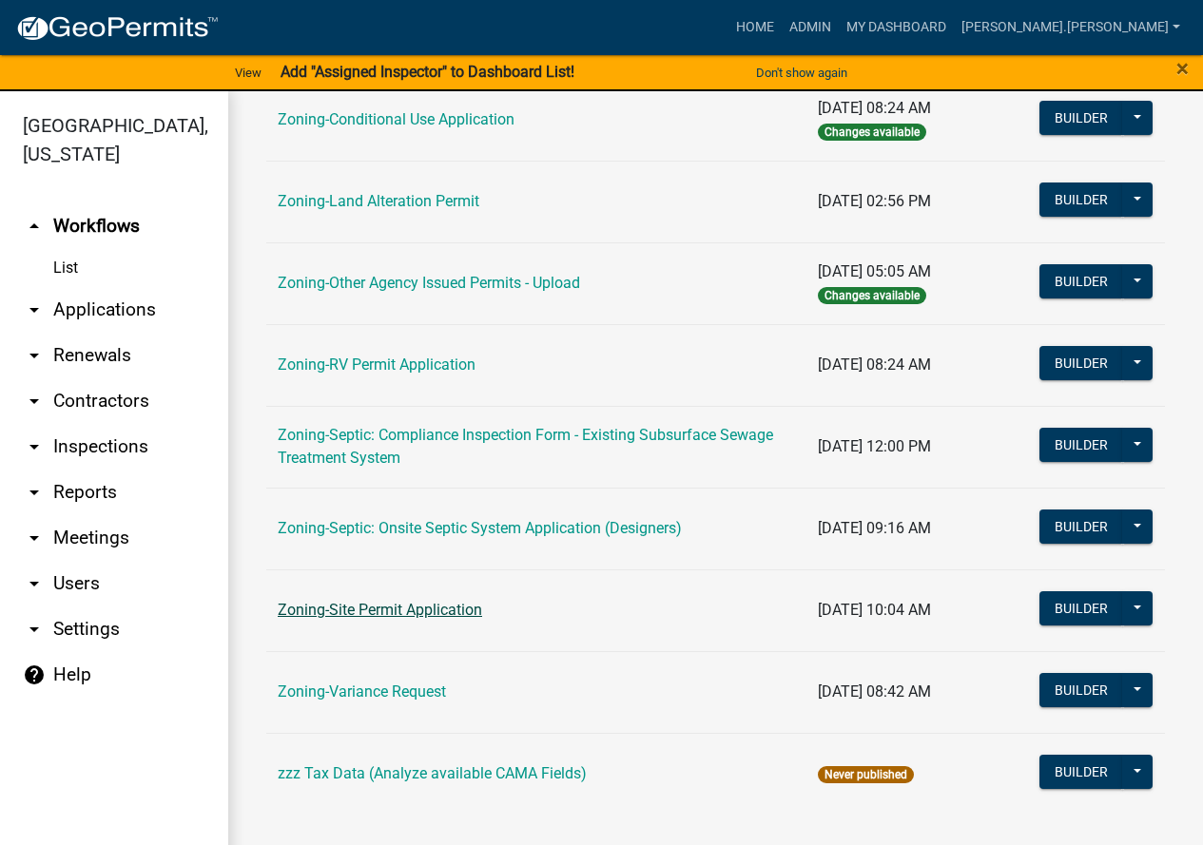
click at [421, 607] on link "Zoning-Site Permit Application" at bounding box center [380, 610] width 204 height 18
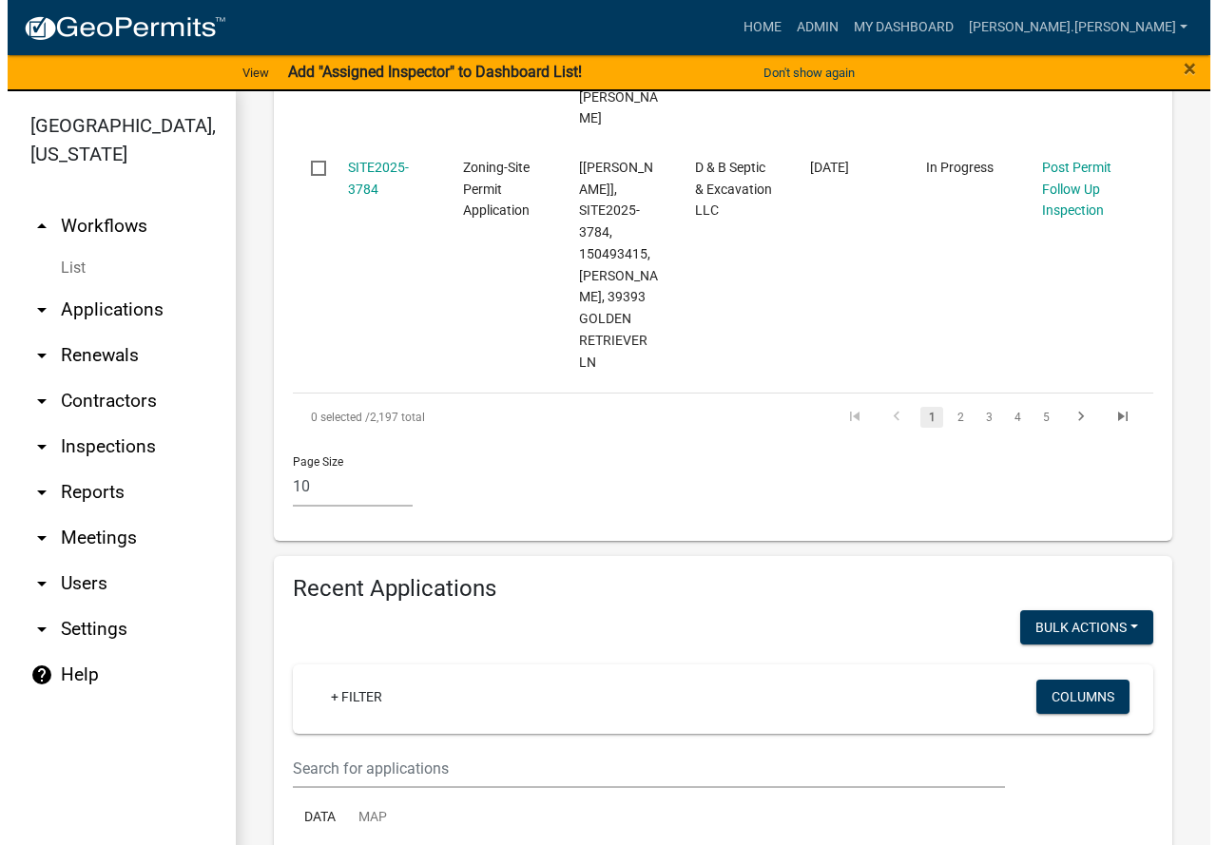
scroll to position [3137, 0]
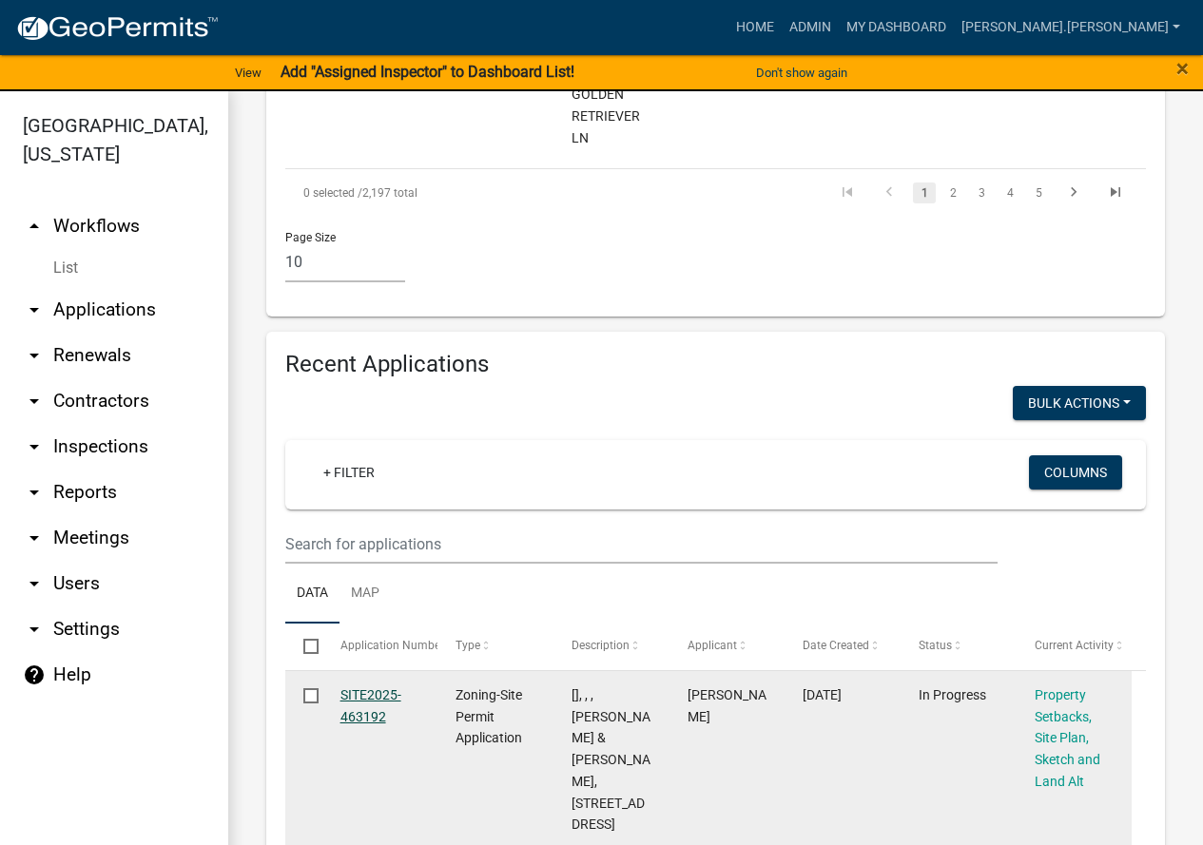
click at [365, 687] on link "SITE2025-463192" at bounding box center [370, 705] width 61 height 37
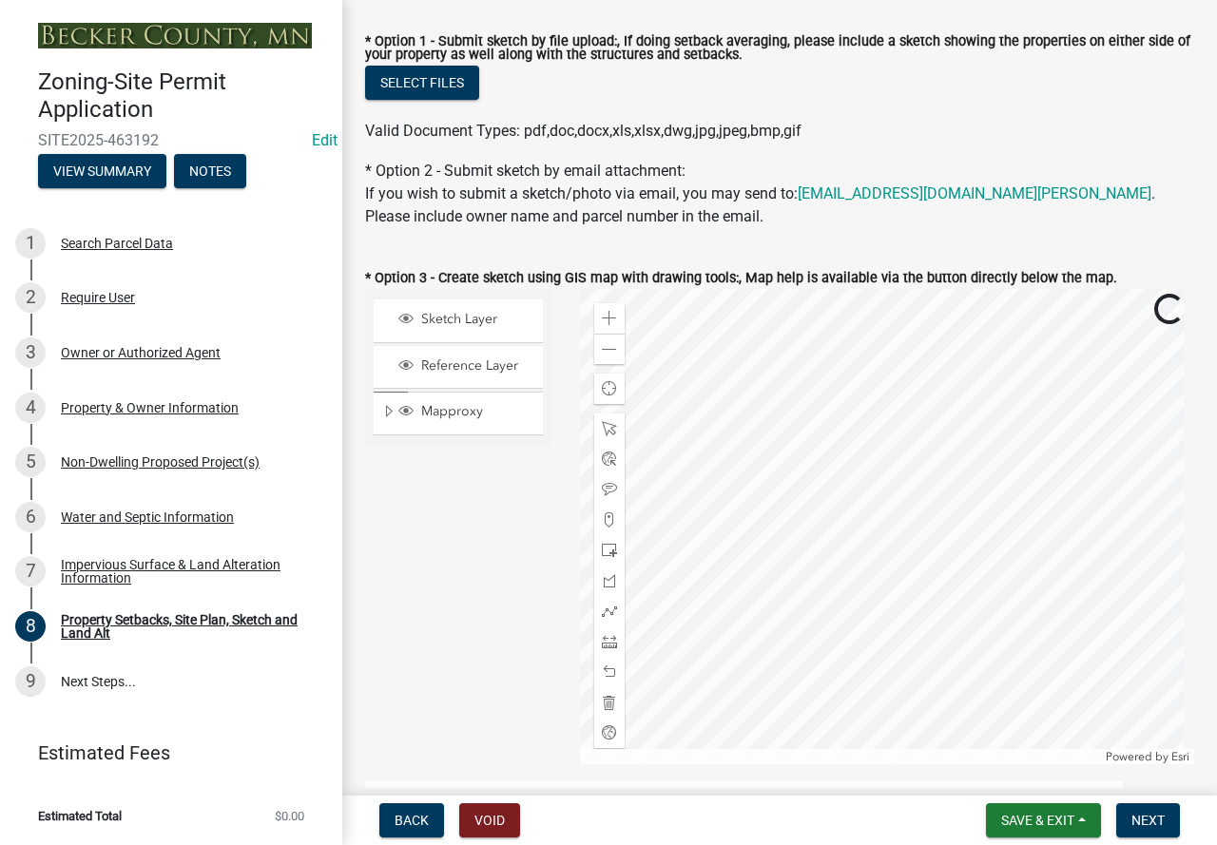
scroll to position [570, 0]
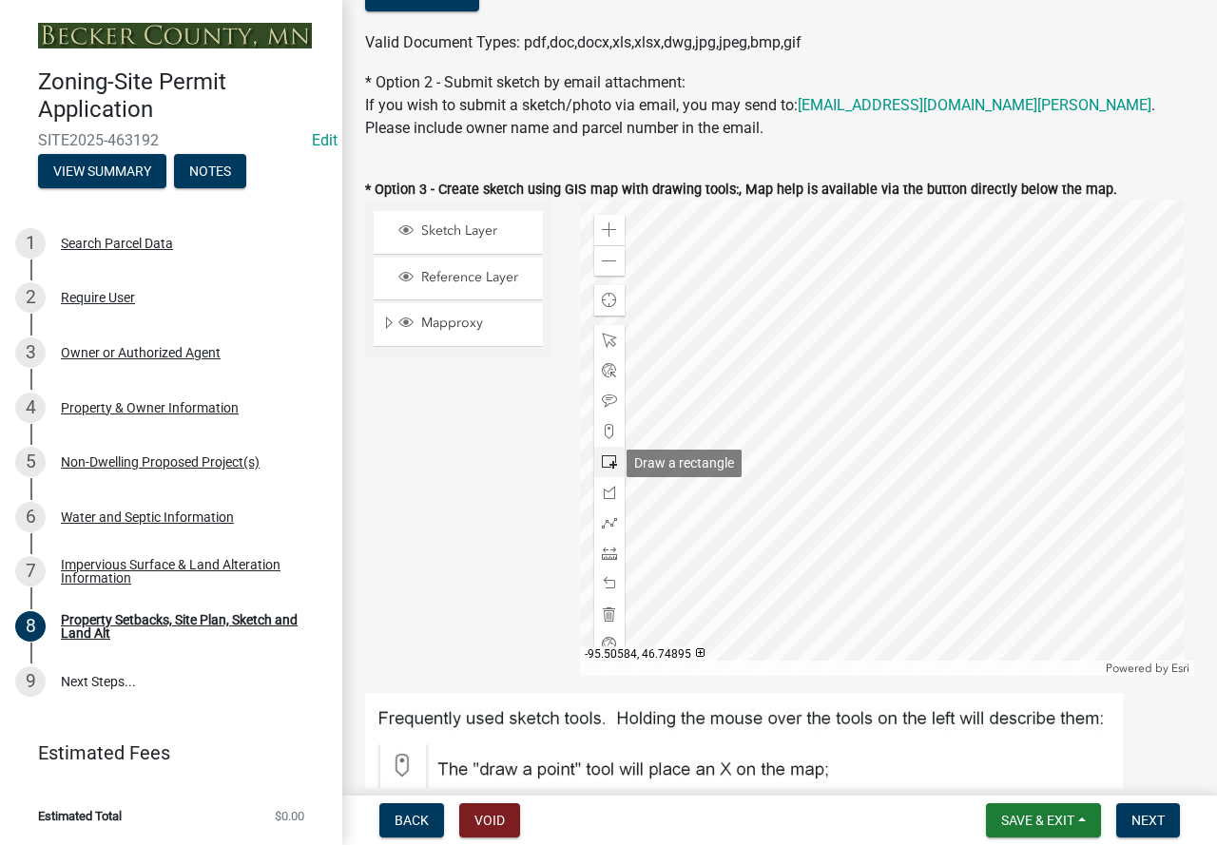
click at [609, 463] on span at bounding box center [609, 461] width 15 height 15
click at [999, 482] on div at bounding box center [887, 438] width 615 height 475
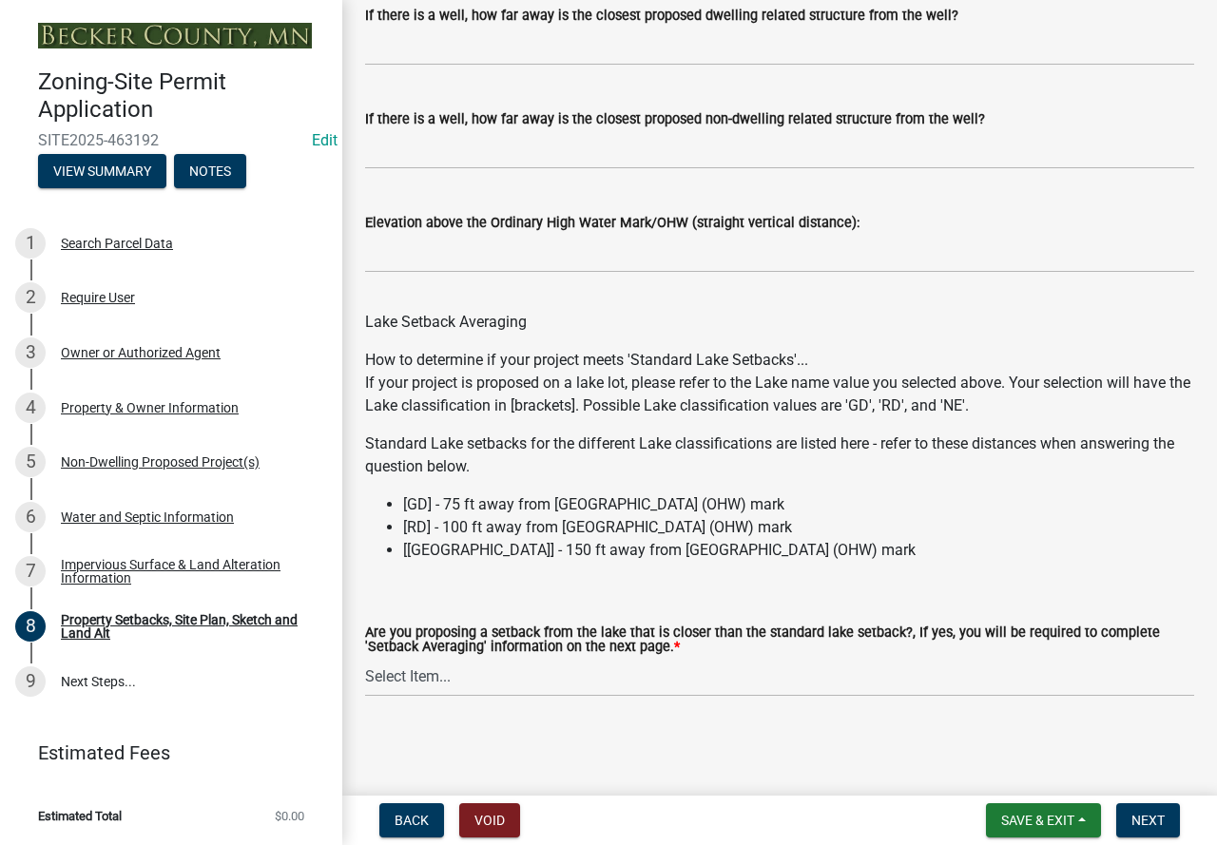
scroll to position [5726, 0]
click at [1131, 832] on button "Next" at bounding box center [1148, 820] width 64 height 34
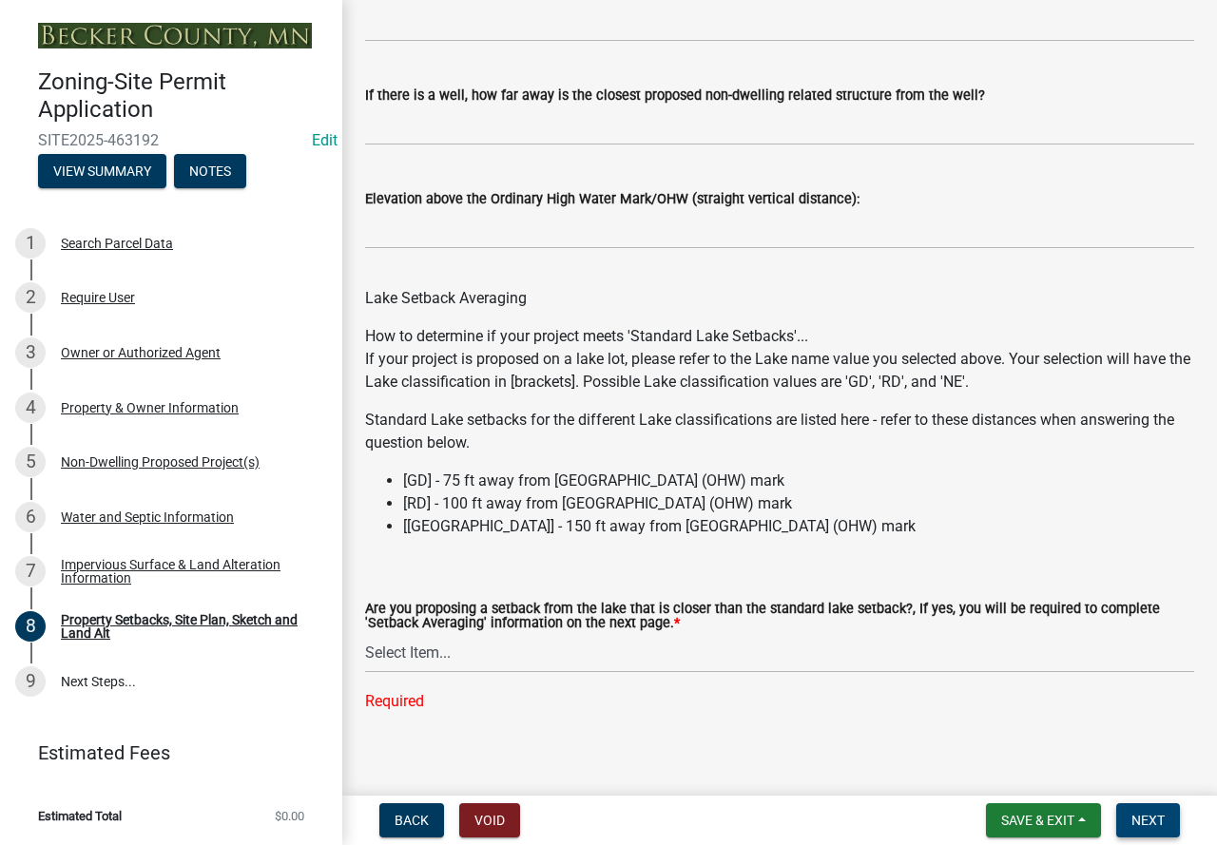
click at [1154, 820] on span "Next" at bounding box center [1147, 820] width 33 height 15
click at [392, 673] on select "Select Item... Yes No N/A" at bounding box center [779, 653] width 829 height 39
click at [365, 657] on select "Select Item... Yes No N/A" at bounding box center [779, 653] width 829 height 39
select select "19d13e65-c93d-443e-910a-7a17299544cc"
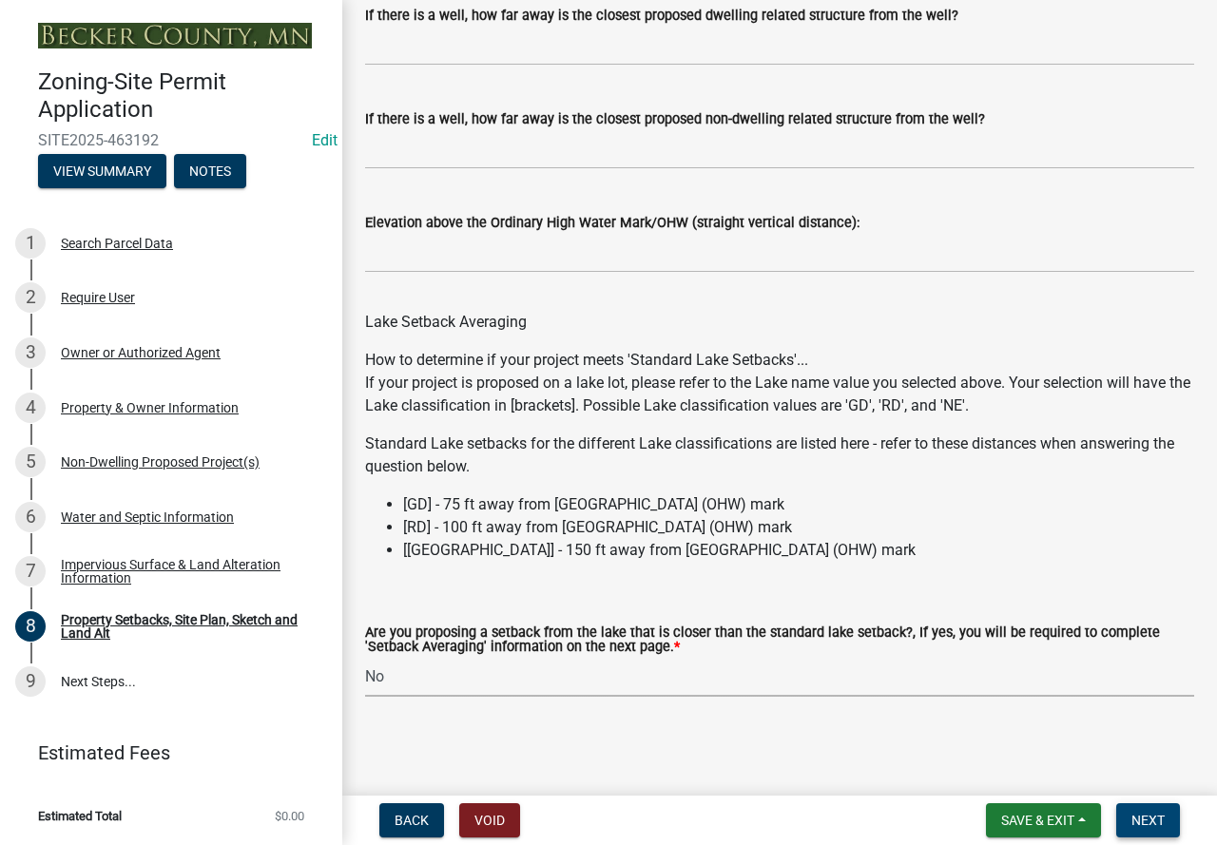
click at [1164, 818] on span "Next" at bounding box center [1147, 820] width 33 height 15
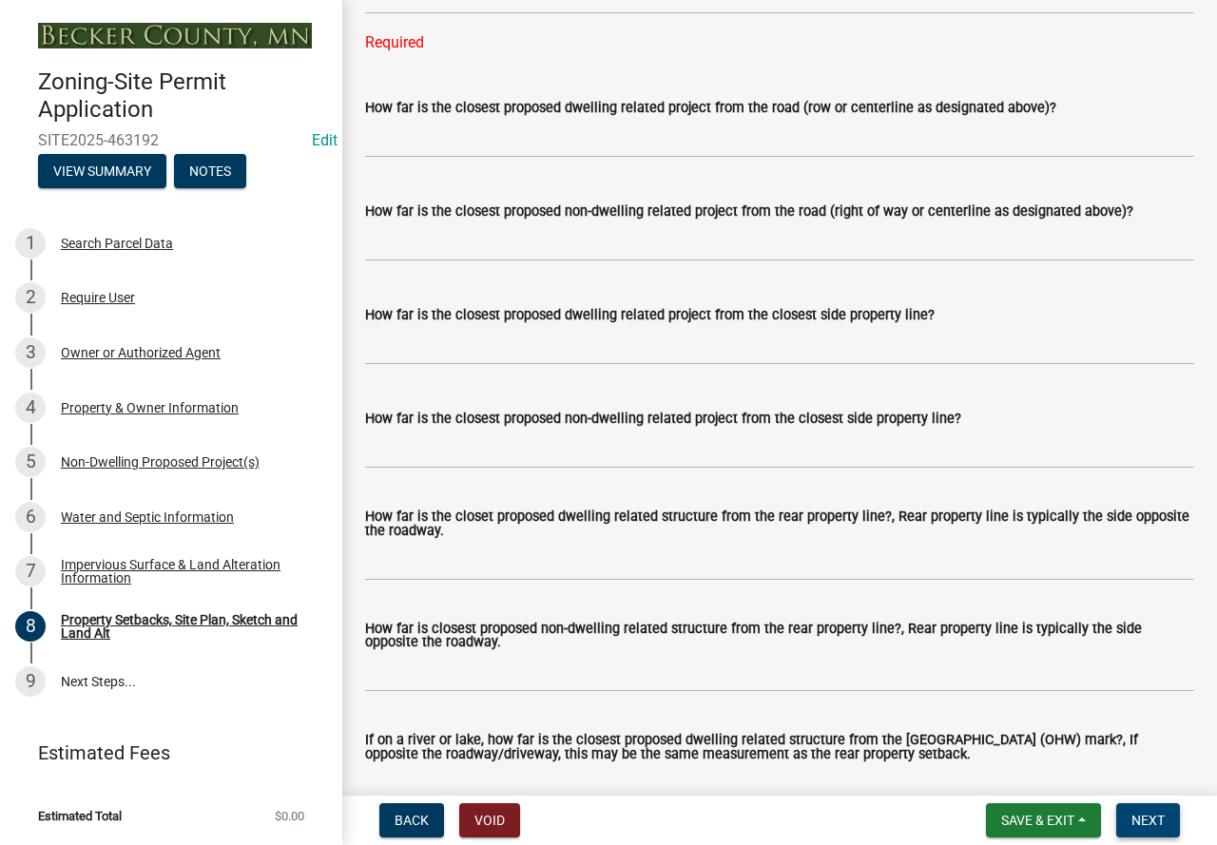
scroll to position [3673, 0]
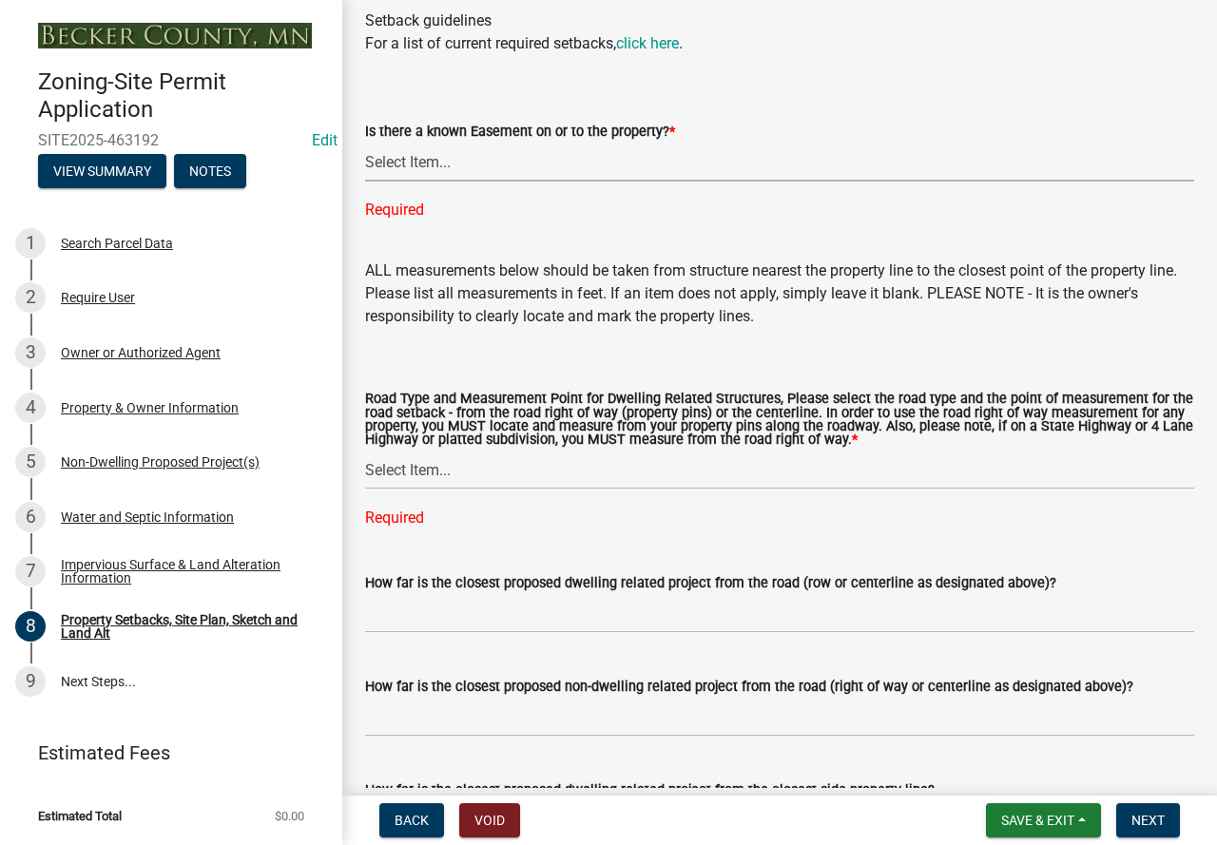
click at [410, 182] on select "Select Item... Yes No" at bounding box center [779, 162] width 829 height 39
click at [365, 161] on select "Select Item... Yes No" at bounding box center [779, 162] width 829 height 39
select select "c8b8ea71-7088-4e87-a493-7bc88cc2835b"
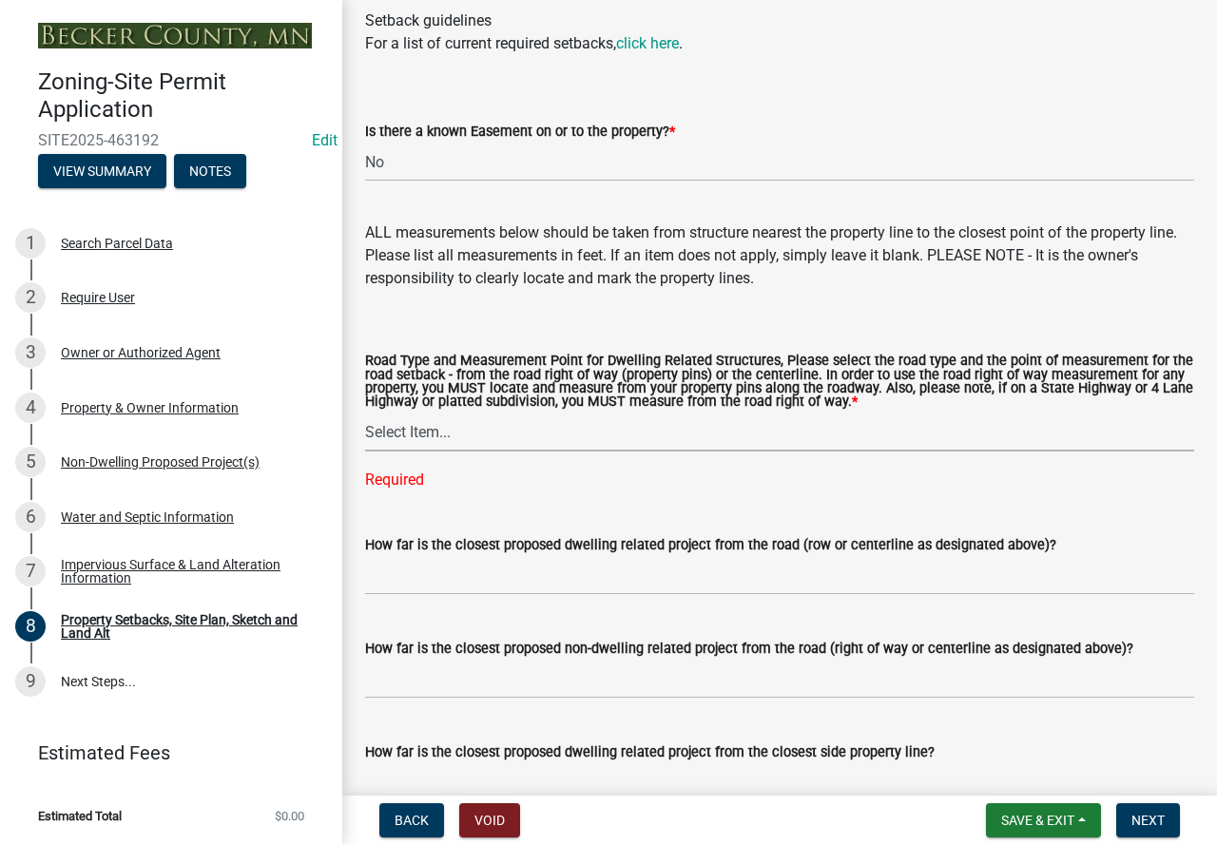
click at [402, 449] on select "Select Item... Private Easement - Right of Way Private Easement - Centerline Pu…" at bounding box center [779, 432] width 829 height 39
click at [365, 432] on select "Select Item... Private Easement - Right of Way Private Easement - Centerline Pu…" at bounding box center [779, 432] width 829 height 39
select select "1418c7e3-4054-4b00-84b5-d09b9560f30a"
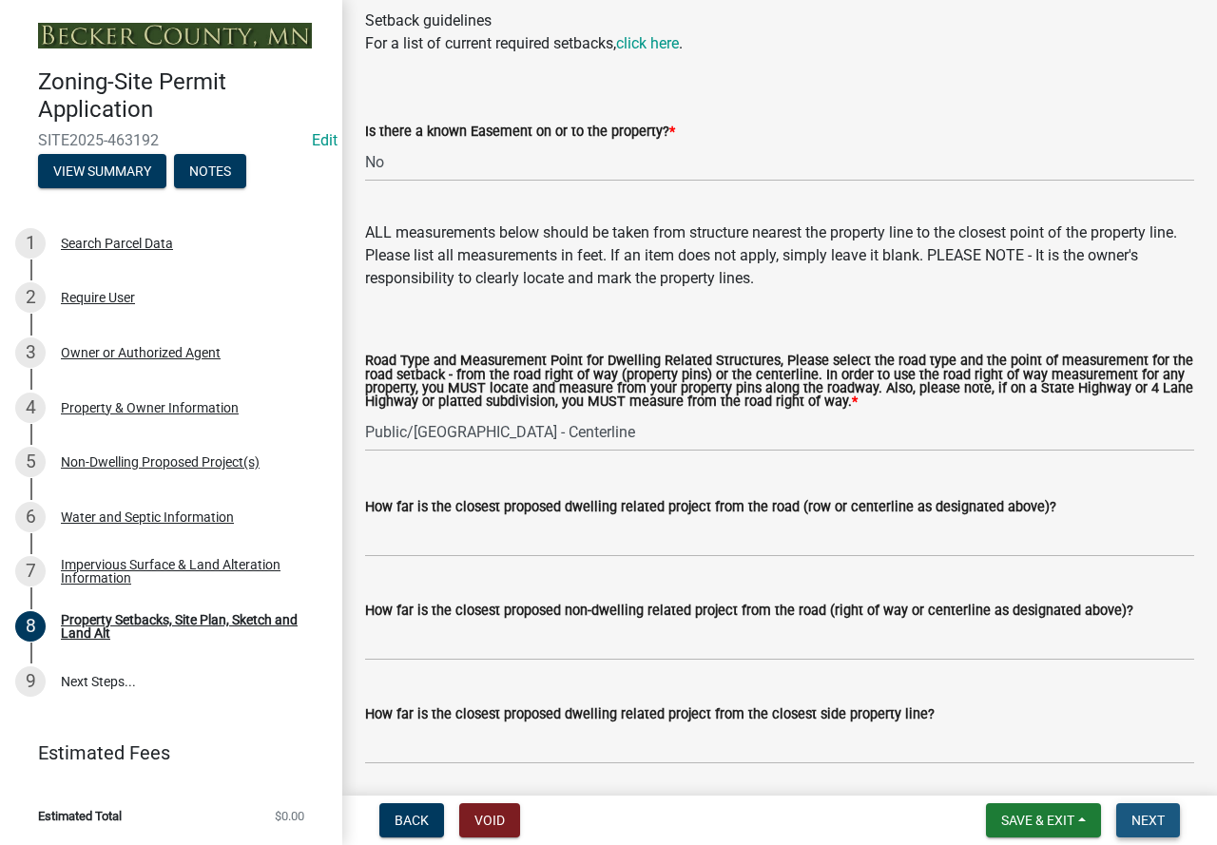
click at [1152, 817] on span "Next" at bounding box center [1147, 820] width 33 height 15
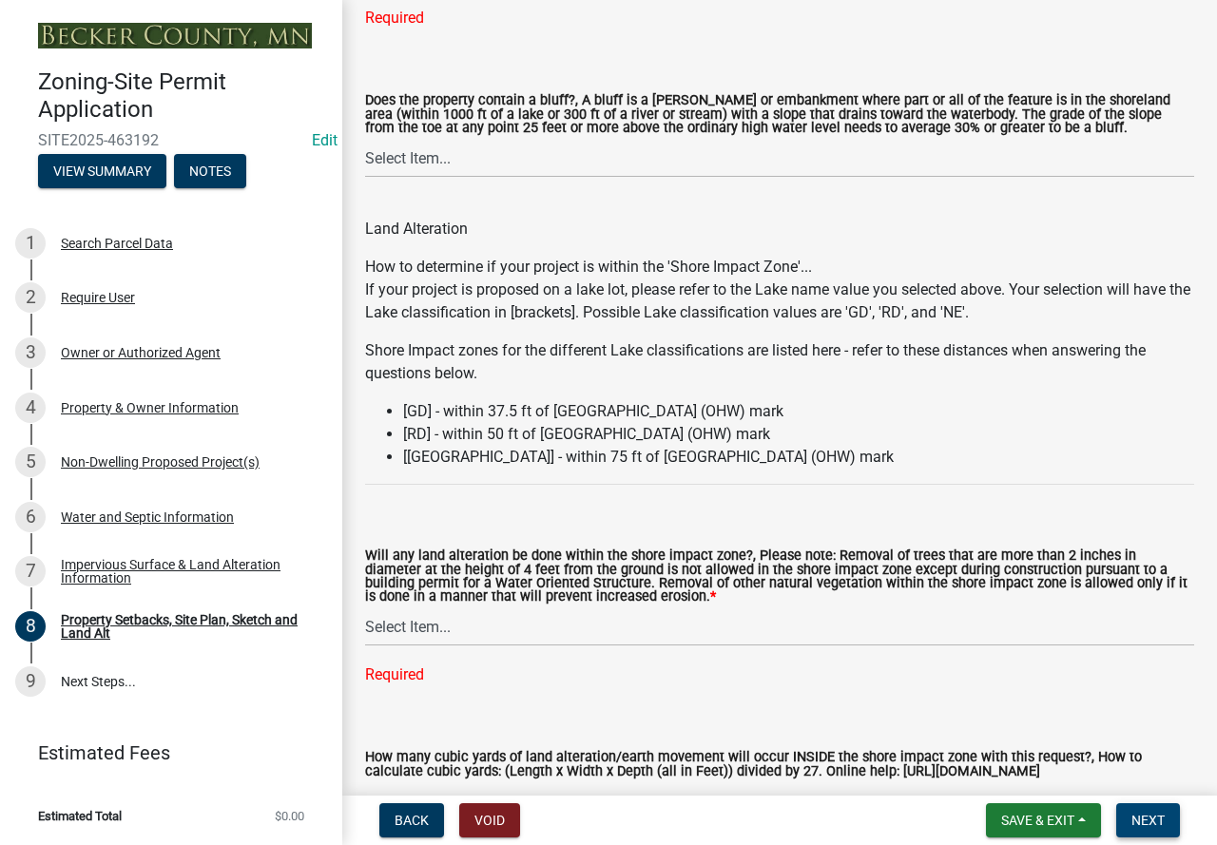
scroll to position [2532, 0]
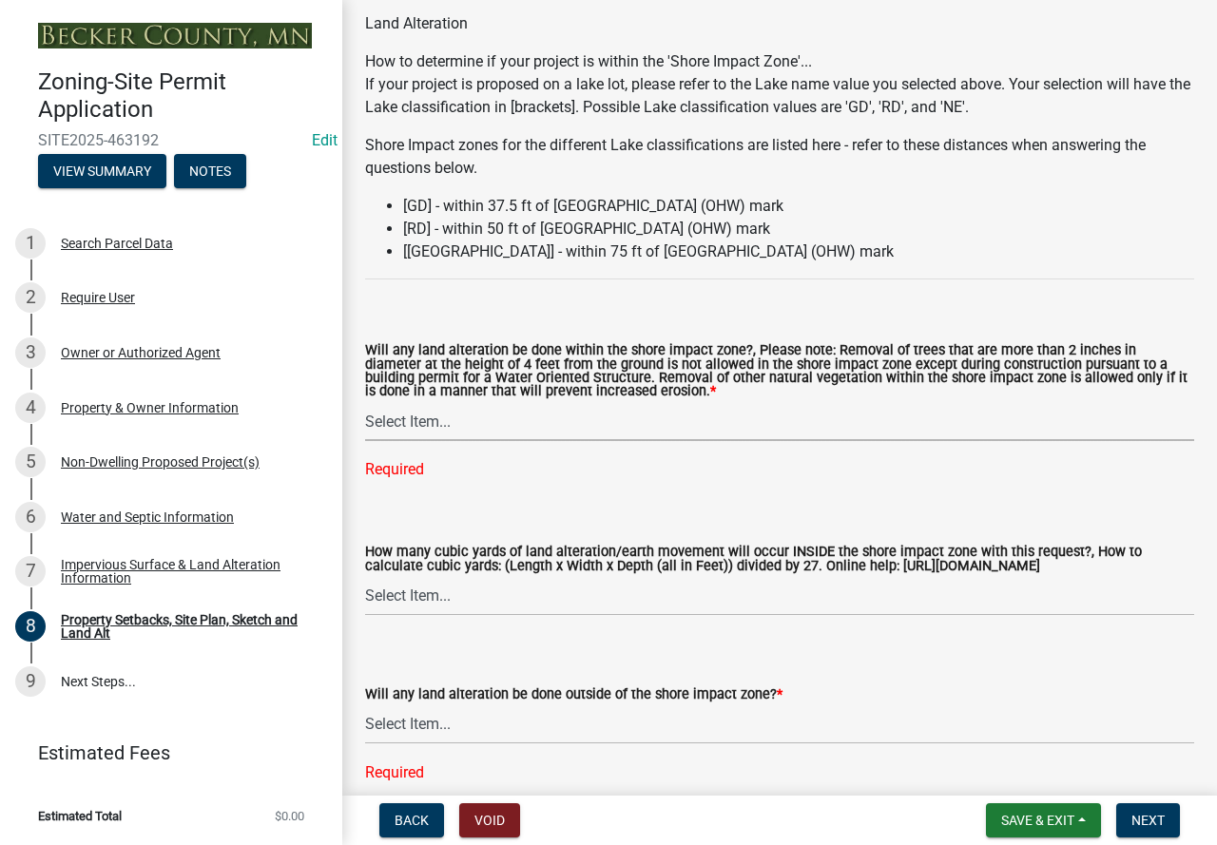
click at [401, 426] on select "Select Item... Yes No N/A" at bounding box center [779, 421] width 829 height 39
click at [365, 405] on select "Select Item... Yes No N/A" at bounding box center [779, 421] width 829 height 39
select select "e8ab2dc3-aa3f-46f3-9b4a-37eb25ad84af"
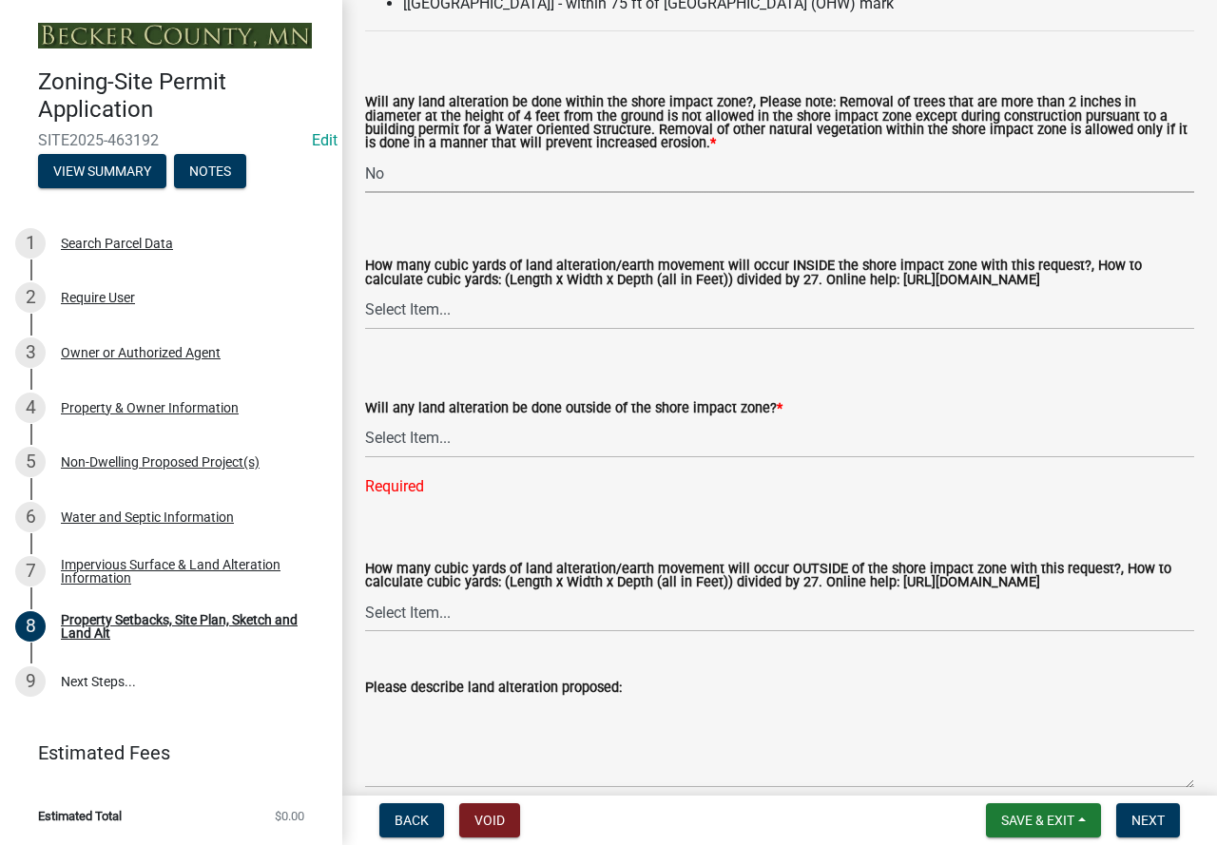
scroll to position [2818, 0]
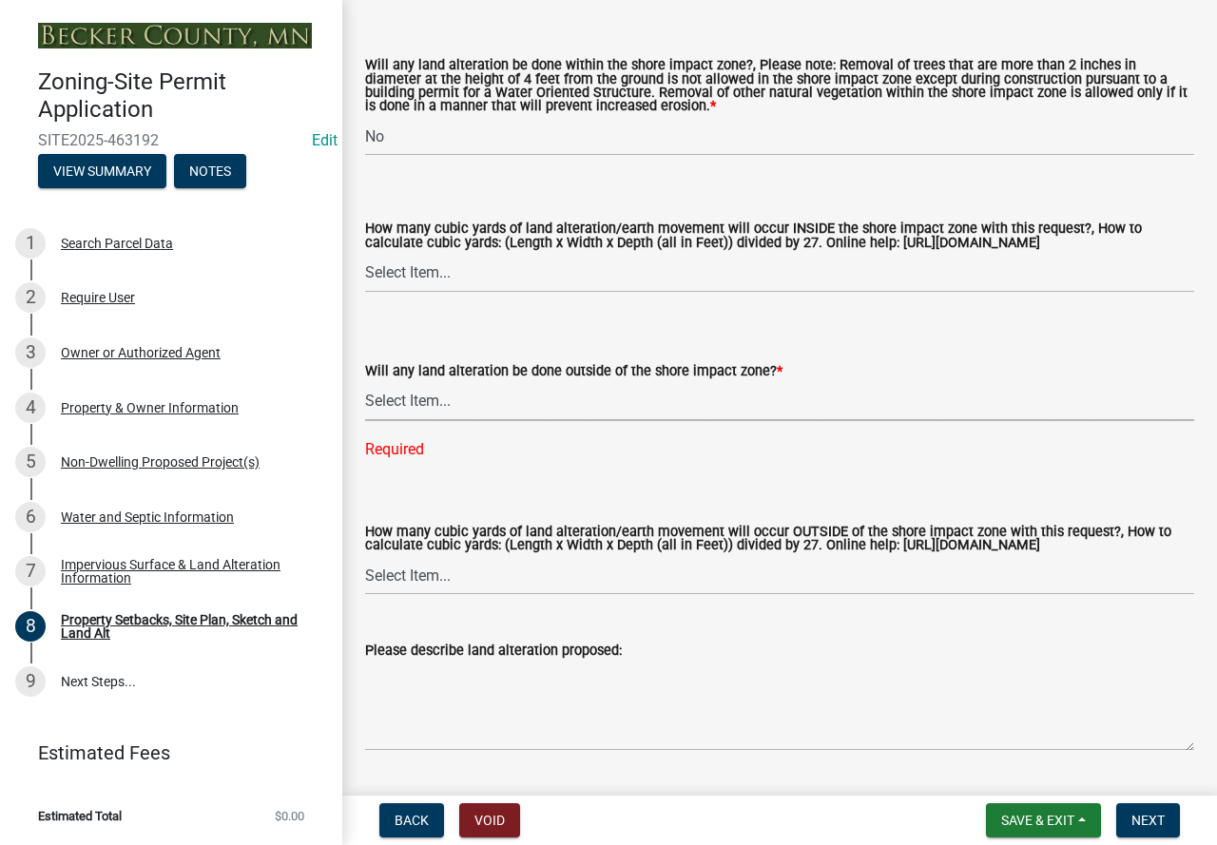
click at [409, 411] on select "Select Item... Yes No N/A" at bounding box center [779, 401] width 829 height 39
click at [365, 385] on select "Select Item... Yes No N/A" at bounding box center [779, 401] width 829 height 39
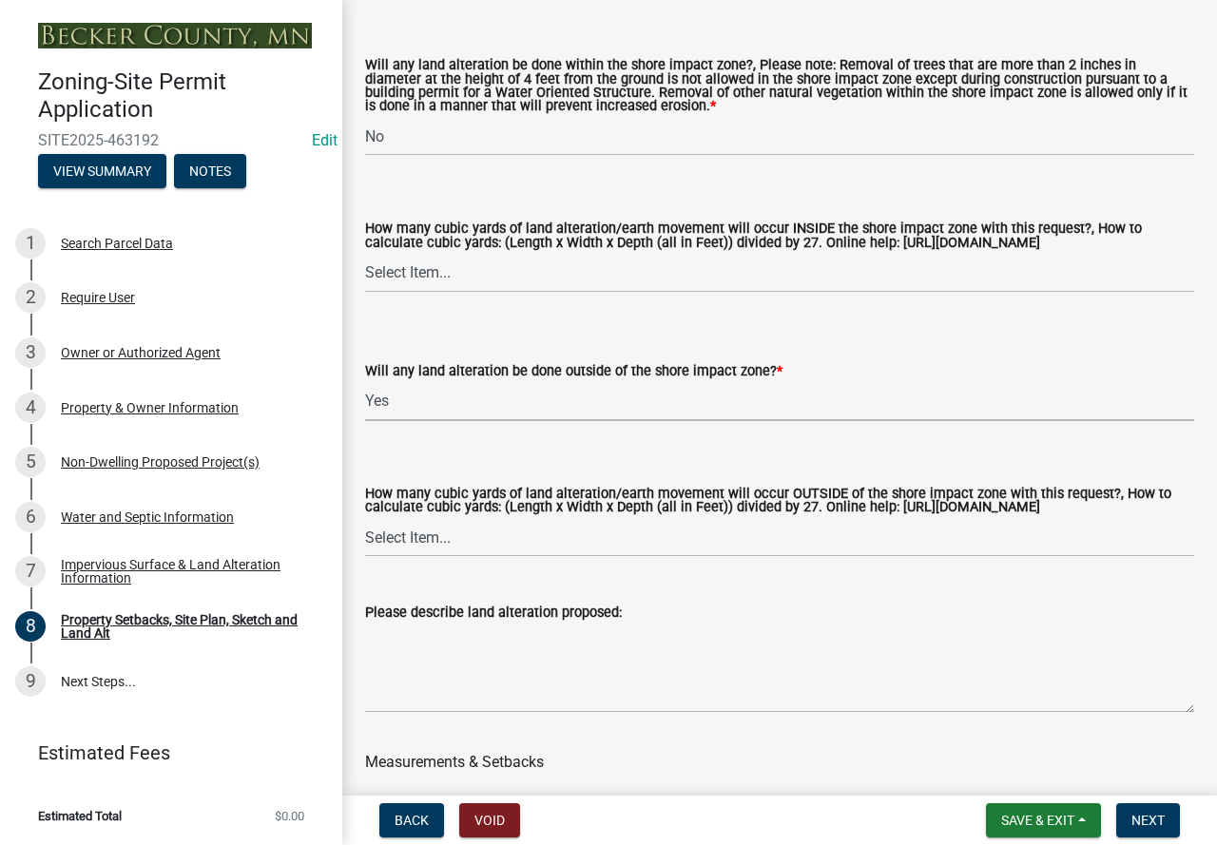
select select "5ad4ab64-b44e-481c-9000-9e5907aa74e1"
click at [423, 552] on select "Select Item... None 10 Cubic Yards or less 11-50 Cubic Yards Over 50 Cubic Yards" at bounding box center [779, 537] width 829 height 39
click at [365, 536] on select "Select Item... None 10 Cubic Yards or less 11-50 Cubic Yards Over 50 Cubic Yards" at bounding box center [779, 537] width 829 height 39
select select "e019de12-4845-45f2-ad10-5fb76eee0e55"
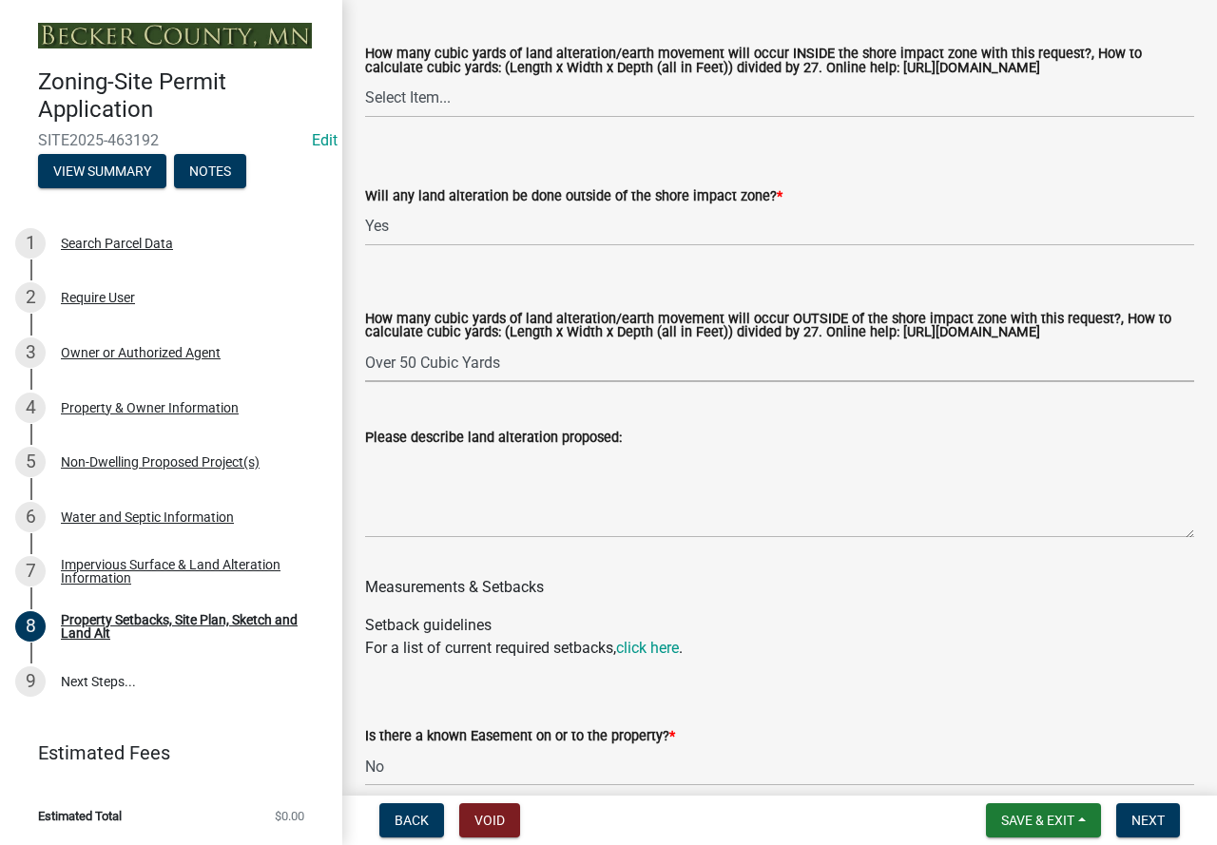
scroll to position [3008, 0]
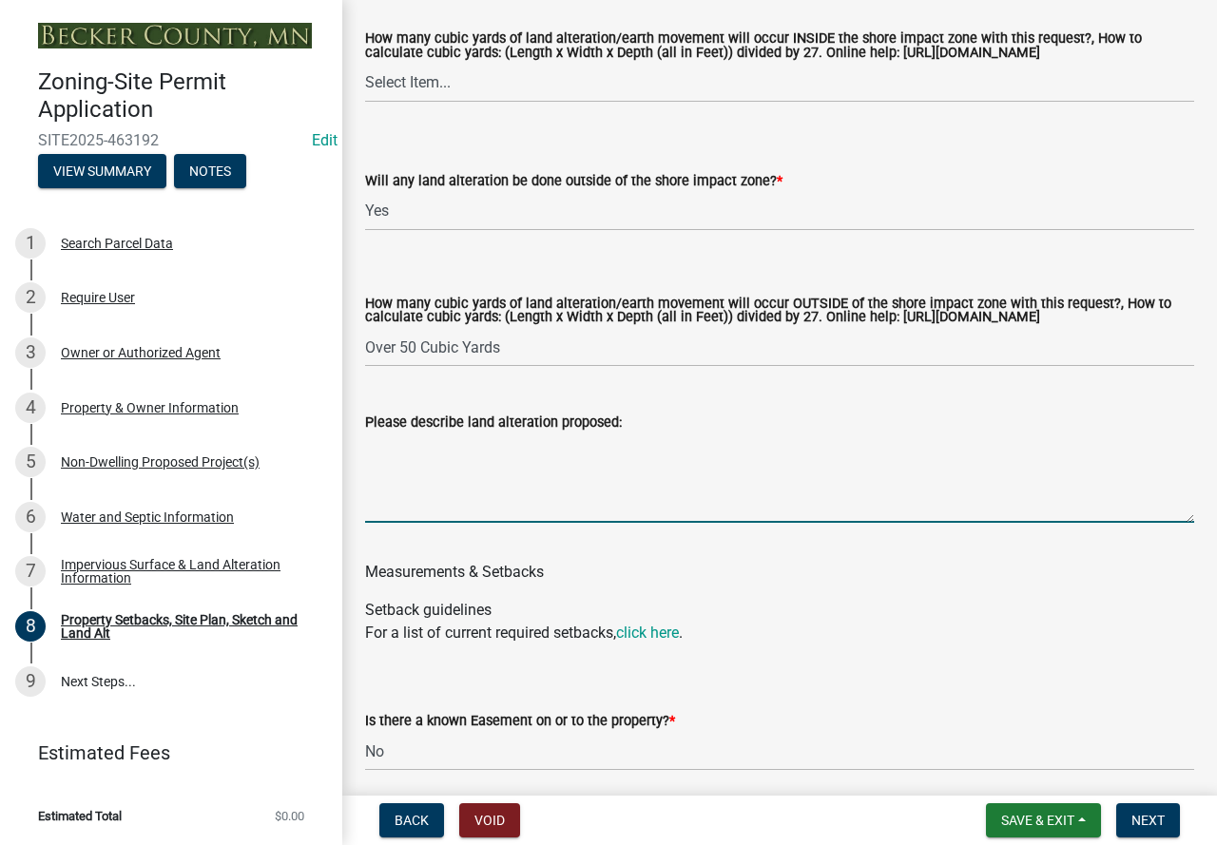
click at [395, 478] on textarea "Please describe land alteration proposed:" at bounding box center [779, 477] width 829 height 89
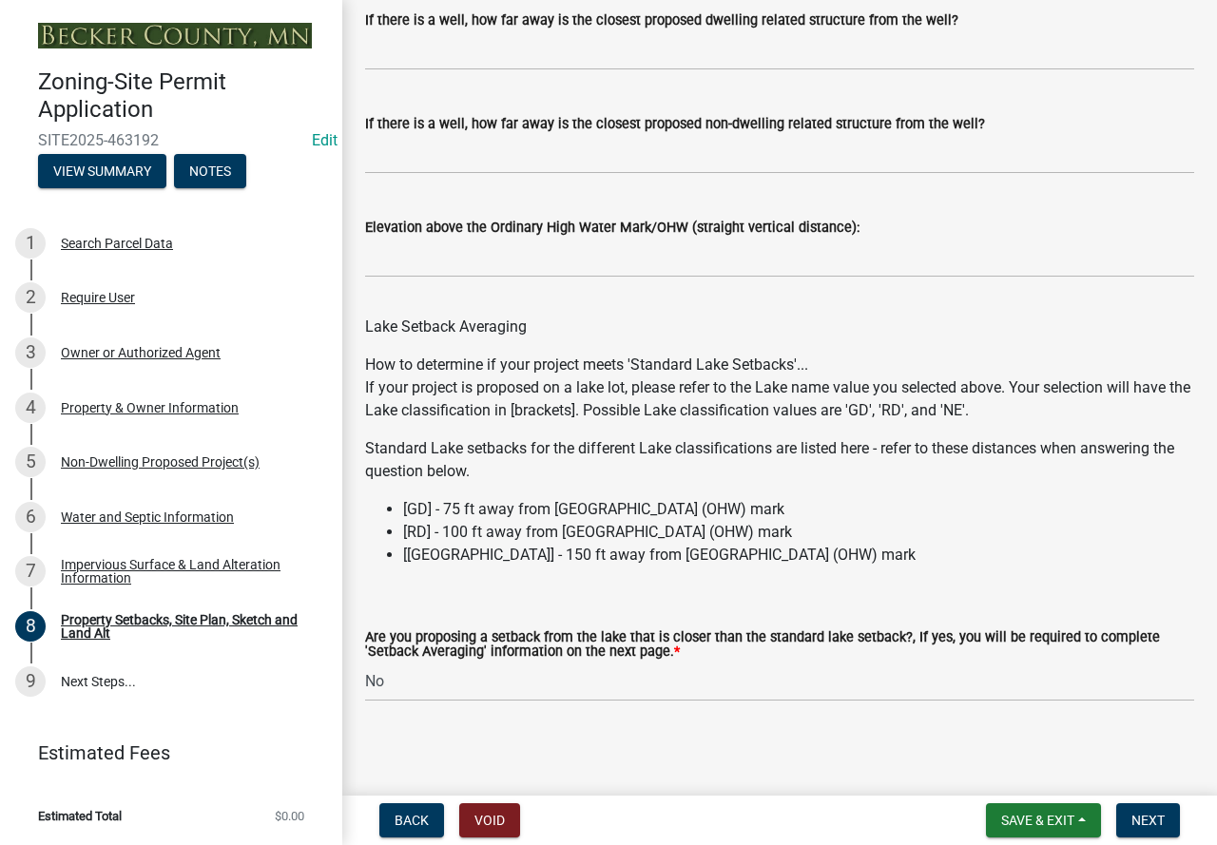
scroll to position [5803, 0]
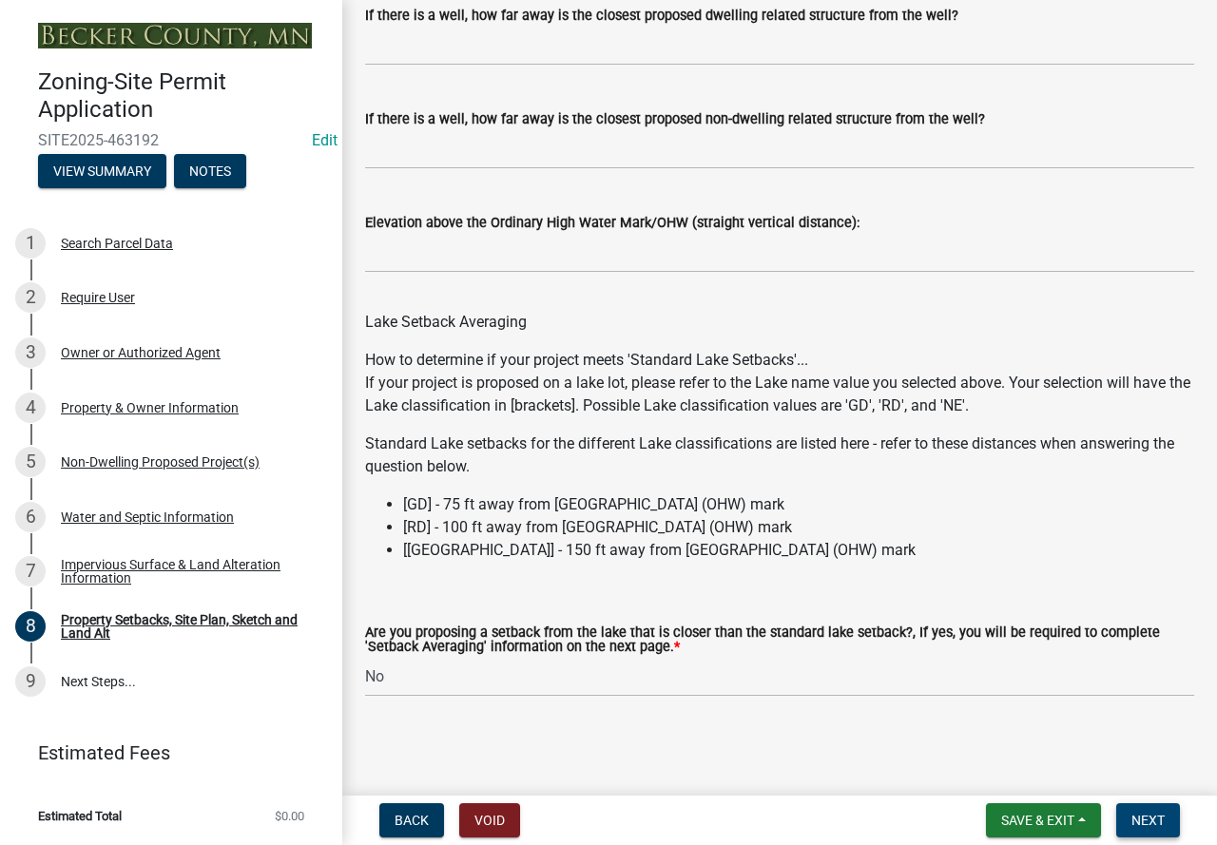
type textarea "Building pad up"
click at [1127, 828] on button "Next" at bounding box center [1148, 820] width 64 height 34
drag, startPoint x: 1156, startPoint y: 811, endPoint x: 1184, endPoint y: 622, distance: 191.2
click at [1160, 811] on button "Next" at bounding box center [1148, 820] width 64 height 34
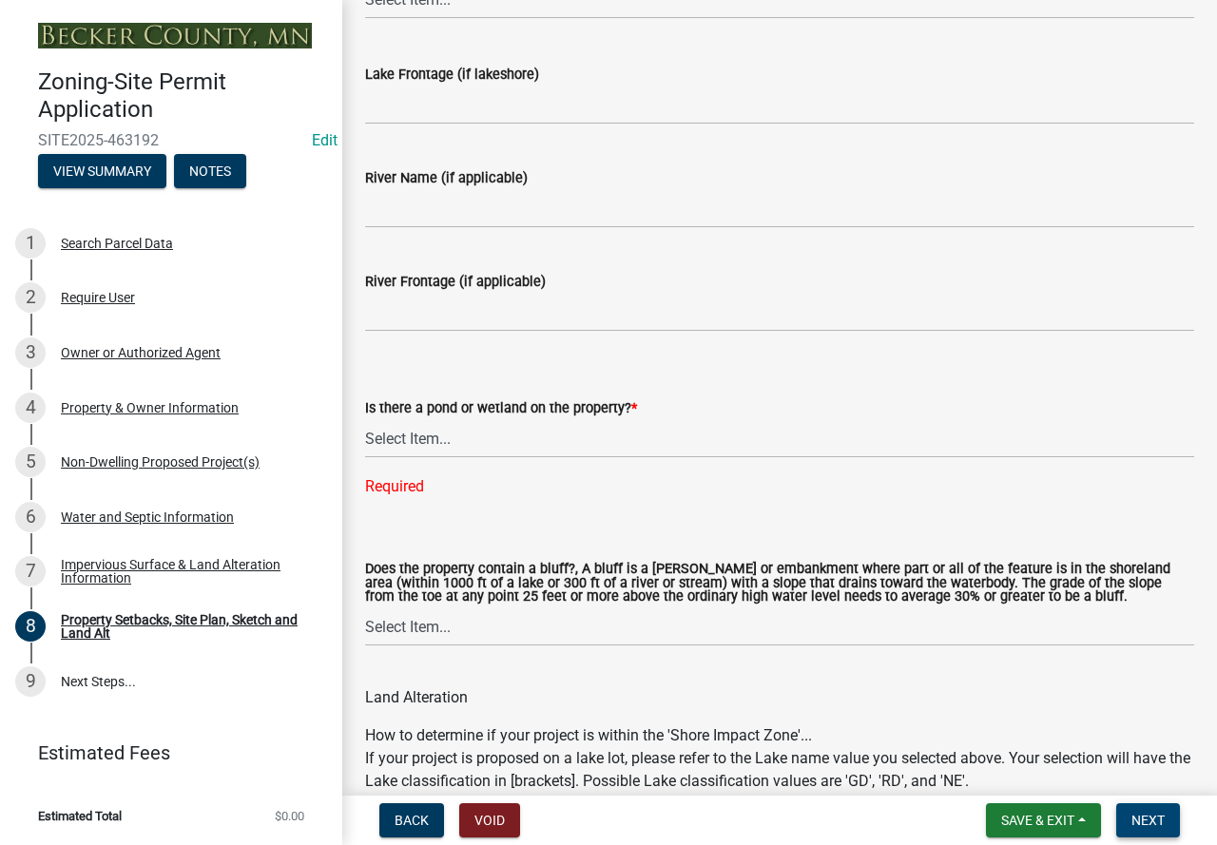
scroll to position [1905, 0]
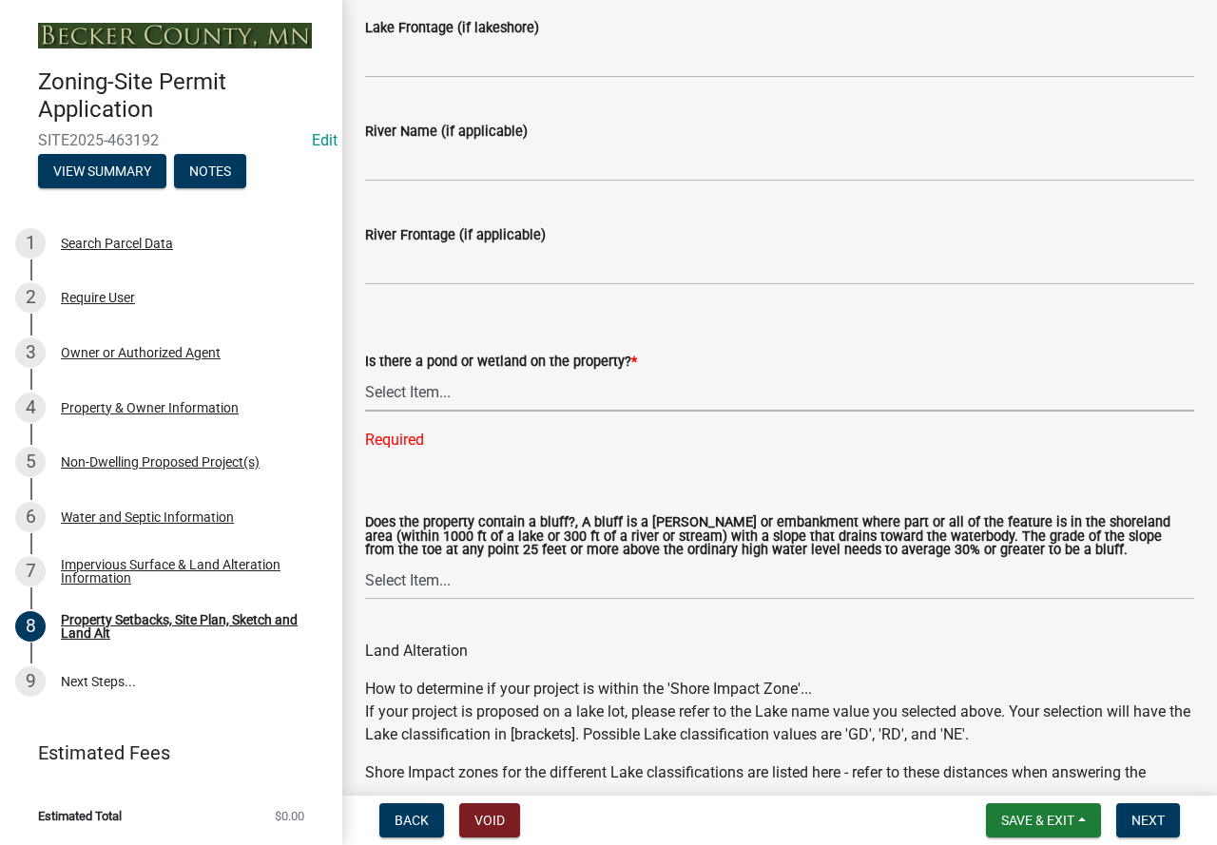
click at [386, 391] on select "Select Item... Yes No" at bounding box center [779, 392] width 829 height 39
click at [365, 374] on select "Select Item... Yes No" at bounding box center [779, 392] width 829 height 39
select select "b56a4575-9846-47cf-8067-c59a4853da22"
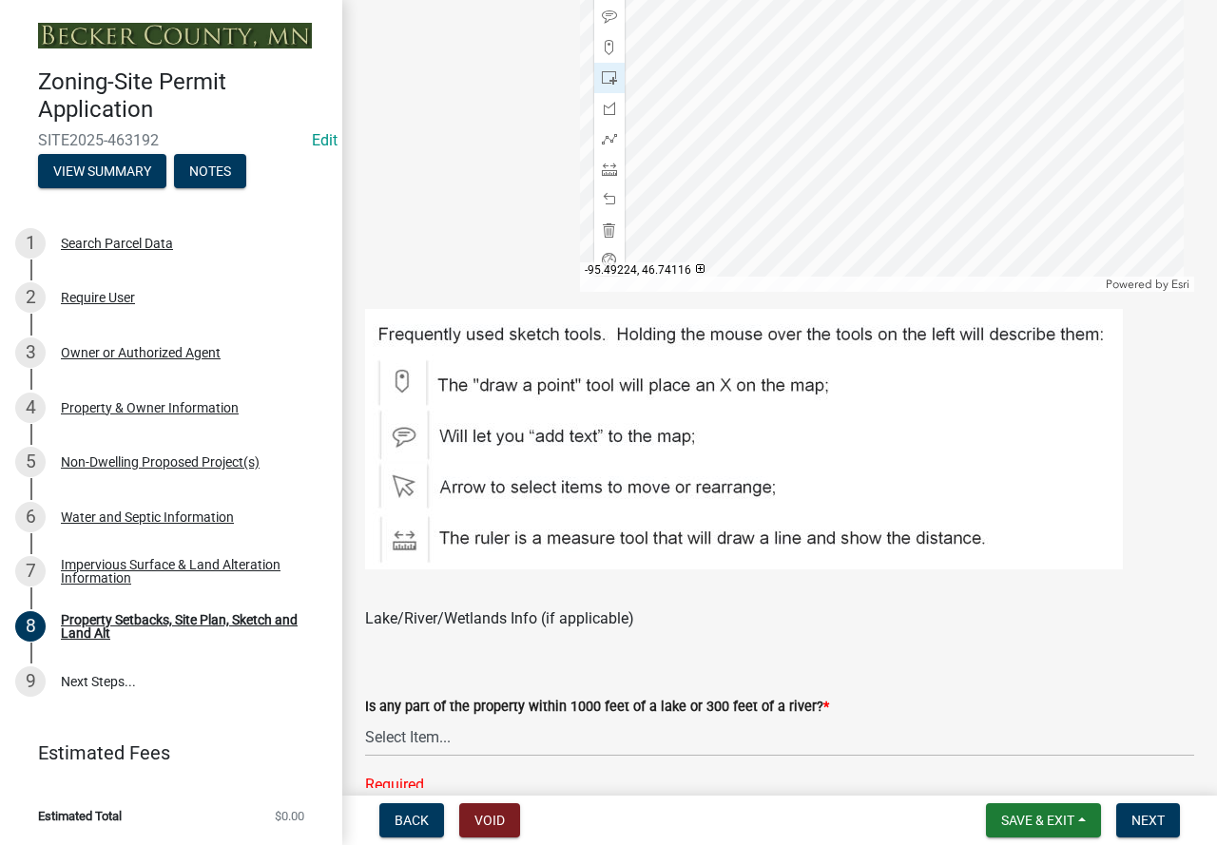
scroll to position [1240, 0]
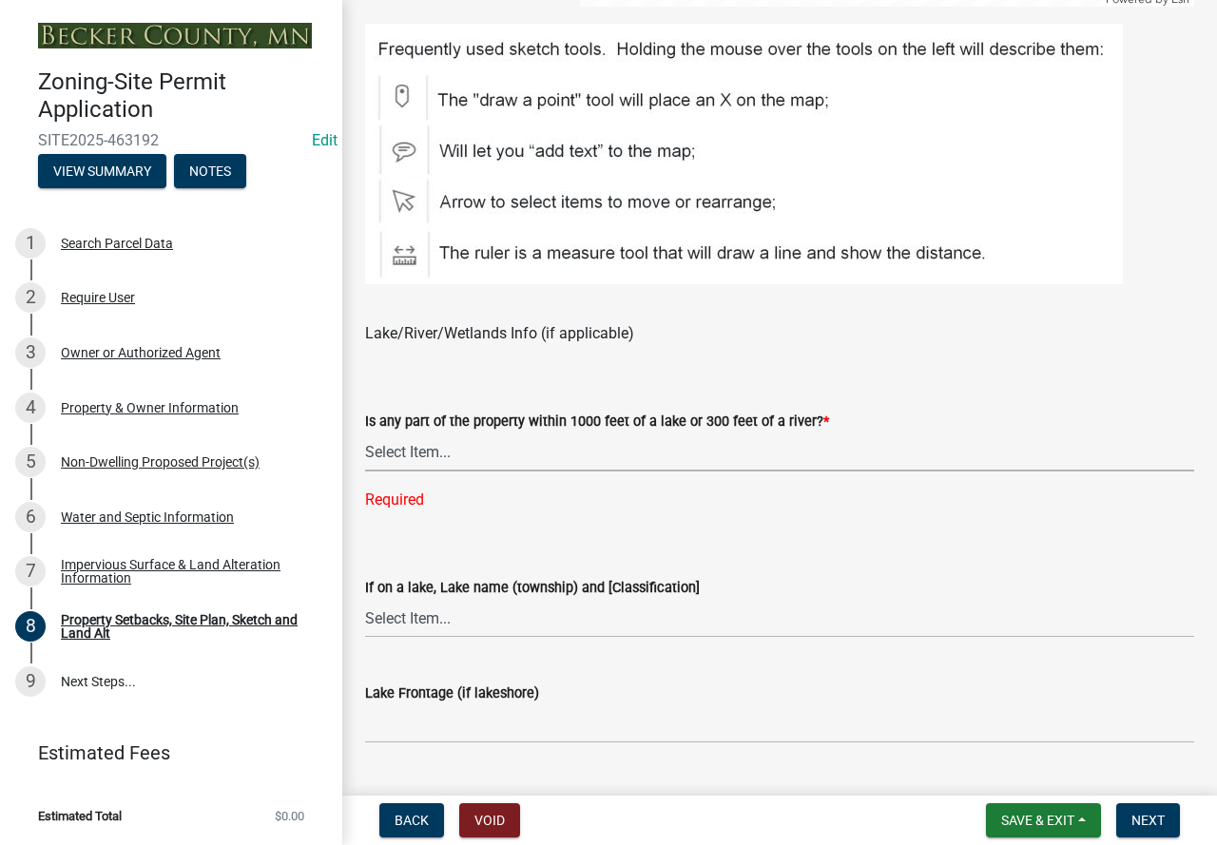
click at [431, 449] on select "Select Item... Shoreland-Riparian (Property is bordering a lake, river or strea…" at bounding box center [779, 452] width 829 height 39
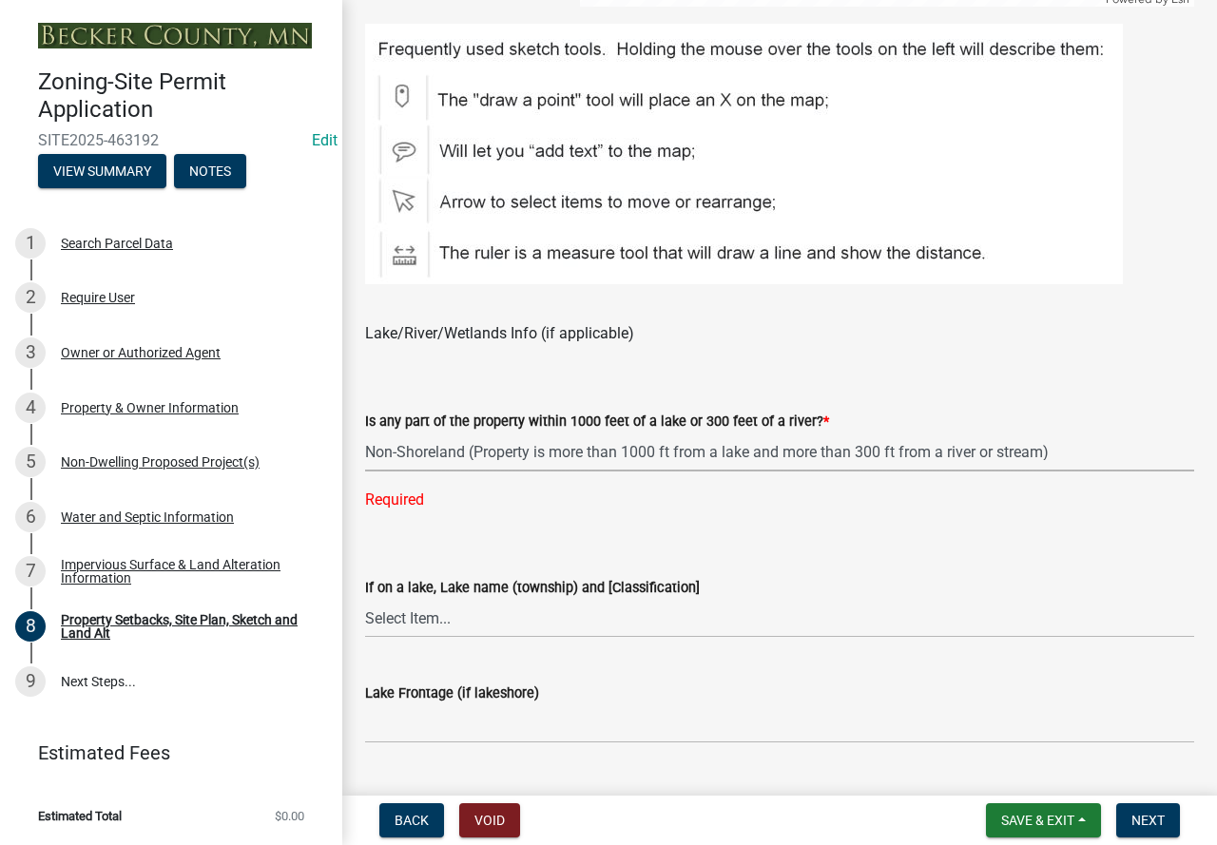
click at [365, 433] on select "Select Item... Shoreland-Riparian (Property is bordering a lake, river or strea…" at bounding box center [779, 452] width 829 height 39
select select "d89fbfa0-1150-4954-b91c-9d482c9530a3"
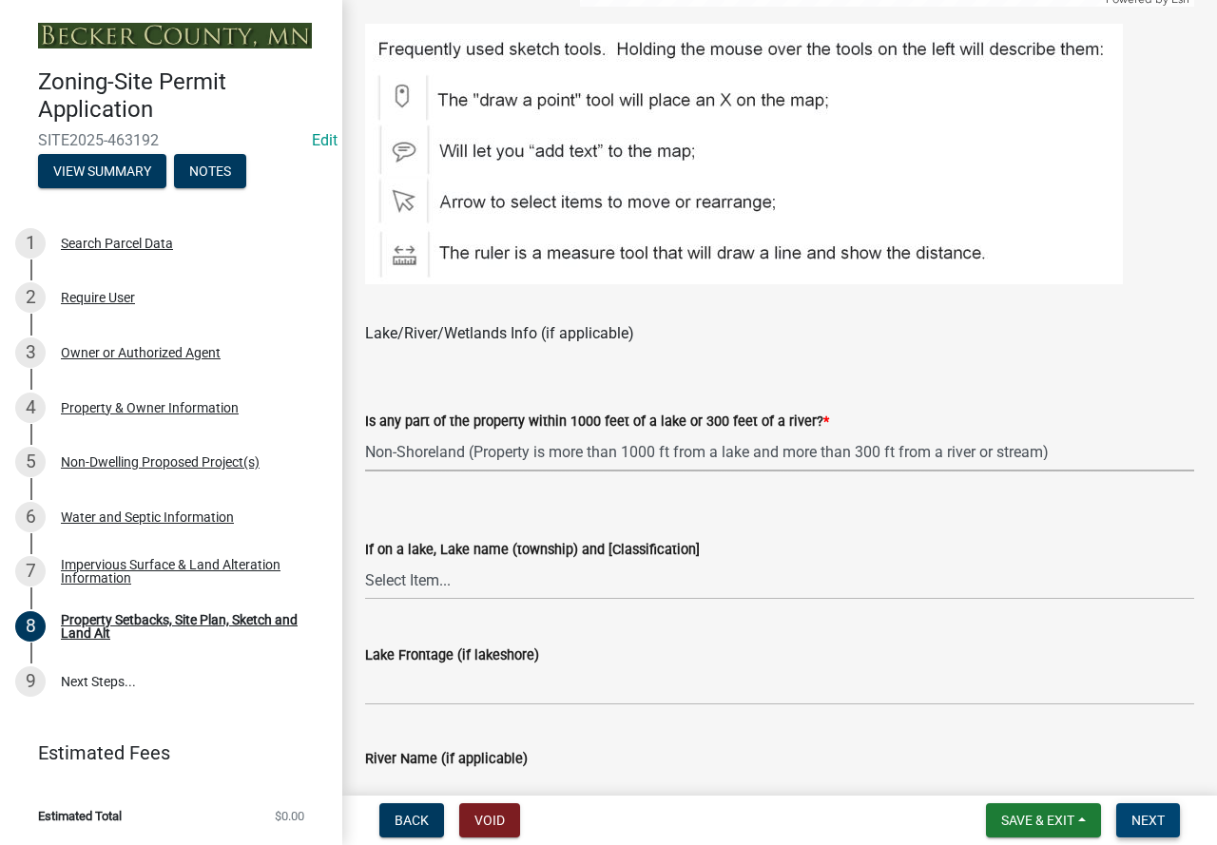
click at [1153, 818] on span "Next" at bounding box center [1147, 820] width 33 height 15
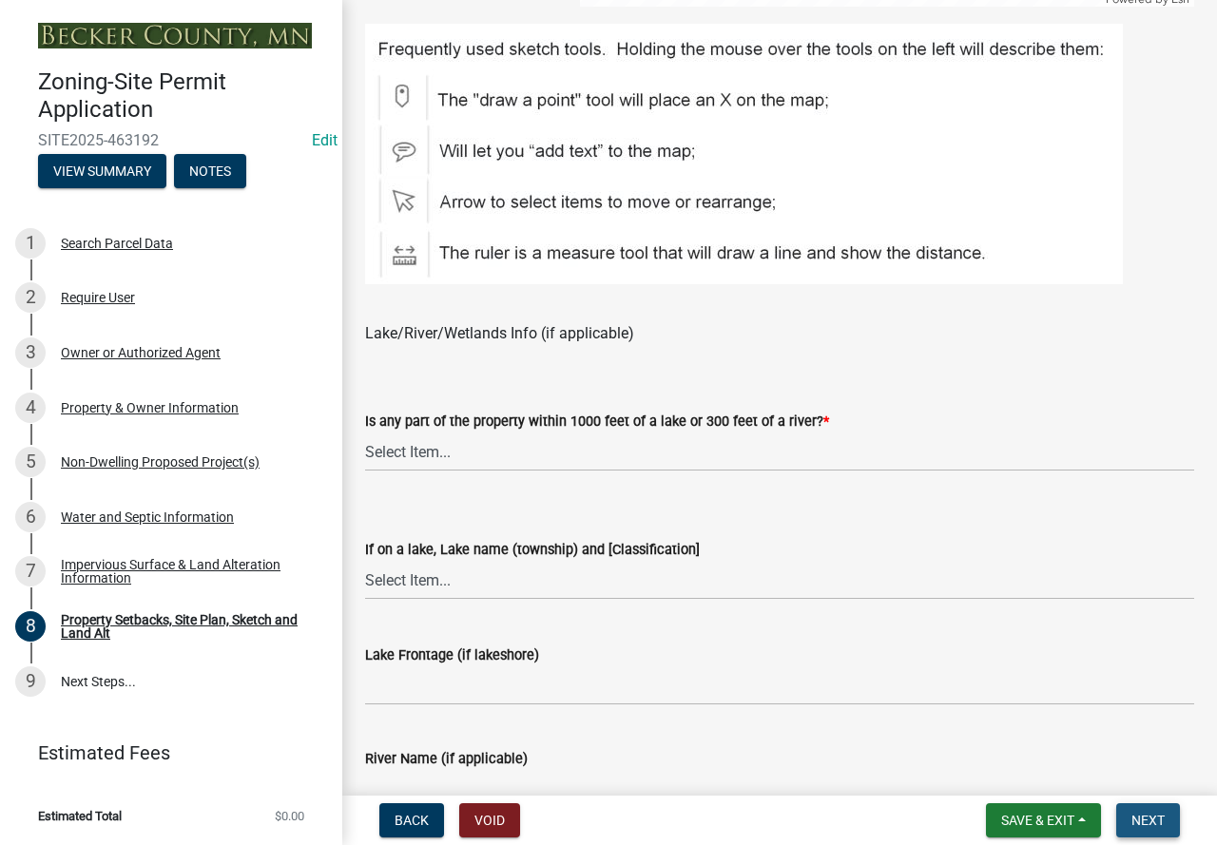
scroll to position [0, 0]
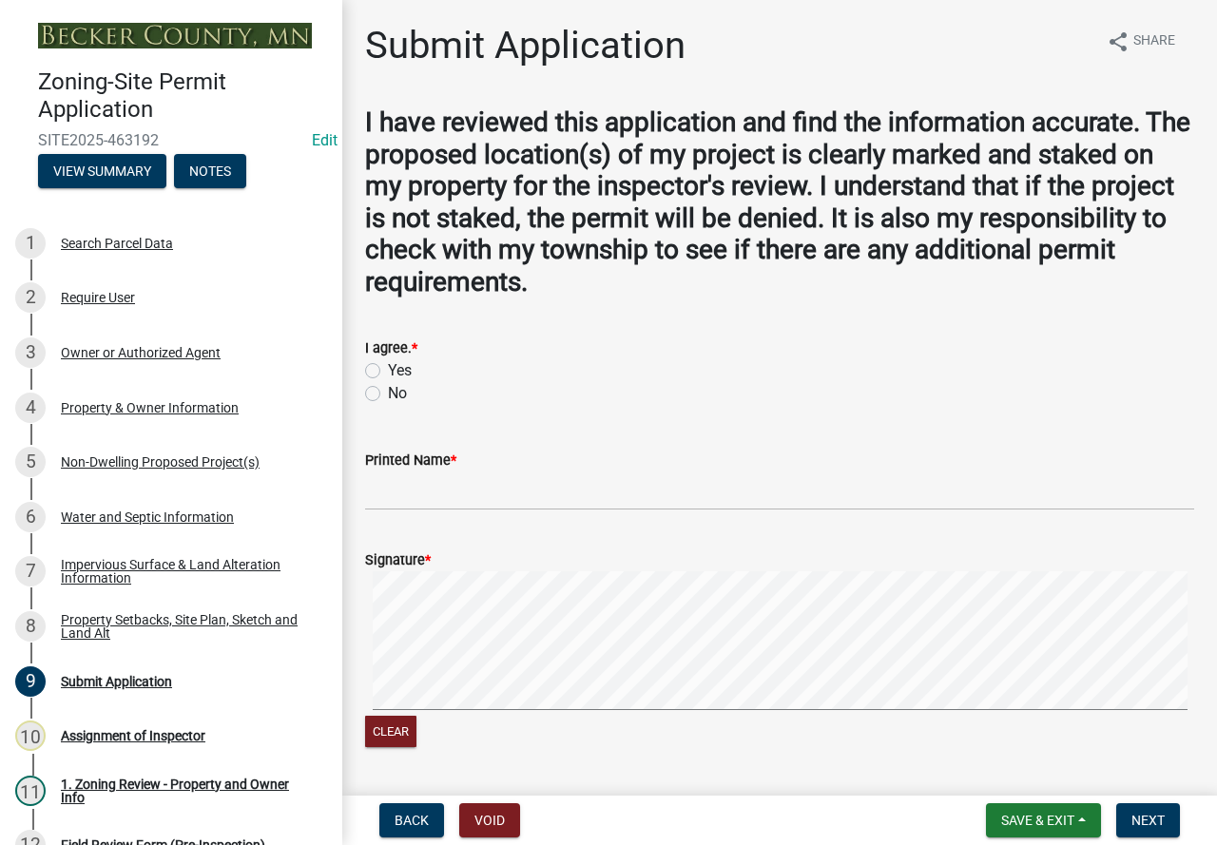
click at [388, 371] on label "Yes" at bounding box center [400, 370] width 24 height 23
click at [388, 371] on input "Yes" at bounding box center [394, 365] width 12 height 12
radio input "true"
click at [401, 489] on input "Printed Name *" at bounding box center [779, 491] width 829 height 39
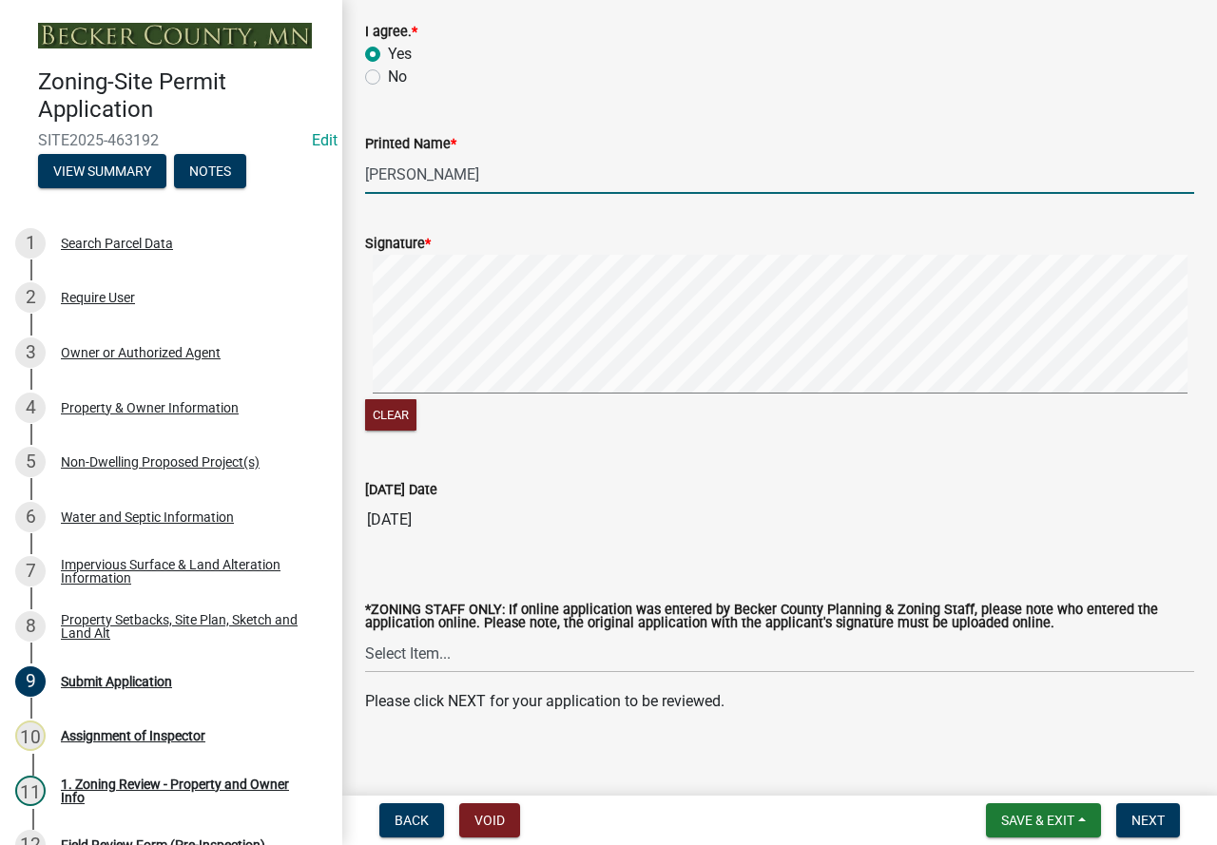
scroll to position [332, 0]
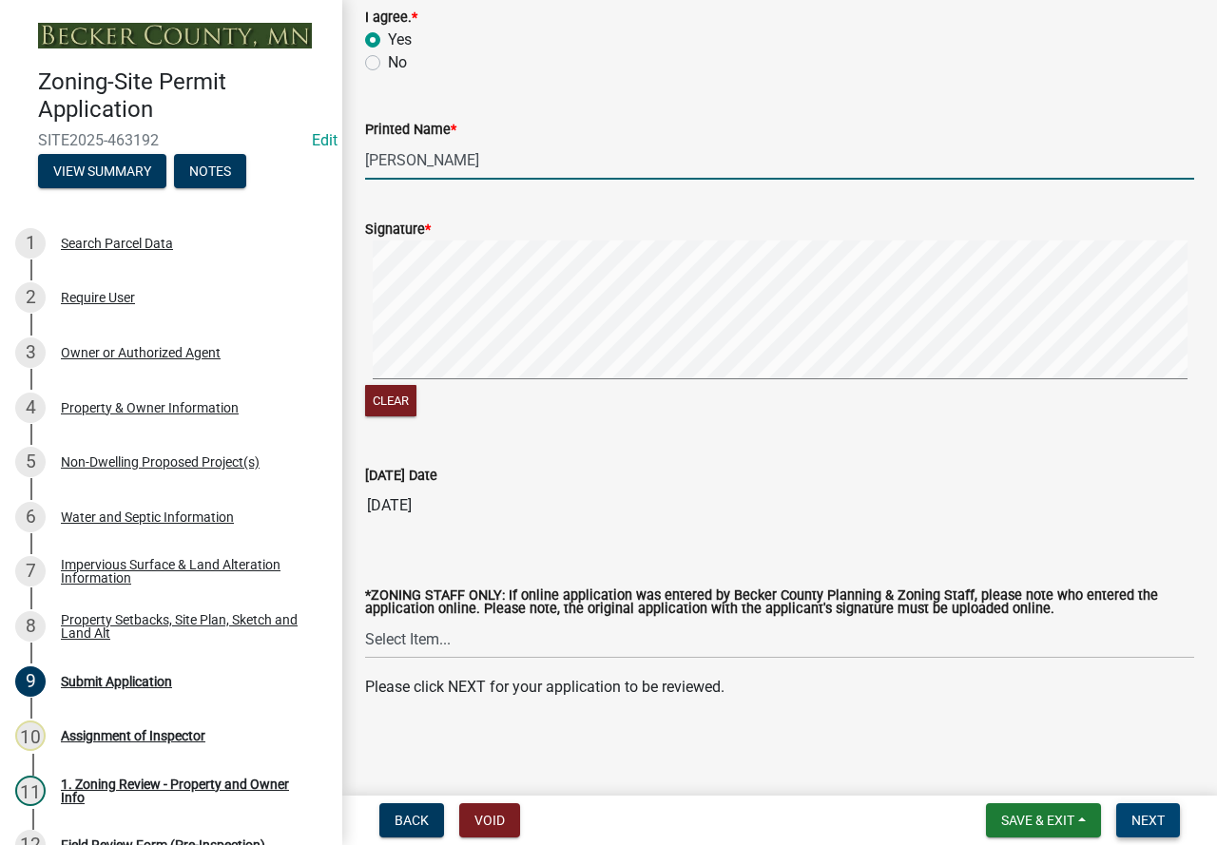
type input "[PERSON_NAME]"
click at [1150, 818] on span "Next" at bounding box center [1147, 820] width 33 height 15
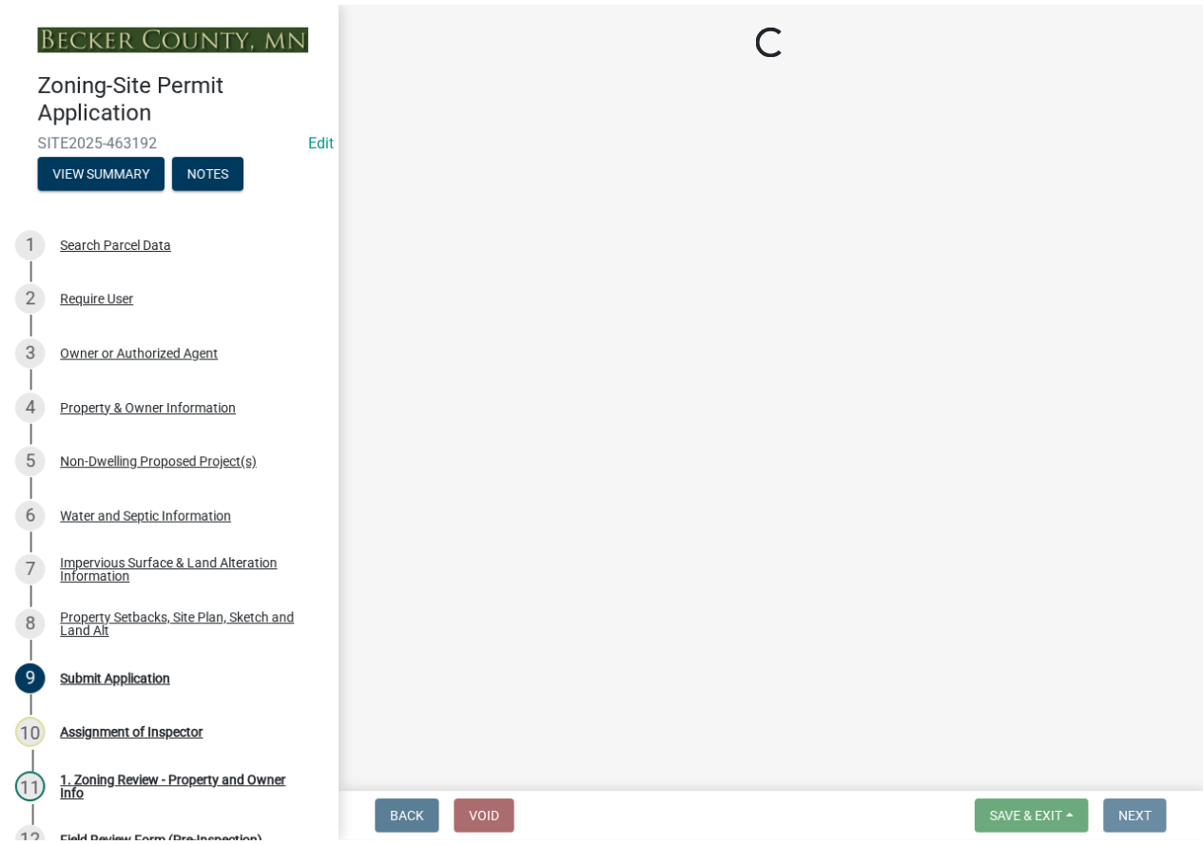
scroll to position [0, 0]
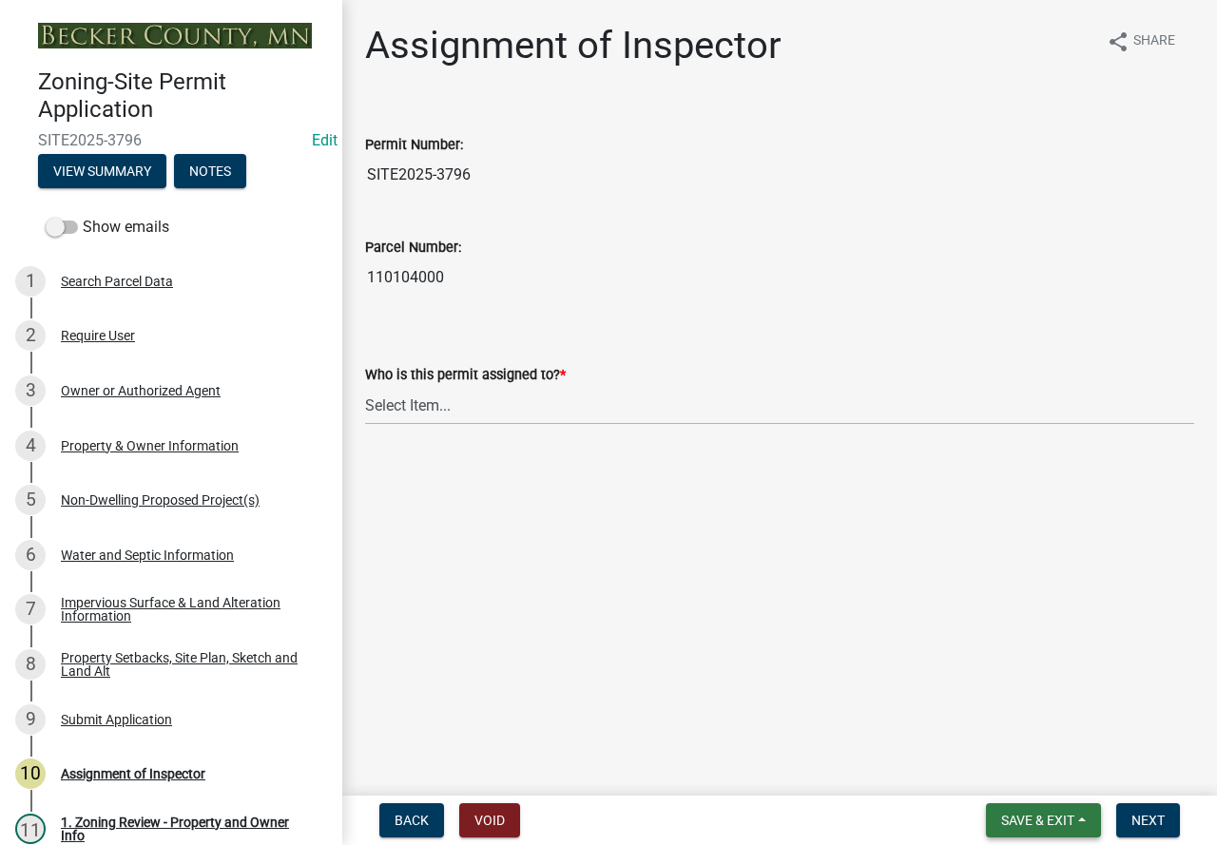
click at [1025, 831] on button "Save & Exit" at bounding box center [1043, 820] width 115 height 34
click at [1000, 765] on button "Save & Exit" at bounding box center [1025, 771] width 152 height 46
